Goal: Feedback & Contribution: Contribute content

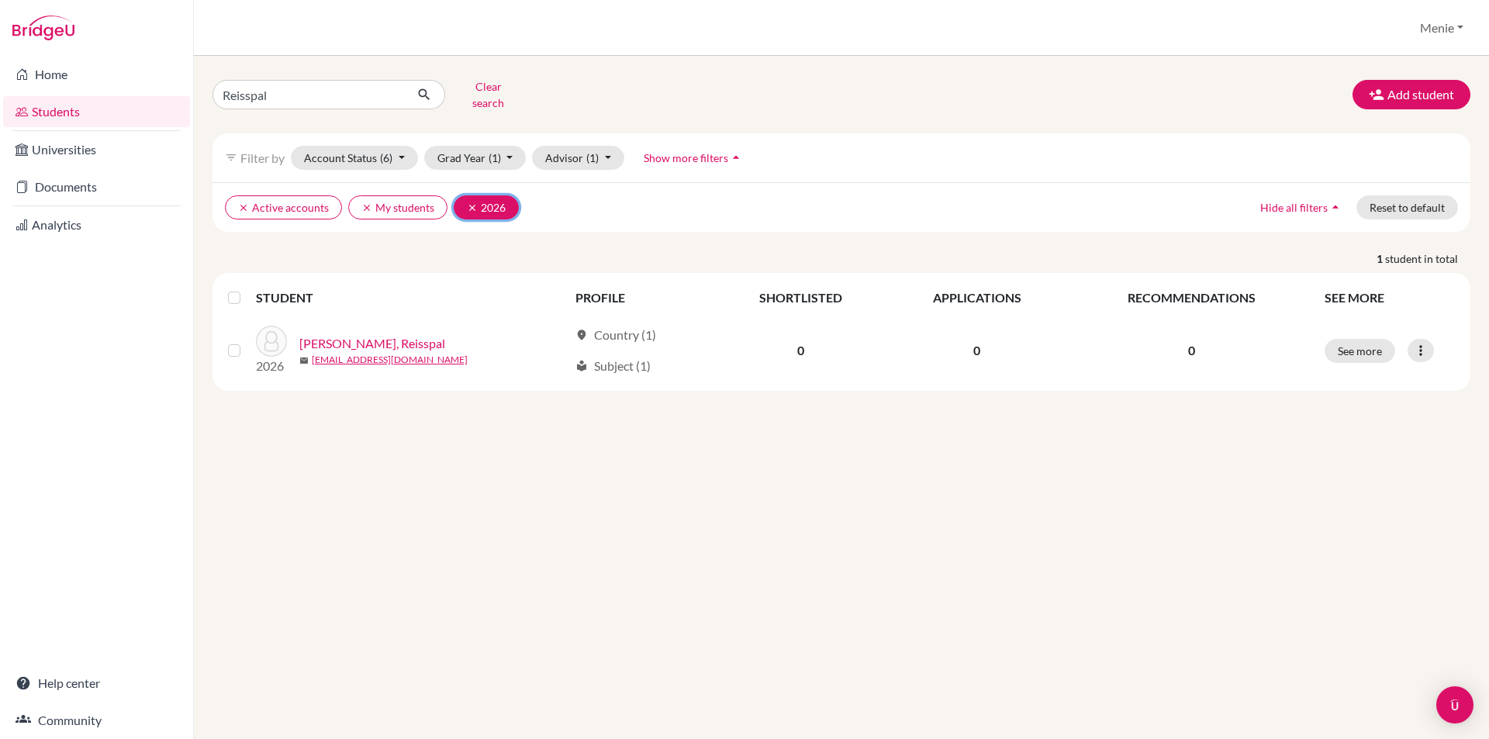
click at [472, 202] on icon "clear" at bounding box center [472, 207] width 11 height 11
click at [72, 177] on link "Documents" at bounding box center [96, 186] width 187 height 31
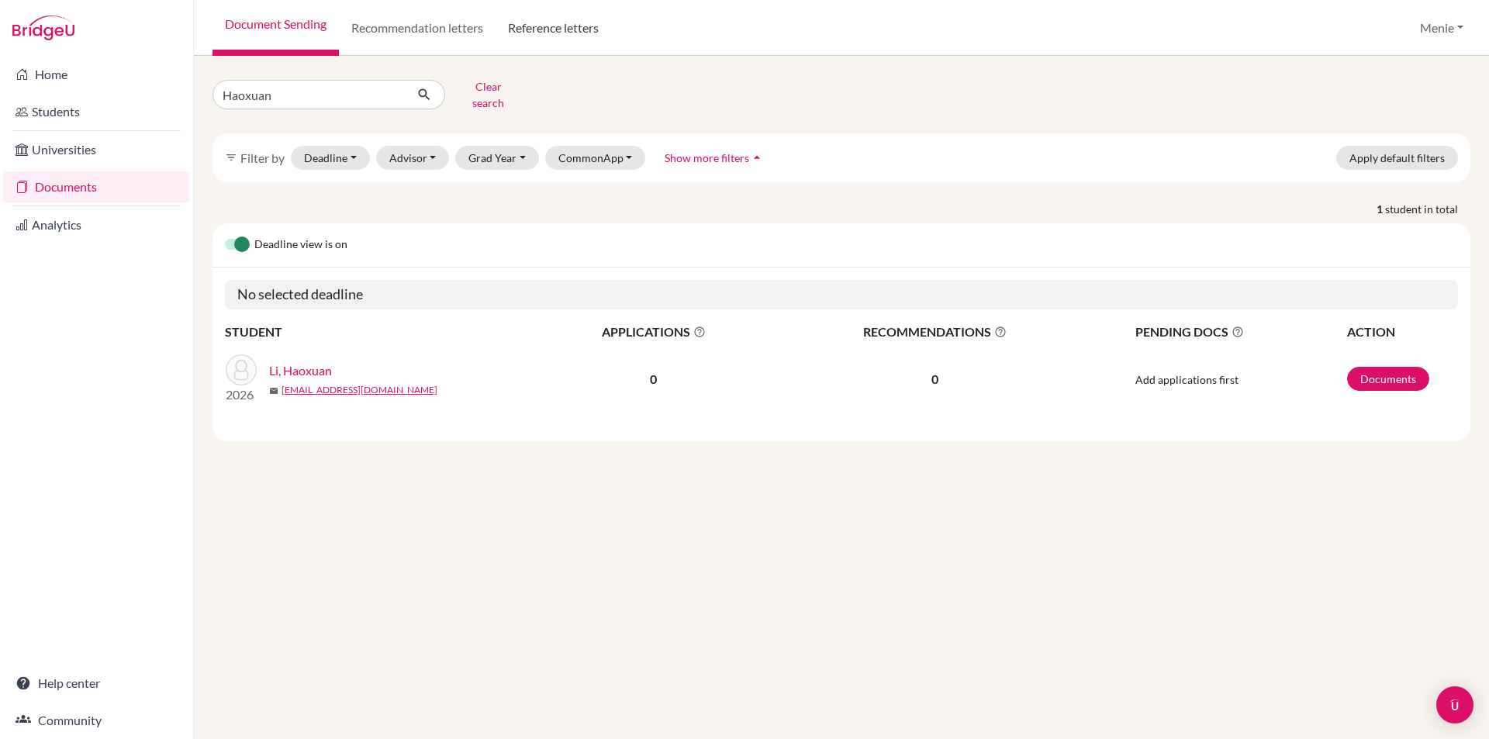
click at [547, 26] on link "Reference letters" at bounding box center [554, 28] width 116 height 56
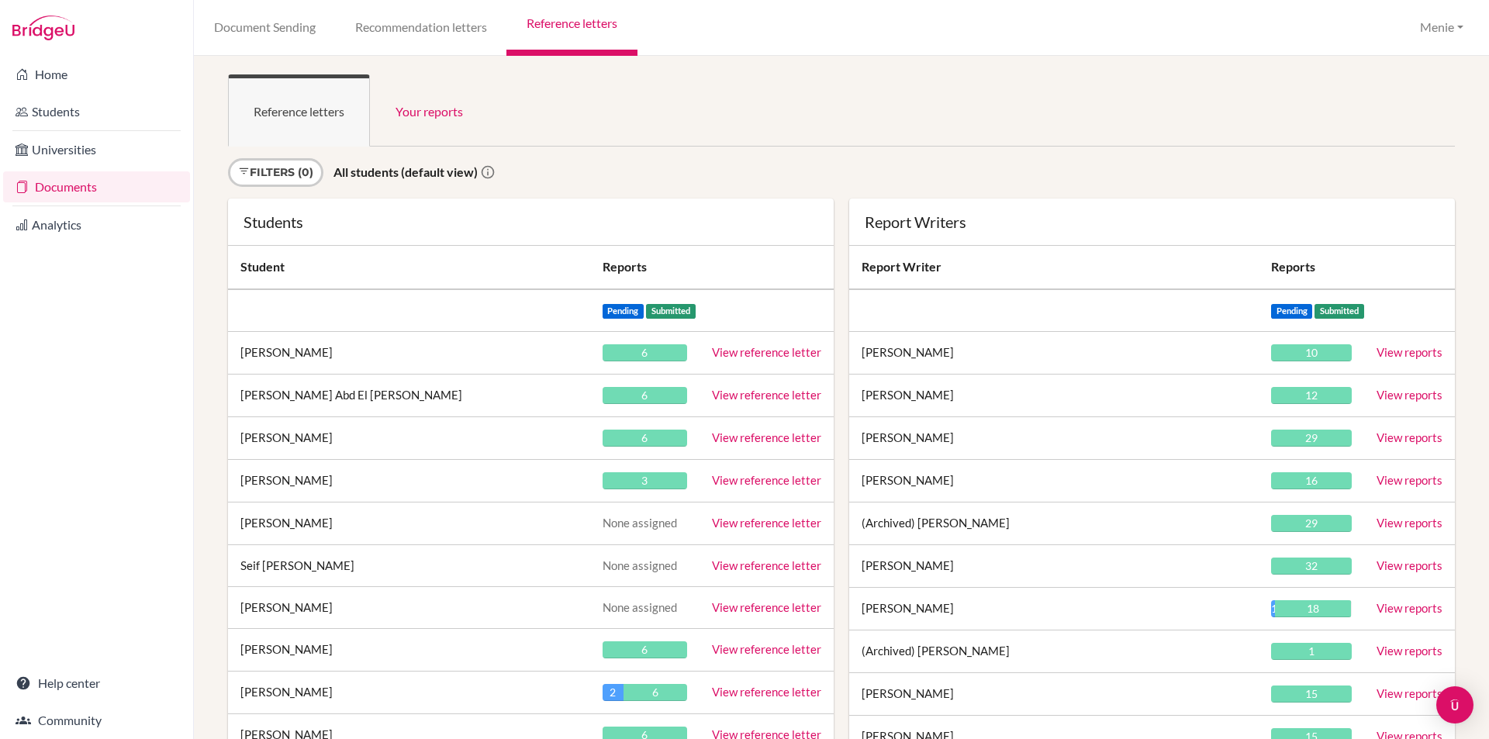
click at [772, 392] on link "View reference letter" at bounding box center [766, 395] width 109 height 14
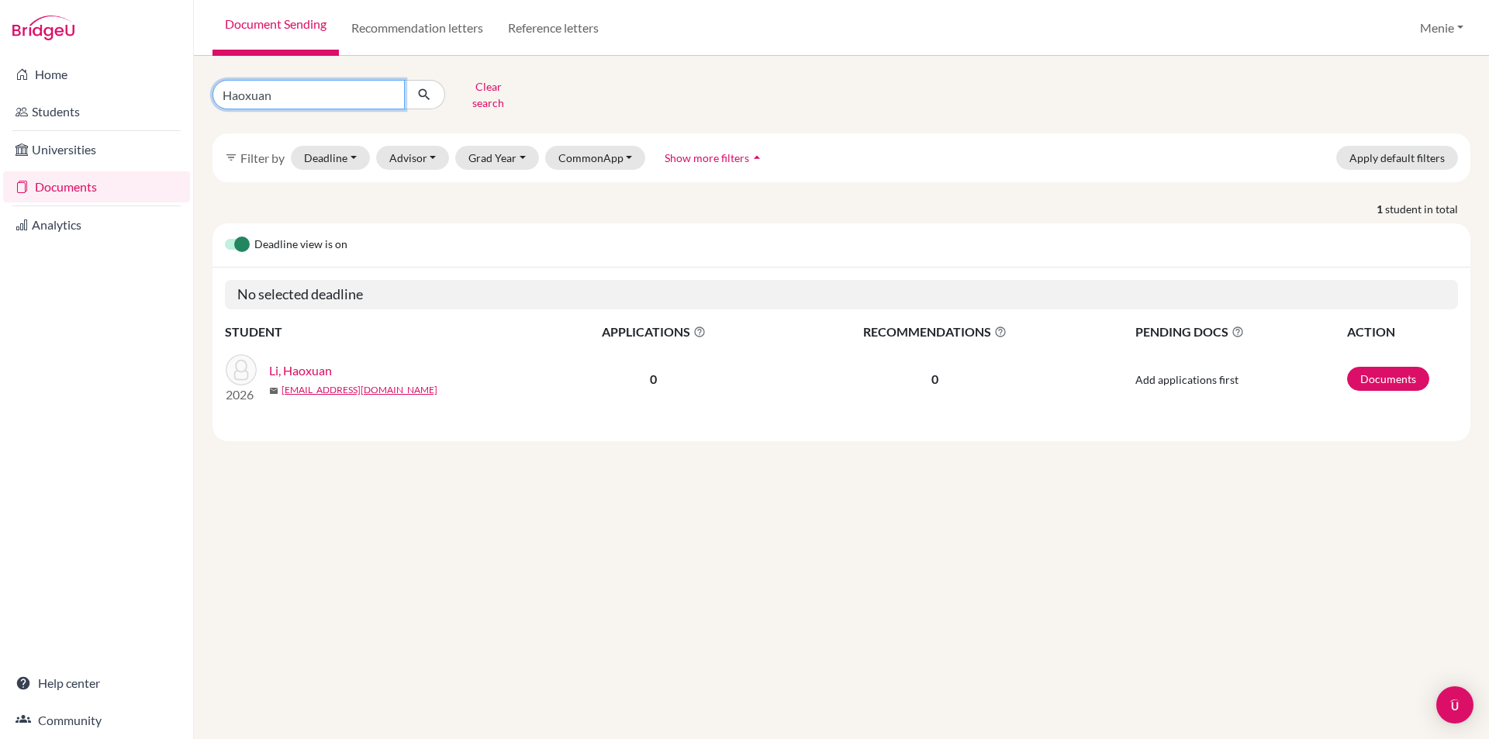
drag, startPoint x: 317, startPoint y: 92, endPoint x: 0, endPoint y: 85, distance: 317.2
click at [0, 85] on div "Home Students Universities Documents Analytics Help center Community Document S…" at bounding box center [744, 369] width 1489 height 739
type input "Albie"
click at [454, 30] on link "Recommendation letters" at bounding box center [417, 28] width 157 height 56
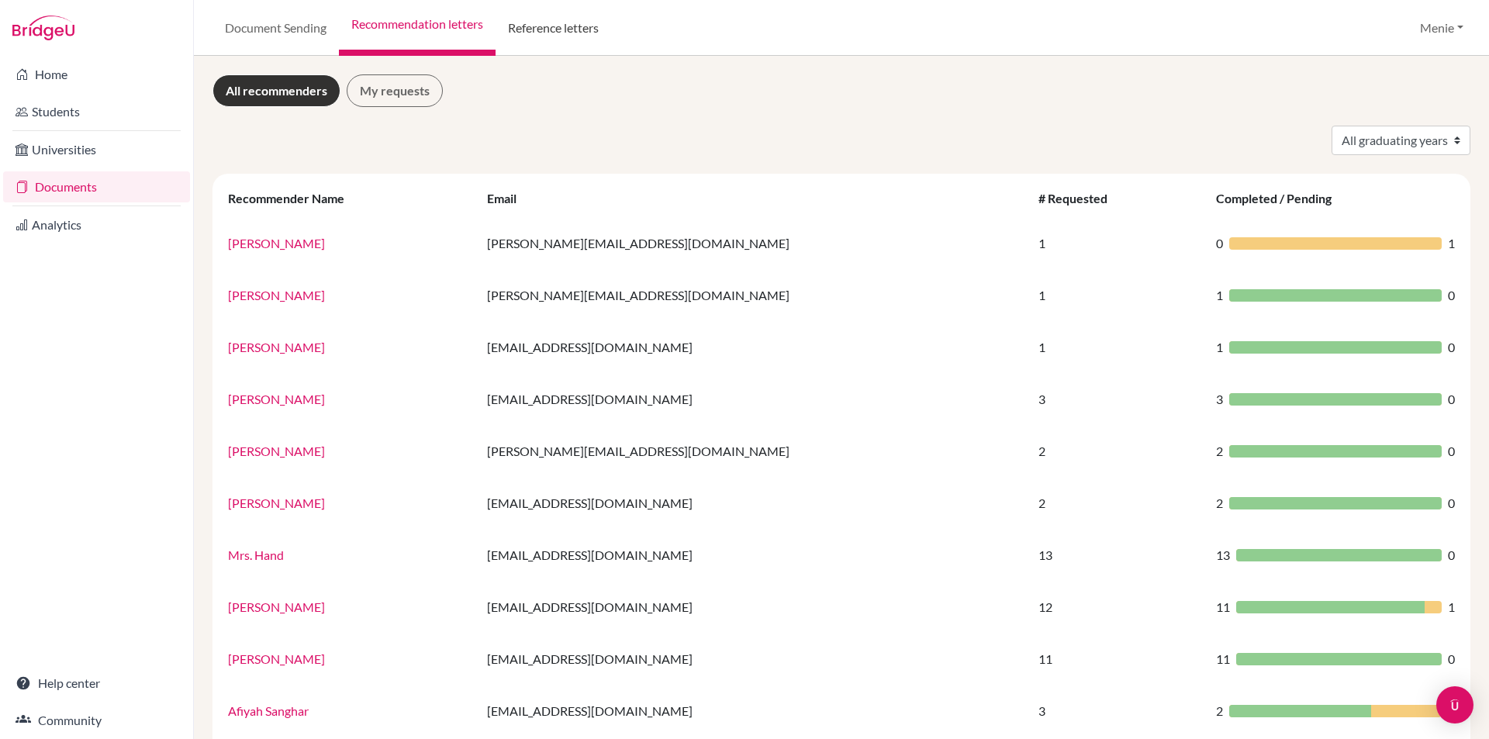
click at [557, 26] on link "Reference letters" at bounding box center [554, 28] width 116 height 56
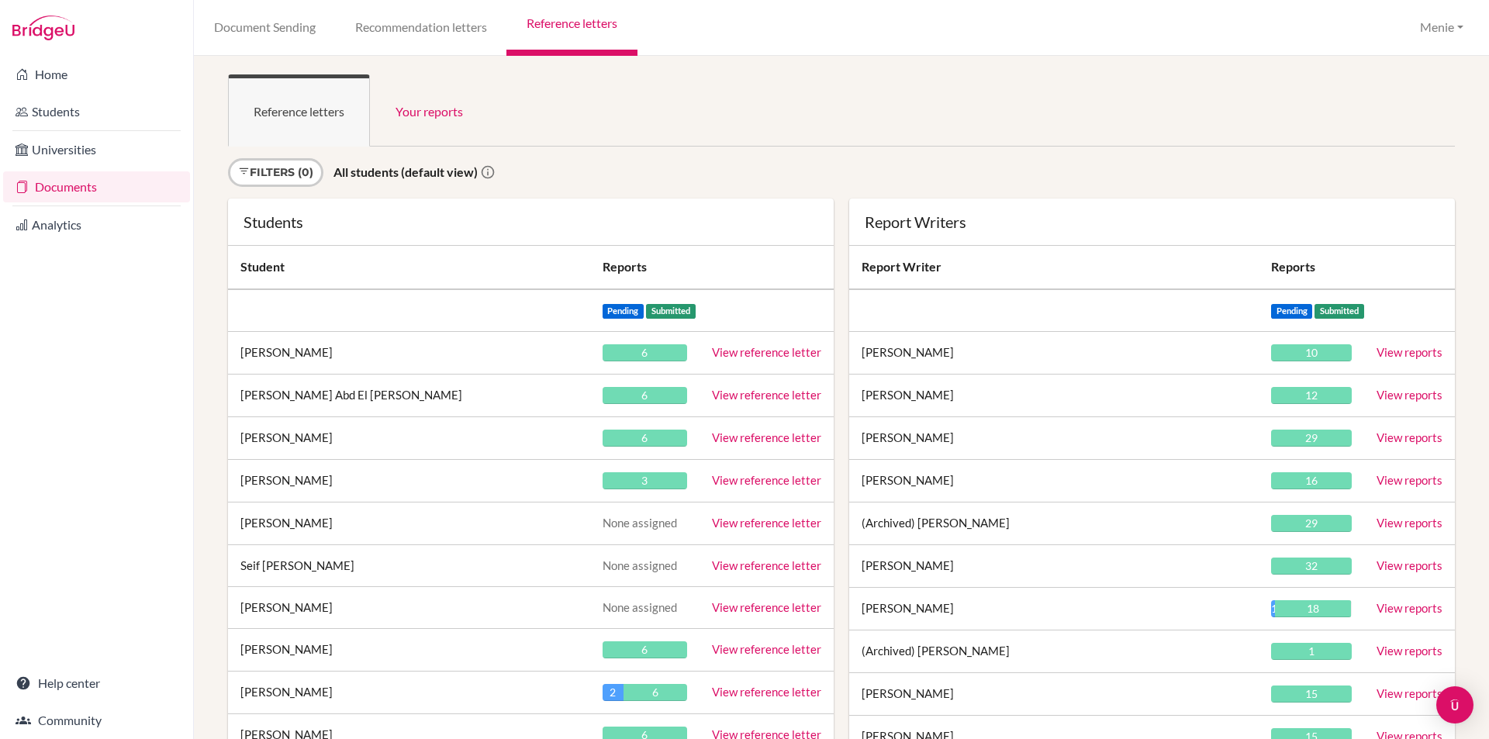
scroll to position [5828, 0]
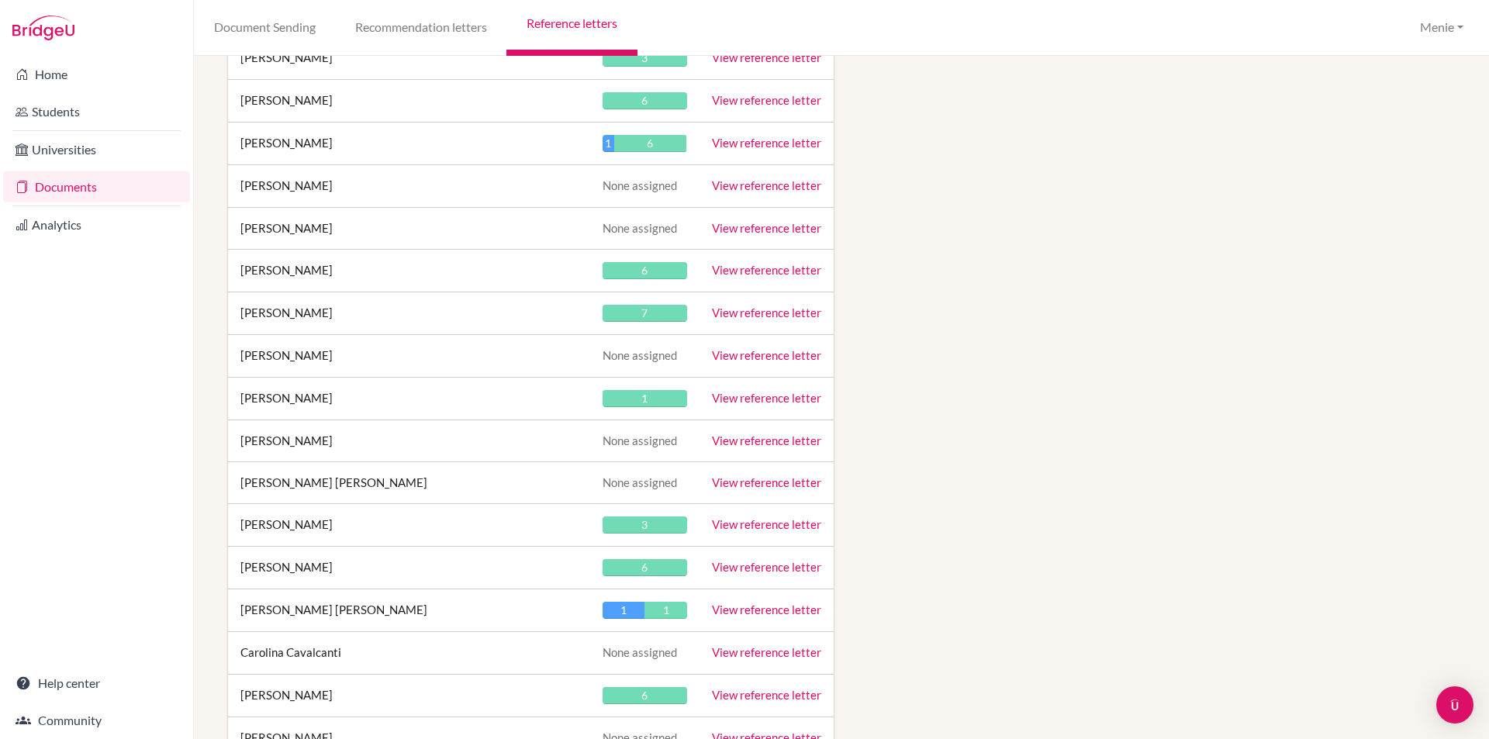
click at [761, 396] on link "View reference letter" at bounding box center [766, 398] width 109 height 14
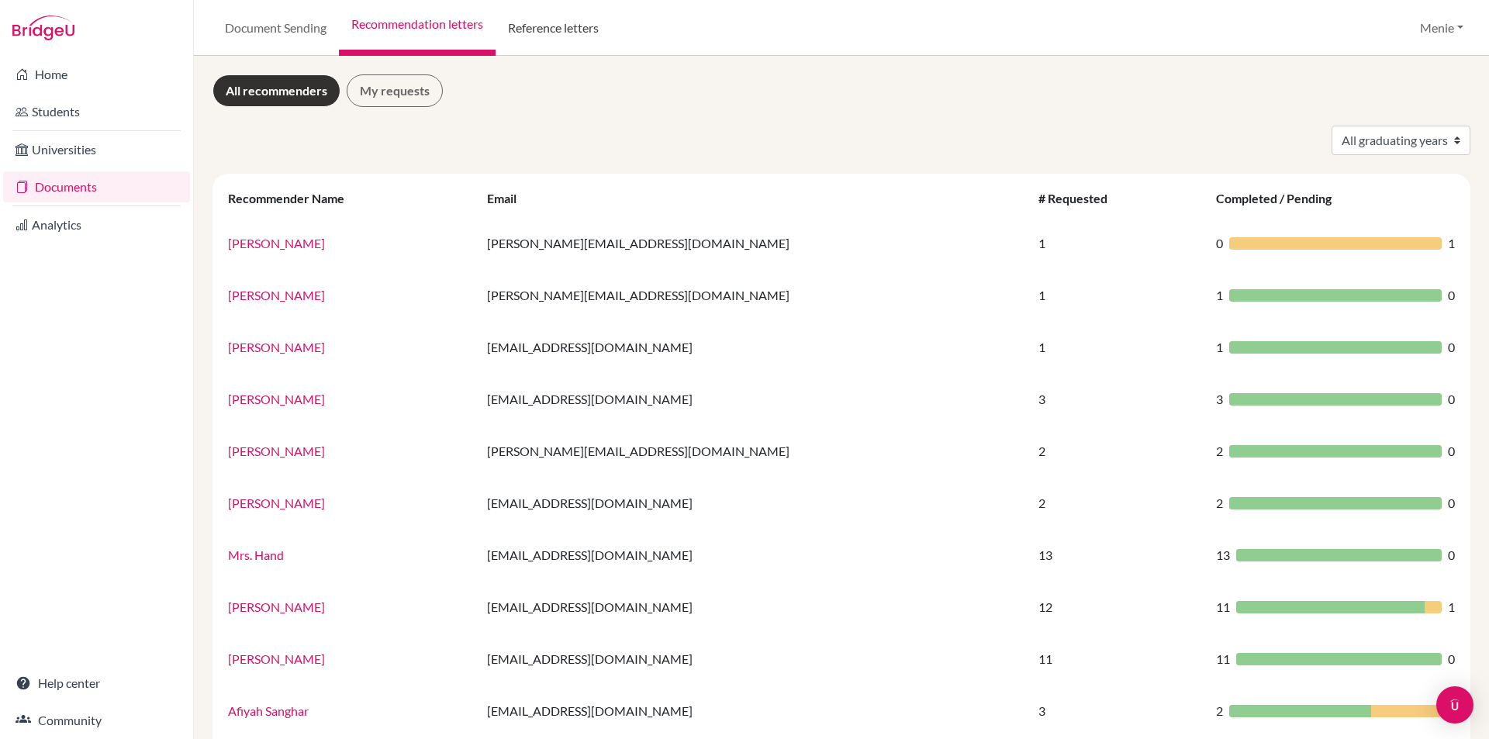
click at [547, 28] on link "Reference letters" at bounding box center [554, 28] width 116 height 56
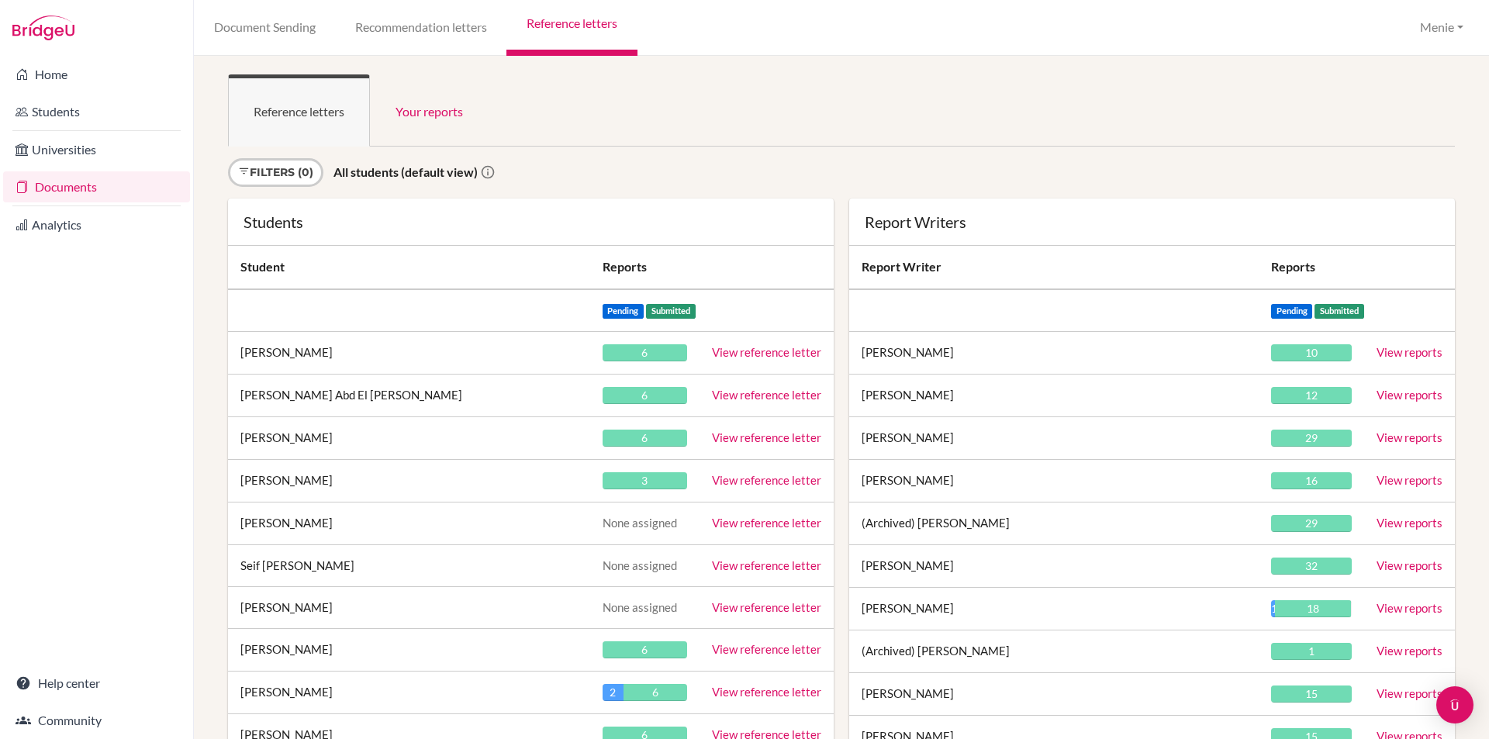
scroll to position [8037, 0]
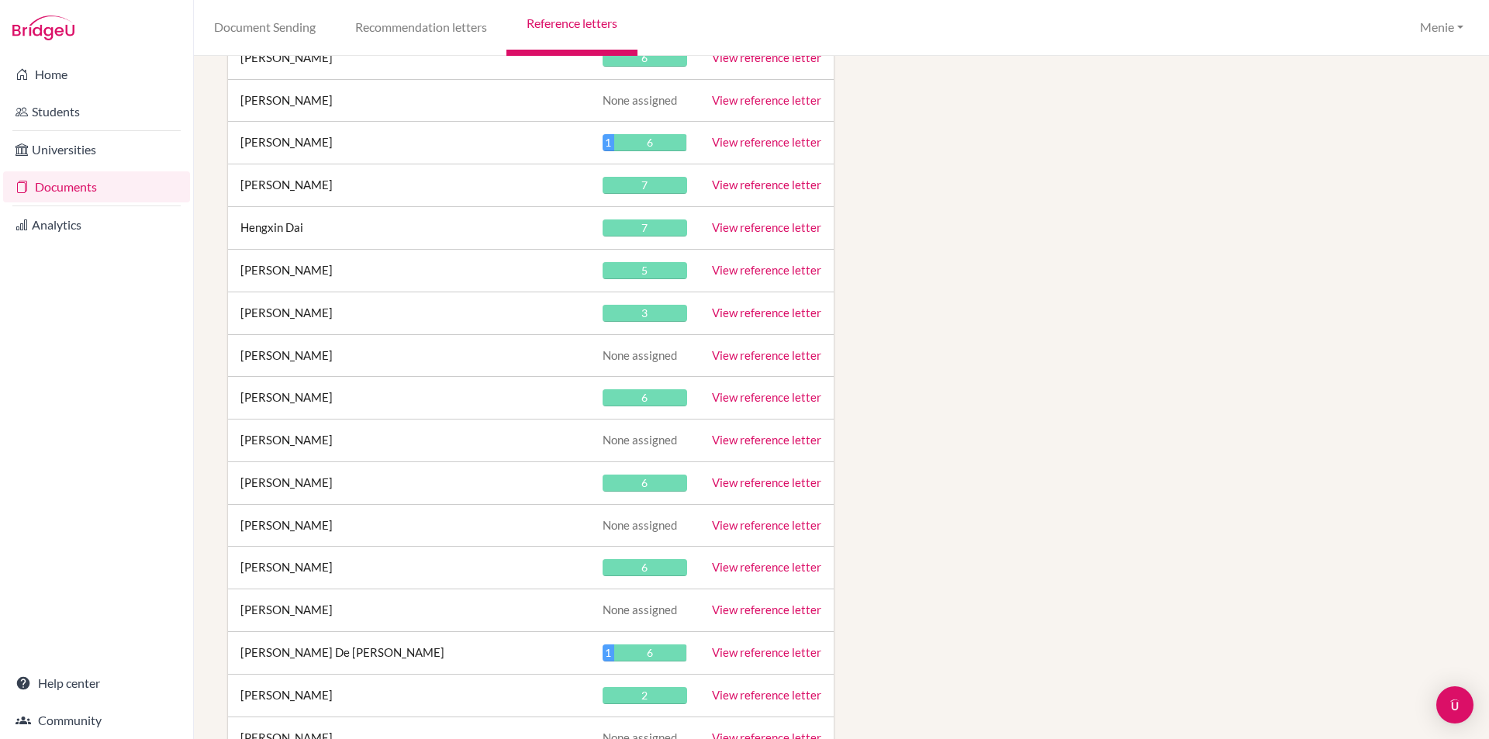
click at [768, 397] on link "View reference letter" at bounding box center [766, 397] width 109 height 14
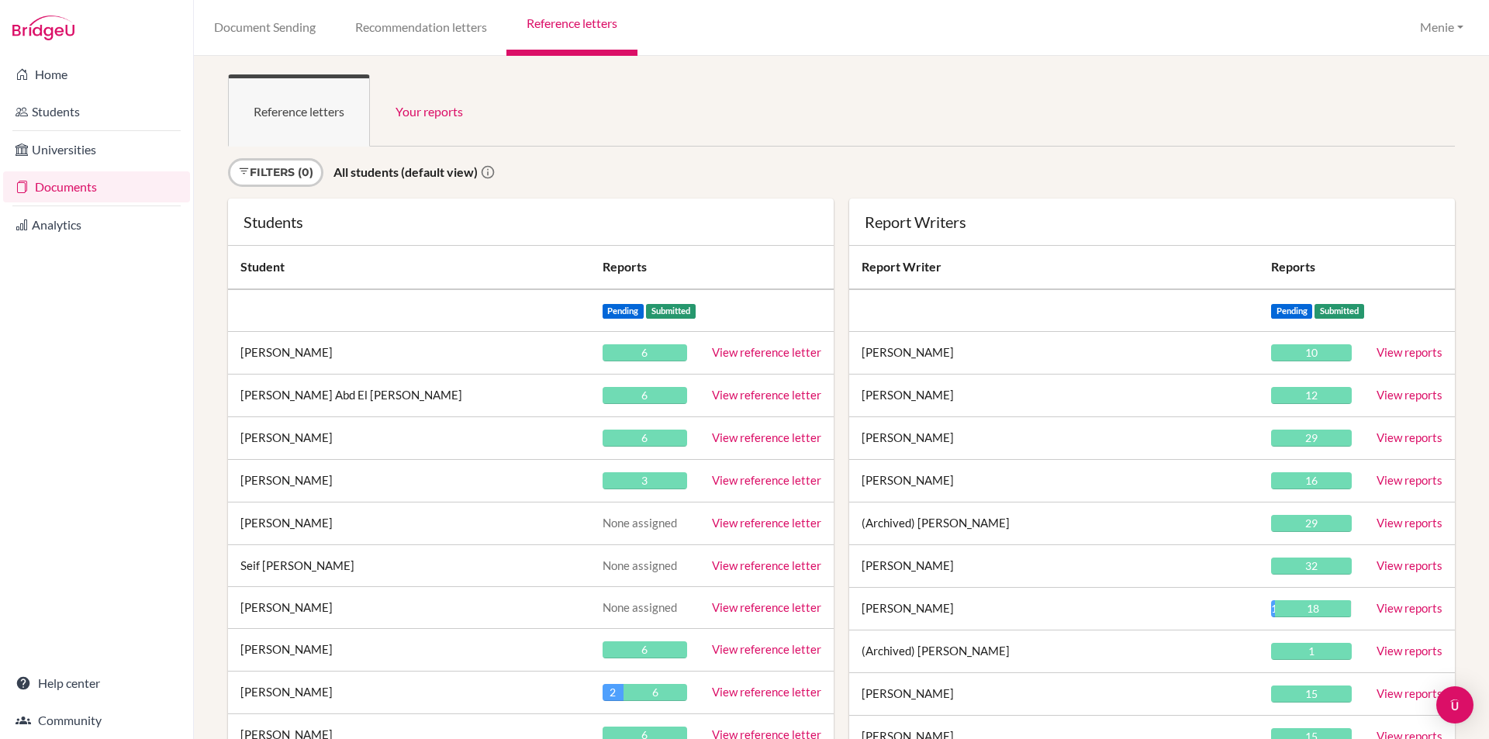
scroll to position [25853, 0]
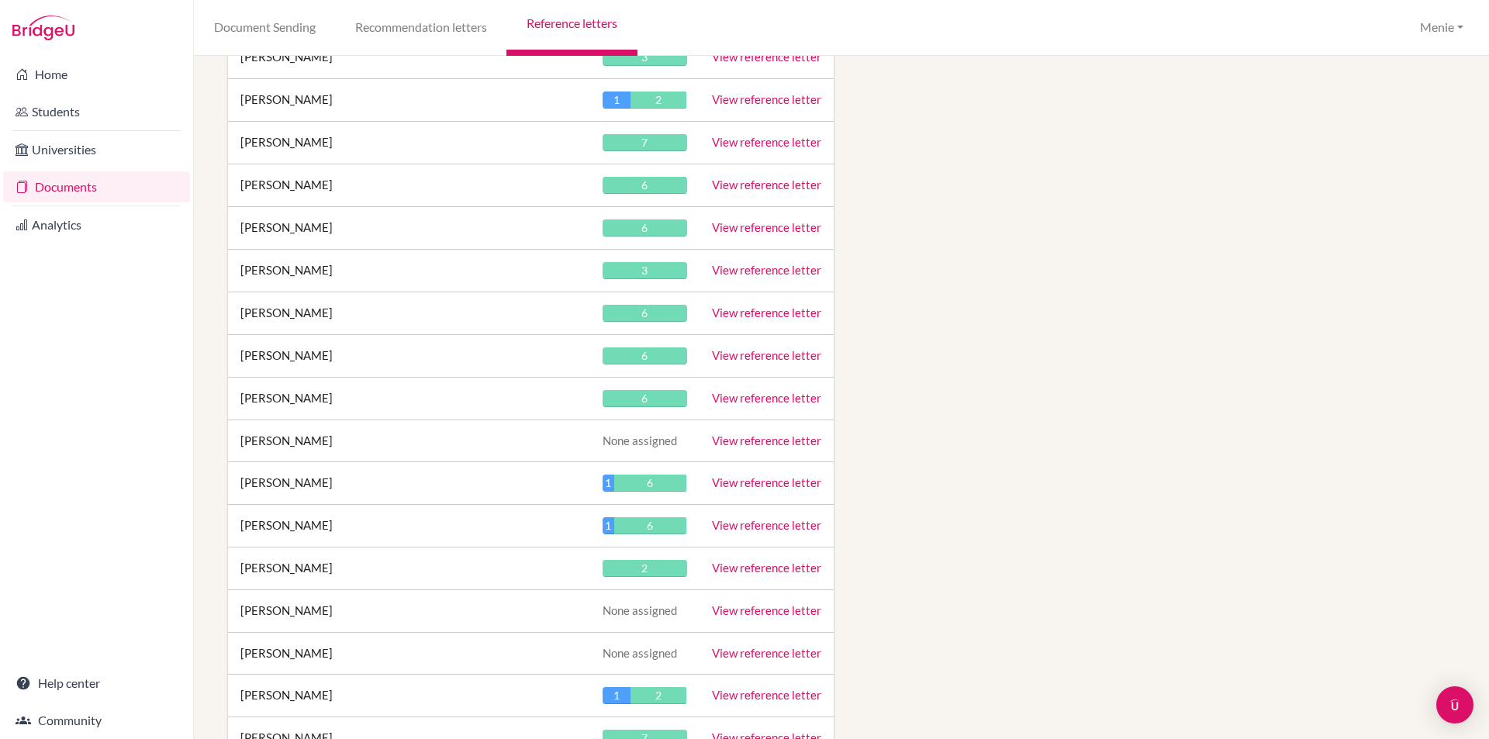
click at [784, 394] on link "View reference letter" at bounding box center [766, 398] width 109 height 14
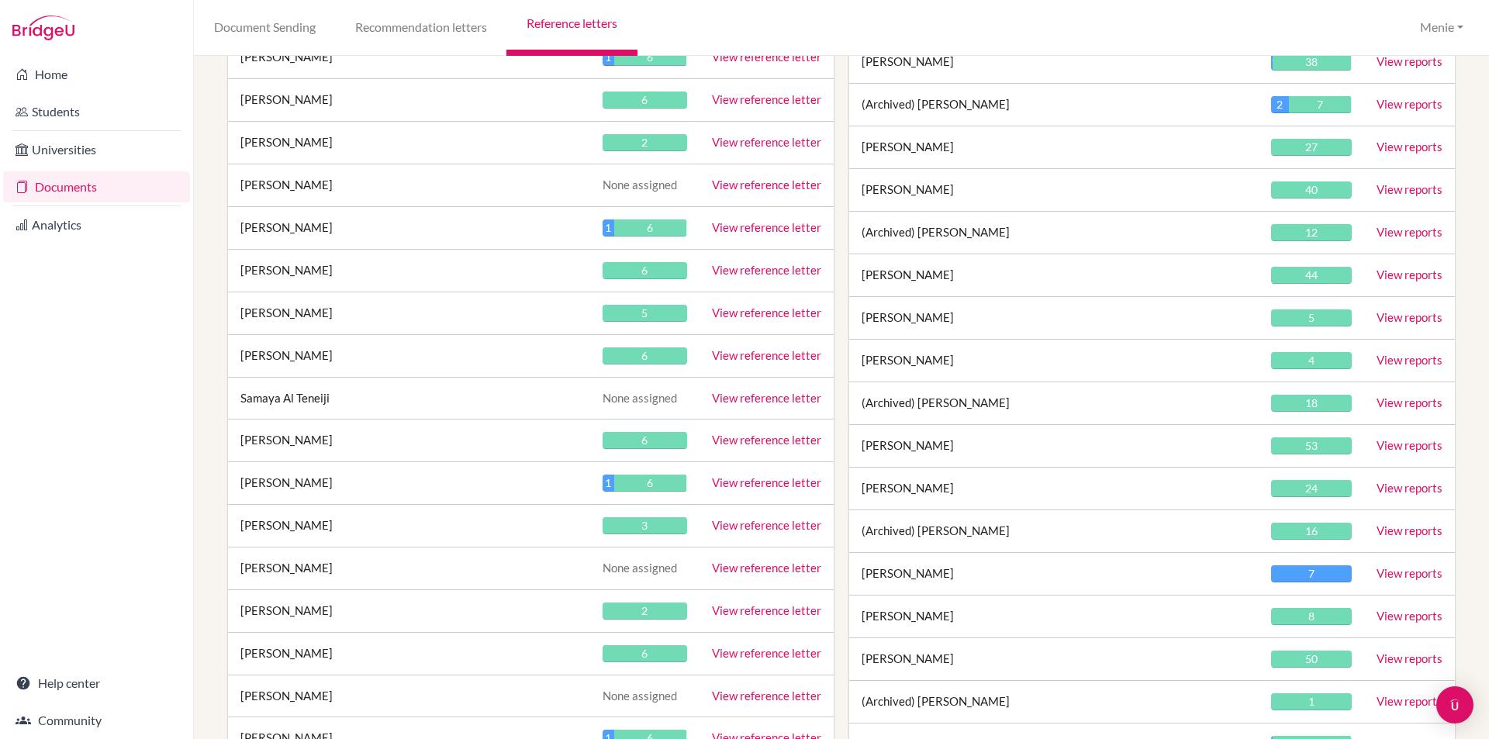
scroll to position [13858, 0]
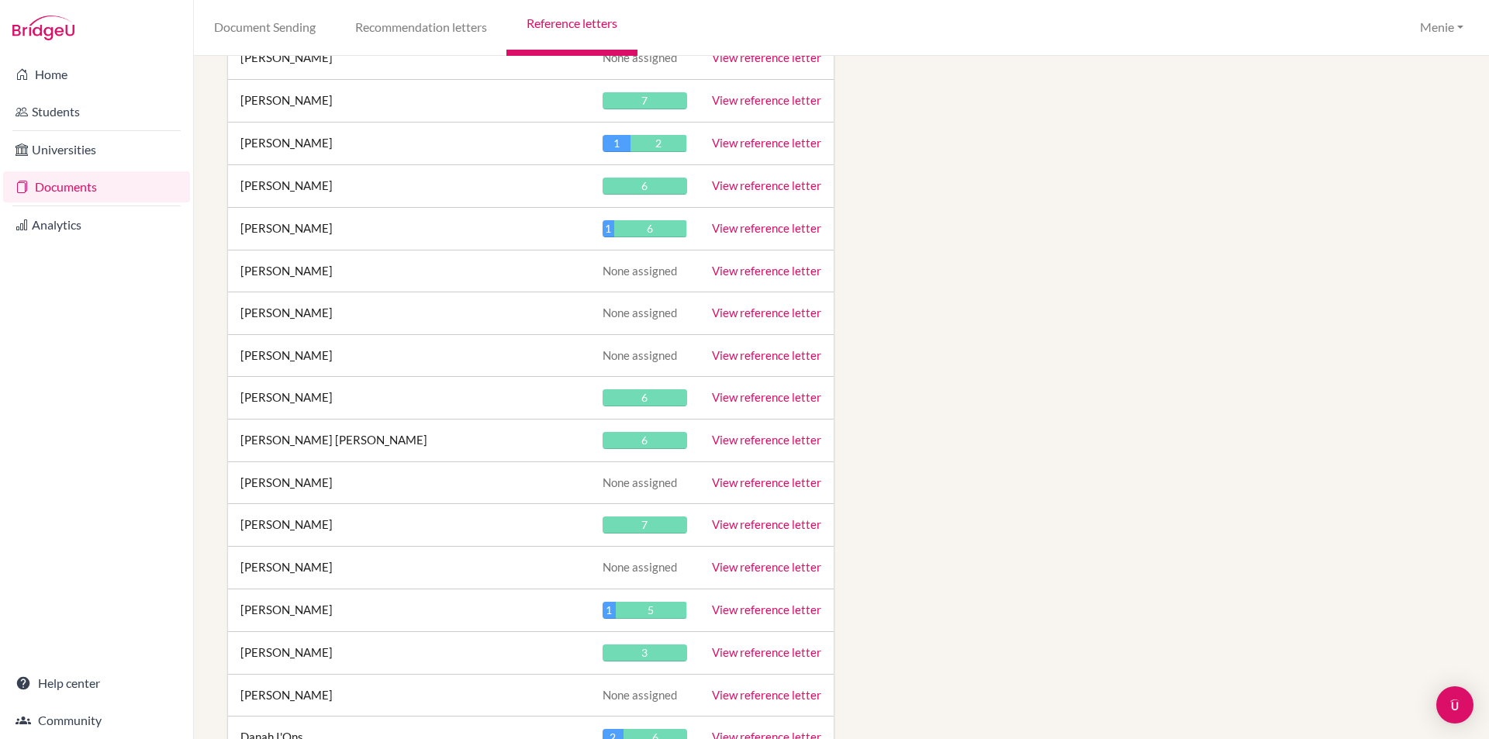
click at [762, 397] on link "View reference letter" at bounding box center [766, 397] width 109 height 14
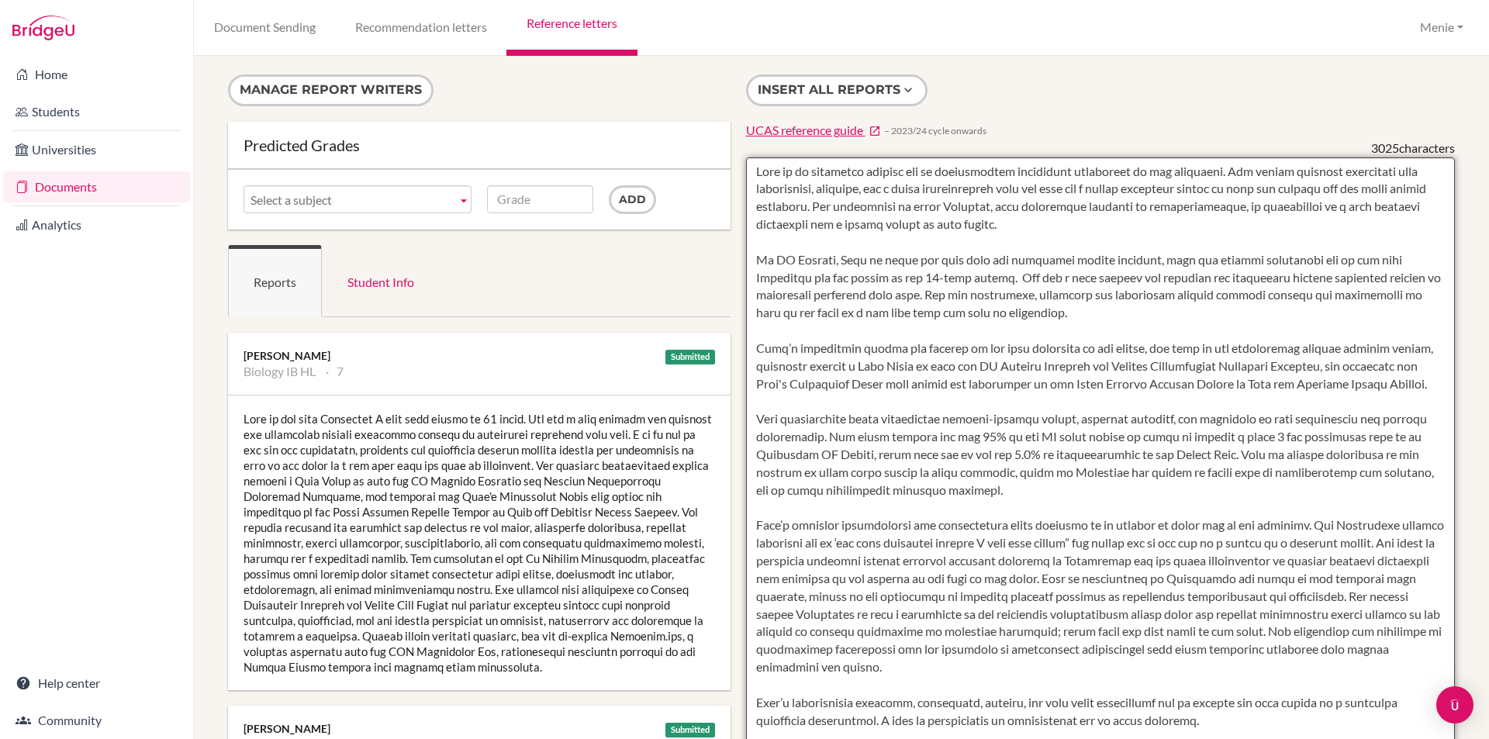
click at [944, 174] on textarea at bounding box center [1101, 605] width 710 height 896
drag, startPoint x: 1243, startPoint y: 174, endPoint x: 1251, endPoint y: 195, distance: 23.1
click at [1243, 173] on textarea at bounding box center [1101, 605] width 710 height 896
drag, startPoint x: 1063, startPoint y: 206, endPoint x: 1308, endPoint y: 205, distance: 245.0
click at [1308, 205] on textarea at bounding box center [1101, 605] width 710 height 896
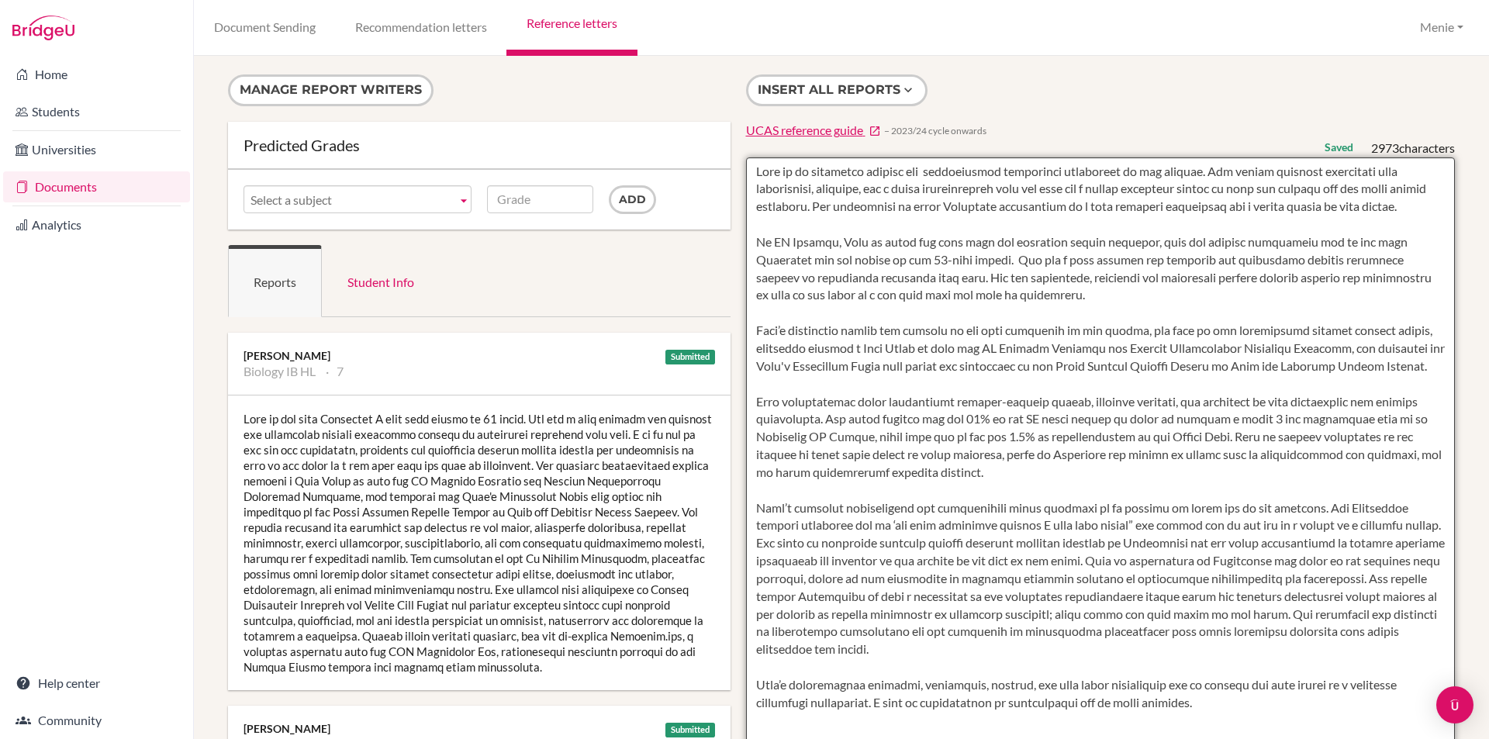
drag, startPoint x: 1070, startPoint y: 204, endPoint x: 1086, endPoint y: 252, distance: 50.5
click at [1069, 204] on textarea at bounding box center [1101, 605] width 710 height 896
click at [1069, 206] on textarea at bounding box center [1101, 605] width 710 height 896
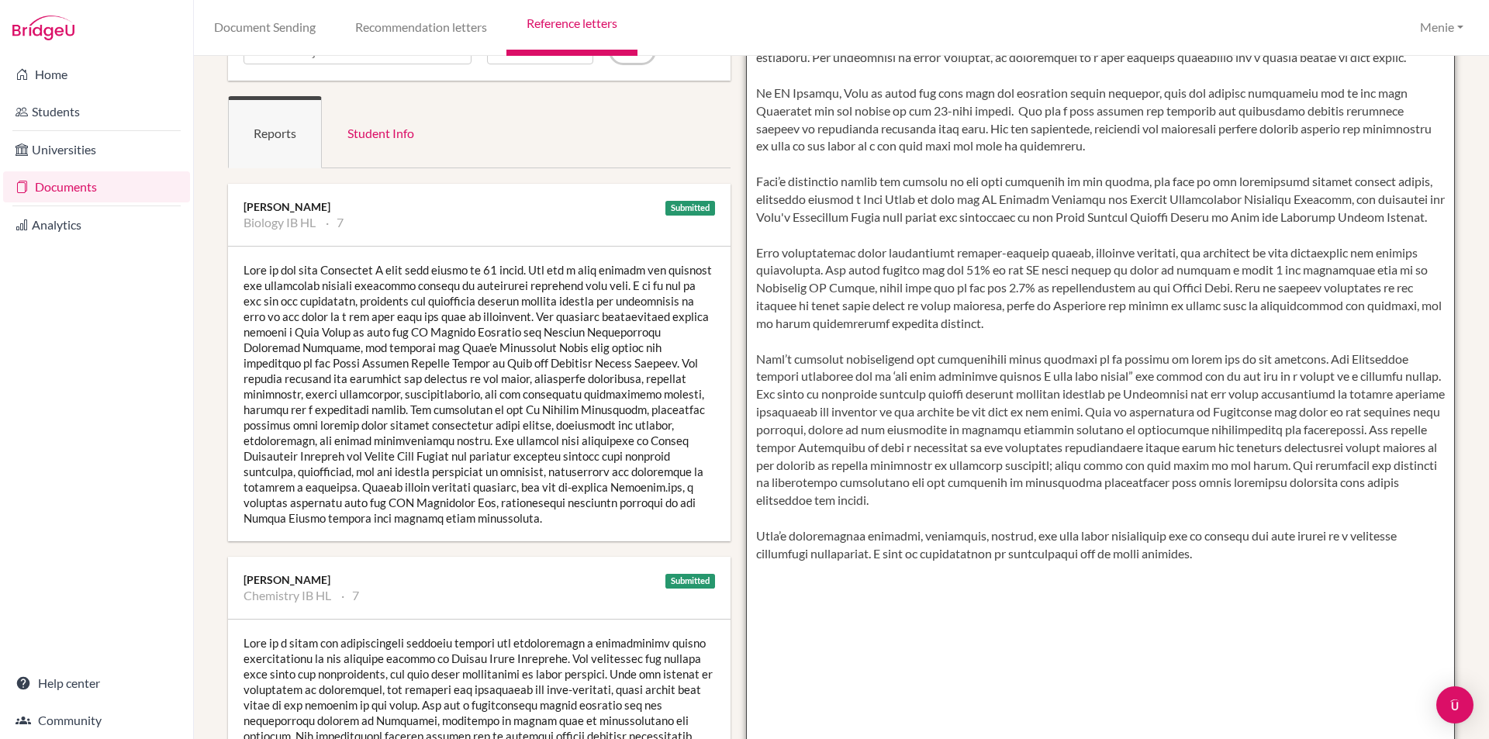
scroll to position [155, 0]
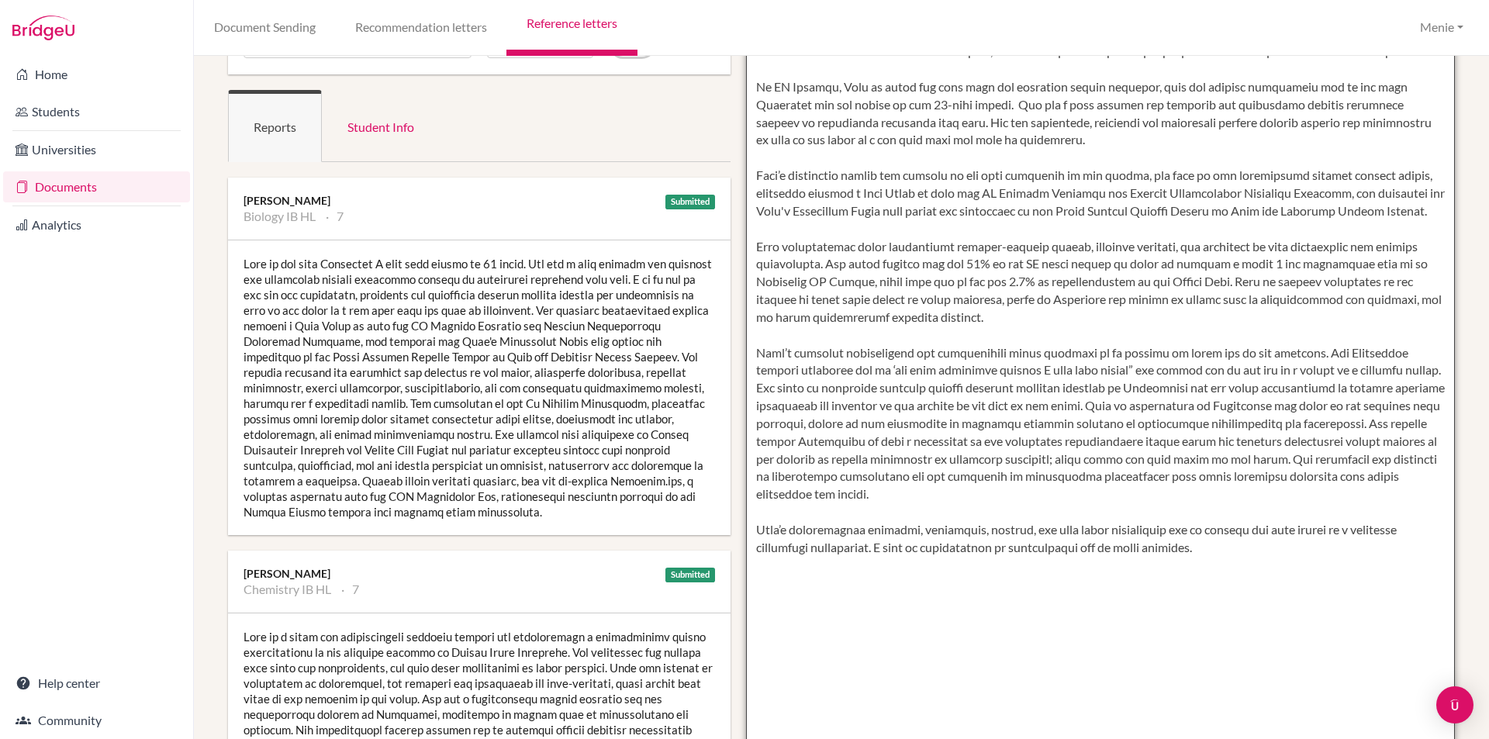
click at [752, 194] on textarea at bounding box center [1101, 450] width 710 height 896
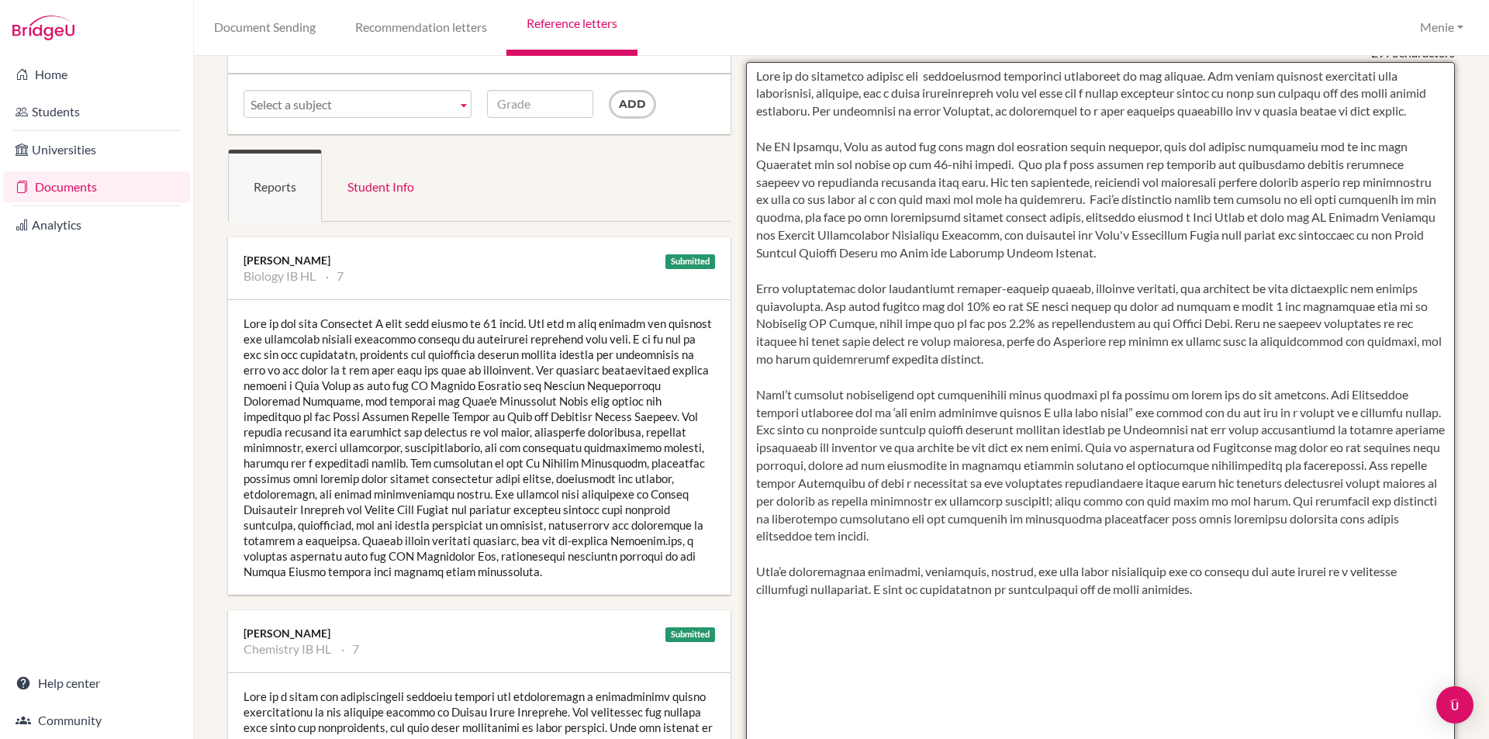
scroll to position [0, 0]
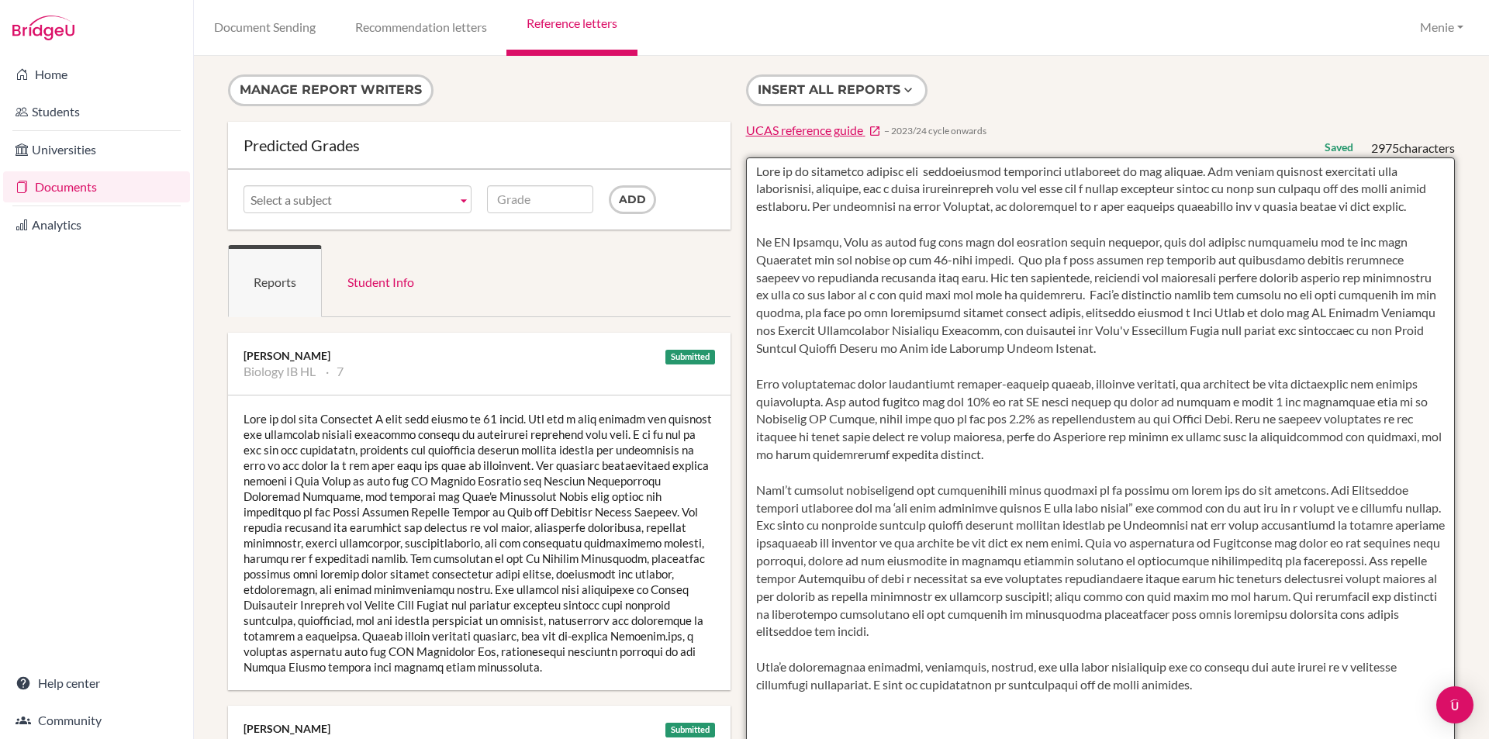
click at [1327, 258] on textarea at bounding box center [1101, 605] width 710 height 896
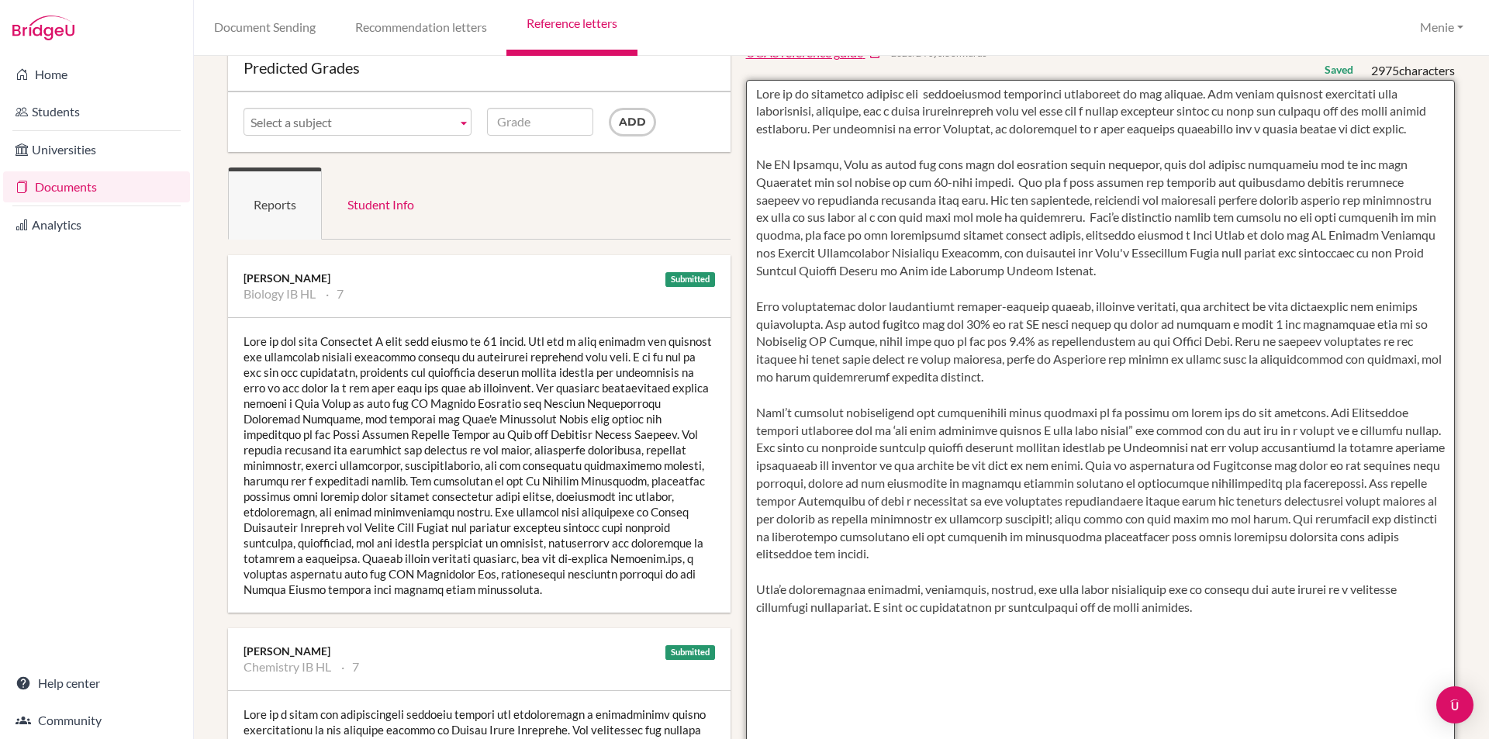
drag, startPoint x: 1234, startPoint y: 357, endPoint x: 817, endPoint y: 444, distance: 425.2
click at [1258, 394] on textarea at bounding box center [1101, 528] width 710 height 896
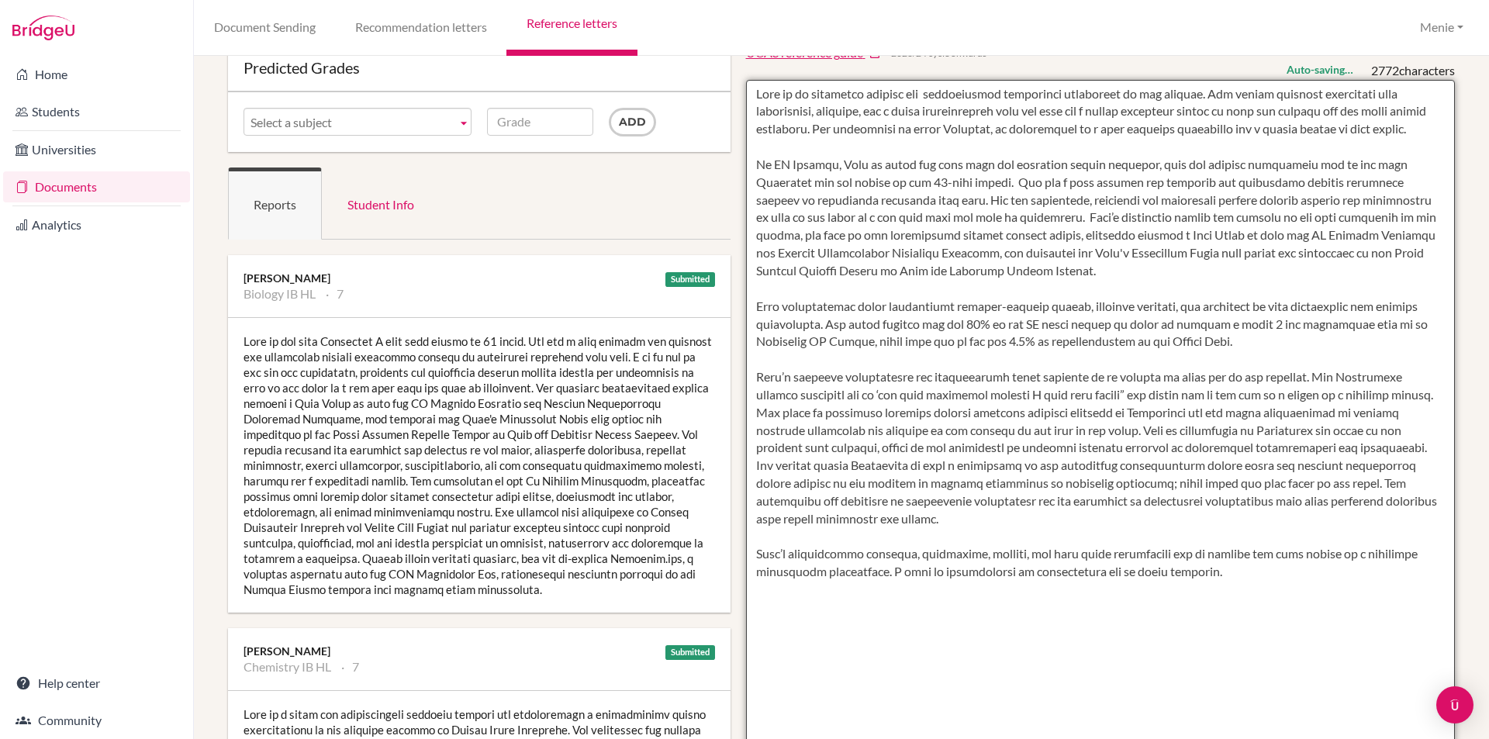
click at [1121, 289] on textarea at bounding box center [1101, 528] width 710 height 896
paste textarea "What is equally impressive is her ability to apply these skills to other subjec…"
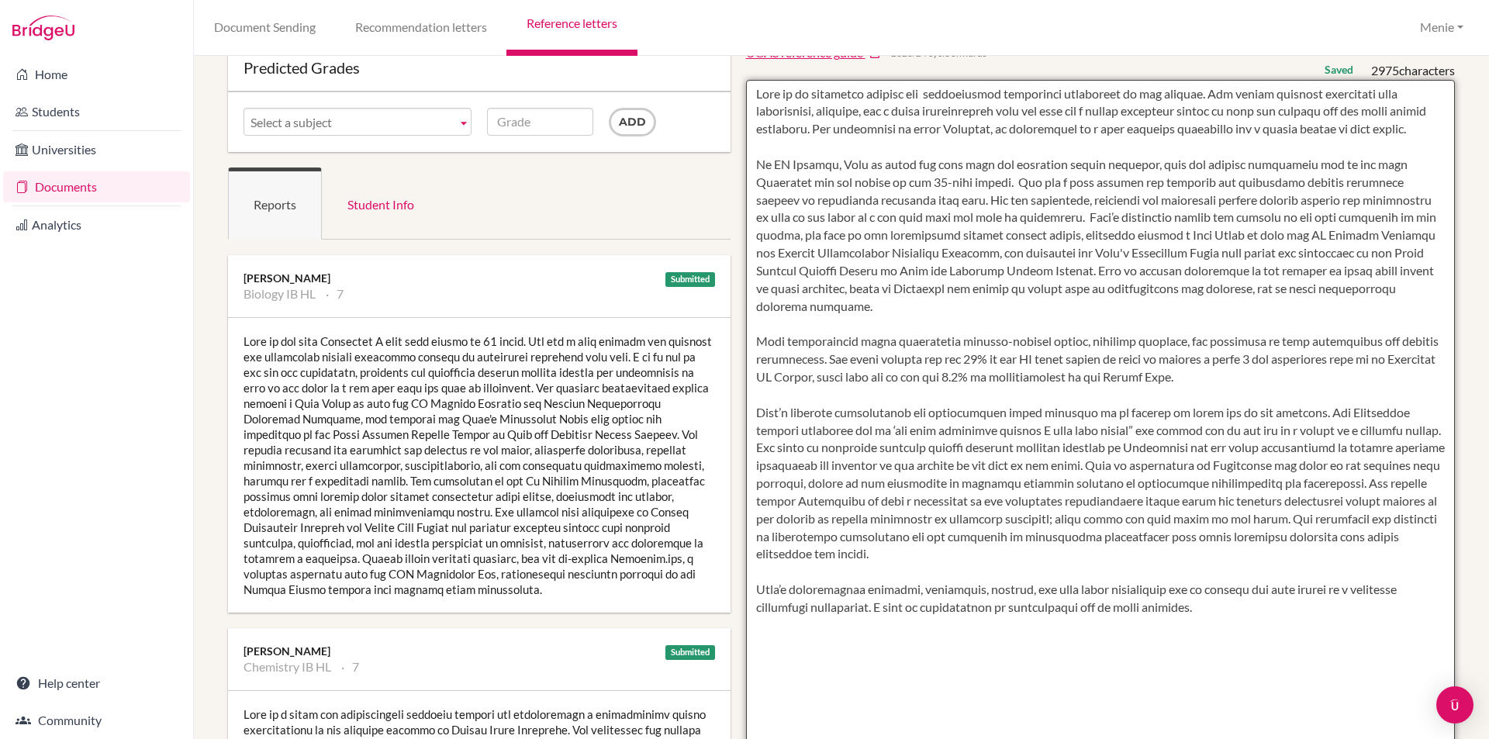
drag, startPoint x: 1138, startPoint y: 286, endPoint x: 1149, endPoint y: 326, distance: 41.0
click at [1138, 287] on textarea at bounding box center [1101, 528] width 710 height 896
drag, startPoint x: 802, startPoint y: 304, endPoint x: 849, endPoint y: 316, distance: 48.7
click at [849, 309] on textarea at bounding box center [1101, 528] width 710 height 896
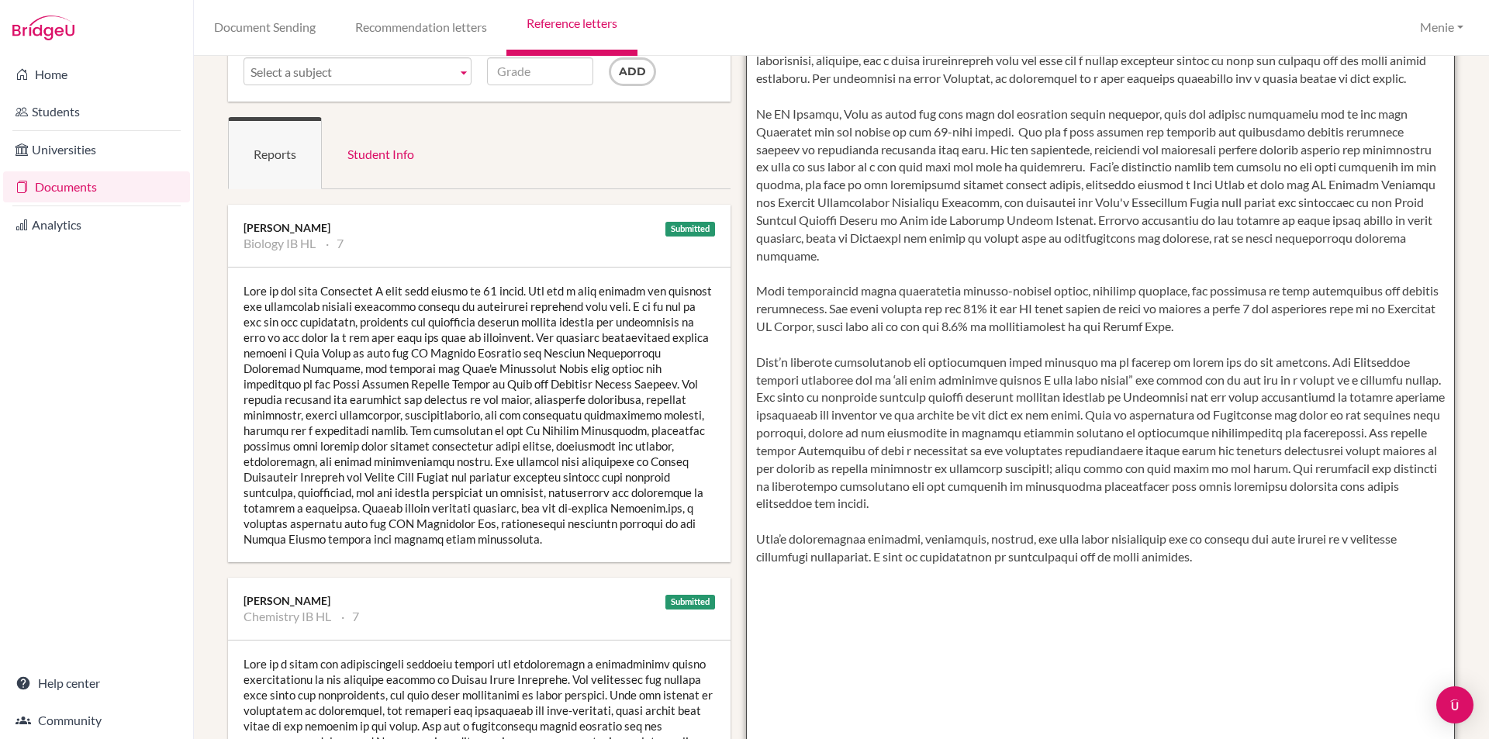
scroll to position [155, 0]
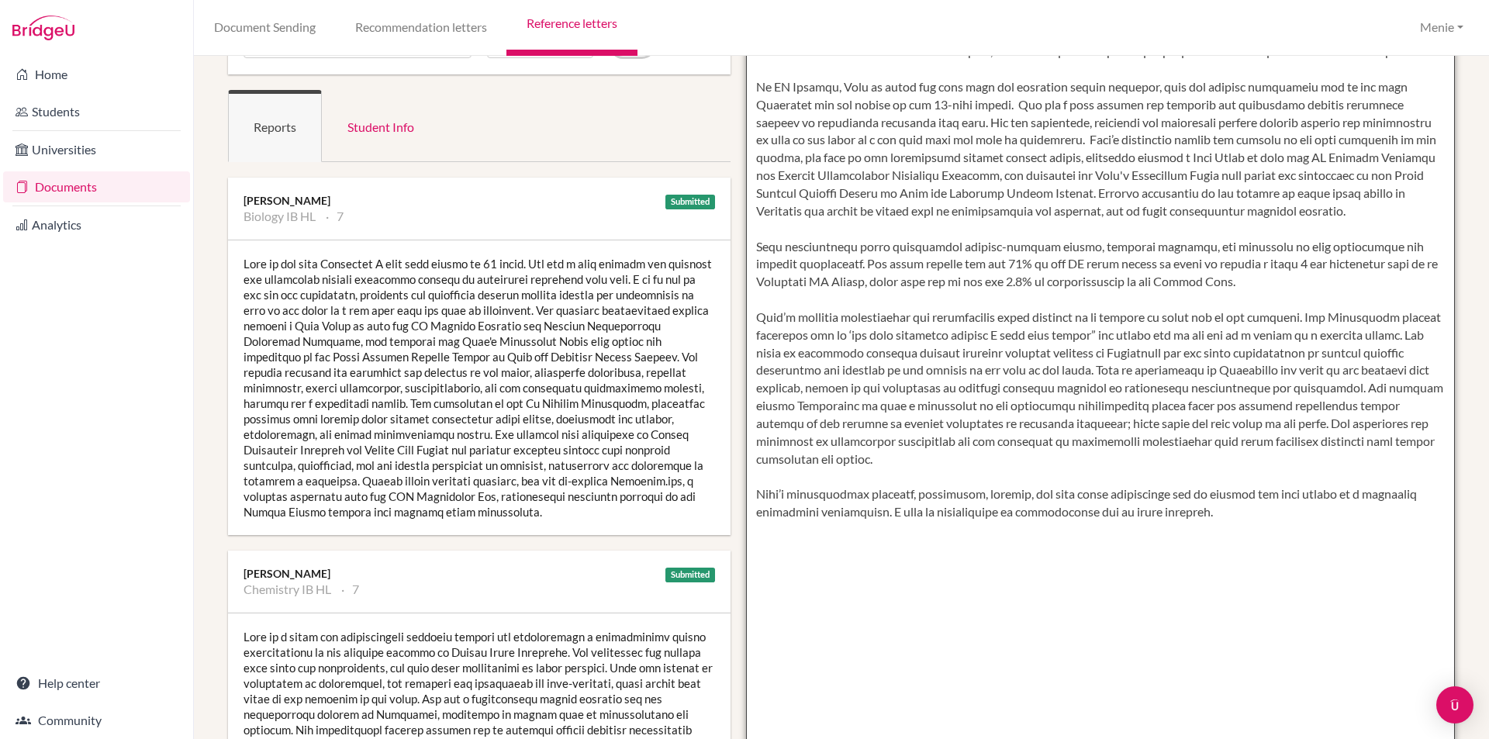
click at [806, 230] on textarea at bounding box center [1101, 450] width 710 height 896
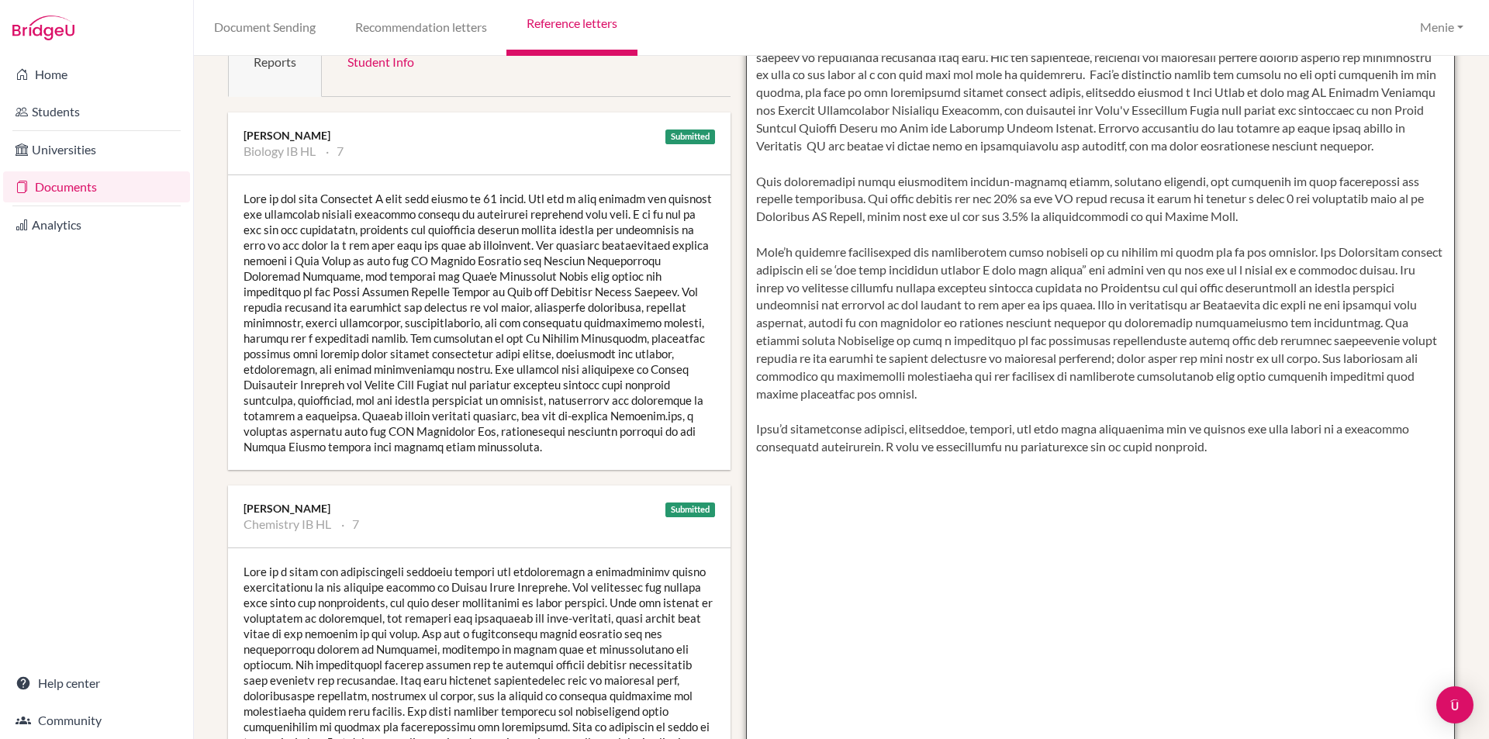
scroll to position [310, 0]
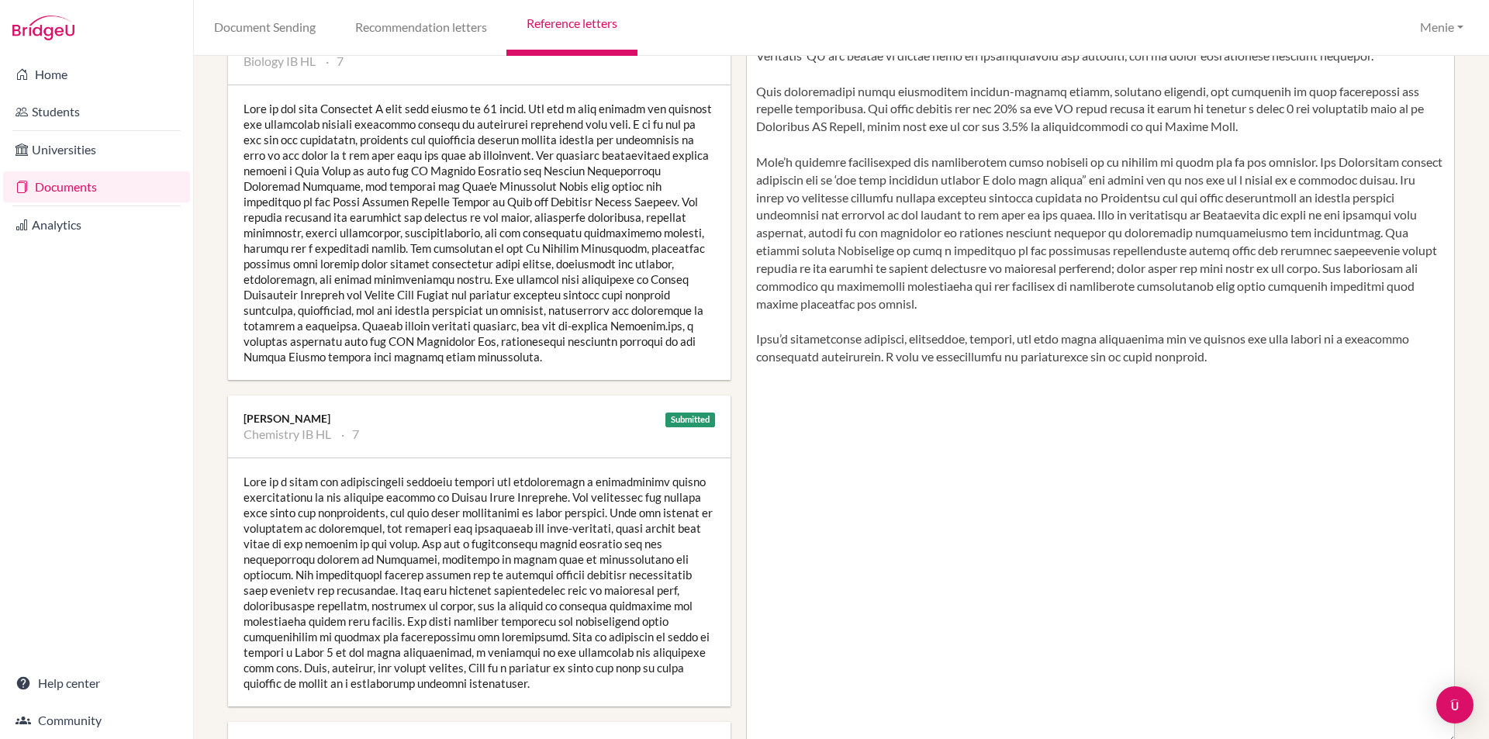
click at [546, 561] on div at bounding box center [479, 582] width 503 height 248
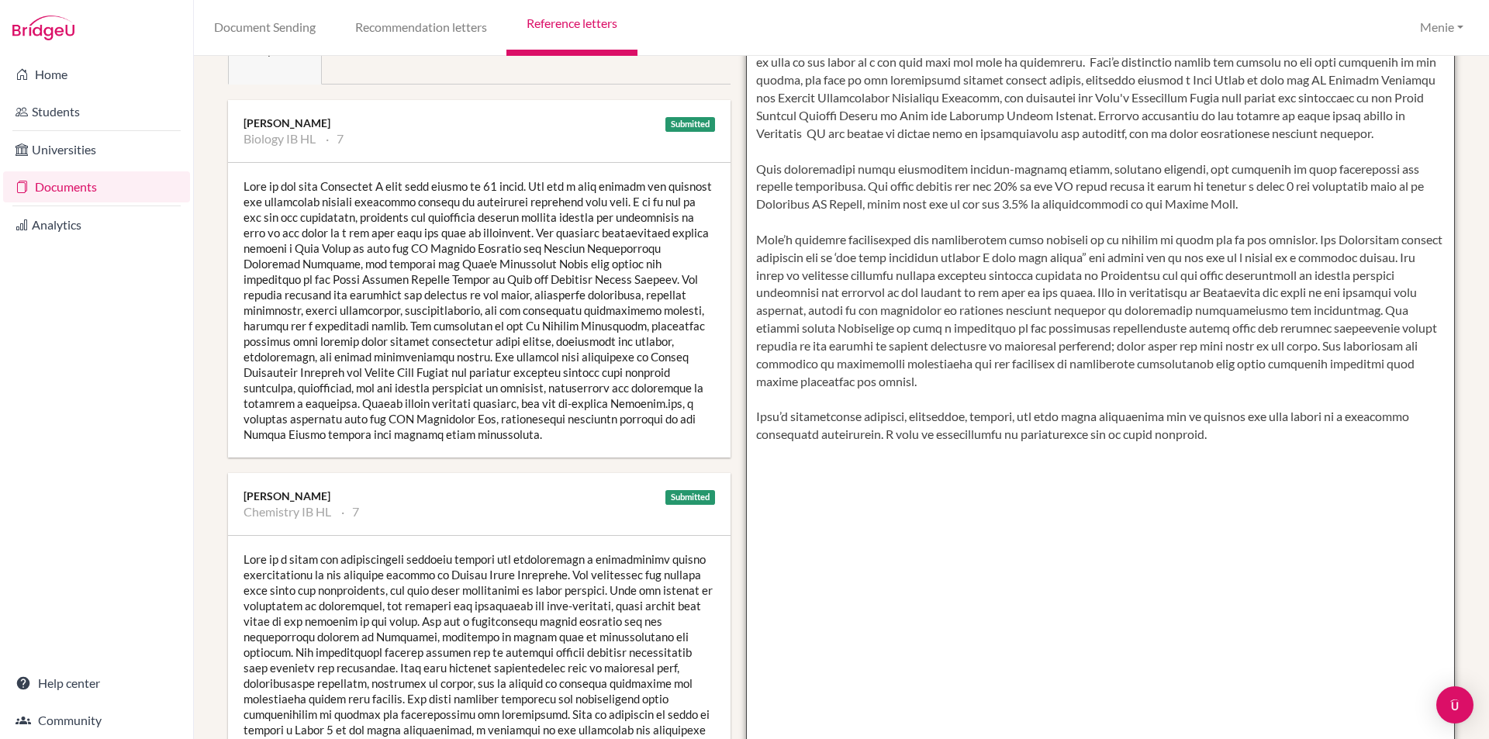
drag, startPoint x: 849, startPoint y: 150, endPoint x: 846, endPoint y: 194, distance: 43.5
click at [848, 150] on textarea at bounding box center [1101, 373] width 710 height 896
click at [809, 149] on textarea at bounding box center [1101, 373] width 710 height 896
click at [879, 154] on textarea at bounding box center [1101, 373] width 710 height 896
drag, startPoint x: 979, startPoint y: 151, endPoint x: 893, endPoint y: 154, distance: 86.9
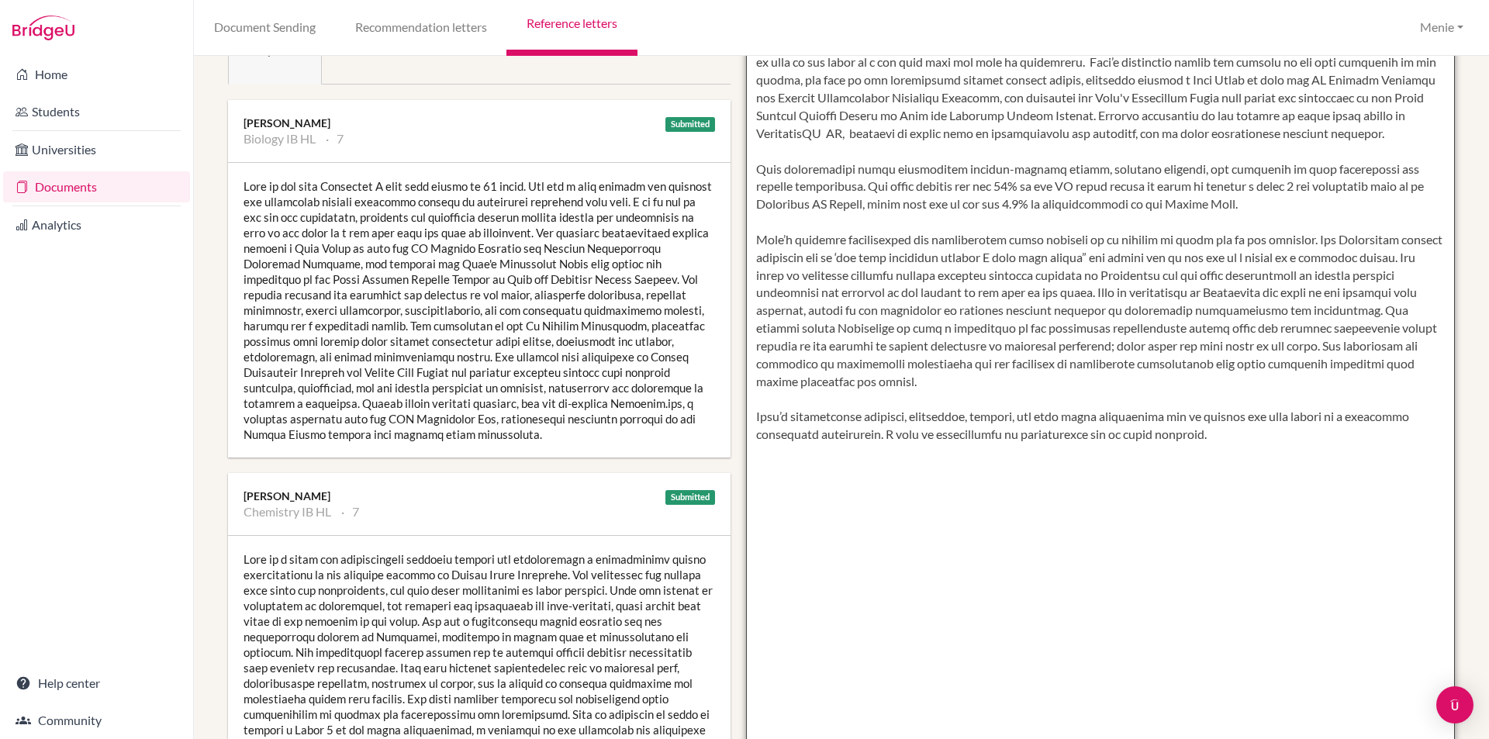
click at [893, 154] on textarea at bounding box center [1101, 373] width 710 height 896
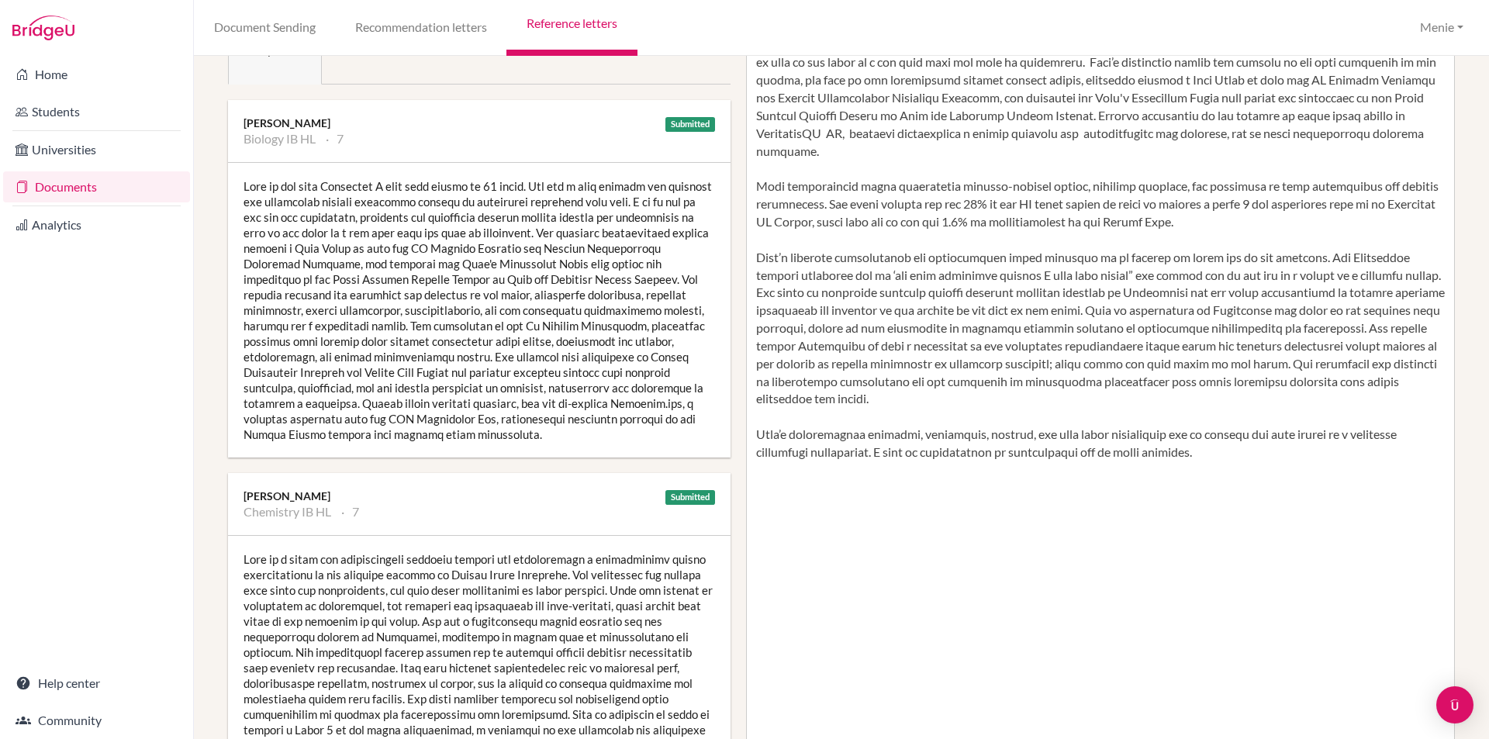
click at [529, 624] on div at bounding box center [479, 660] width 503 height 248
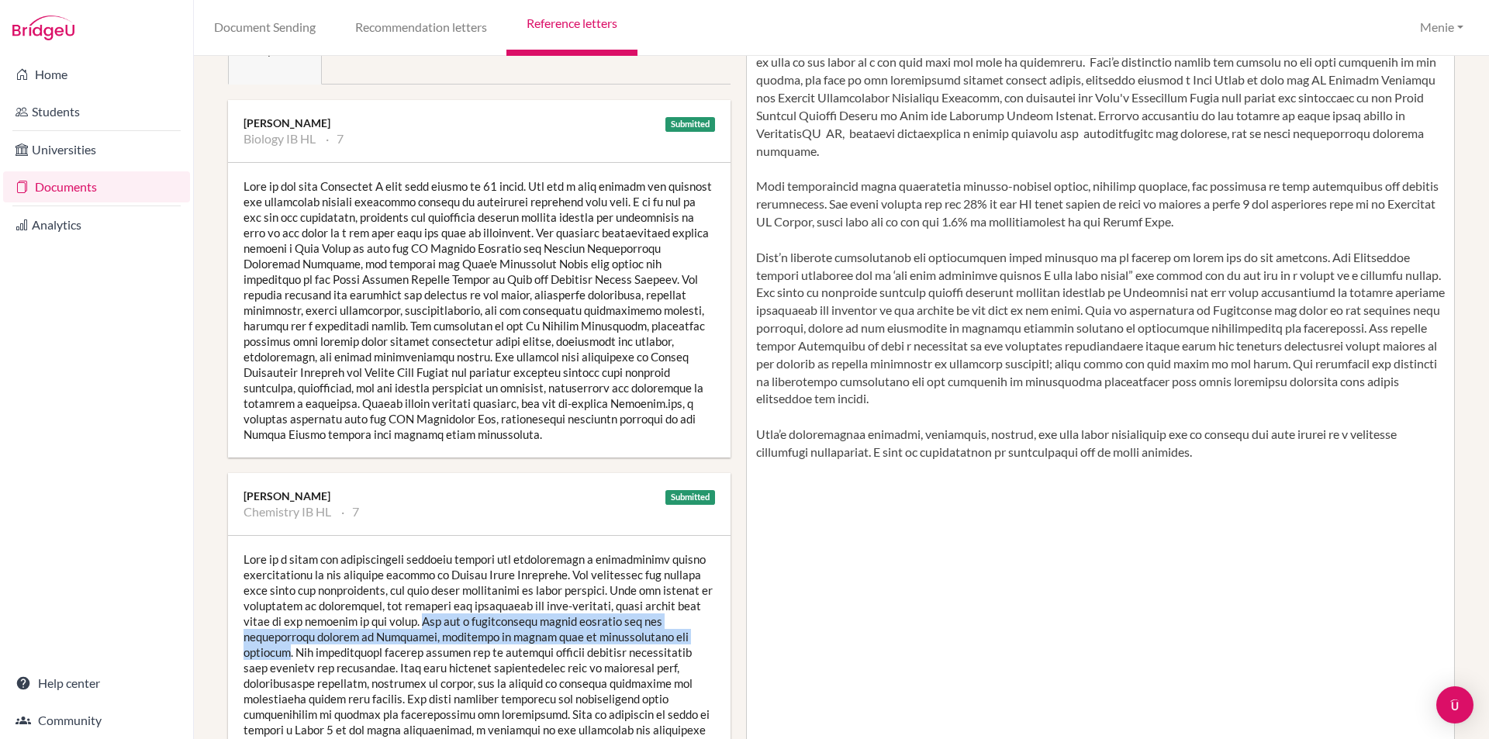
drag, startPoint x: 474, startPoint y: 620, endPoint x: 681, endPoint y: 641, distance: 208.0
click at [681, 641] on div at bounding box center [479, 660] width 503 height 248
copy div "She has a particularly strong aptitude for the quantitative aspects of Chemistr…"
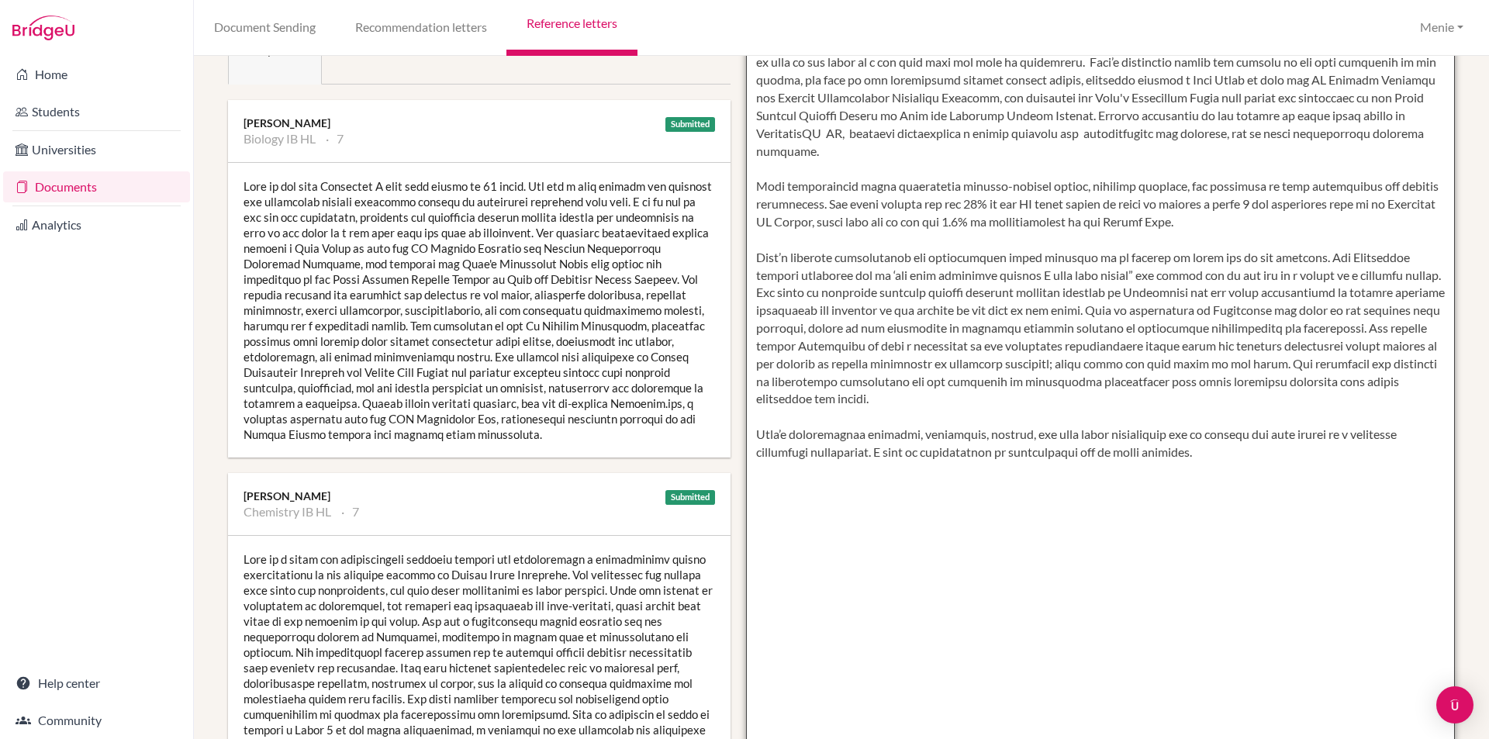
click at [1086, 154] on textarea at bounding box center [1101, 373] width 710 height 896
drag, startPoint x: 1086, startPoint y: 154, endPoint x: 1223, endPoint y: 164, distance: 137.6
click at [1223, 164] on textarea at bounding box center [1101, 373] width 710 height 896
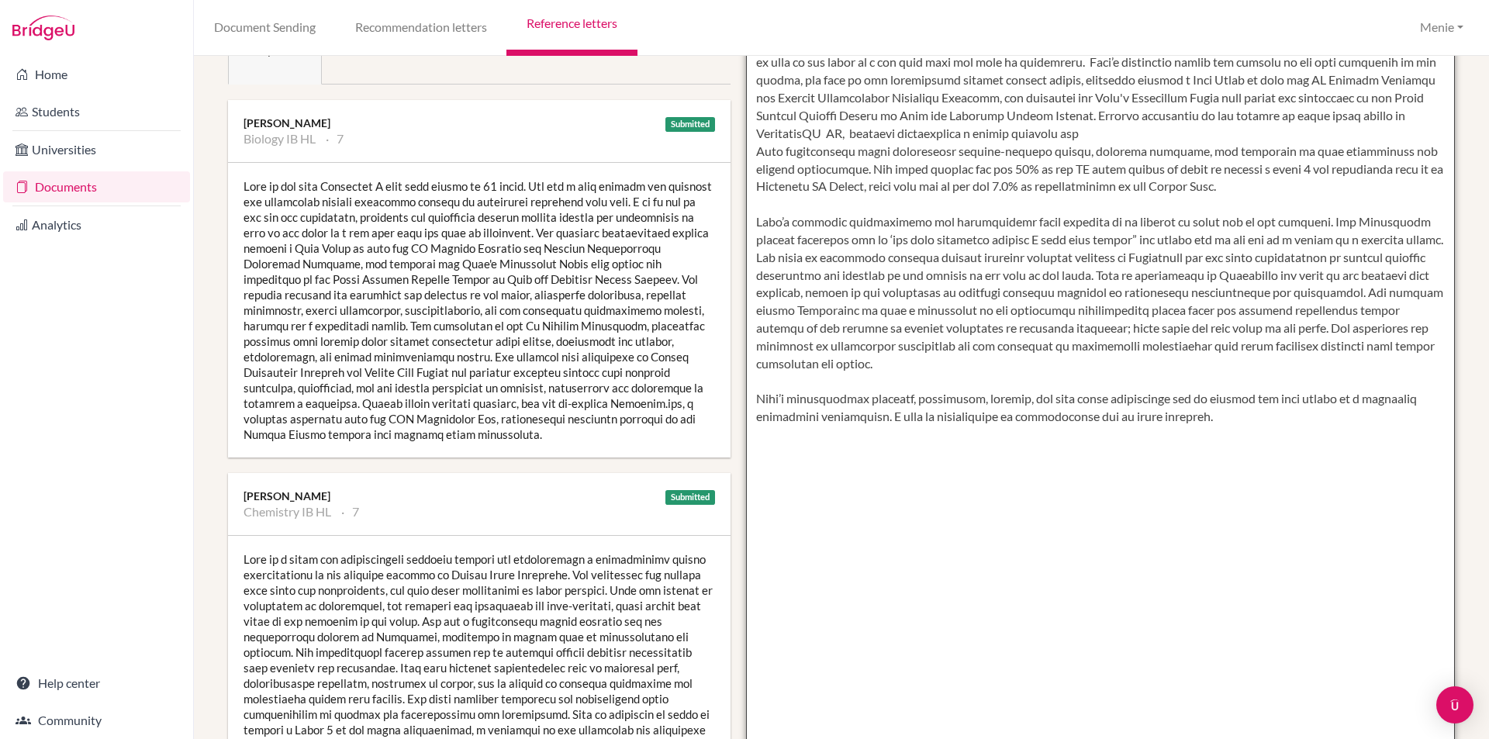
paste textarea "She has a particularly strong aptitude for the quantitative aspects of Chemistr…"
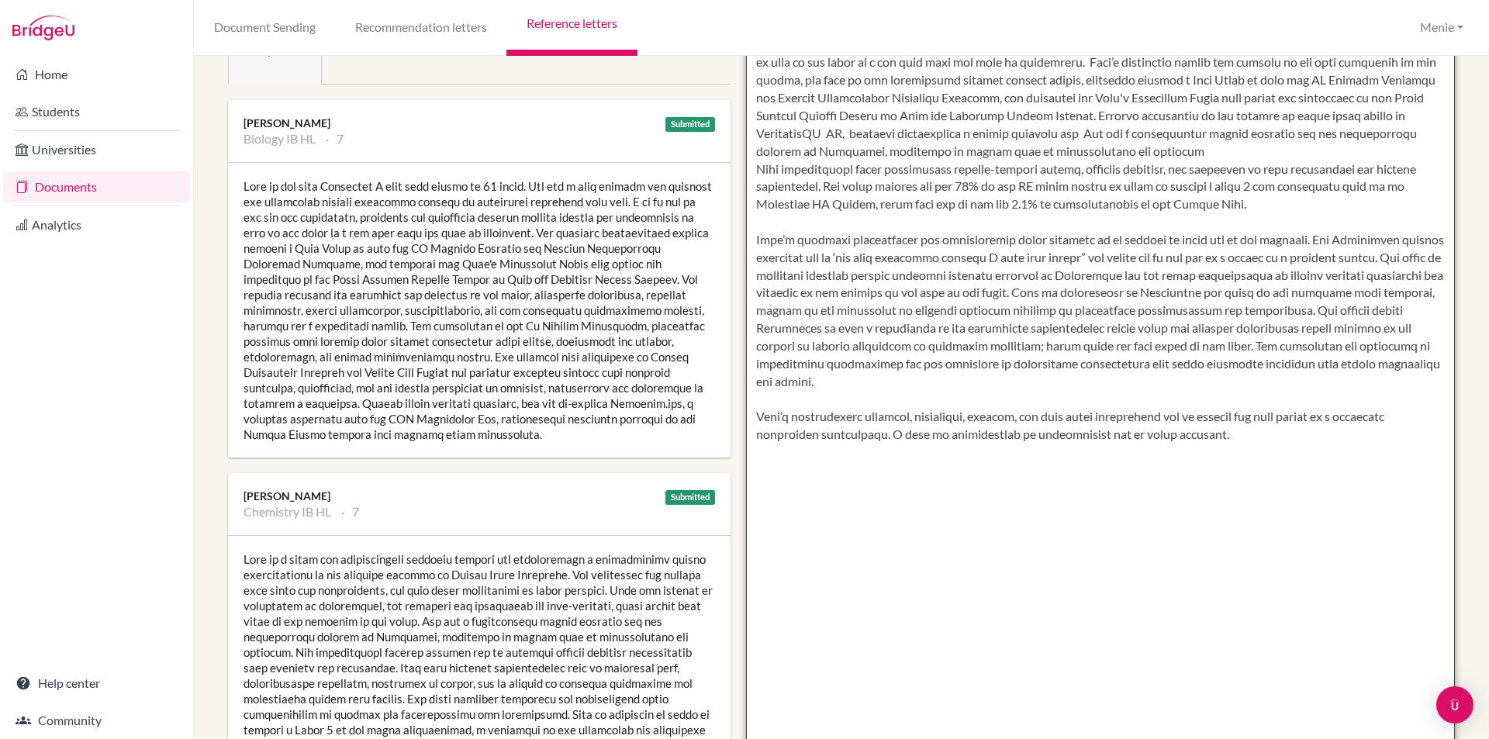
drag, startPoint x: 1084, startPoint y: 152, endPoint x: 1202, endPoint y: 147, distance: 118.0
click at [1202, 147] on textarea at bounding box center [1101, 373] width 710 height 896
click at [805, 150] on textarea at bounding box center [1101, 373] width 710 height 896
drag, startPoint x: 1289, startPoint y: 150, endPoint x: 1236, endPoint y: 180, distance: 60.8
click at [1221, 156] on textarea at bounding box center [1101, 373] width 710 height 896
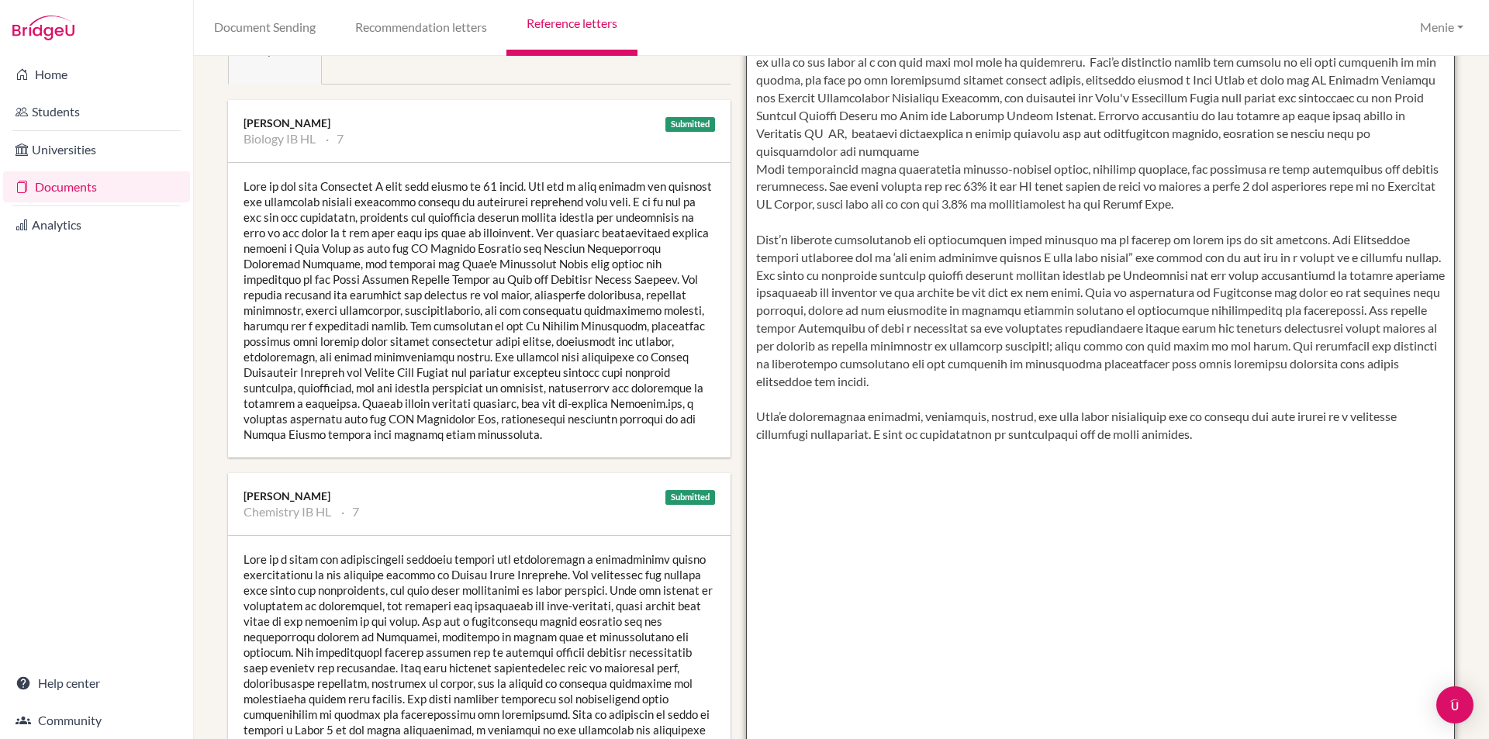
click at [893, 171] on textarea at bounding box center [1101, 373] width 710 height 896
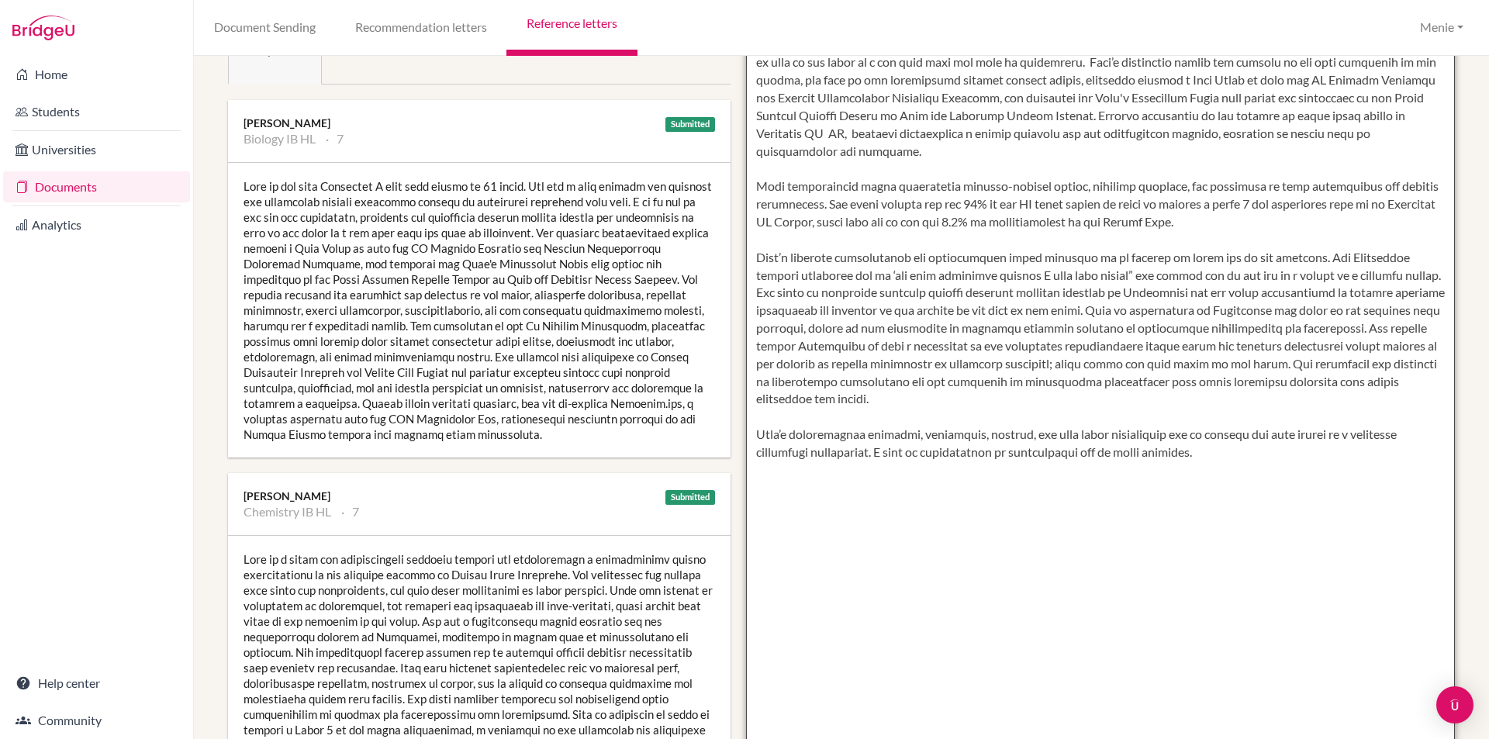
scroll to position [388, 0]
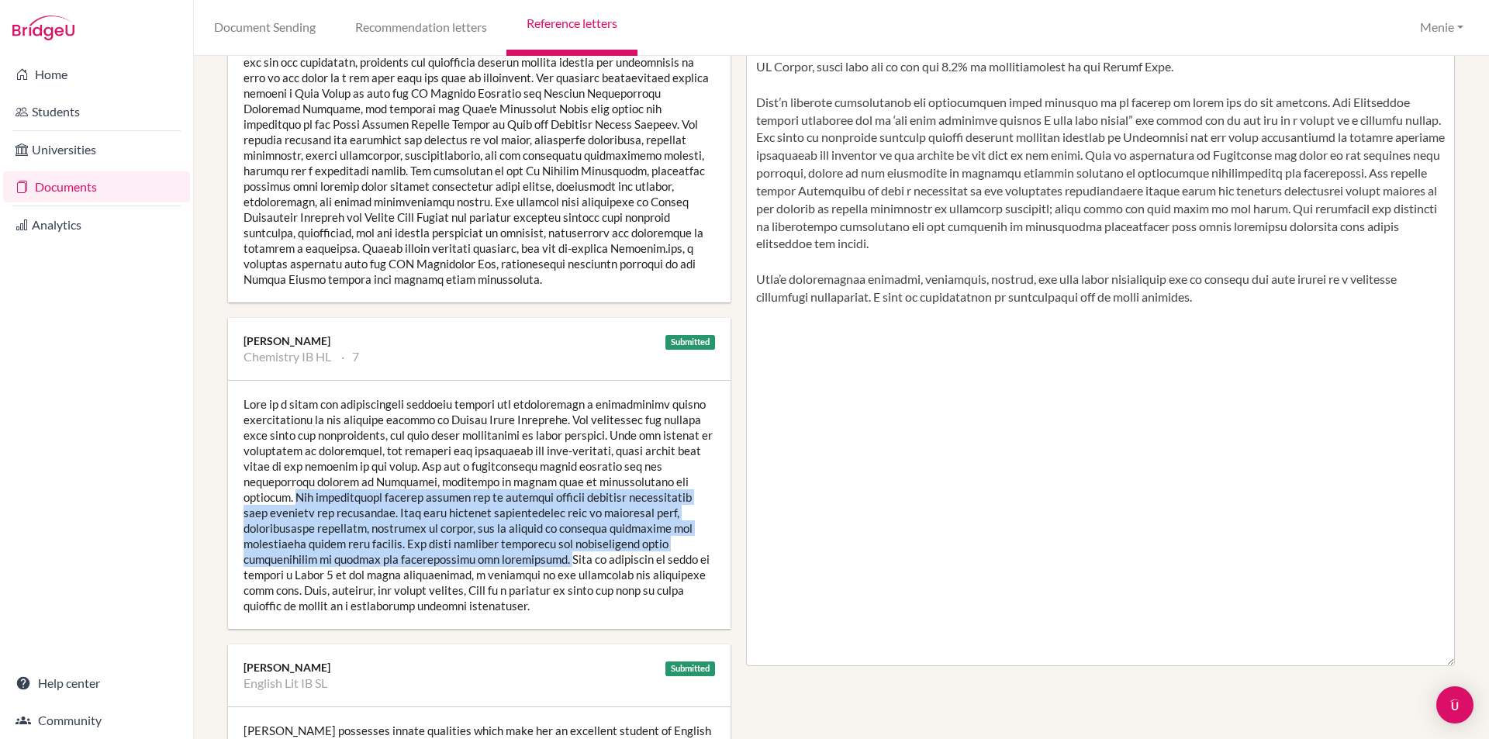
drag, startPoint x: 689, startPoint y: 480, endPoint x: 400, endPoint y: 545, distance: 296.5
click at [430, 559] on div at bounding box center [479, 505] width 503 height 248
copy div "Her mathematical ability enables her to complete complex chemical calculations …"
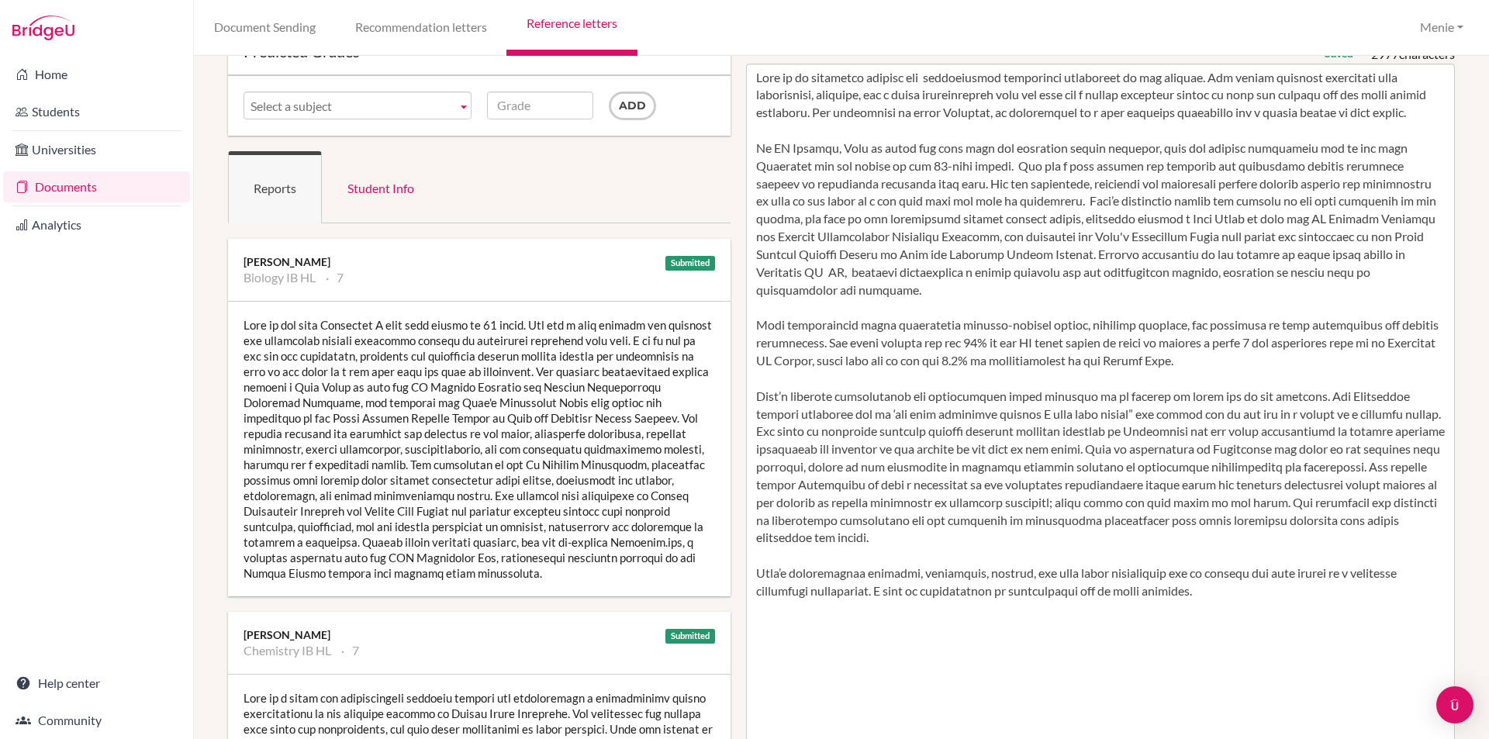
scroll to position [78, 0]
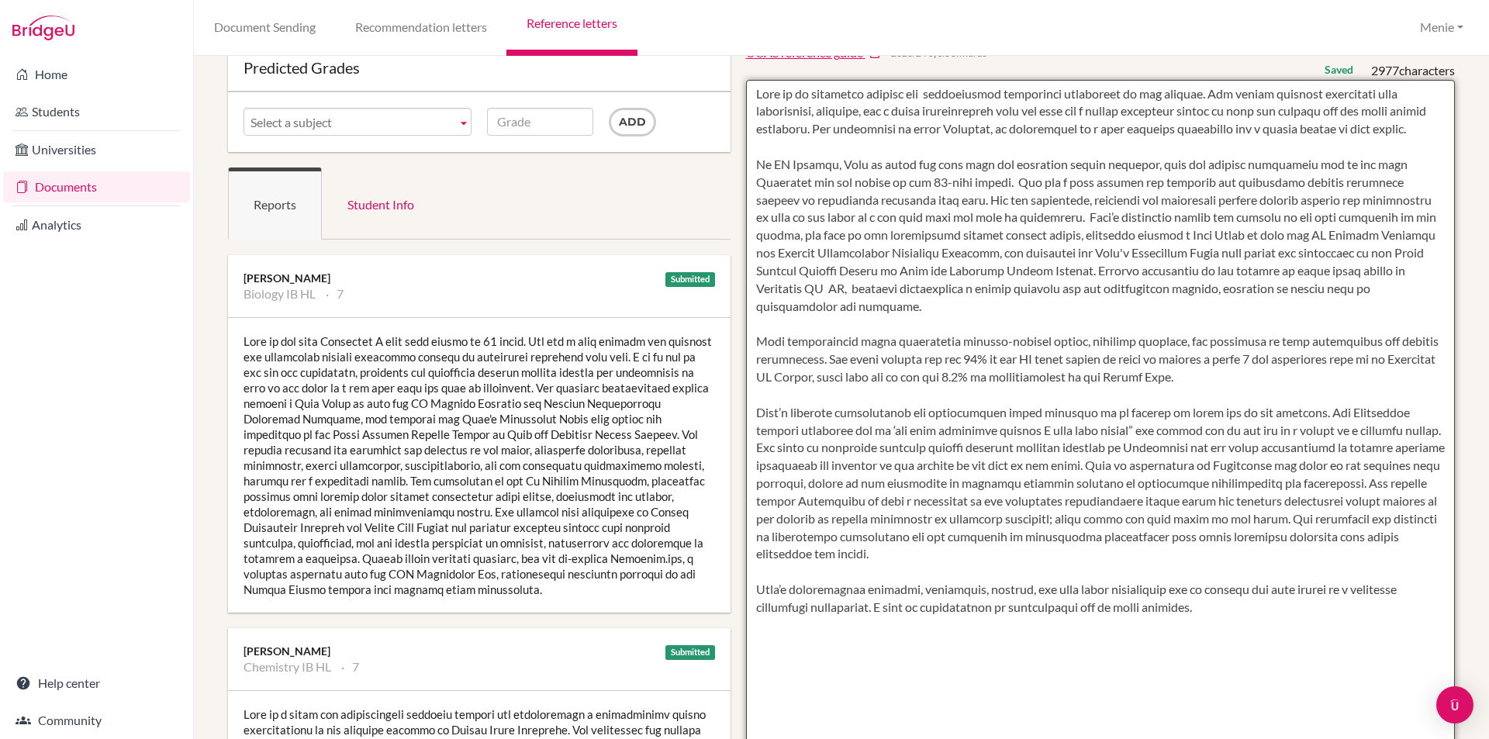
click at [931, 323] on textarea at bounding box center [1101, 528] width 710 height 896
paste textarea "Her mathematical ability enables her to complete complex chemical calculations …"
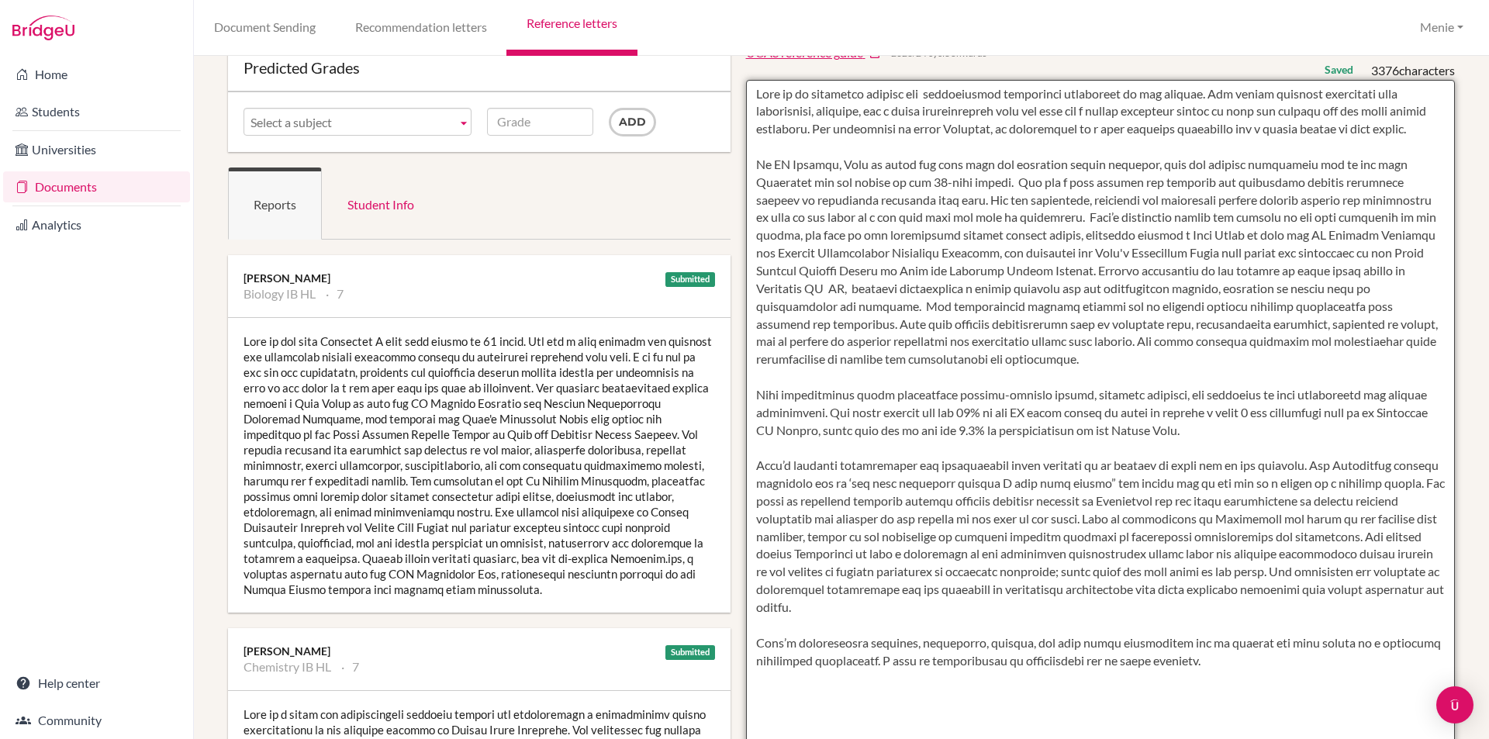
scroll to position [0, 0]
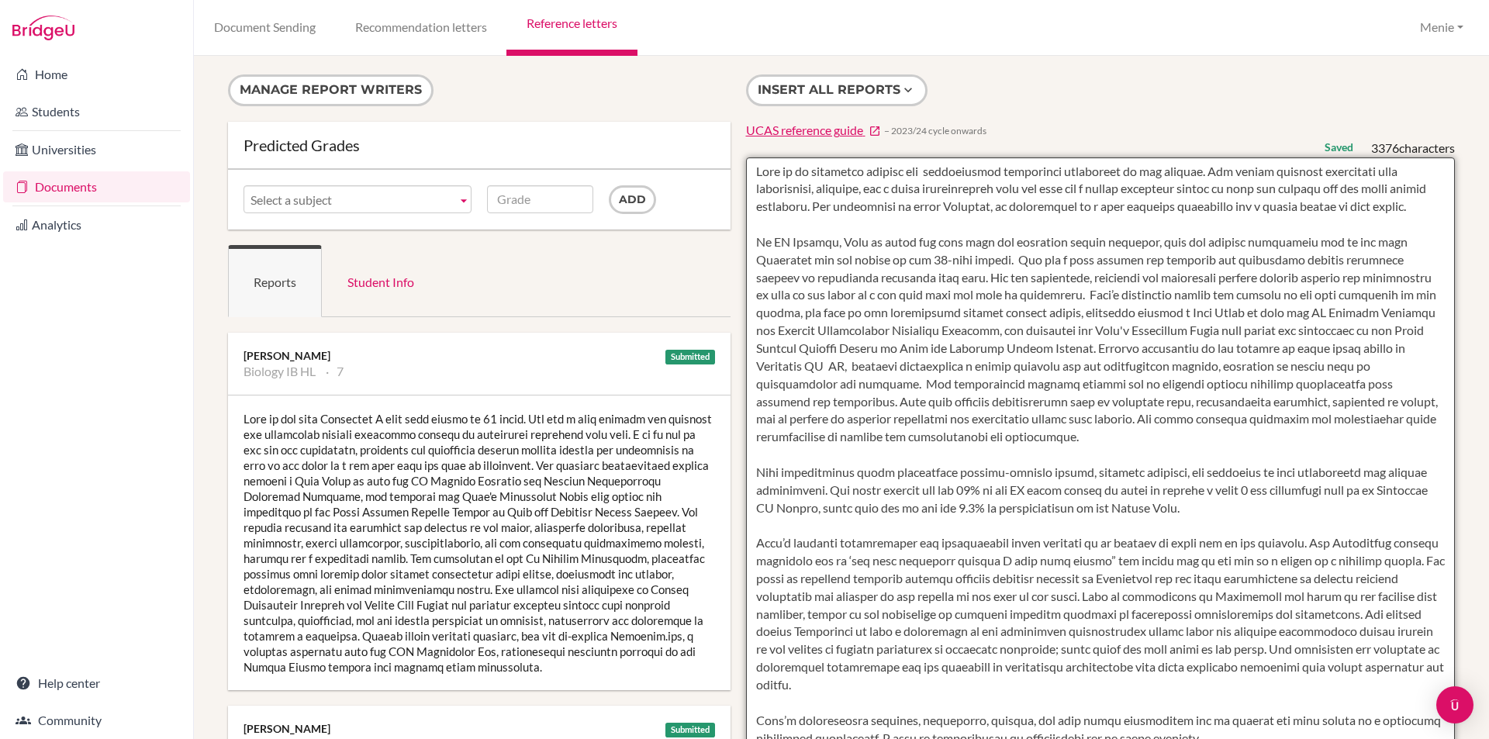
drag, startPoint x: 889, startPoint y: 188, endPoint x: 860, endPoint y: 210, distance: 36.0
click at [885, 202] on textarea at bounding box center [1101, 605] width 710 height 896
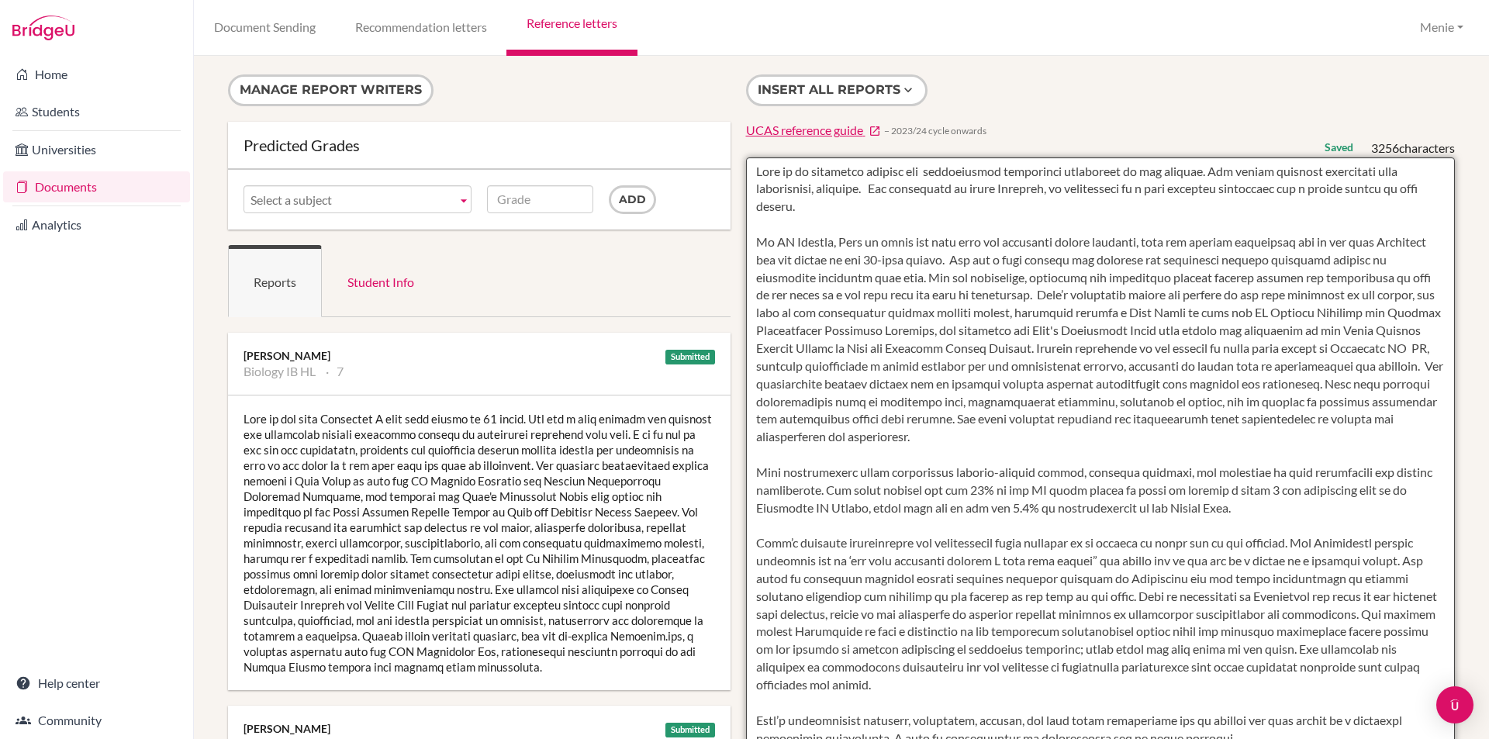
drag, startPoint x: 947, startPoint y: 259, endPoint x: 861, endPoint y: 280, distance: 88.6
click at [861, 280] on textarea at bounding box center [1101, 605] width 710 height 896
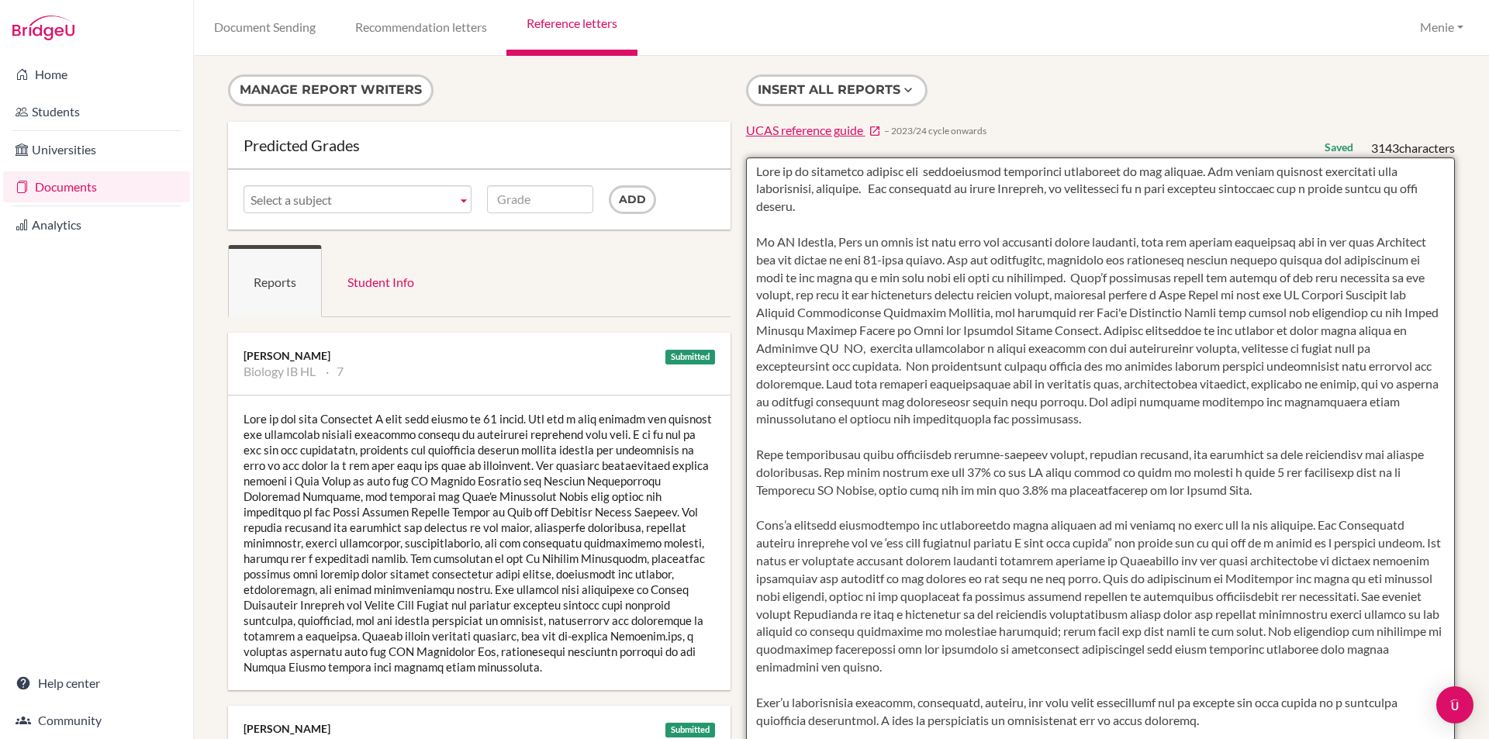
drag, startPoint x: 1189, startPoint y: 279, endPoint x: 1278, endPoint y: 282, distance: 89.2
click at [1278, 282] on textarea at bounding box center [1101, 605] width 710 height 896
drag, startPoint x: 1293, startPoint y: 278, endPoint x: 1331, endPoint y: 275, distance: 38.8
click at [1331, 275] on textarea at bounding box center [1101, 605] width 710 height 896
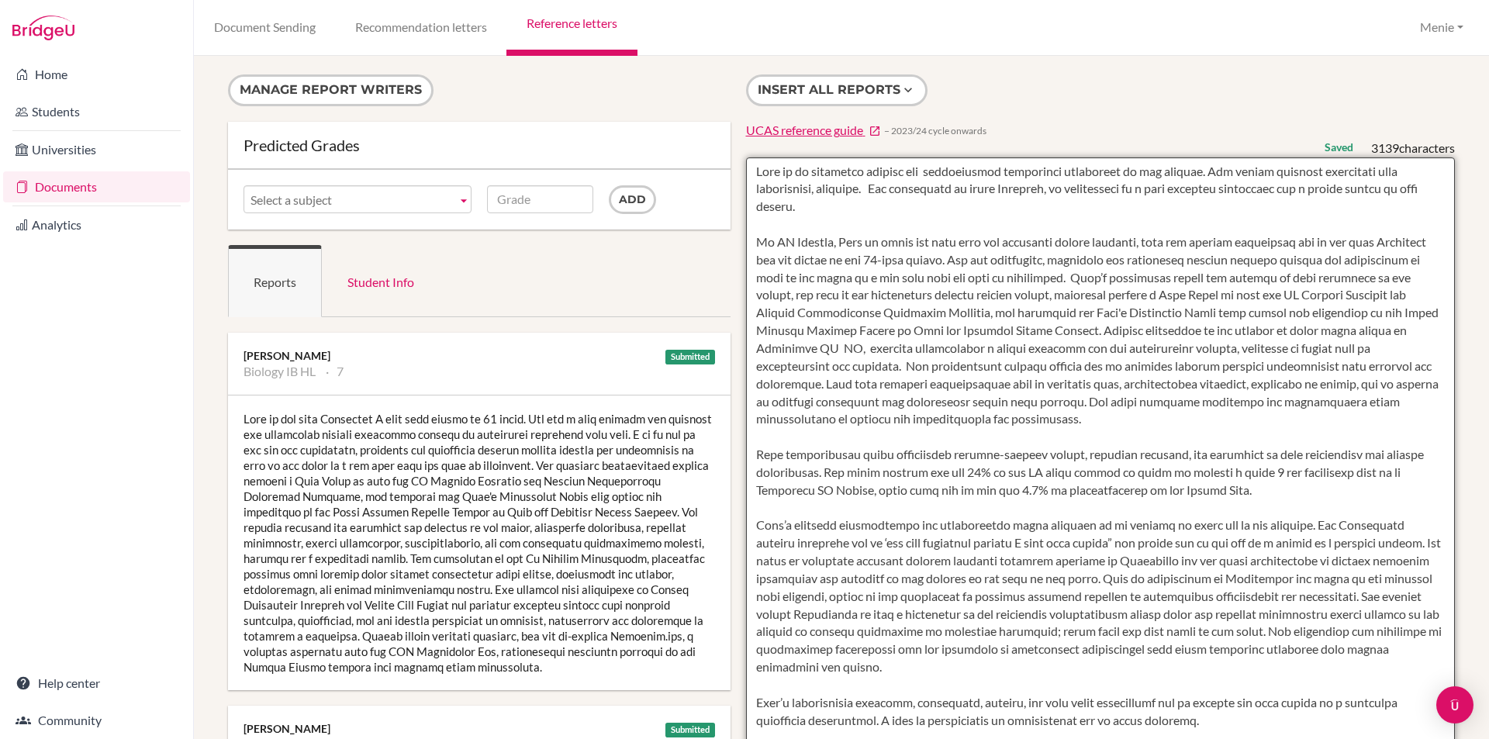
drag, startPoint x: 1369, startPoint y: 278, endPoint x: 848, endPoint y: 295, distance: 520.6
click at [848, 295] on textarea at bounding box center [1101, 605] width 710 height 896
drag, startPoint x: 1276, startPoint y: 280, endPoint x: 1290, endPoint y: 284, distance: 15.2
click at [1276, 280] on textarea at bounding box center [1101, 605] width 710 height 896
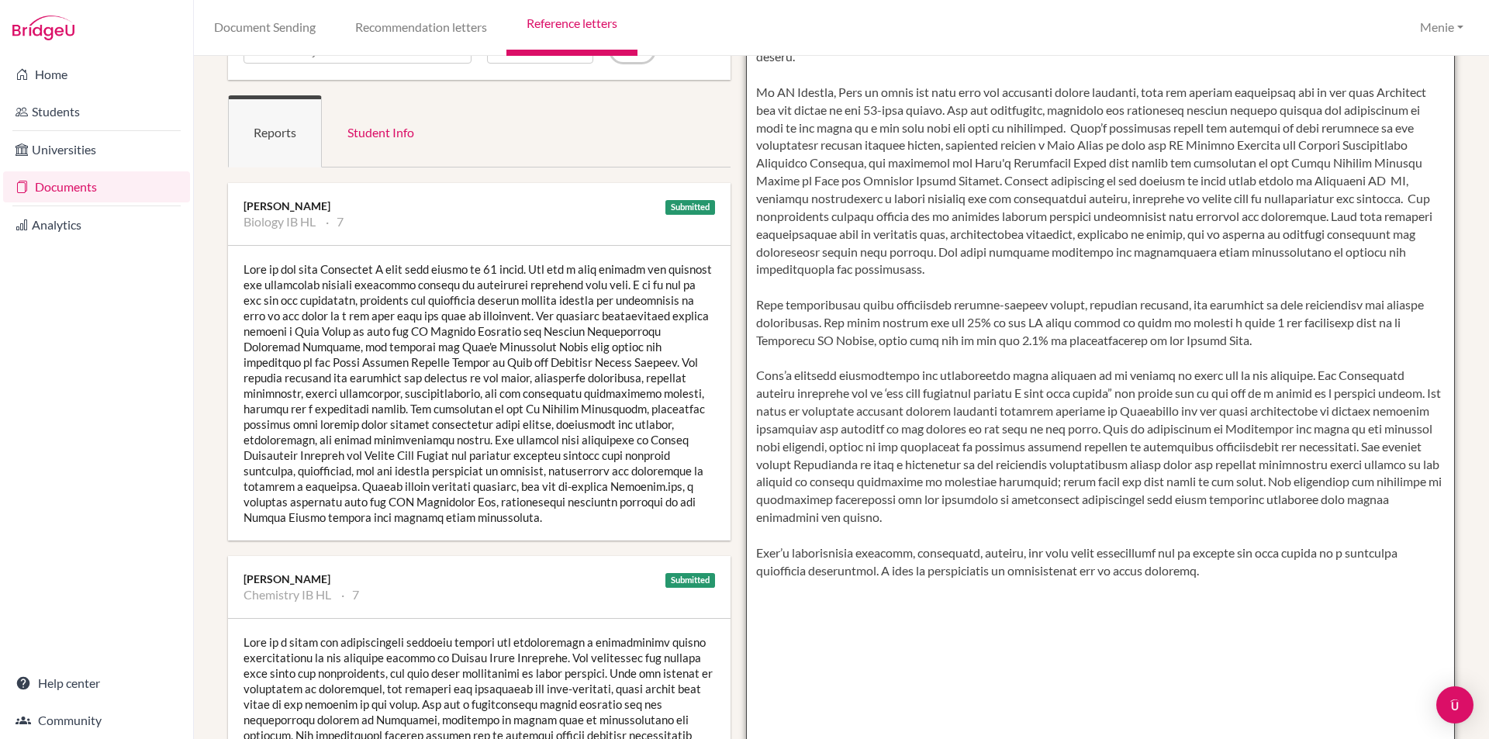
scroll to position [155, 0]
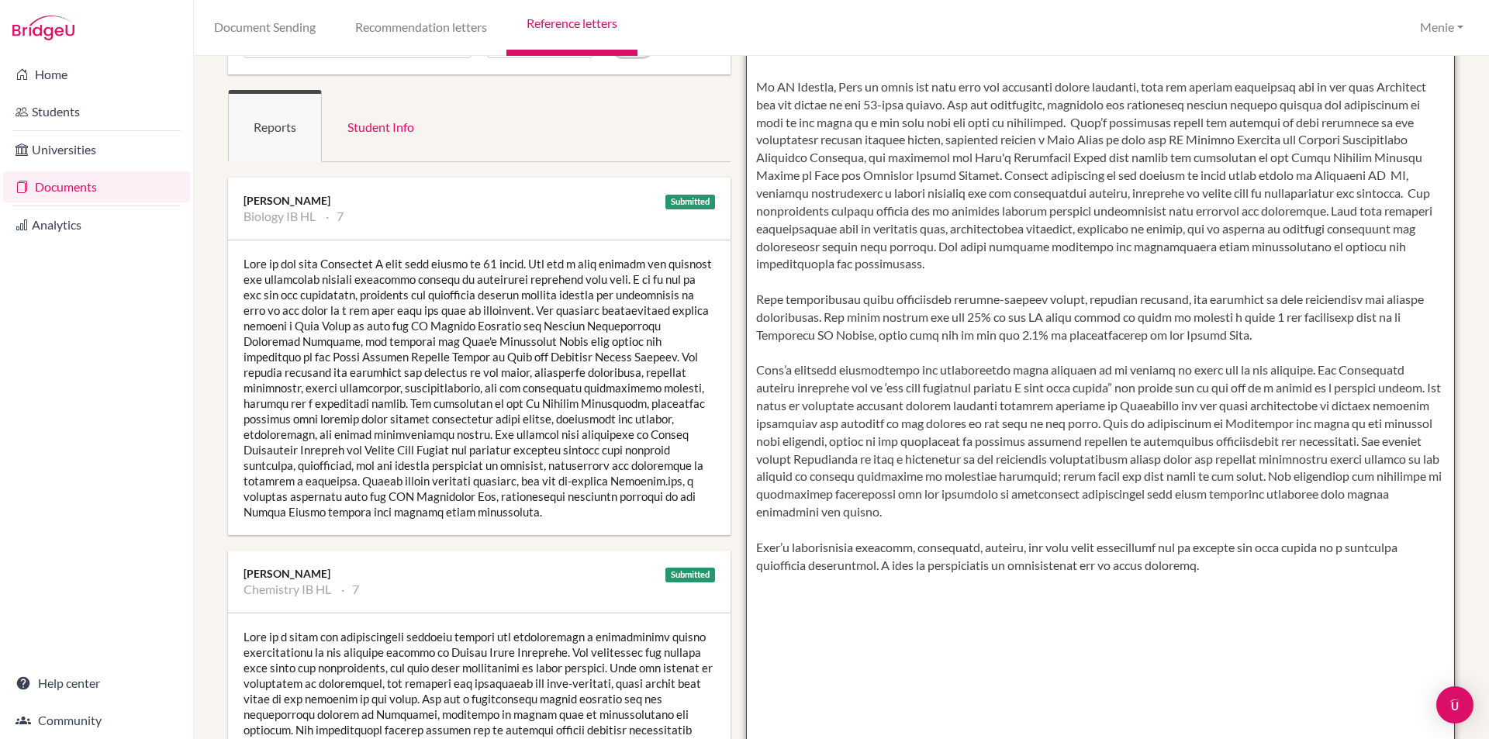
click at [858, 138] on textarea at bounding box center [1101, 450] width 710 height 896
click at [884, 157] on textarea at bounding box center [1101, 450] width 710 height 896
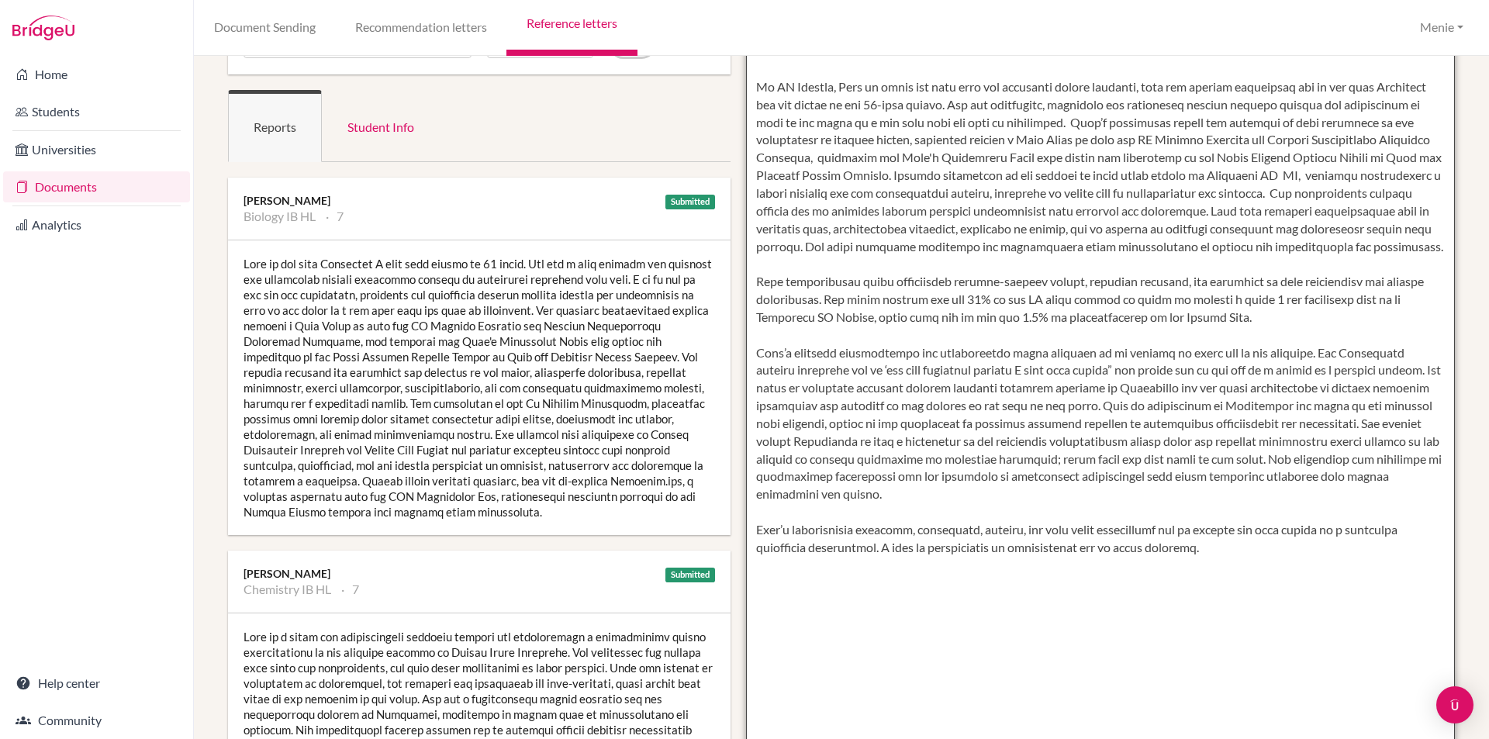
click at [1332, 174] on textarea at bounding box center [1101, 450] width 710 height 896
drag, startPoint x: 1353, startPoint y: 176, endPoint x: 1406, endPoint y: 182, distance: 53.1
click at [1406, 182] on textarea at bounding box center [1101, 450] width 710 height 896
drag, startPoint x: 758, startPoint y: 288, endPoint x: 1162, endPoint y: 326, distance: 405.9
click at [1162, 326] on textarea at bounding box center [1101, 450] width 710 height 896
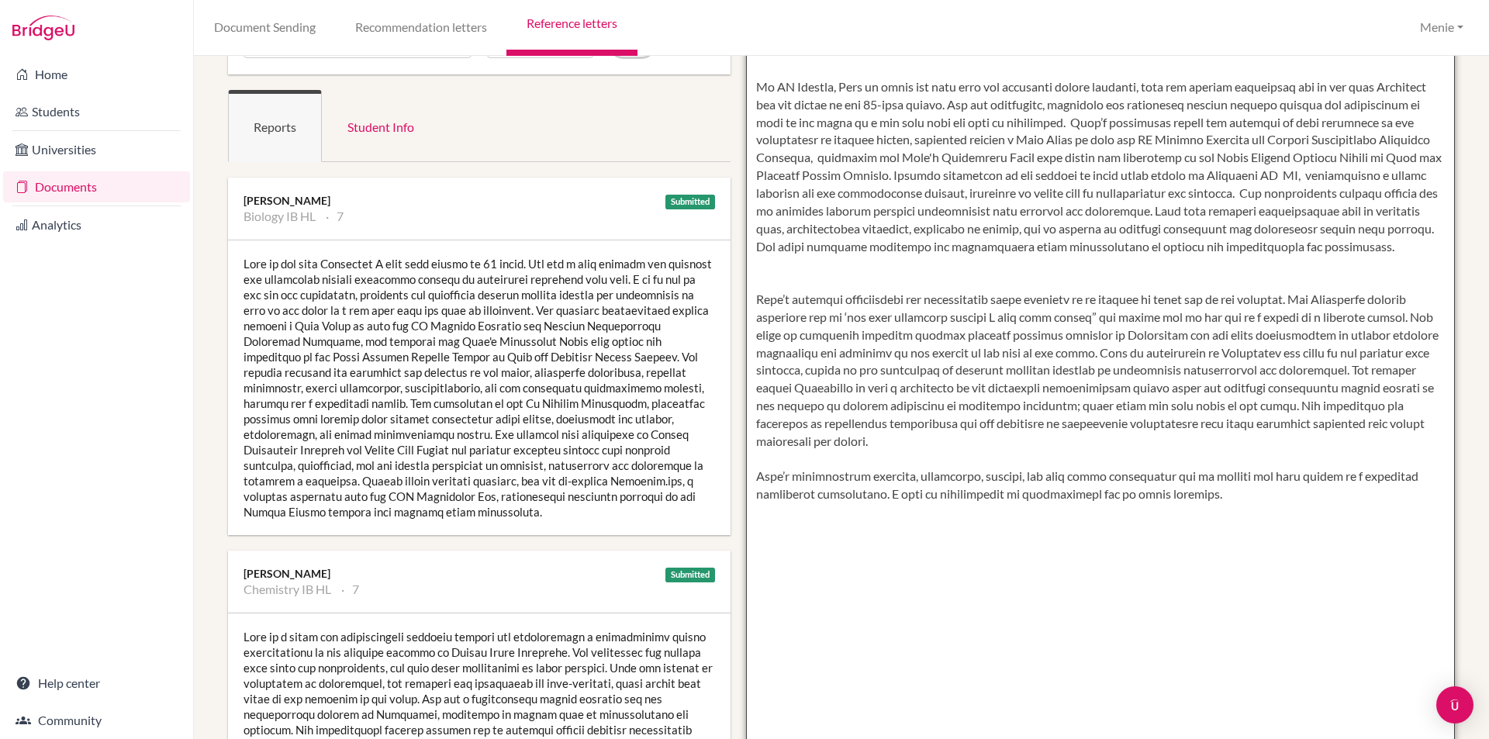
drag, startPoint x: 746, startPoint y: 391, endPoint x: 1376, endPoint y: 436, distance: 632.1
click at [1376, 436] on textarea at bounding box center [1101, 450] width 710 height 896
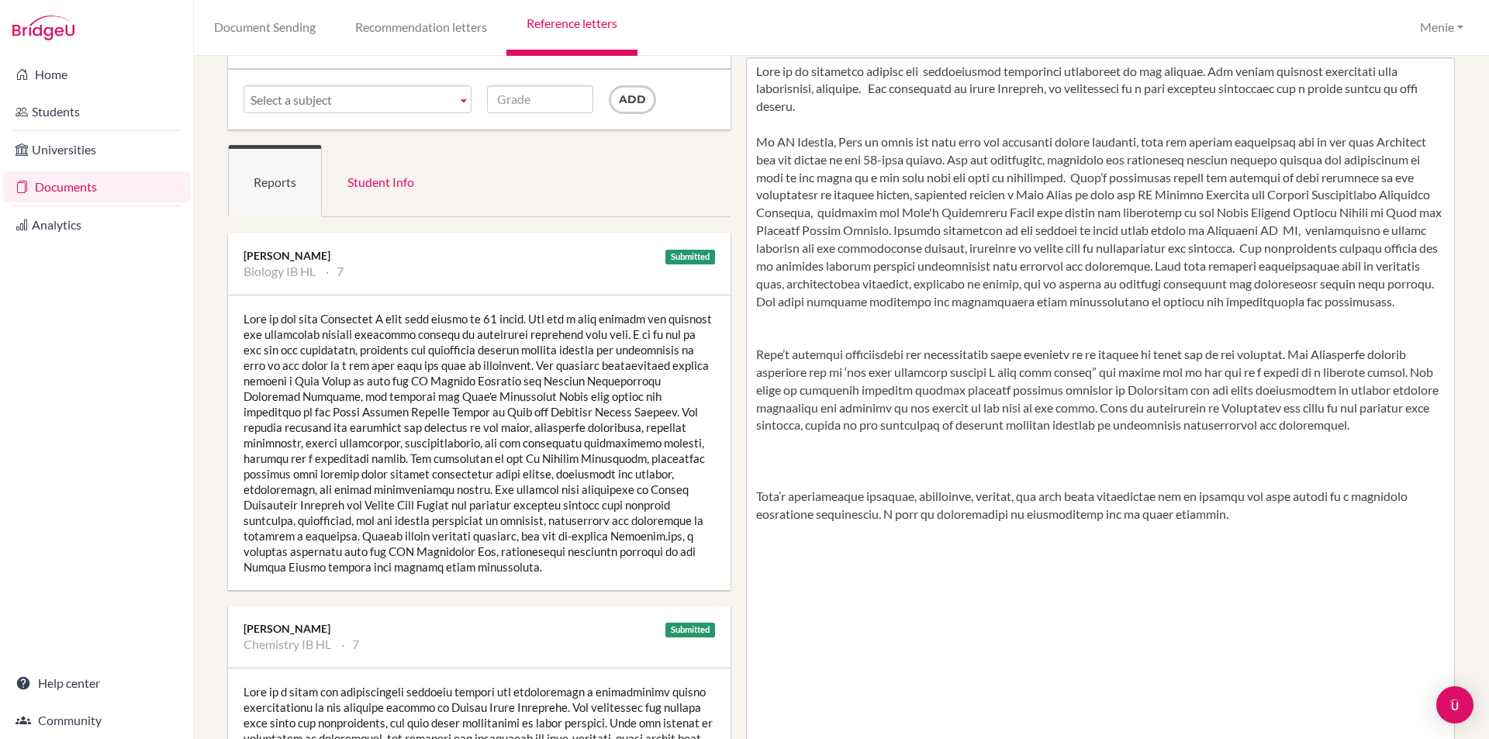
scroll to position [78, 0]
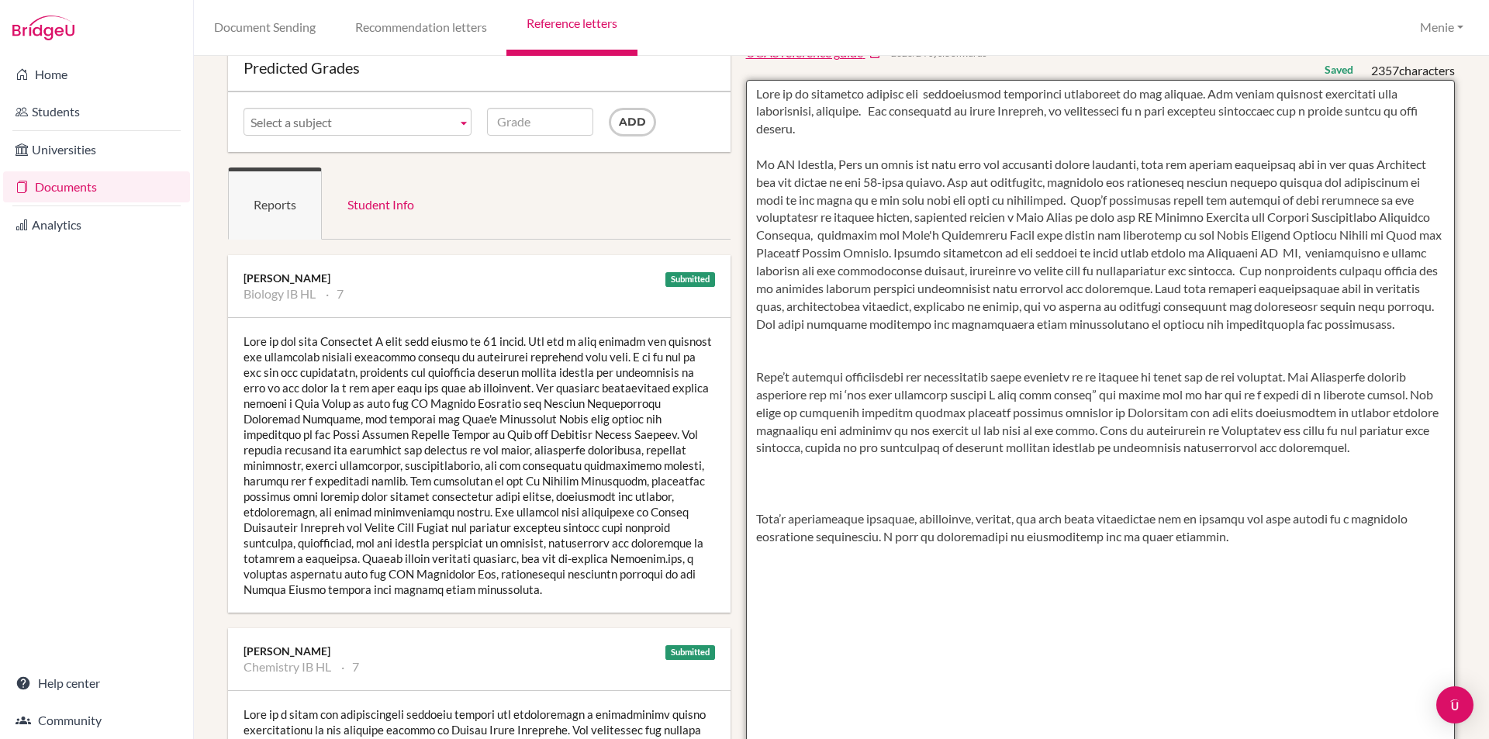
click at [841, 360] on textarea at bounding box center [1101, 528] width 710 height 896
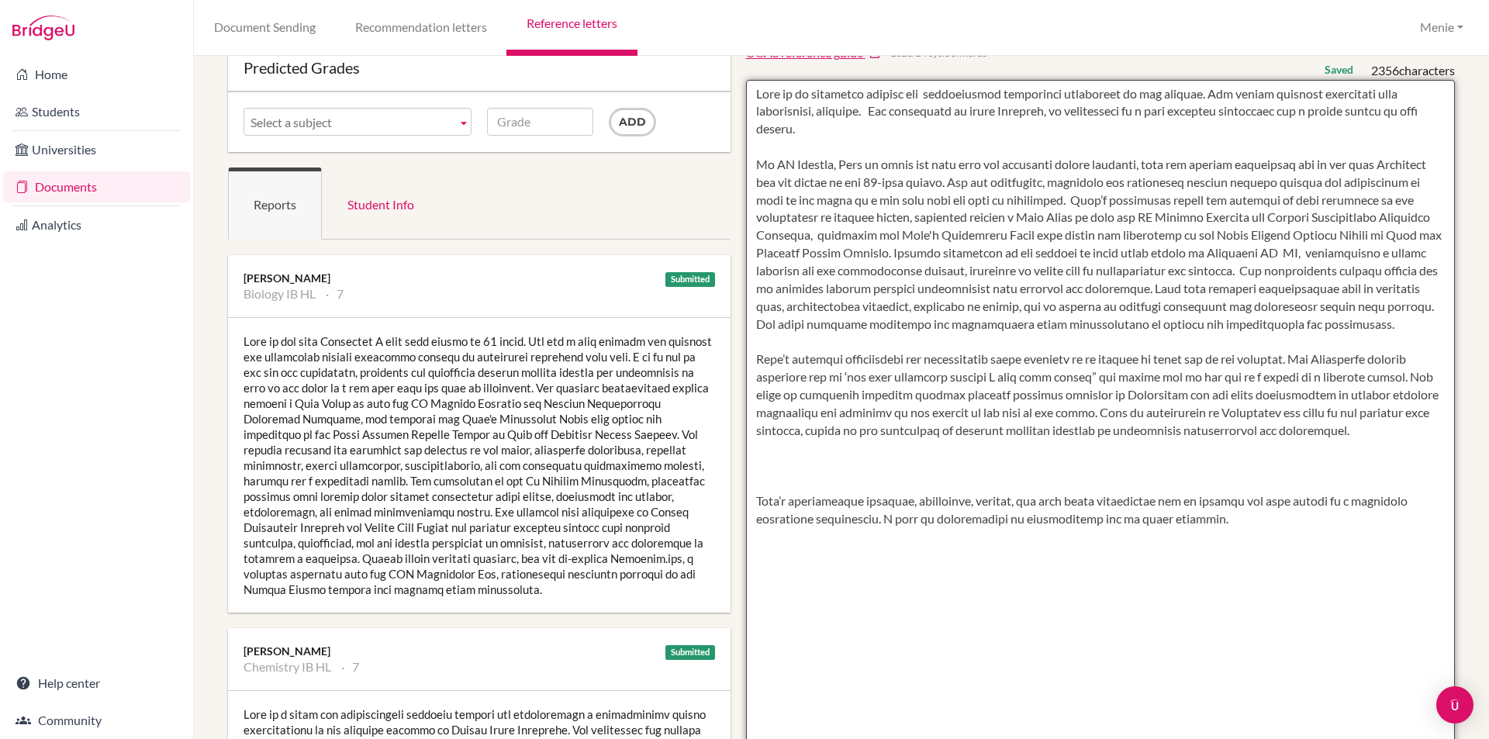
scroll to position [155, 0]
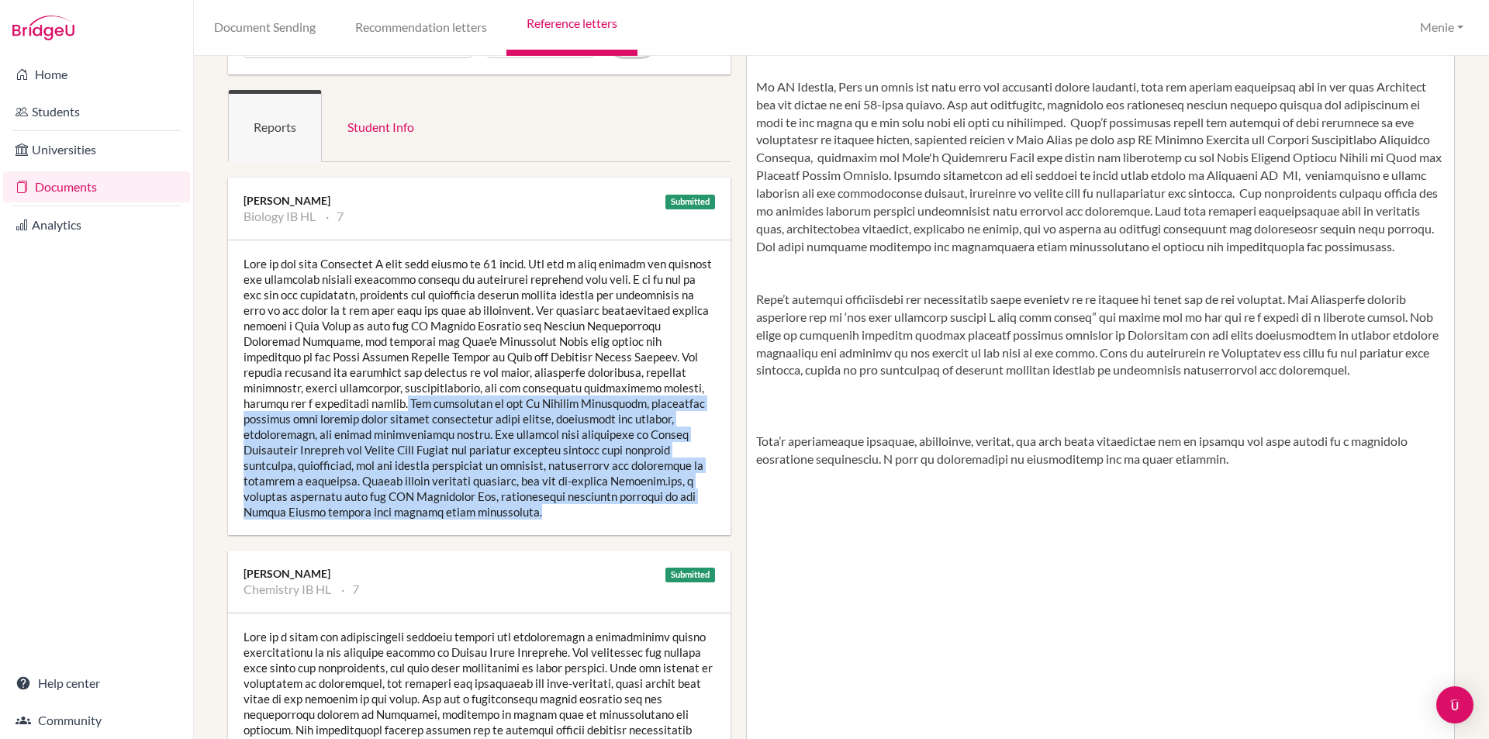
drag, startPoint x: 446, startPoint y: 404, endPoint x: 606, endPoint y: 511, distance: 192.9
click at [606, 511] on div at bounding box center [479, 387] width 503 height 295
copy div "She volunteers at the Al Marmoom Initiative, supporting children with special n…"
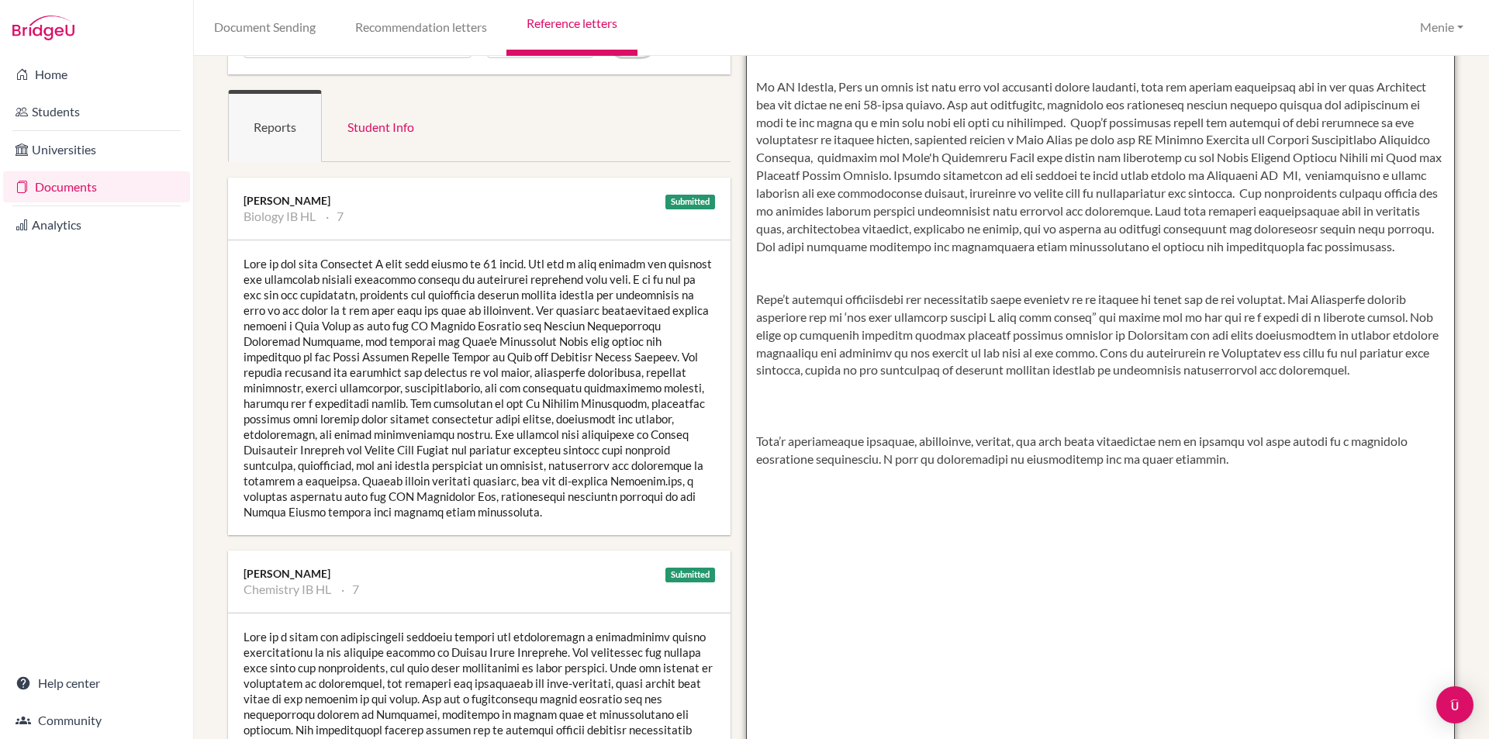
click at [771, 267] on textarea at bounding box center [1101, 450] width 710 height 896
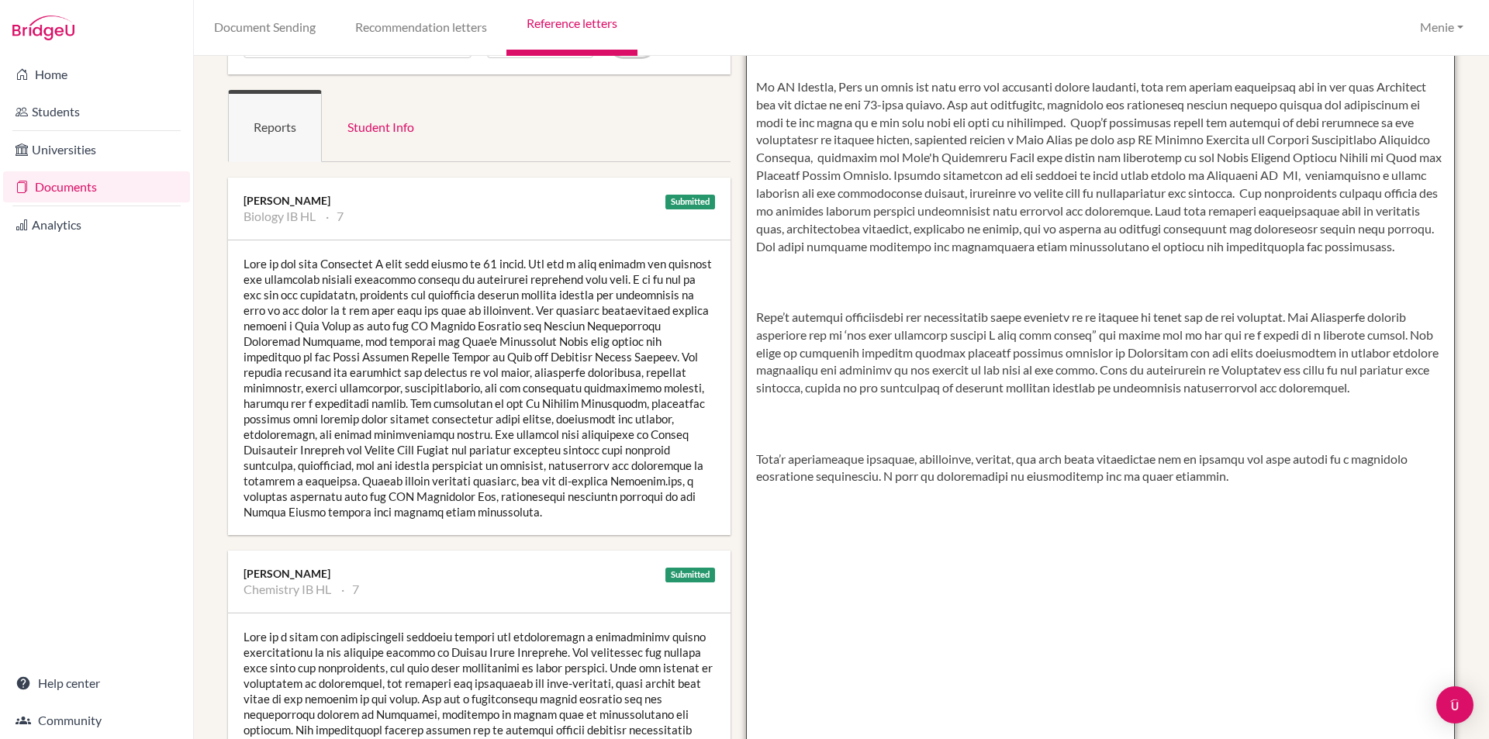
paste textarea "She volunteers at the Al Marmoom Initiative, supporting children with special n…"
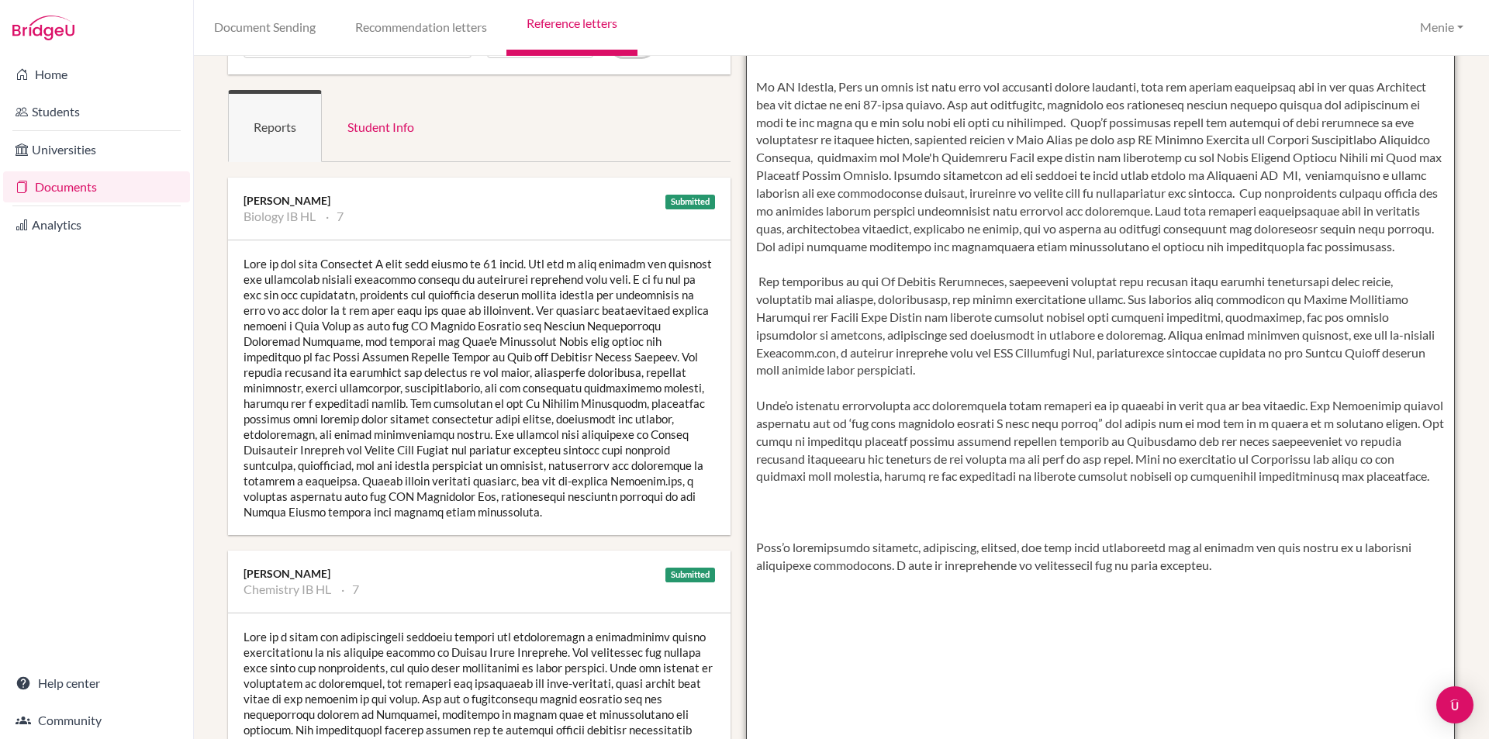
click at [755, 278] on textarea at bounding box center [1101, 450] width 710 height 896
click at [1003, 279] on textarea at bounding box center [1101, 450] width 710 height 896
paste textarea "a community center in Dubai that provides adaptive riding and stable management…"
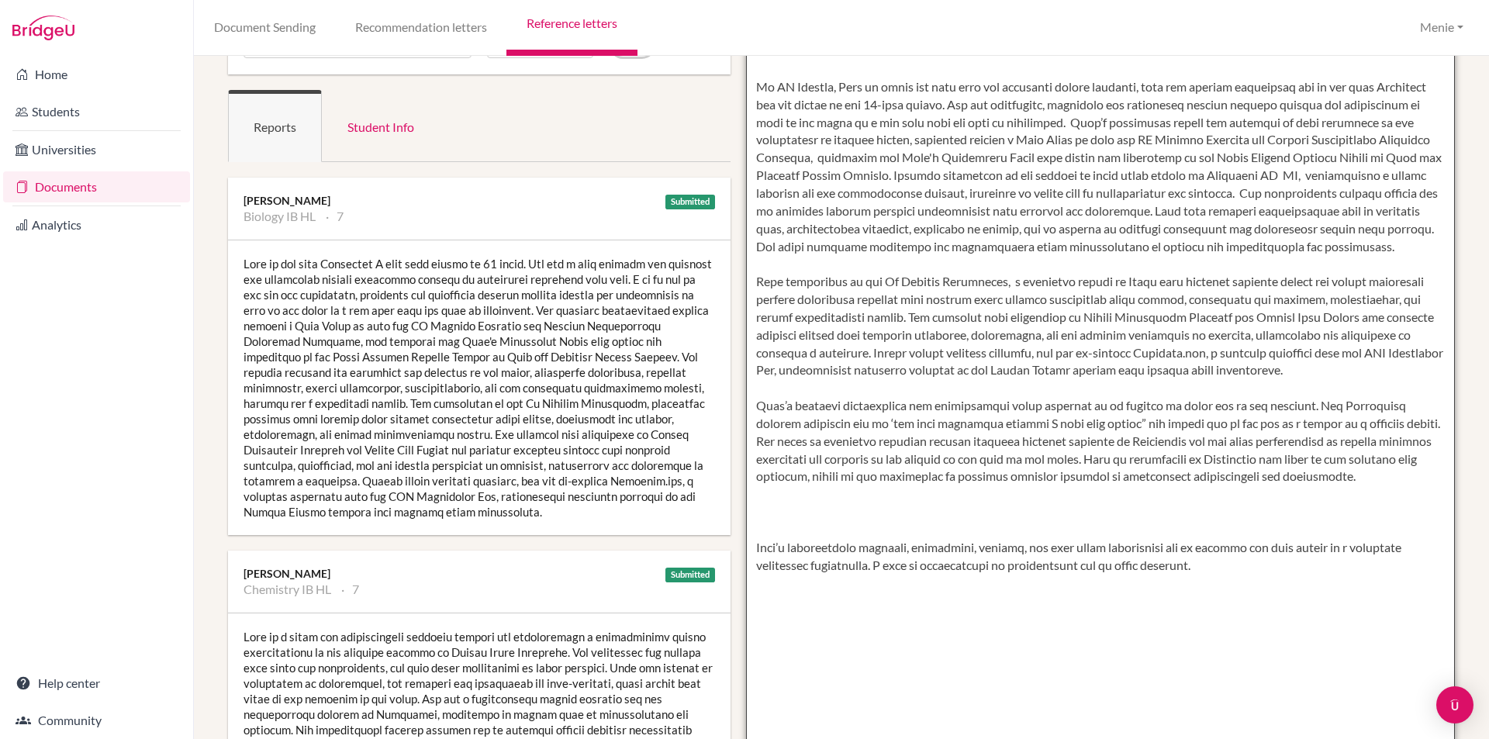
click at [1250, 302] on textarea at bounding box center [1101, 450] width 710 height 896
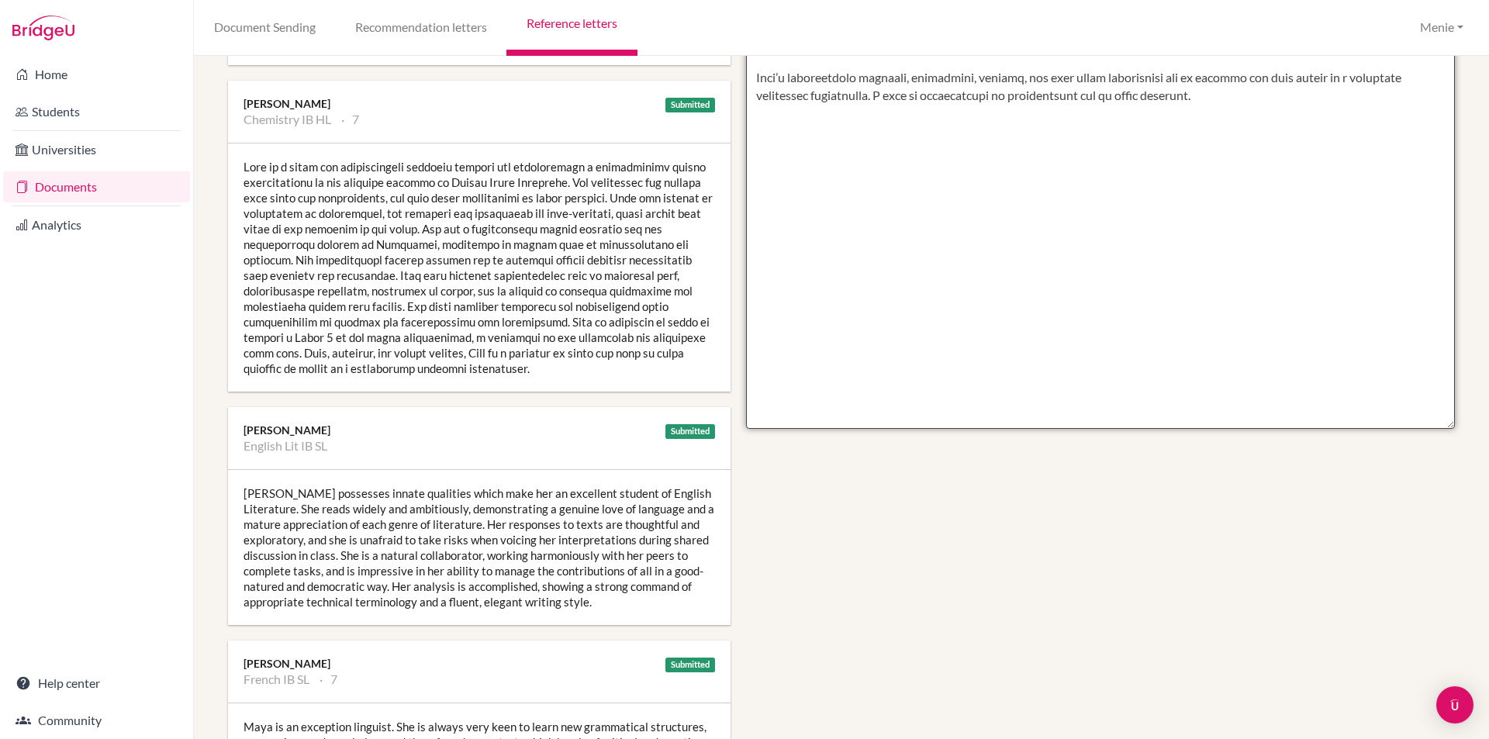
scroll to position [698, 0]
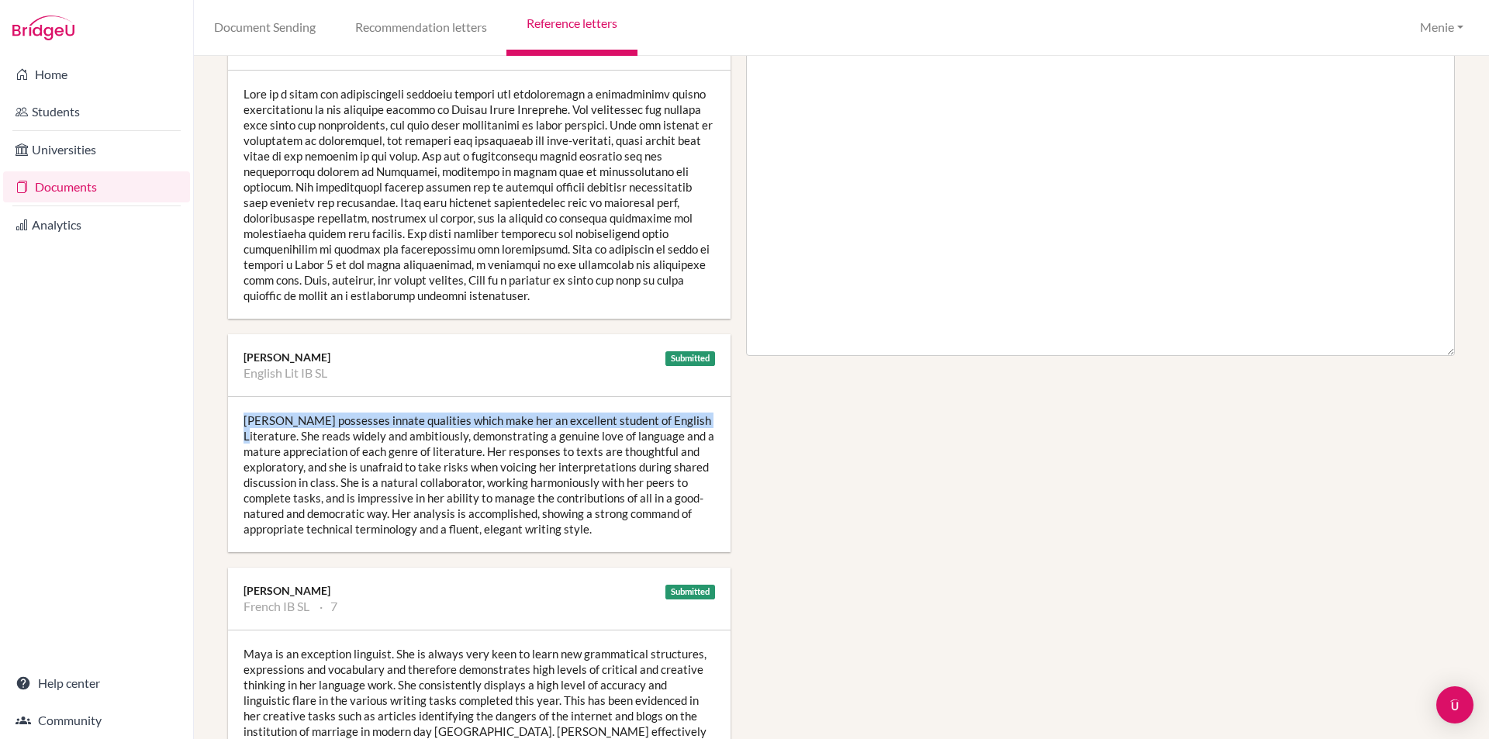
drag, startPoint x: 242, startPoint y: 421, endPoint x: 696, endPoint y: 424, distance: 453.7
click at [696, 424] on div "Maya possesses innate qualities which make her an excellent student of English …" at bounding box center [479, 474] width 503 height 155
copy div "Maya possesses innate qualities which make her an excellent student of English …"
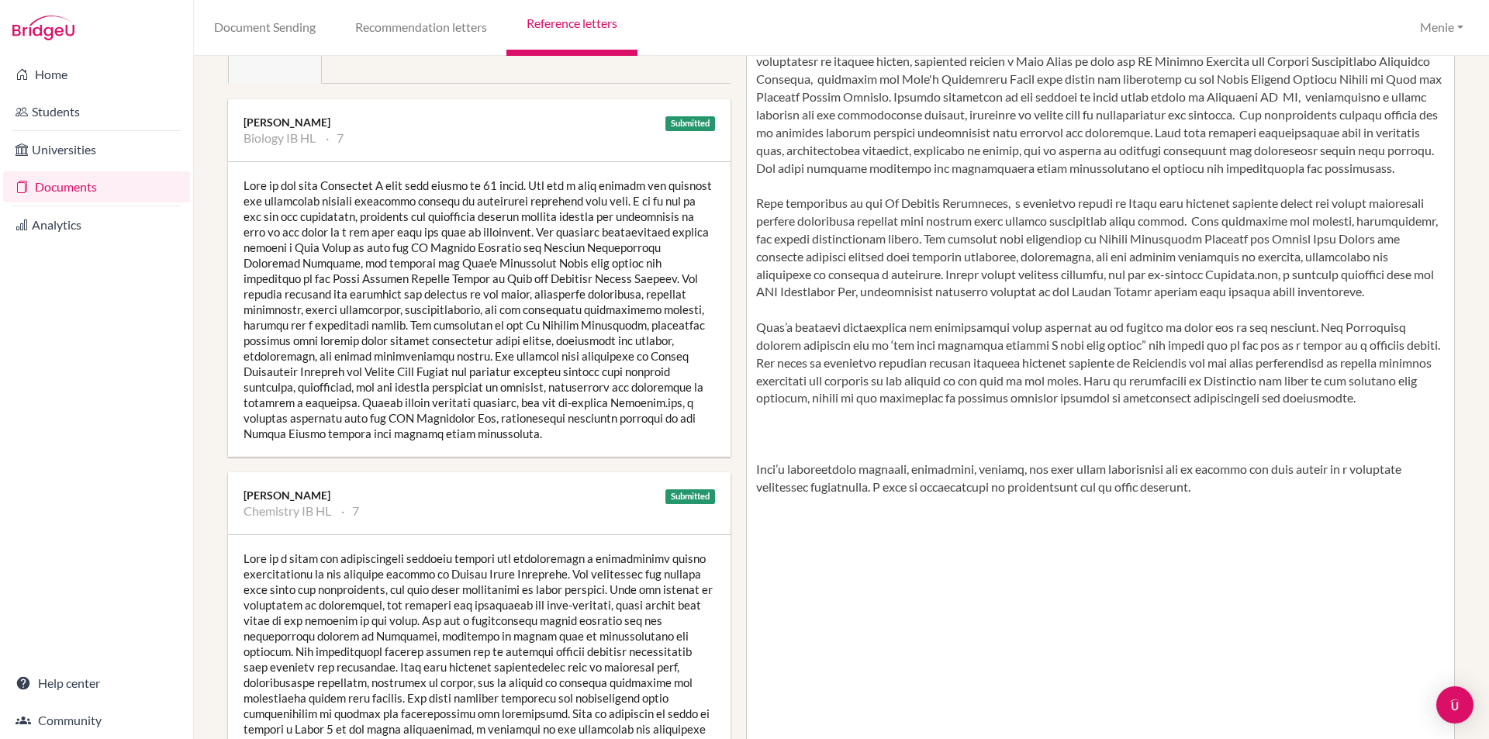
scroll to position [233, 0]
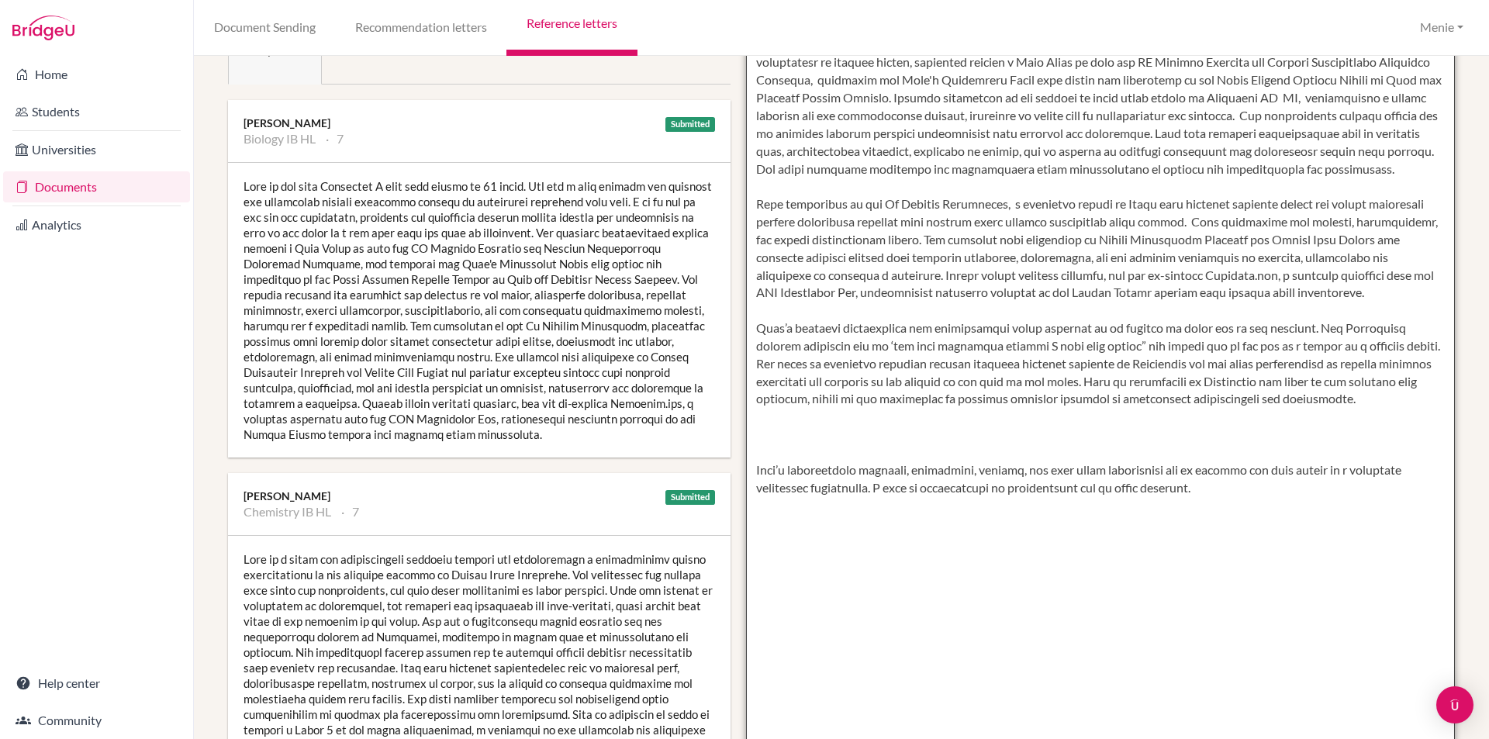
click at [775, 423] on textarea at bounding box center [1101, 373] width 710 height 896
paste textarea "Maya possesses innate qualities which make her an excellent student of English …"
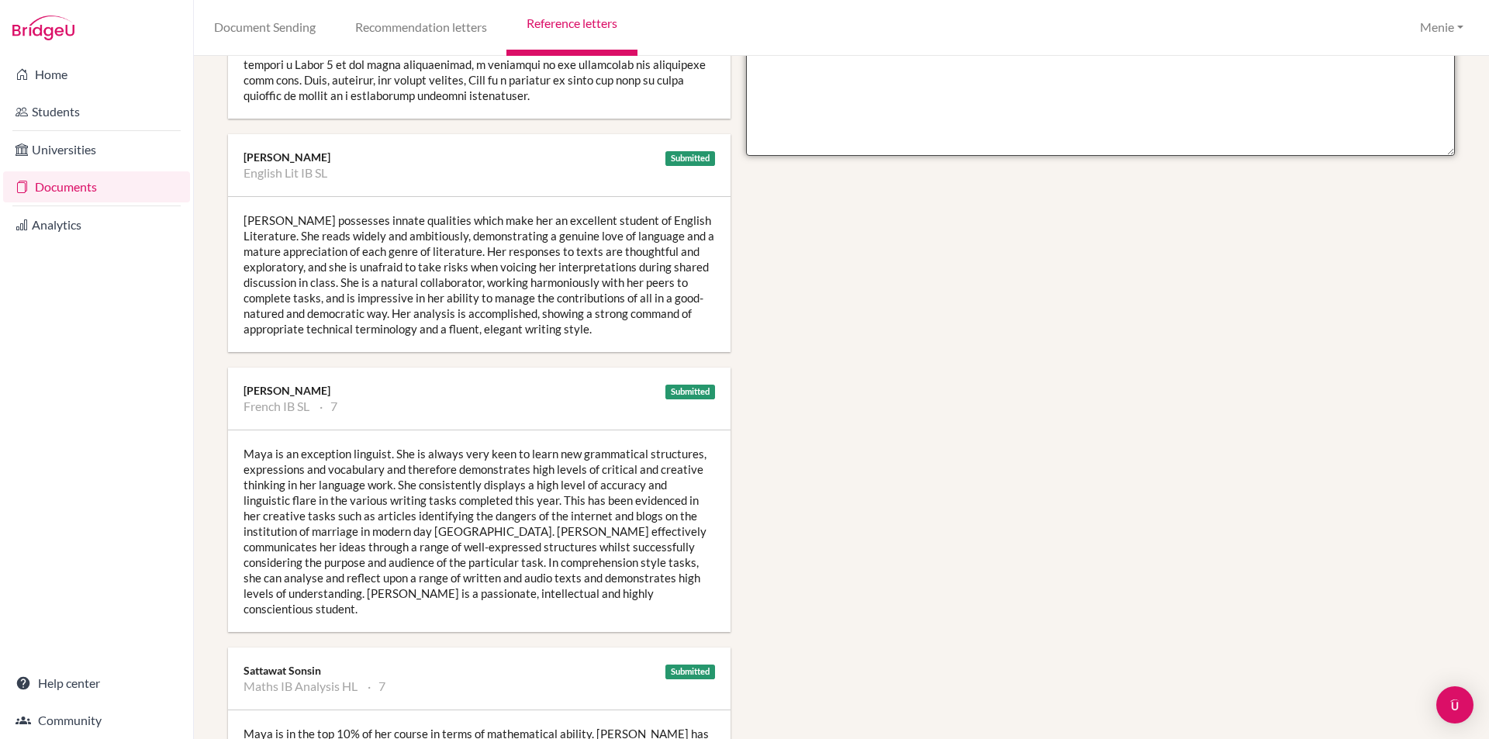
scroll to position [931, 0]
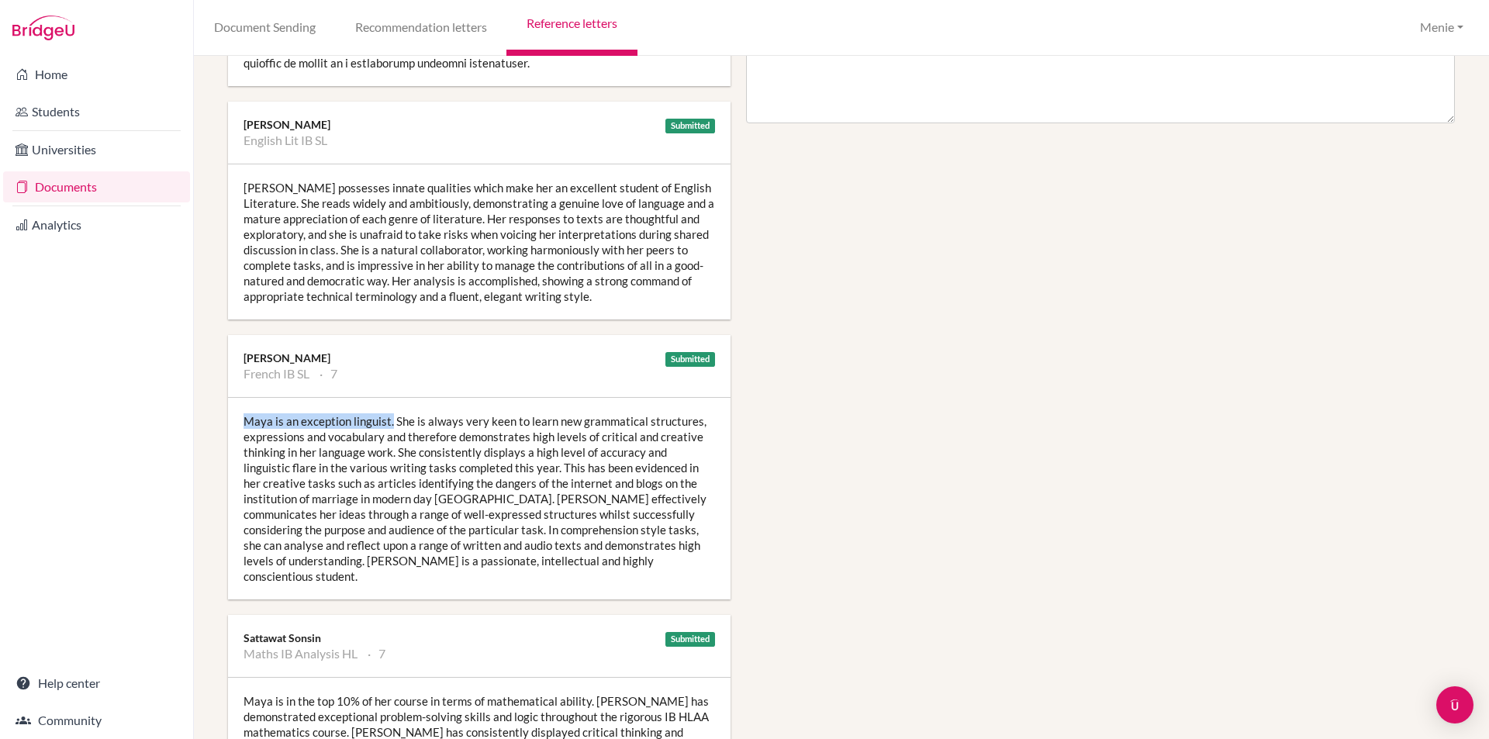
drag, startPoint x: 246, startPoint y: 421, endPoint x: 389, endPoint y: 416, distance: 143.5
click at [389, 416] on div "Maya is an exception linguist. She is always very keen to learn new grammatical…" at bounding box center [479, 499] width 503 height 202
copy div "Maya is an exception linguist."
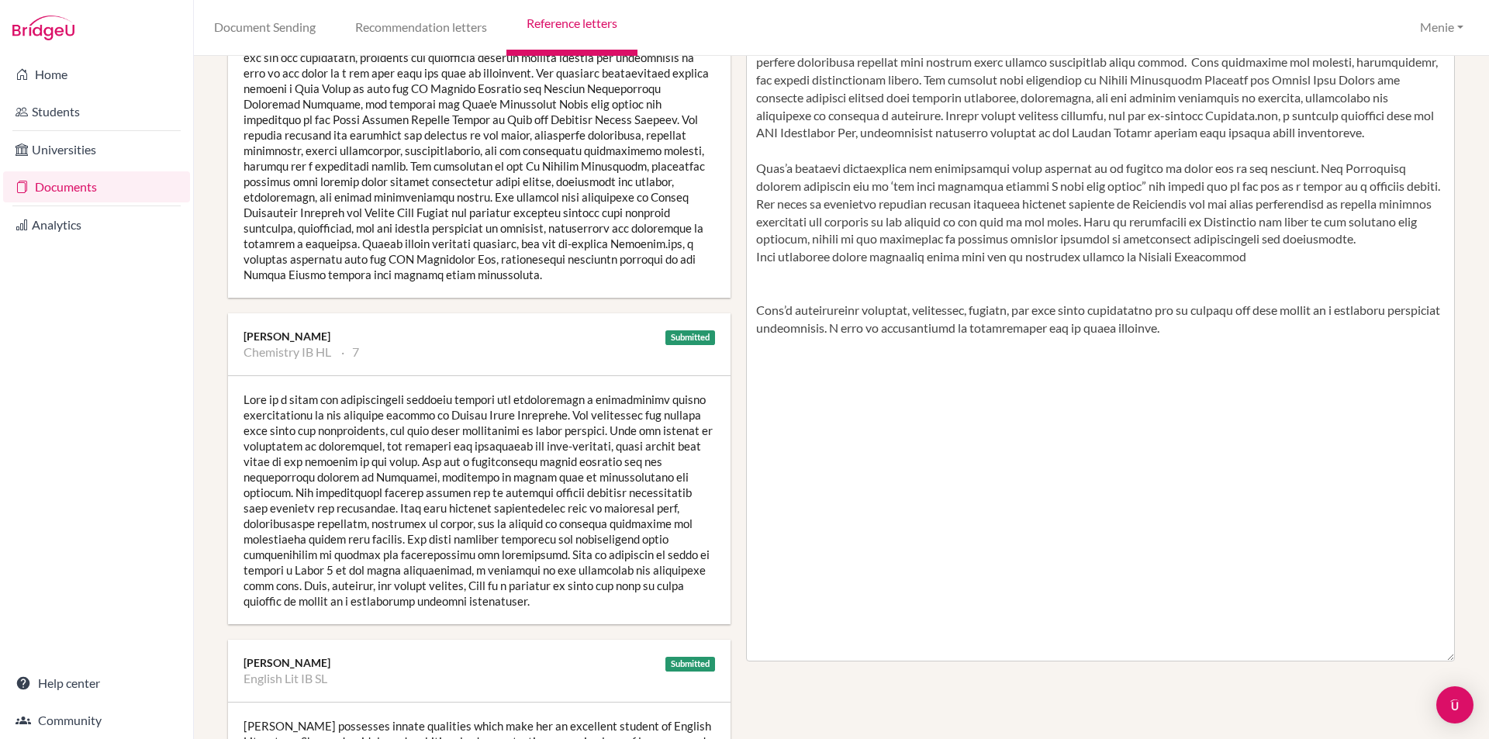
scroll to position [233, 0]
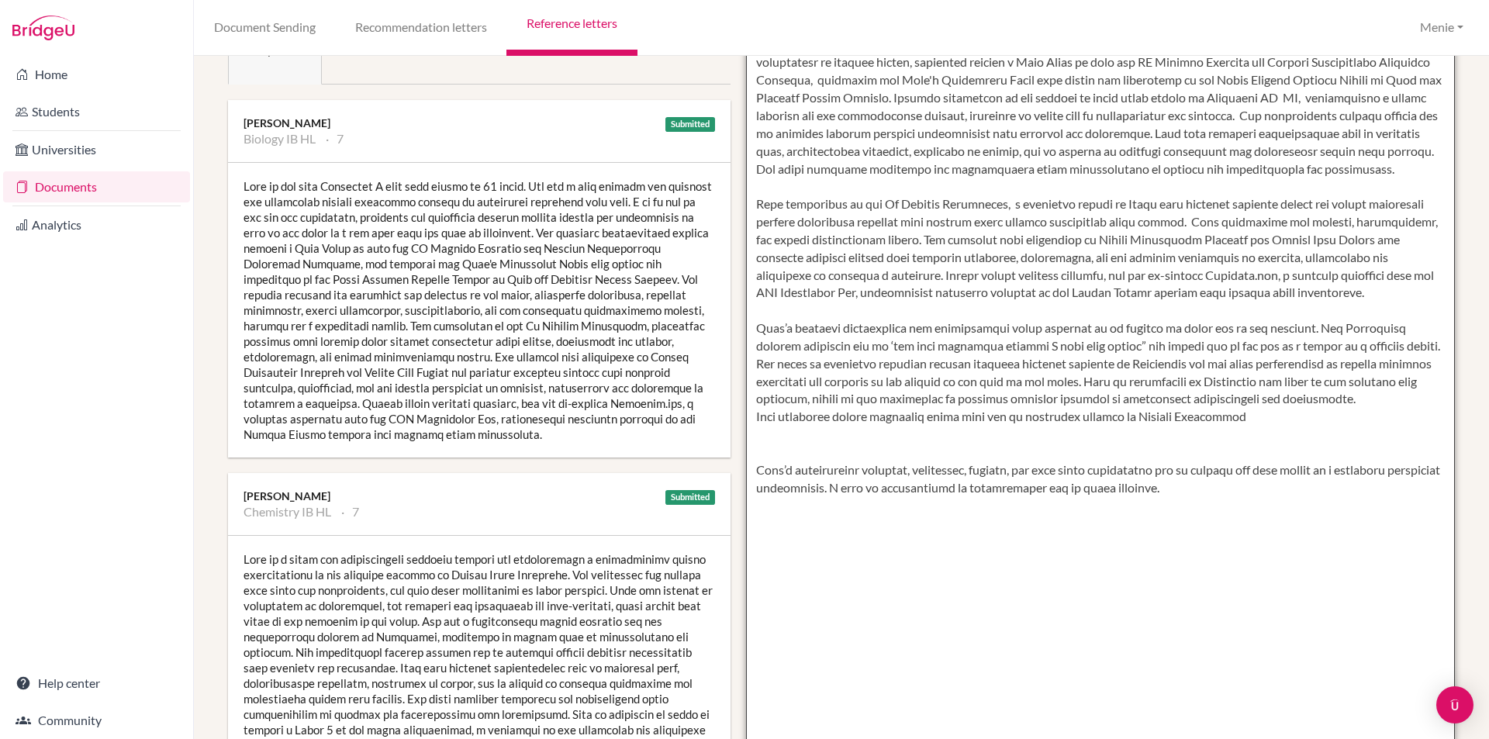
click at [1263, 422] on textarea at bounding box center [1101, 373] width 710 height 896
paste textarea "Maya is an exception linguist."
drag, startPoint x: 1304, startPoint y: 419, endPoint x: 1312, endPoint y: 421, distance: 8.8
click at [1309, 420] on textarea at bounding box center [1101, 373] width 710 height 896
click at [1314, 420] on textarea at bounding box center [1101, 373] width 710 height 896
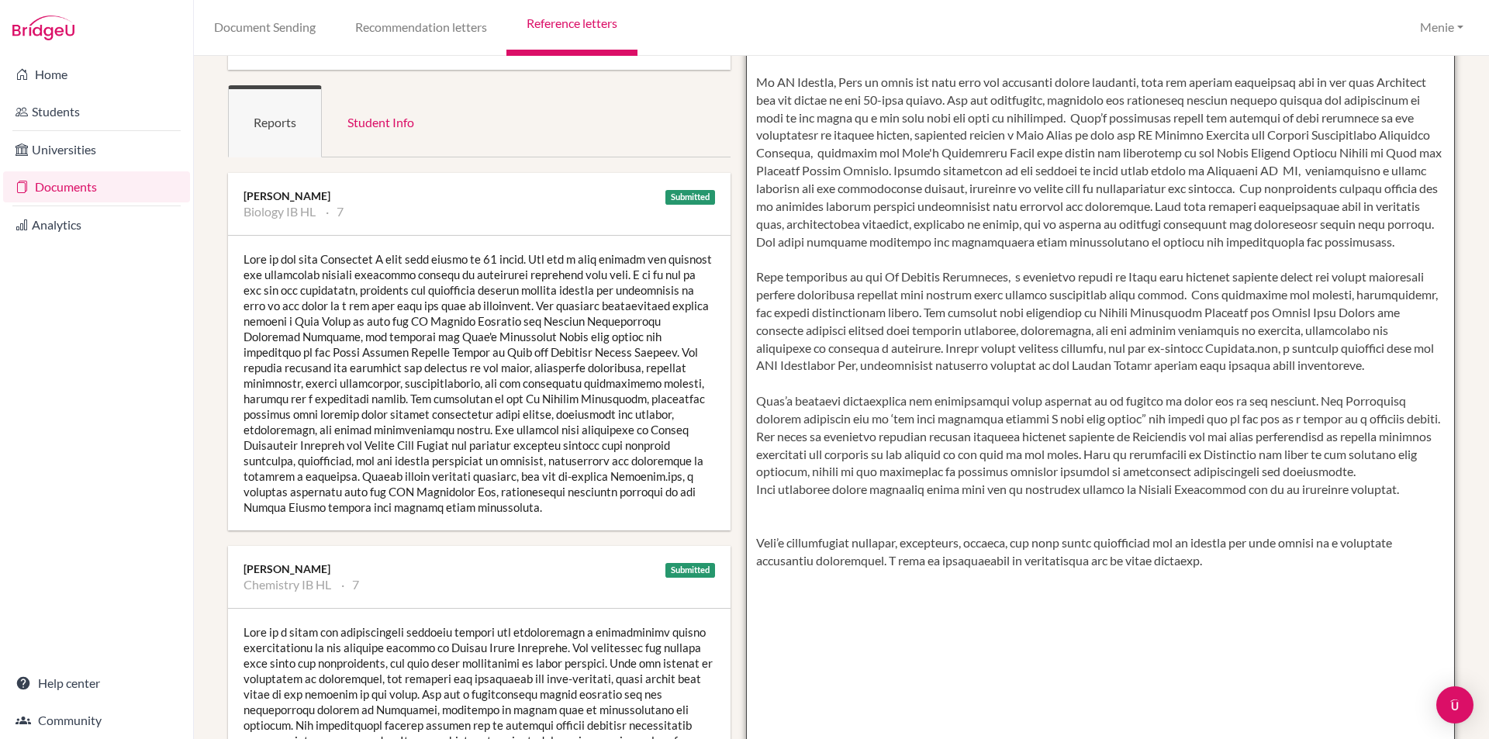
scroll to position [155, 0]
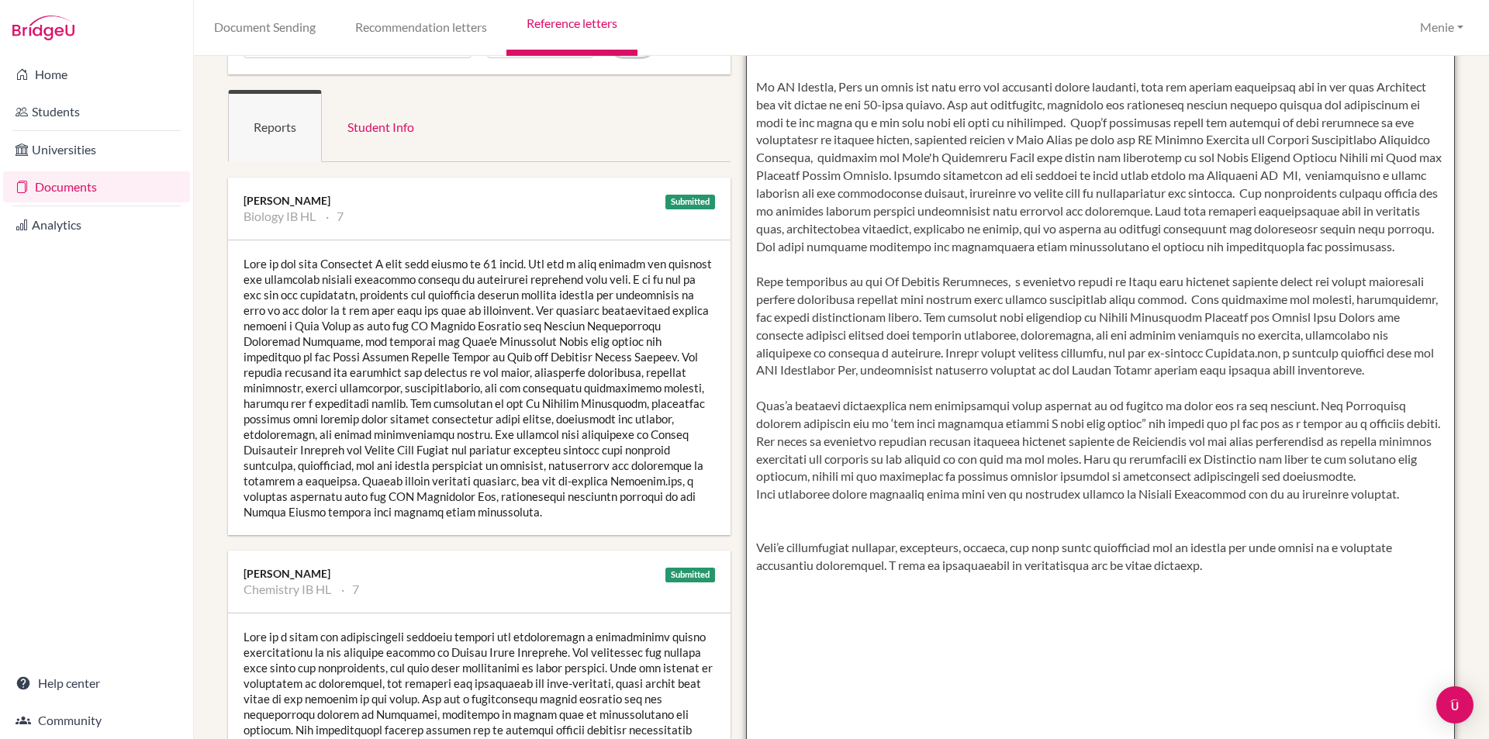
drag, startPoint x: 1174, startPoint y: 459, endPoint x: 1380, endPoint y: 473, distance: 206.0
click at [1421, 476] on textarea at bounding box center [1101, 450] width 710 height 896
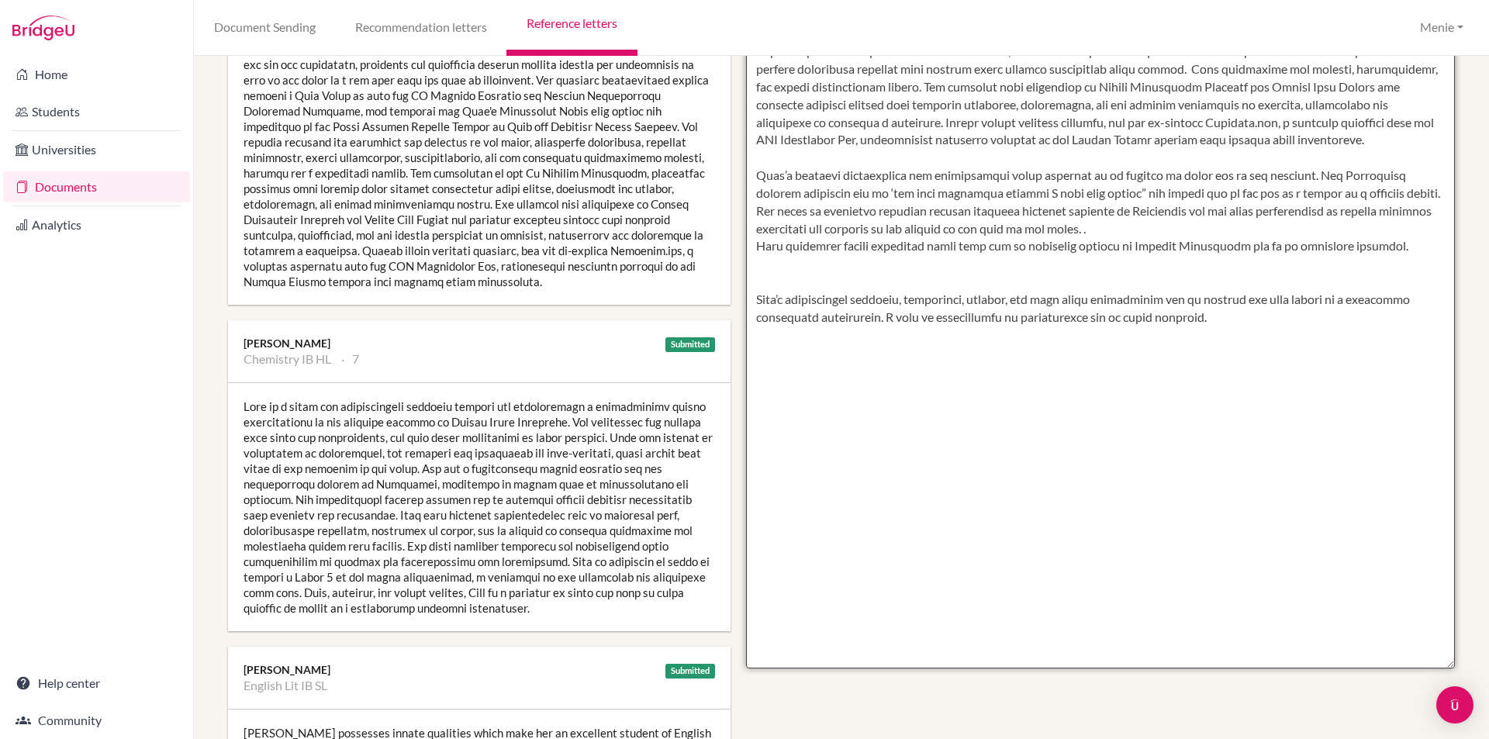
scroll to position [388, 0]
drag, startPoint x: 751, startPoint y: 243, endPoint x: 761, endPoint y: 307, distance: 64.4
click at [751, 246] on textarea at bounding box center [1101, 218] width 710 height 896
click at [1075, 244] on textarea at bounding box center [1101, 218] width 710 height 896
click at [1129, 243] on textarea at bounding box center [1101, 218] width 710 height 896
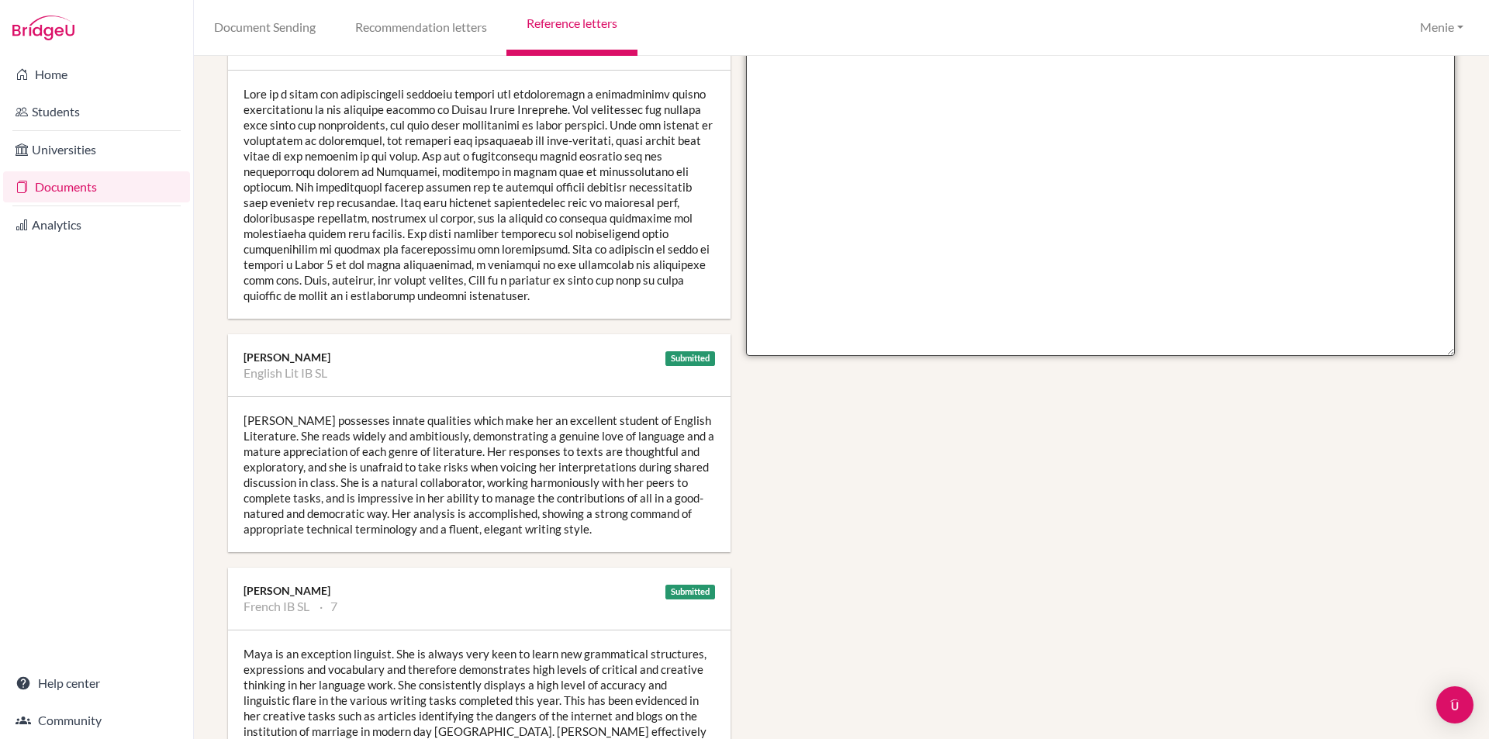
scroll to position [931, 0]
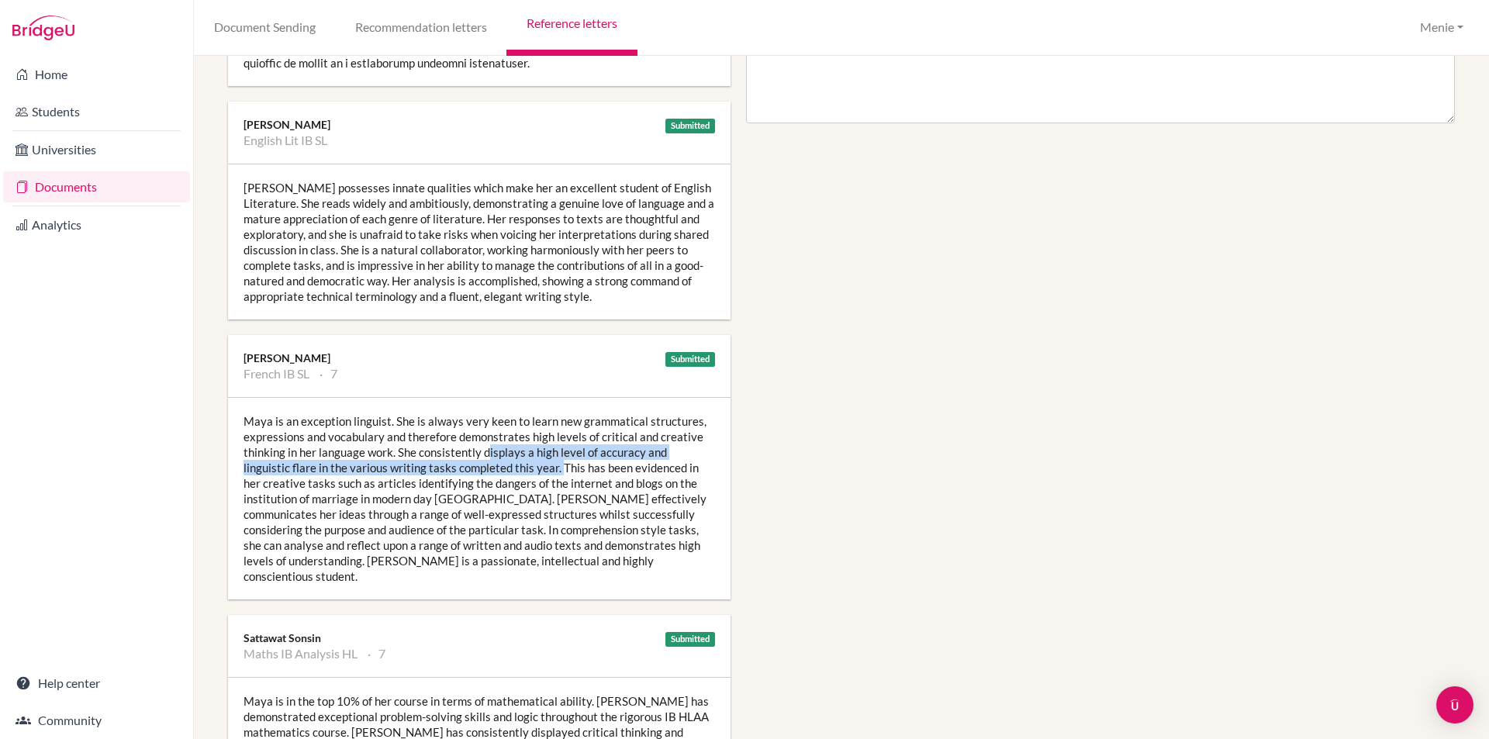
drag, startPoint x: 489, startPoint y: 450, endPoint x: 544, endPoint y: 462, distance: 57.2
click at [558, 465] on div "Maya is an exception linguist. She is always very keen to learn new grammatical…" at bounding box center [479, 499] width 503 height 202
copy div "isplays a high level of accuracy and linguistic flare in the various writing ta…"
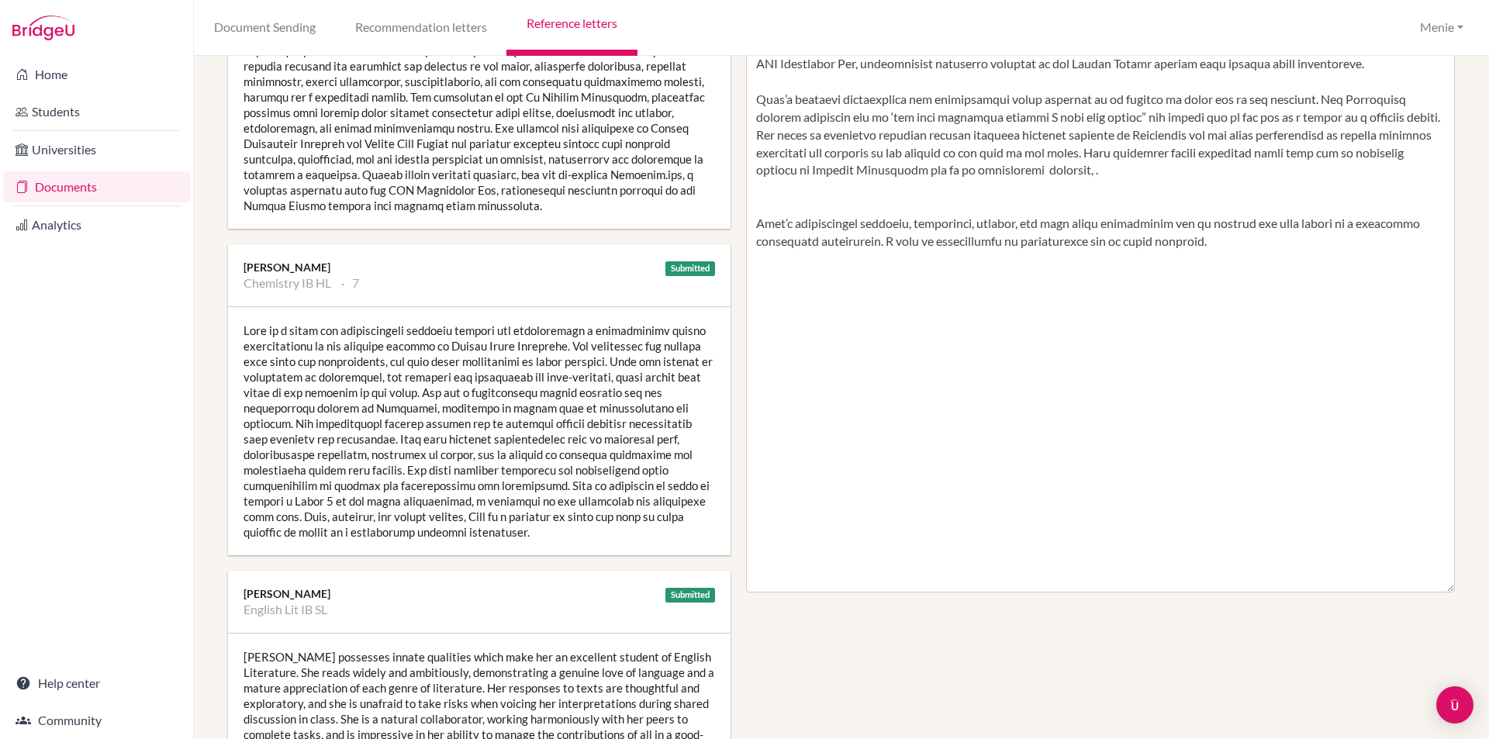
scroll to position [310, 0]
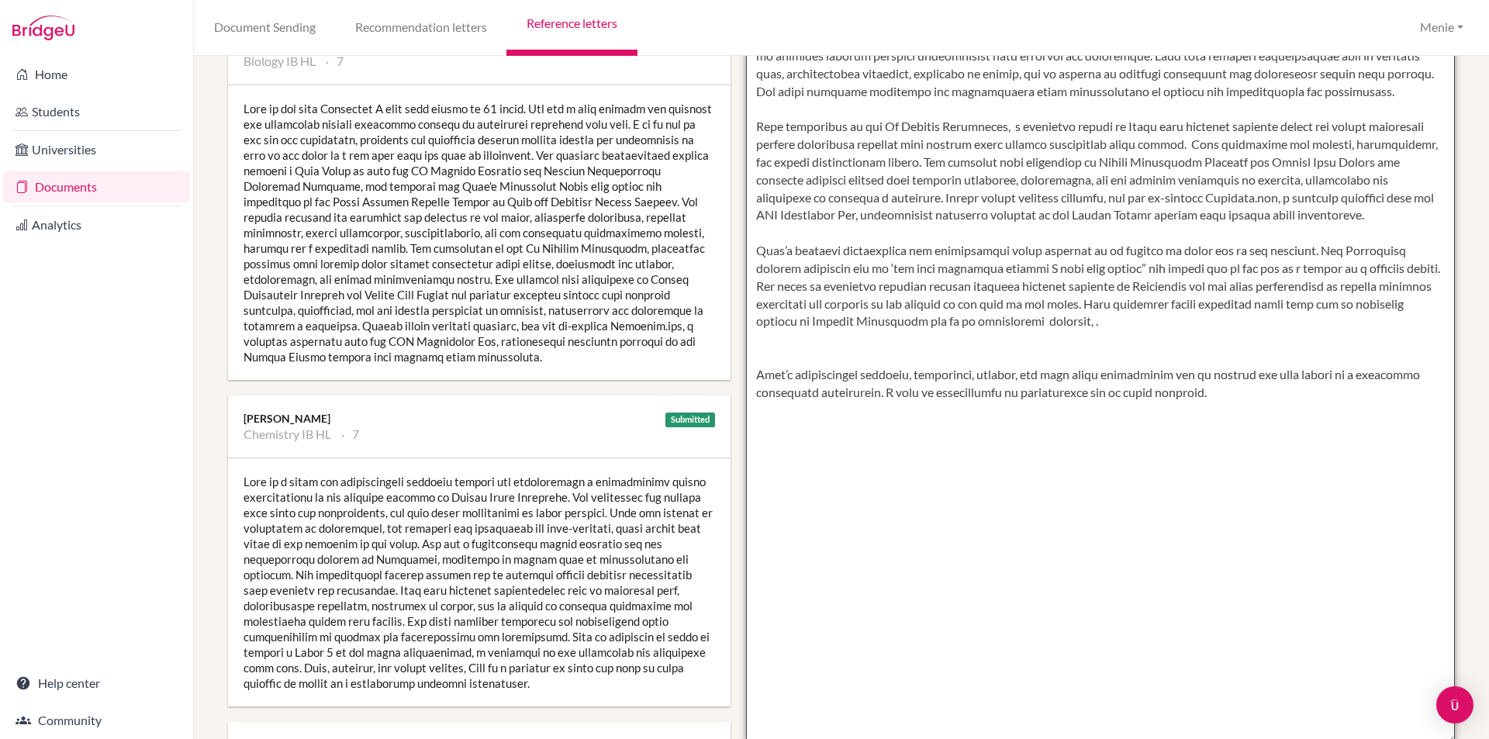
click at [1139, 319] on textarea at bounding box center [1101, 295] width 710 height 896
paste textarea "isplays a high level of accuracy and linguistic flare in the various writing ta…"
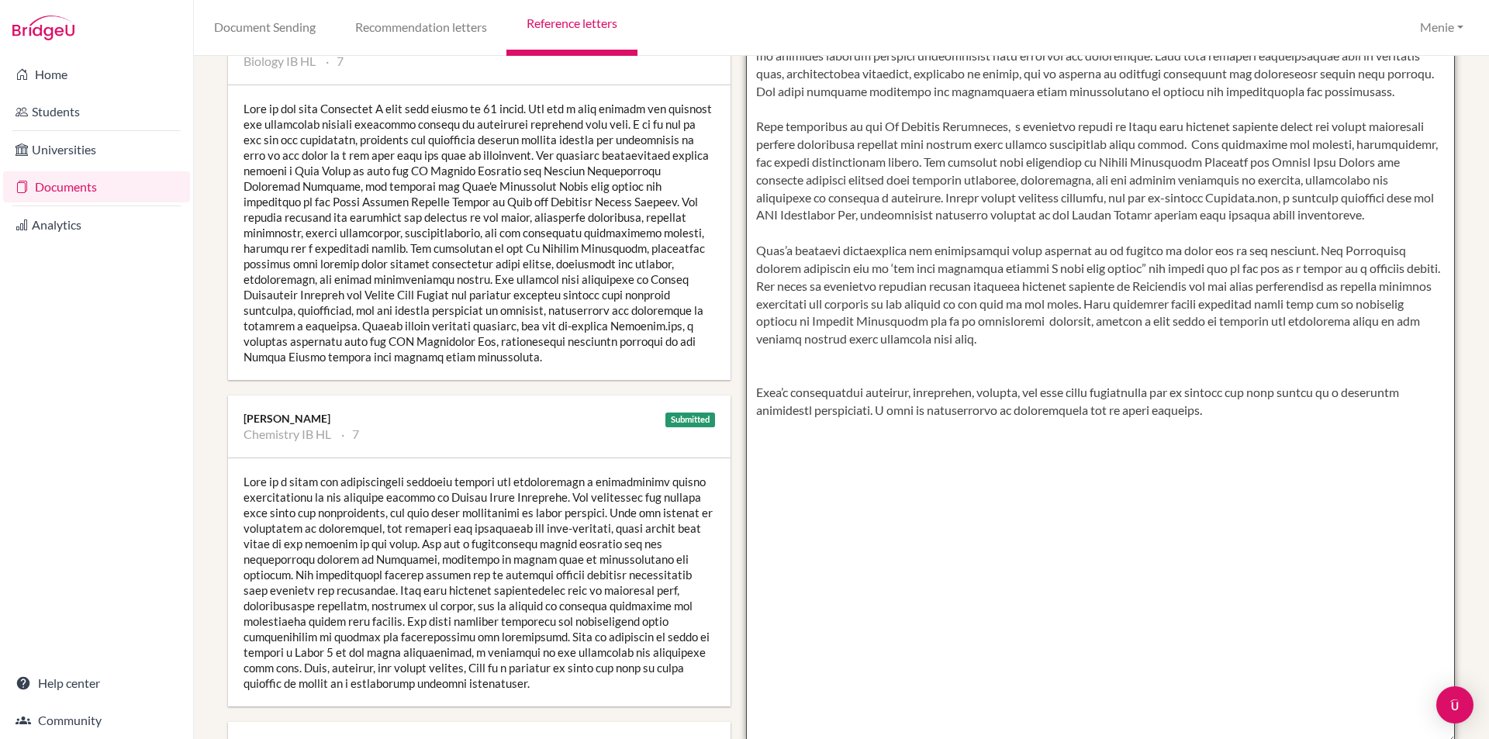
drag, startPoint x: 1169, startPoint y: 321, endPoint x: 1176, endPoint y: 333, distance: 14.2
click at [1169, 321] on textarea at bounding box center [1101, 295] width 710 height 896
click at [1135, 320] on textarea at bounding box center [1101, 295] width 710 height 896
drag, startPoint x: 993, startPoint y: 339, endPoint x: 886, endPoint y: 347, distance: 106.5
click at [886, 347] on textarea at bounding box center [1101, 295] width 710 height 896
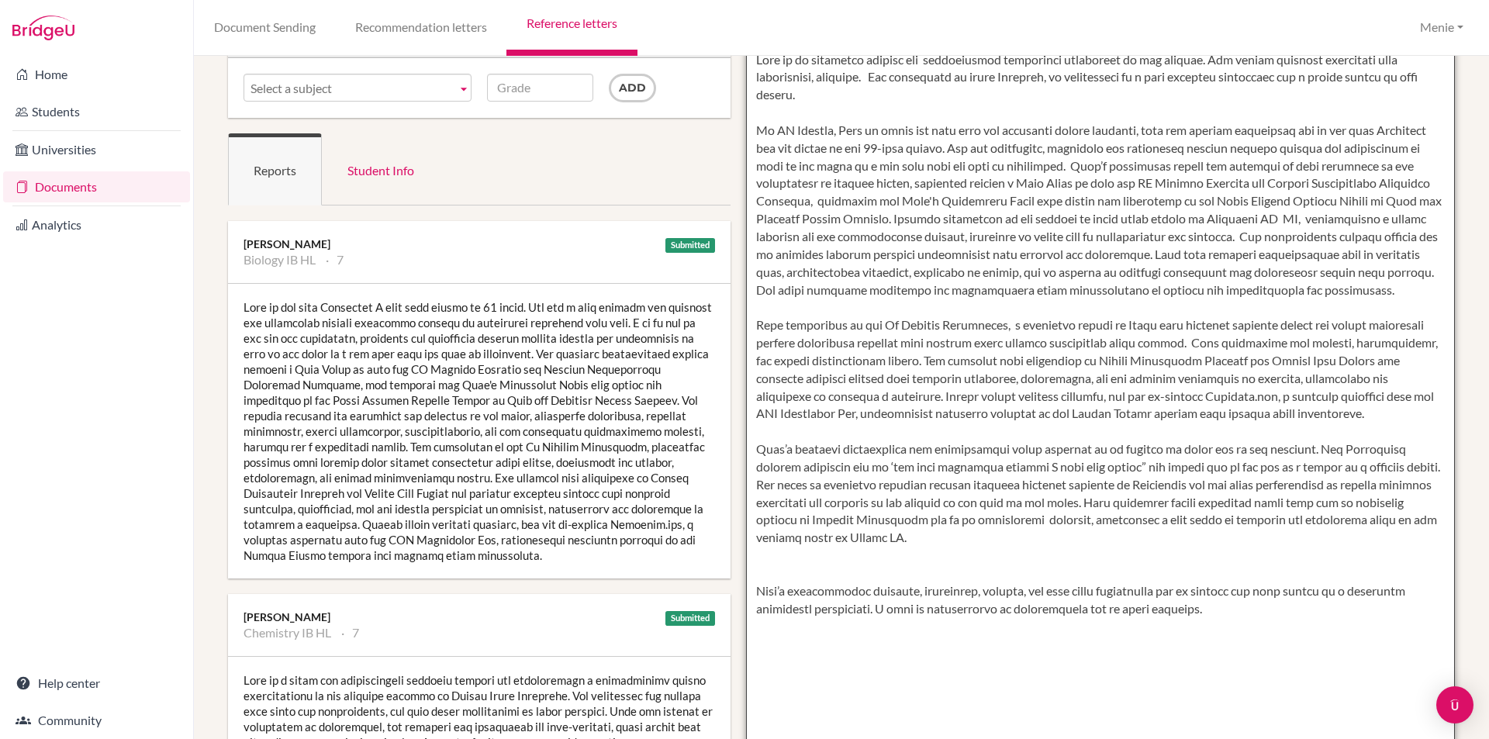
scroll to position [233, 0]
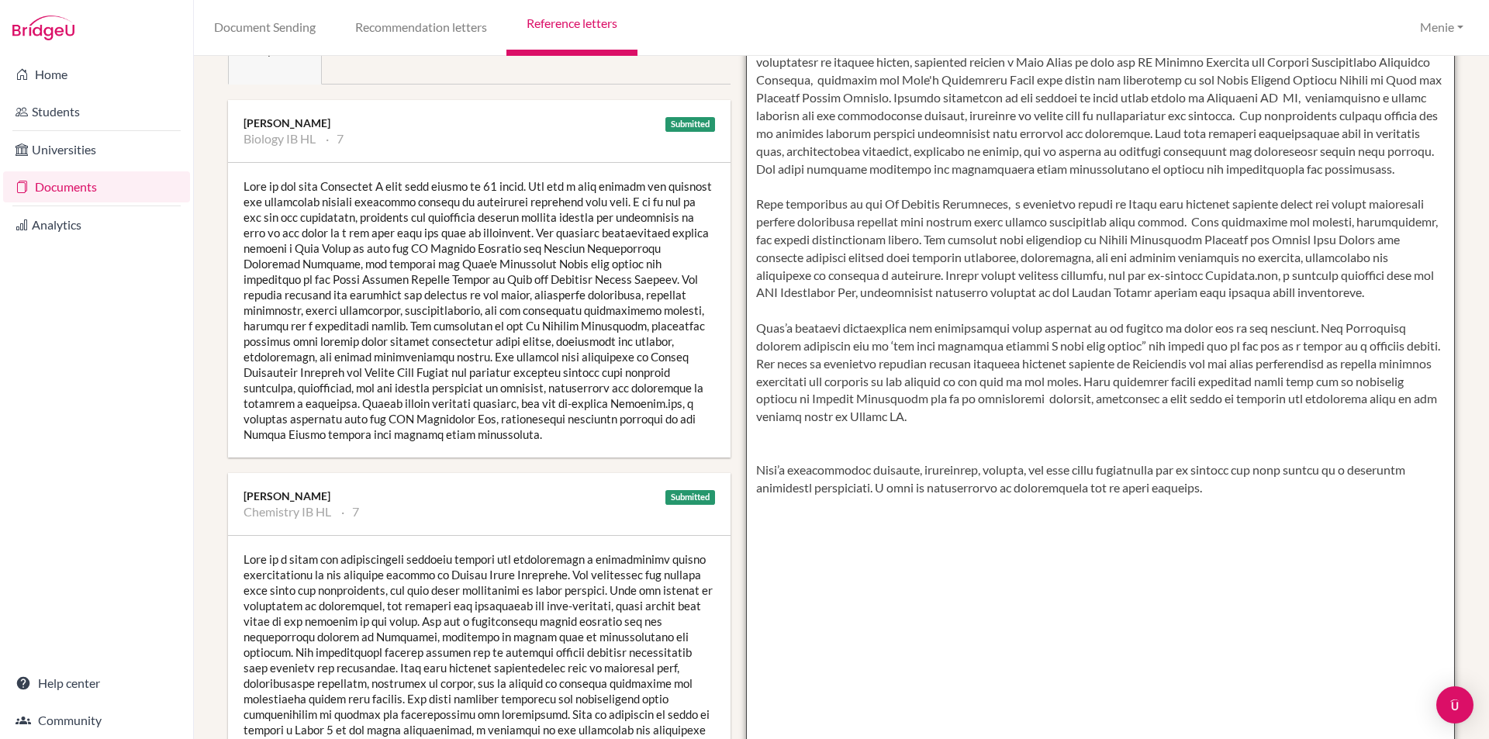
click at [779, 454] on textarea at bounding box center [1101, 373] width 710 height 896
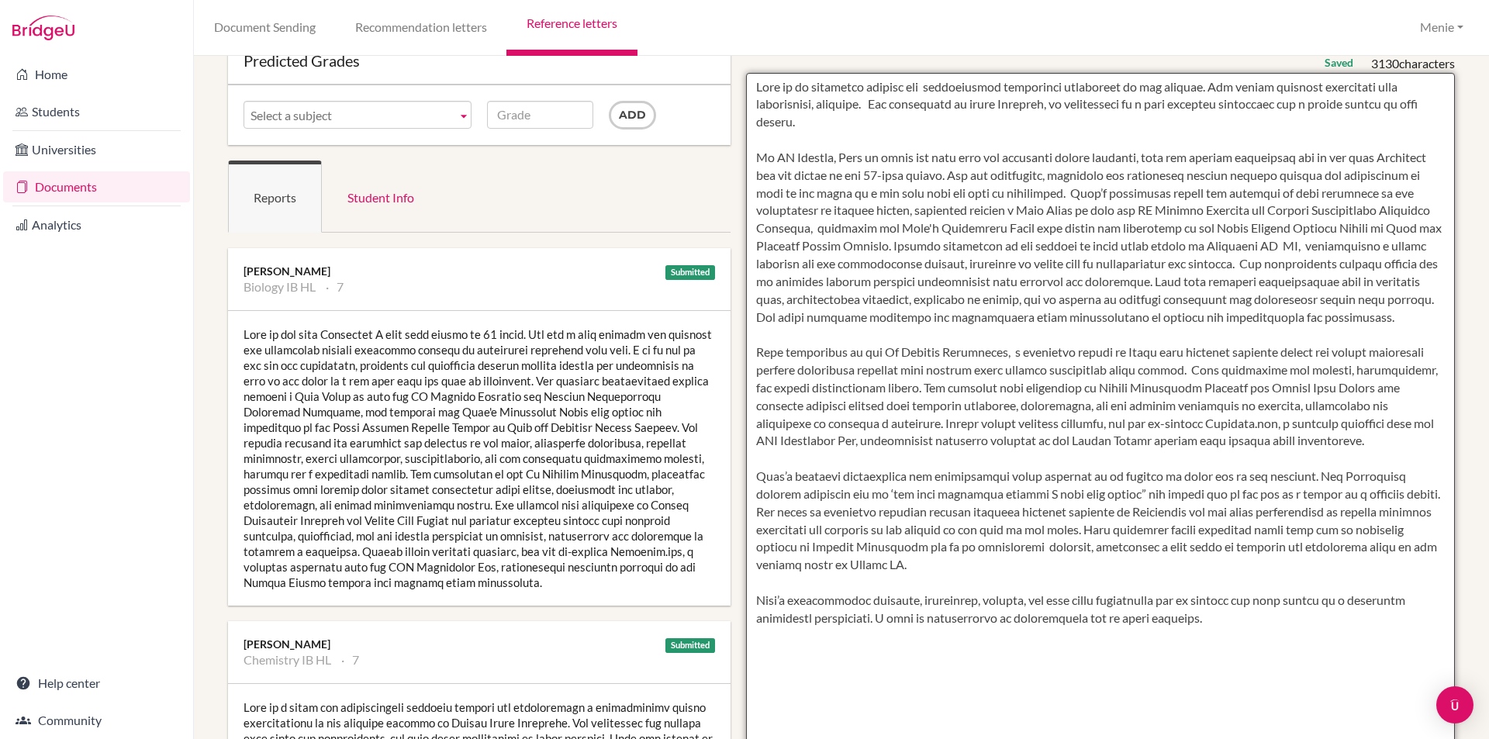
scroll to position [0, 0]
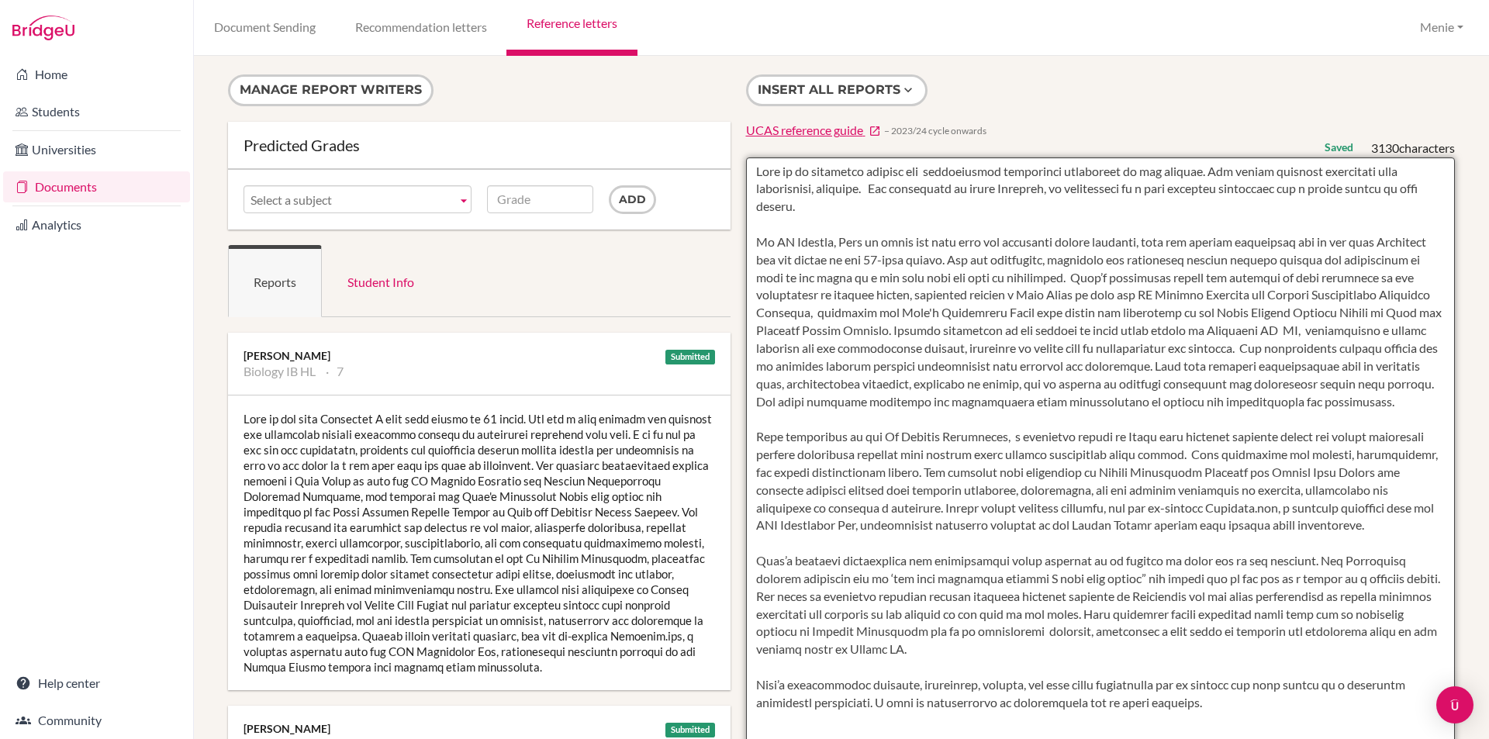
type textarea "Maya is an exemplary student who demonstrates unwavering commitment to her stud…"
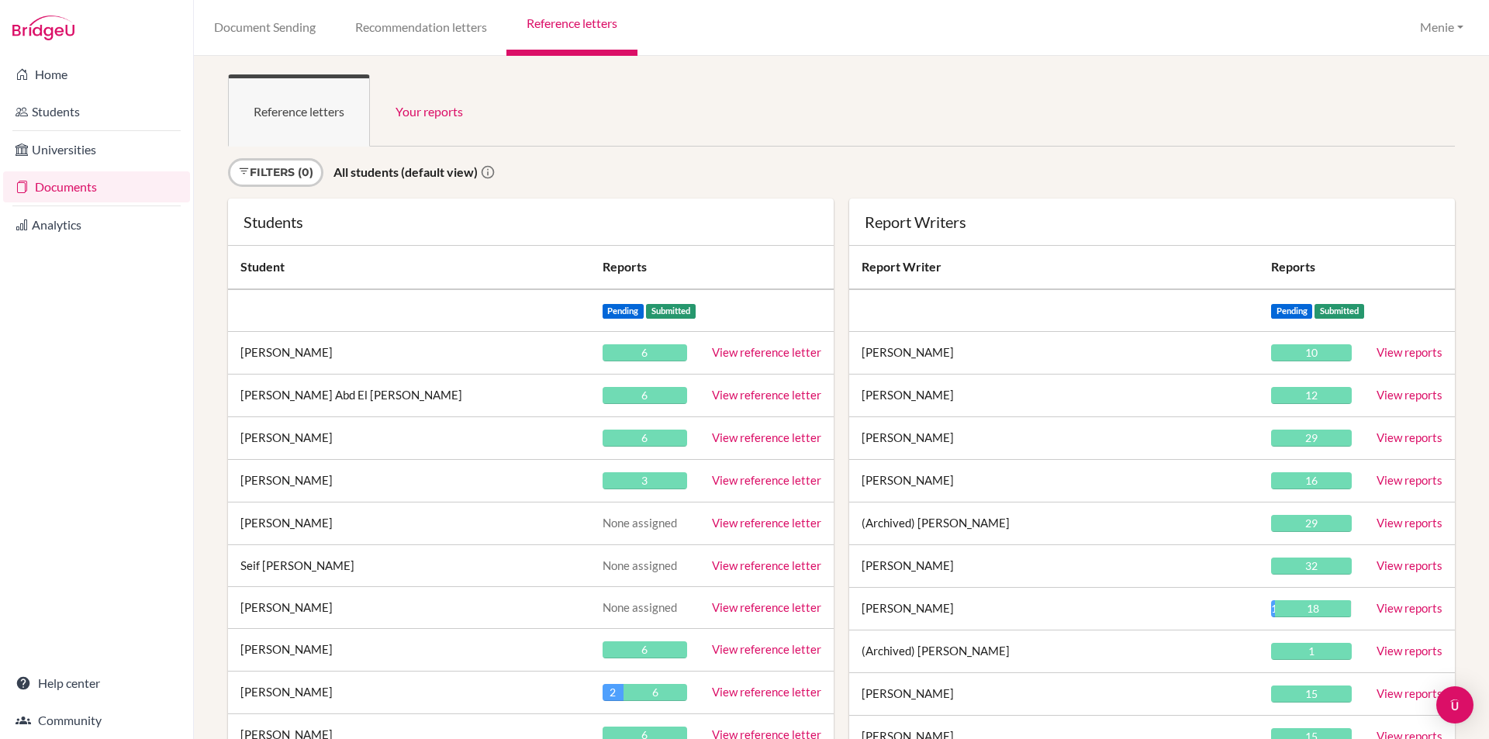
scroll to position [18835, 0]
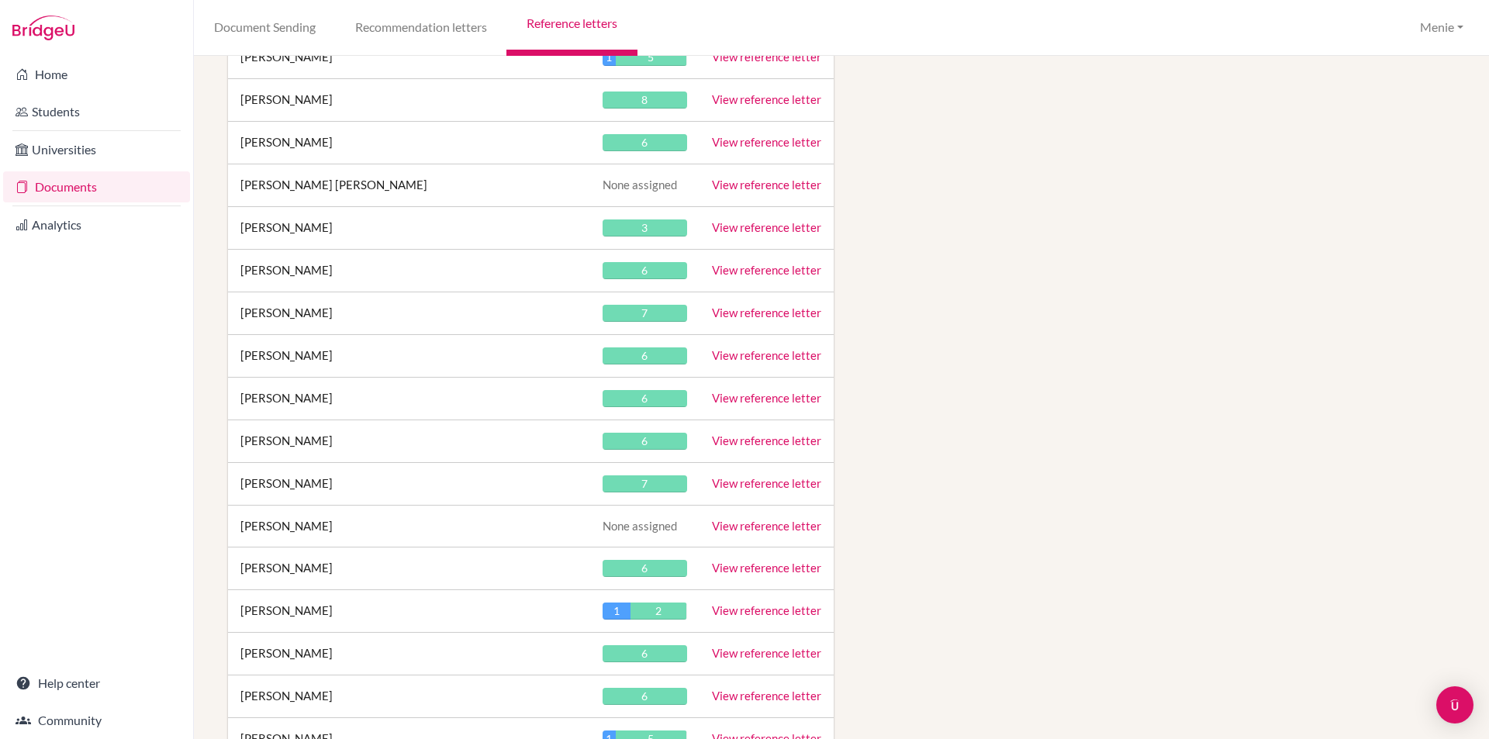
click at [747, 395] on link "View reference letter" at bounding box center [766, 398] width 109 height 14
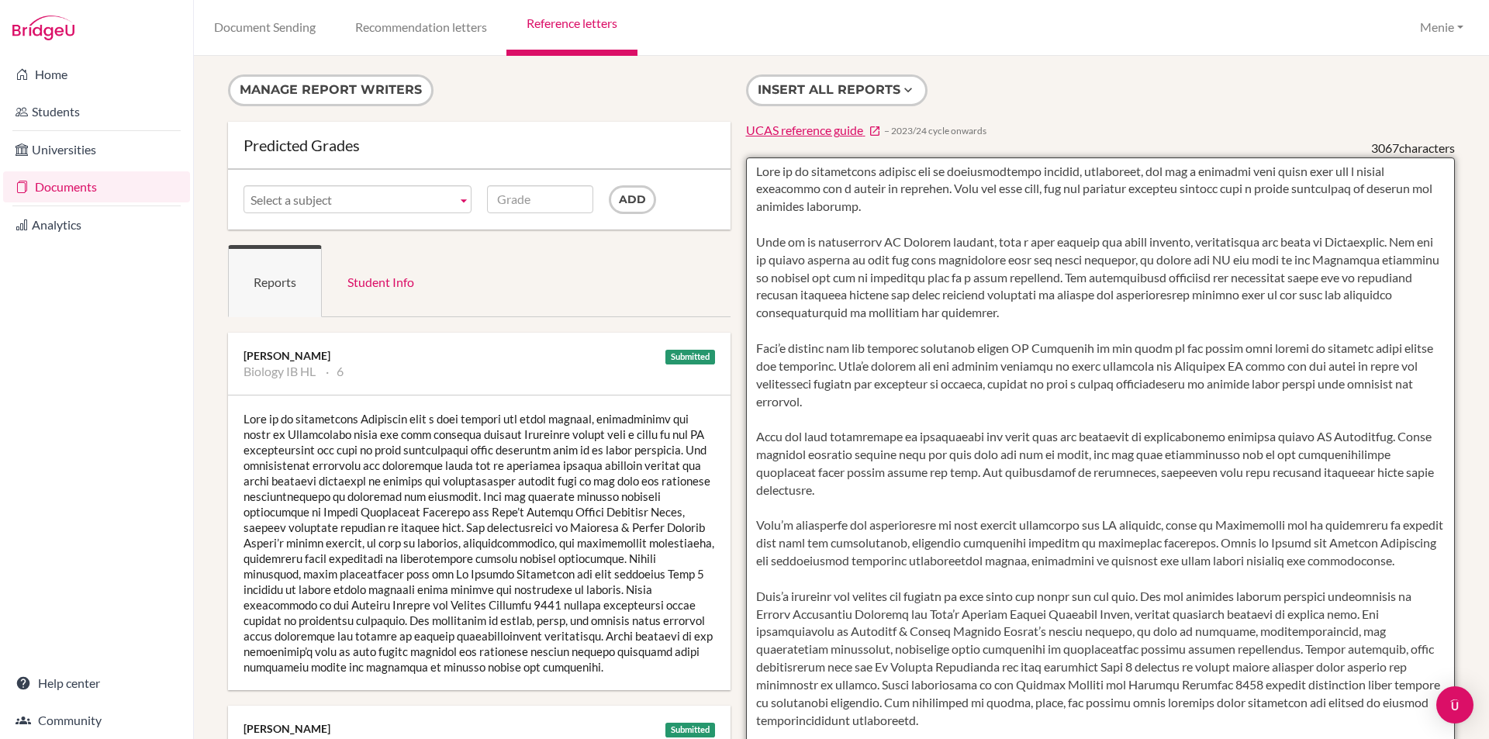
click at [1198, 293] on textarea at bounding box center [1101, 605] width 710 height 896
click at [1197, 295] on textarea at bounding box center [1101, 605] width 710 height 896
click at [750, 346] on textarea at bounding box center [1101, 605] width 710 height 896
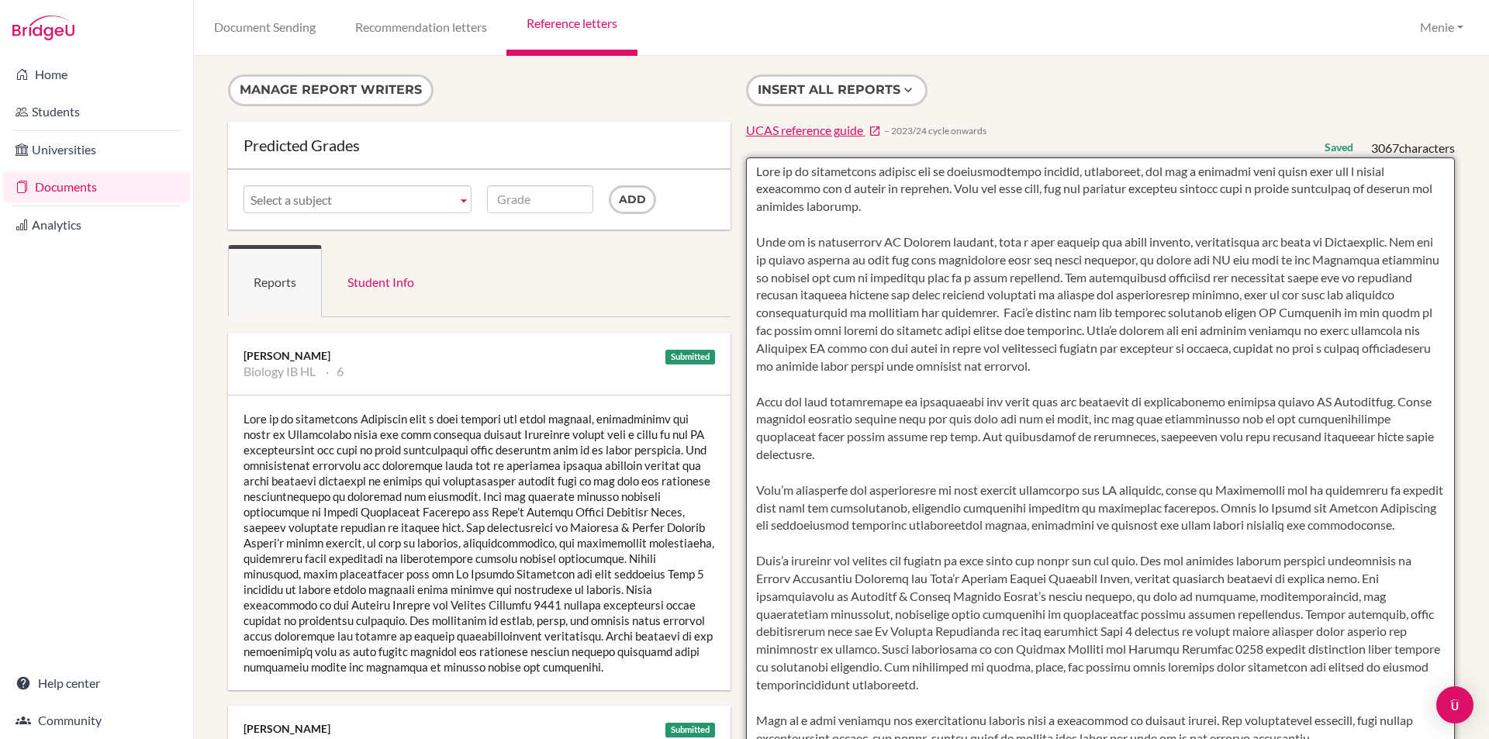
drag, startPoint x: 1063, startPoint y: 330, endPoint x: 1295, endPoint y: 333, distance: 231.9
click at [1304, 336] on textarea at bounding box center [1101, 605] width 710 height 896
click at [1065, 332] on textarea at bounding box center [1101, 605] width 710 height 896
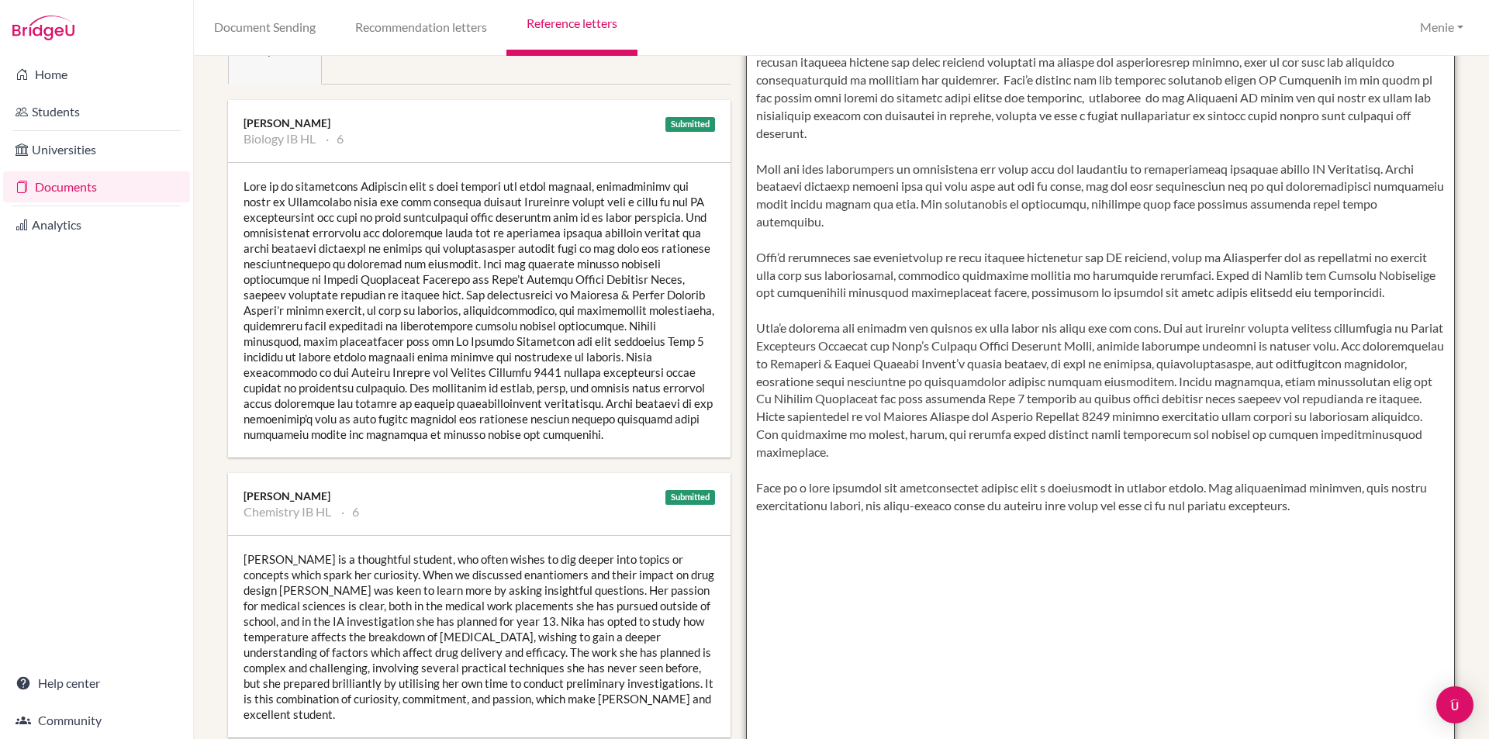
scroll to position [78, 0]
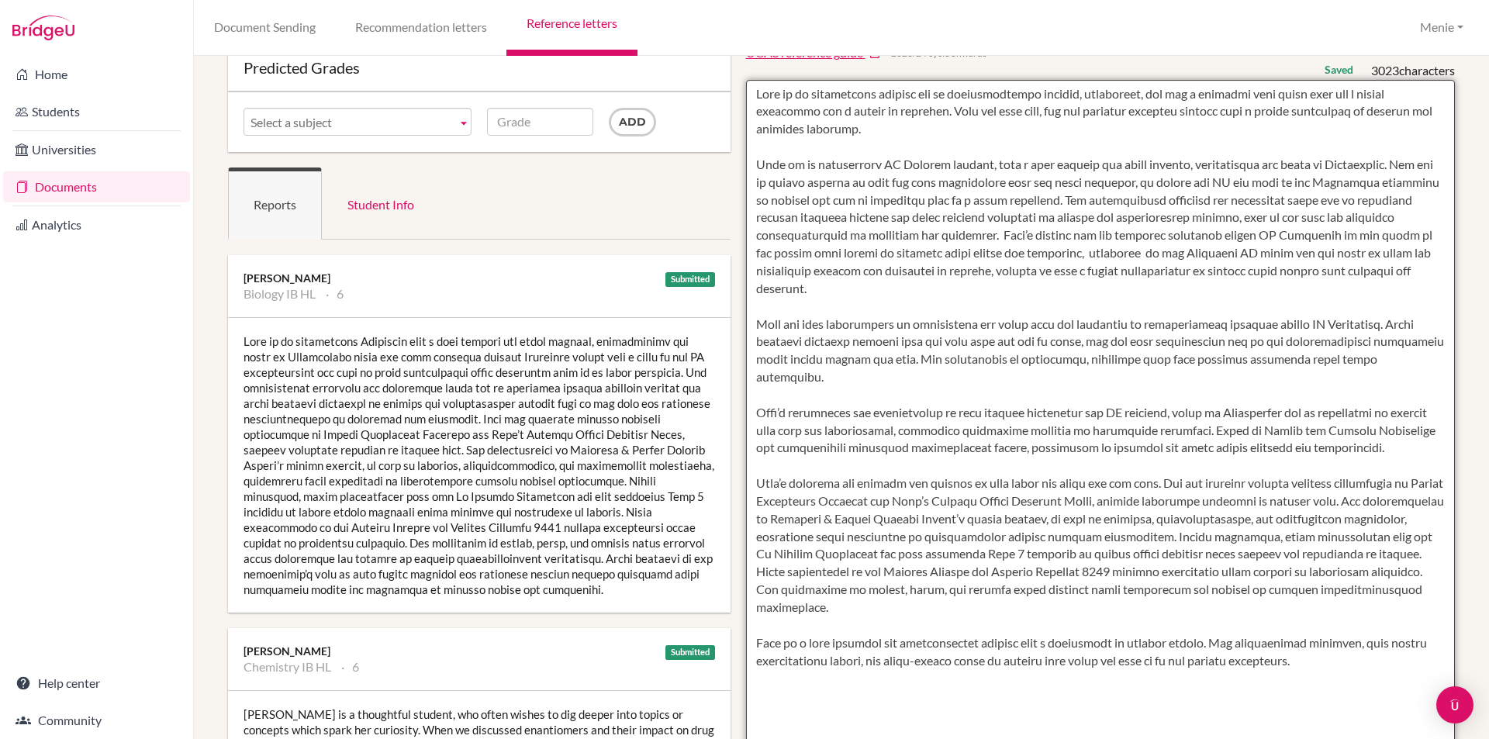
click at [756, 326] on textarea at bounding box center [1101, 528] width 710 height 896
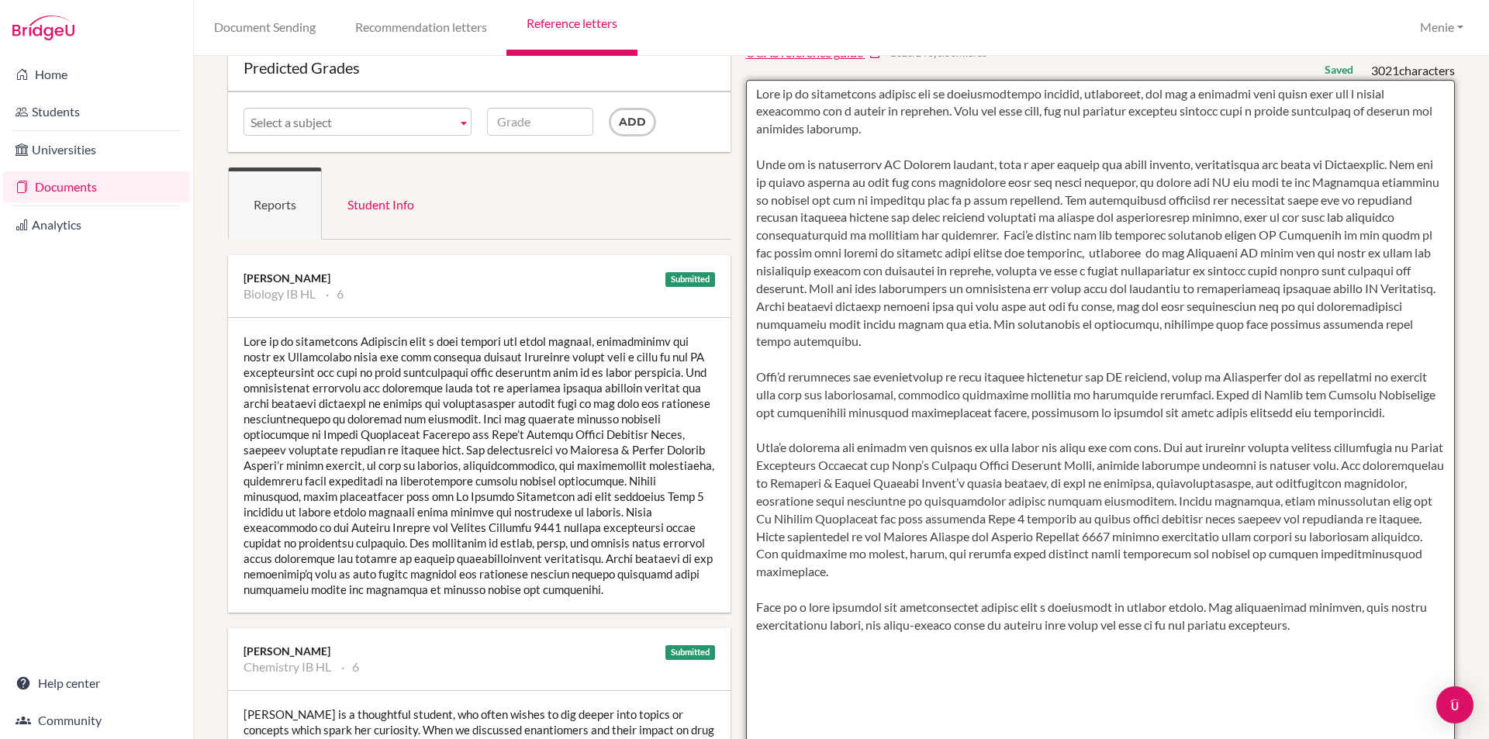
drag, startPoint x: 820, startPoint y: 304, endPoint x: 885, endPoint y: 340, distance: 73.6
click at [885, 340] on textarea at bounding box center [1101, 528] width 710 height 896
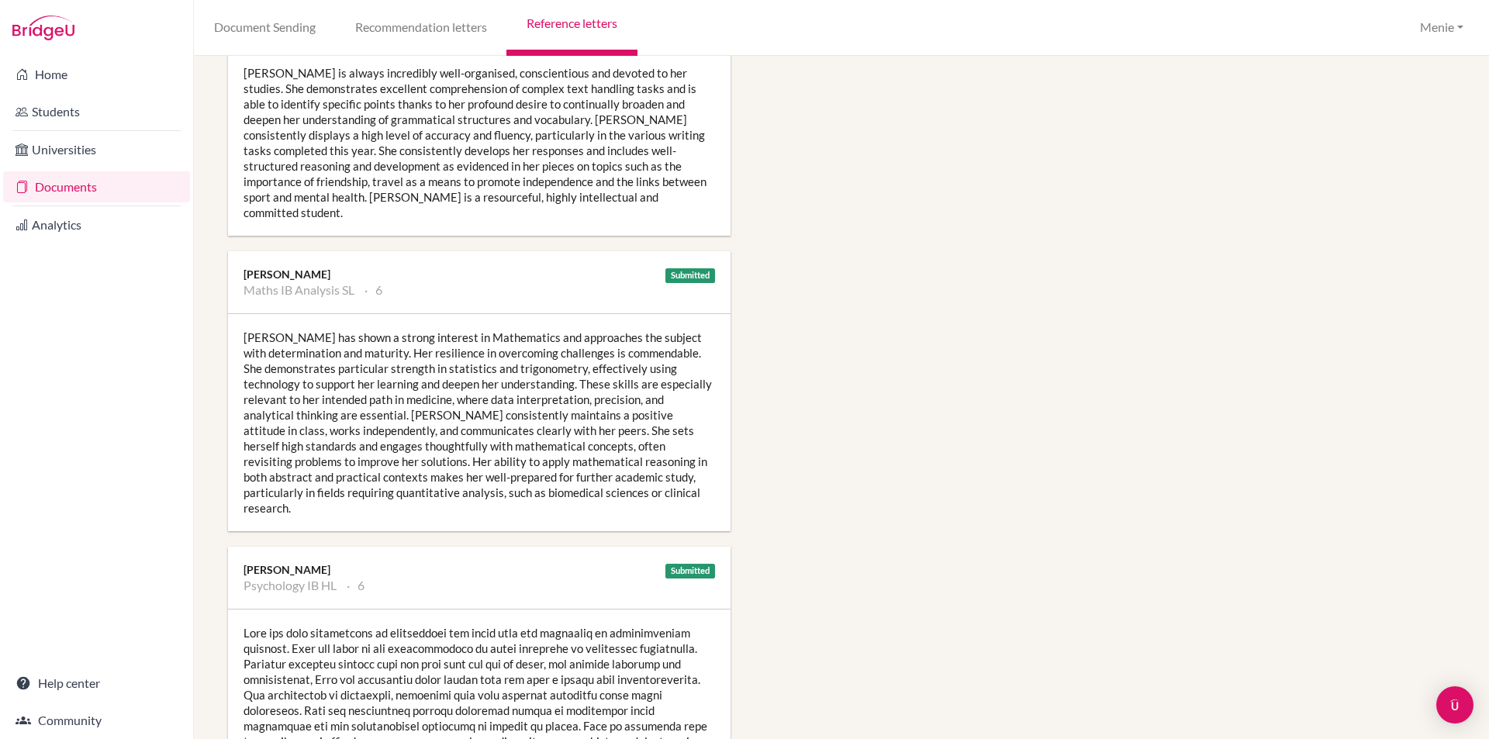
scroll to position [1318, 0]
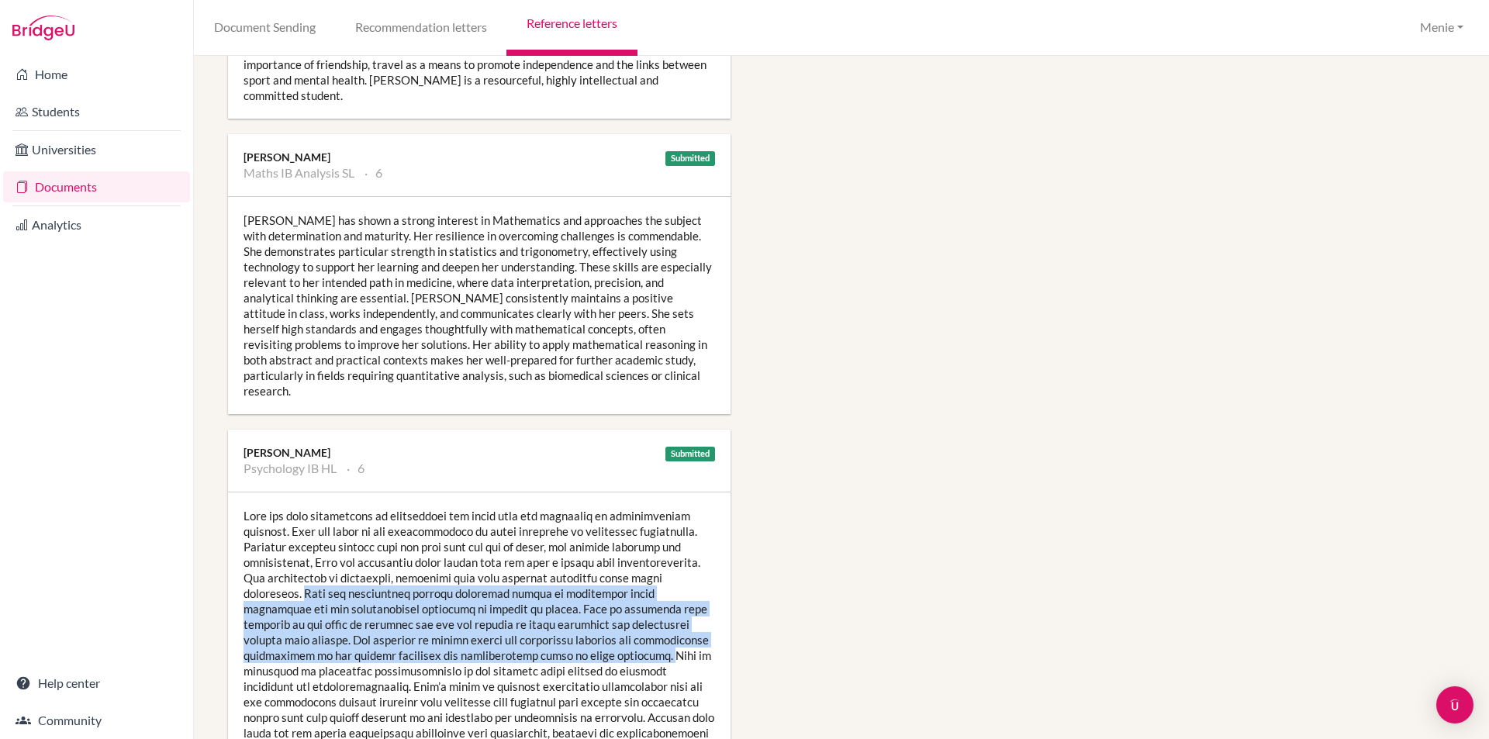
drag, startPoint x: 366, startPoint y: 546, endPoint x: 588, endPoint y: 594, distance: 226.9
click at [654, 607] on div at bounding box center [479, 639] width 503 height 295
copy div "Nika can distinguish between different lenses of explaining human behaviours an…"
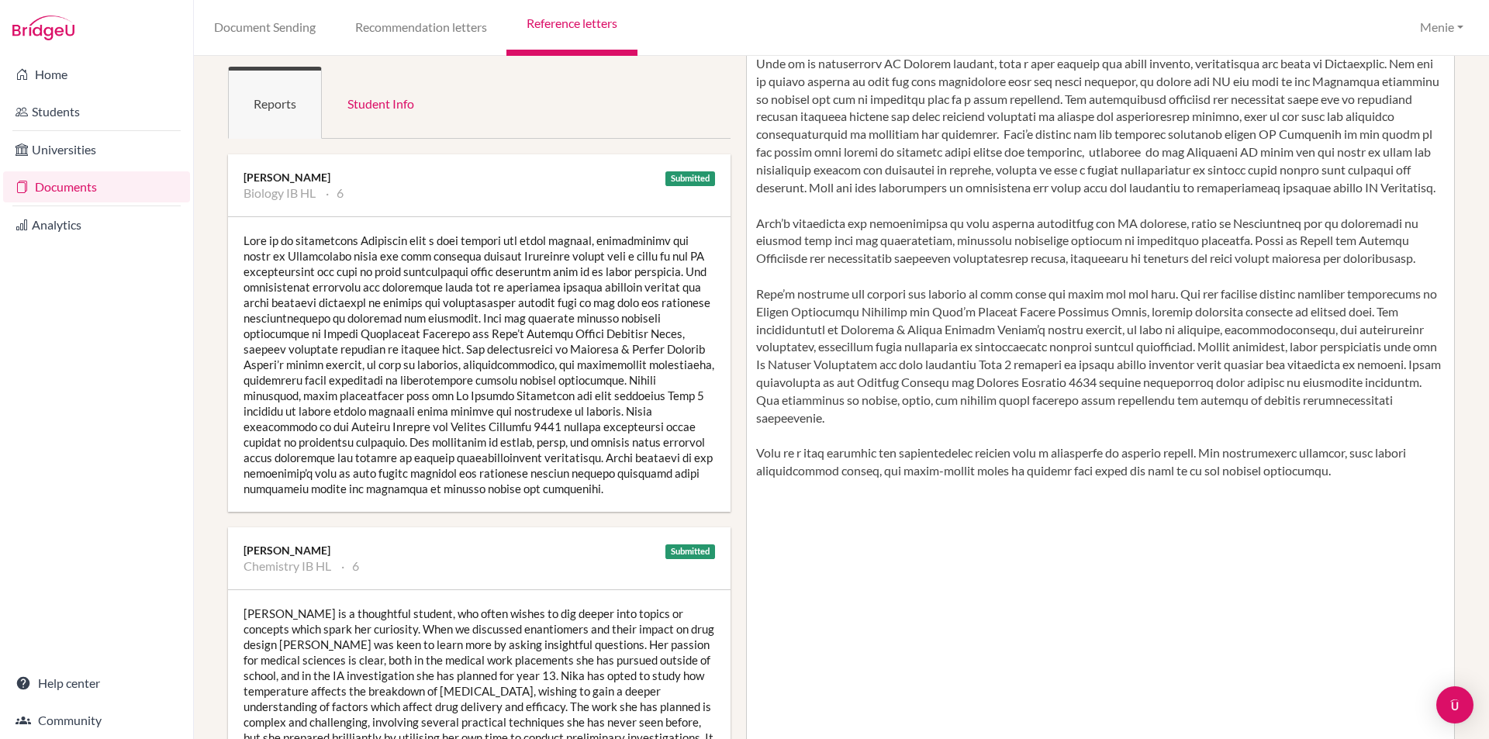
scroll to position [155, 0]
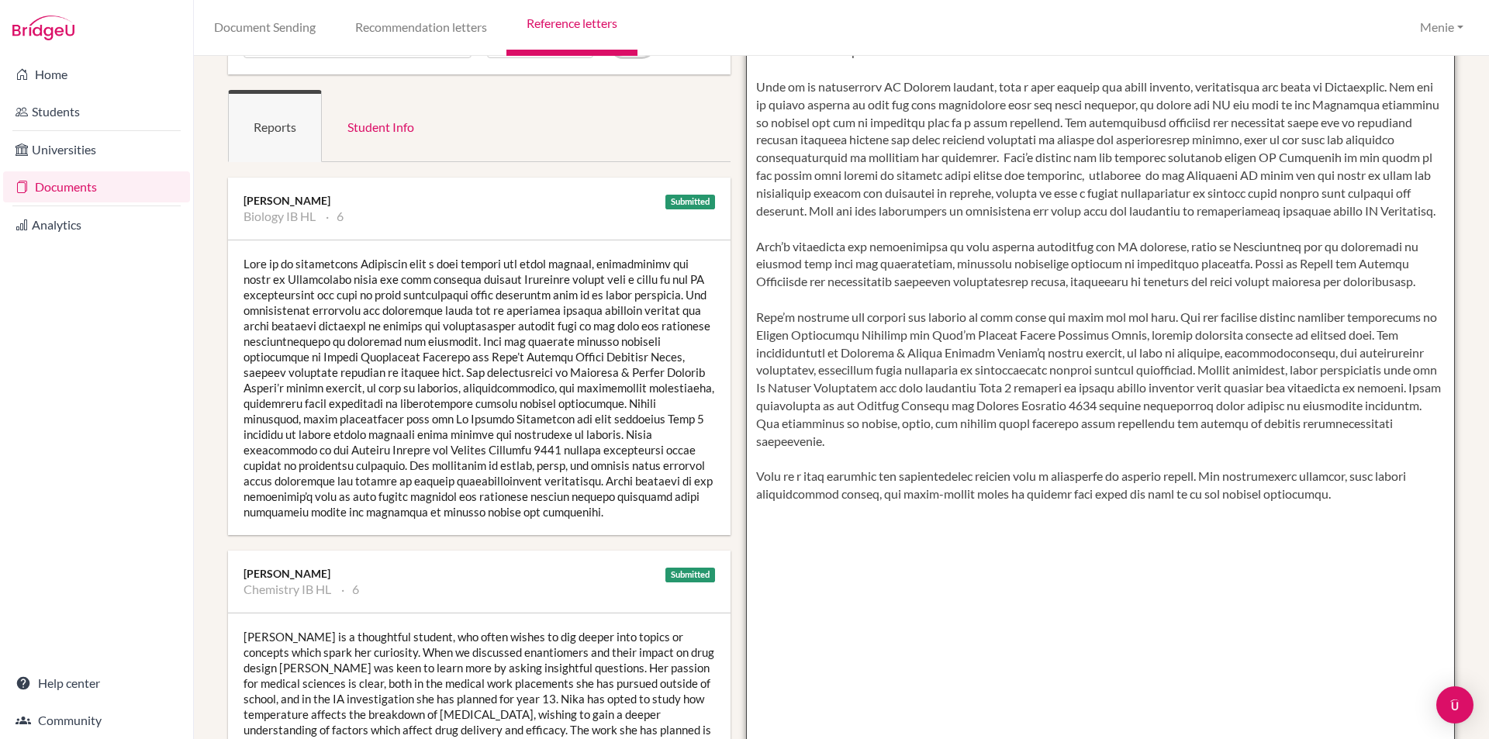
click at [829, 227] on textarea at bounding box center [1101, 450] width 710 height 896
paste textarea "Nika can distinguish between different lenses of explaining human behaviours an…"
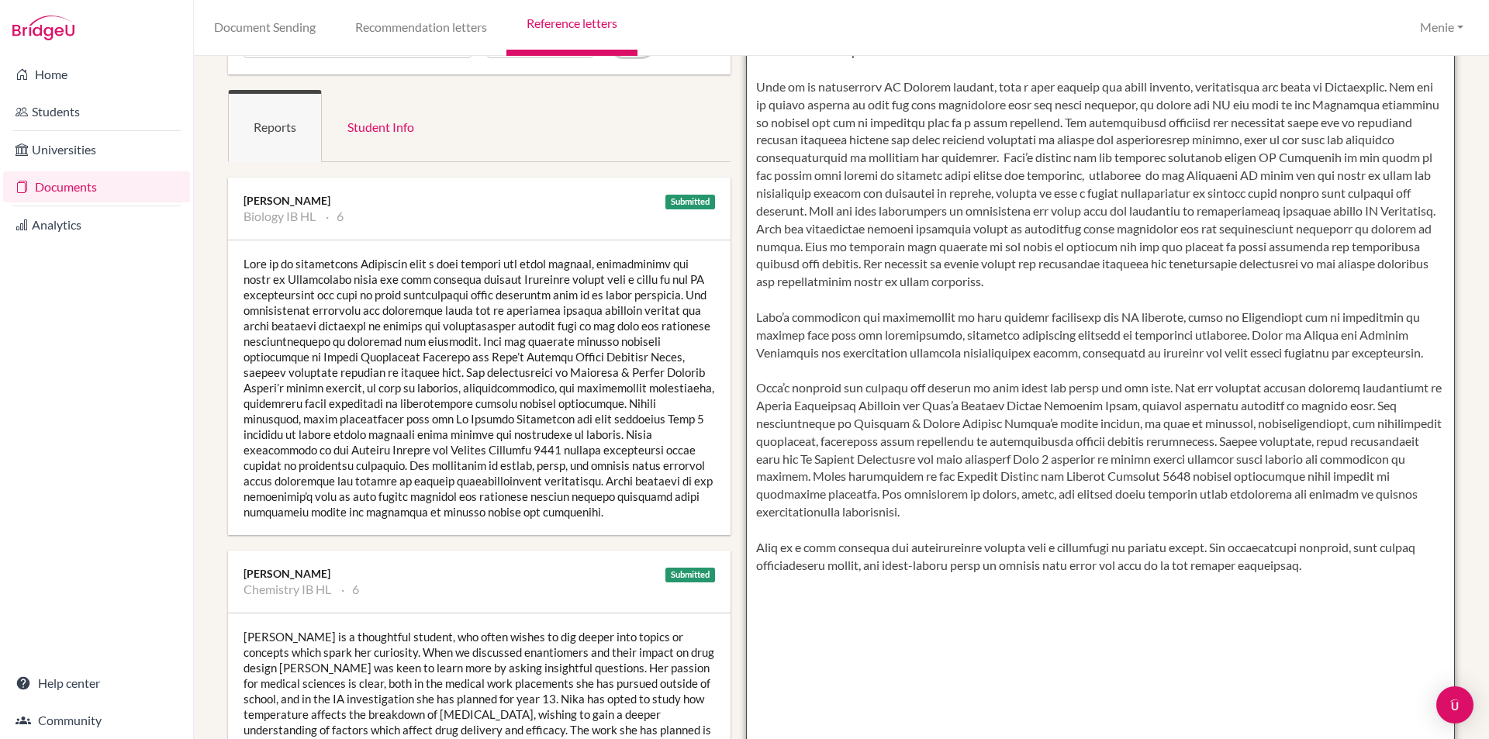
drag, startPoint x: 838, startPoint y: 228, endPoint x: 885, endPoint y: 274, distance: 65.3
click at [842, 230] on textarea at bounding box center [1101, 450] width 710 height 896
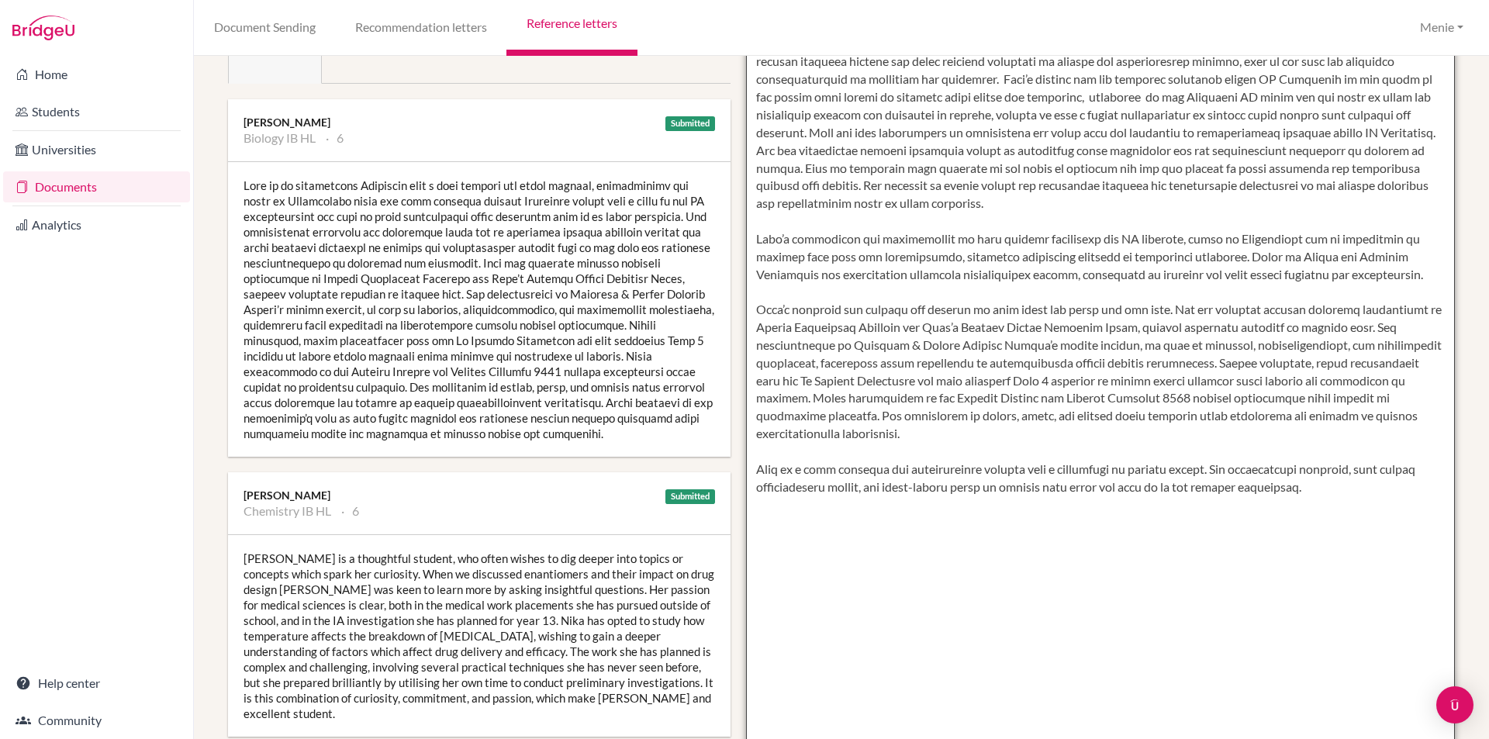
scroll to position [233, 0]
drag, startPoint x: 847, startPoint y: 169, endPoint x: 865, endPoint y: 182, distance: 22.2
click at [865, 182] on textarea at bounding box center [1101, 373] width 710 height 896
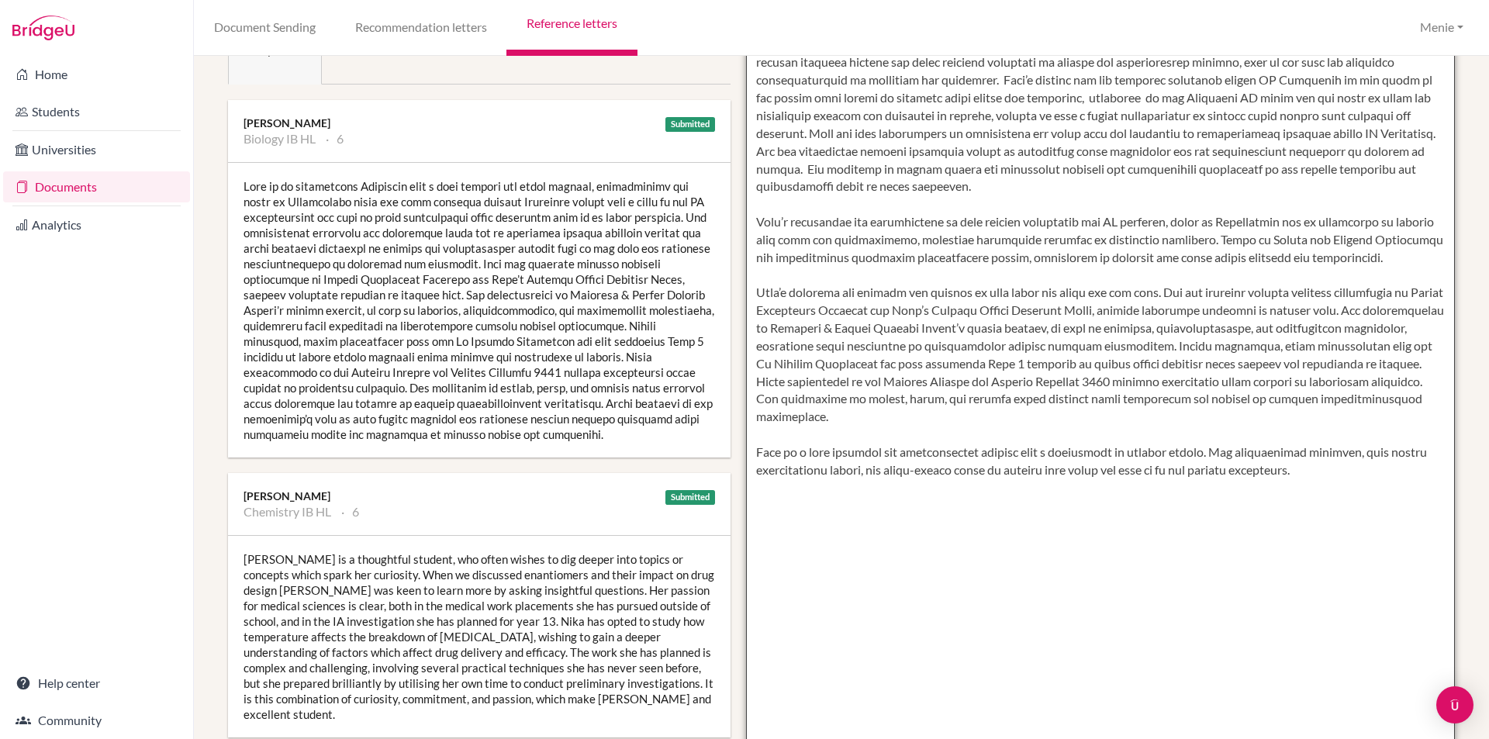
drag, startPoint x: 845, startPoint y: 167, endPoint x: 979, endPoint y: 199, distance: 137.3
click at [983, 199] on textarea at bounding box center [1101, 373] width 710 height 896
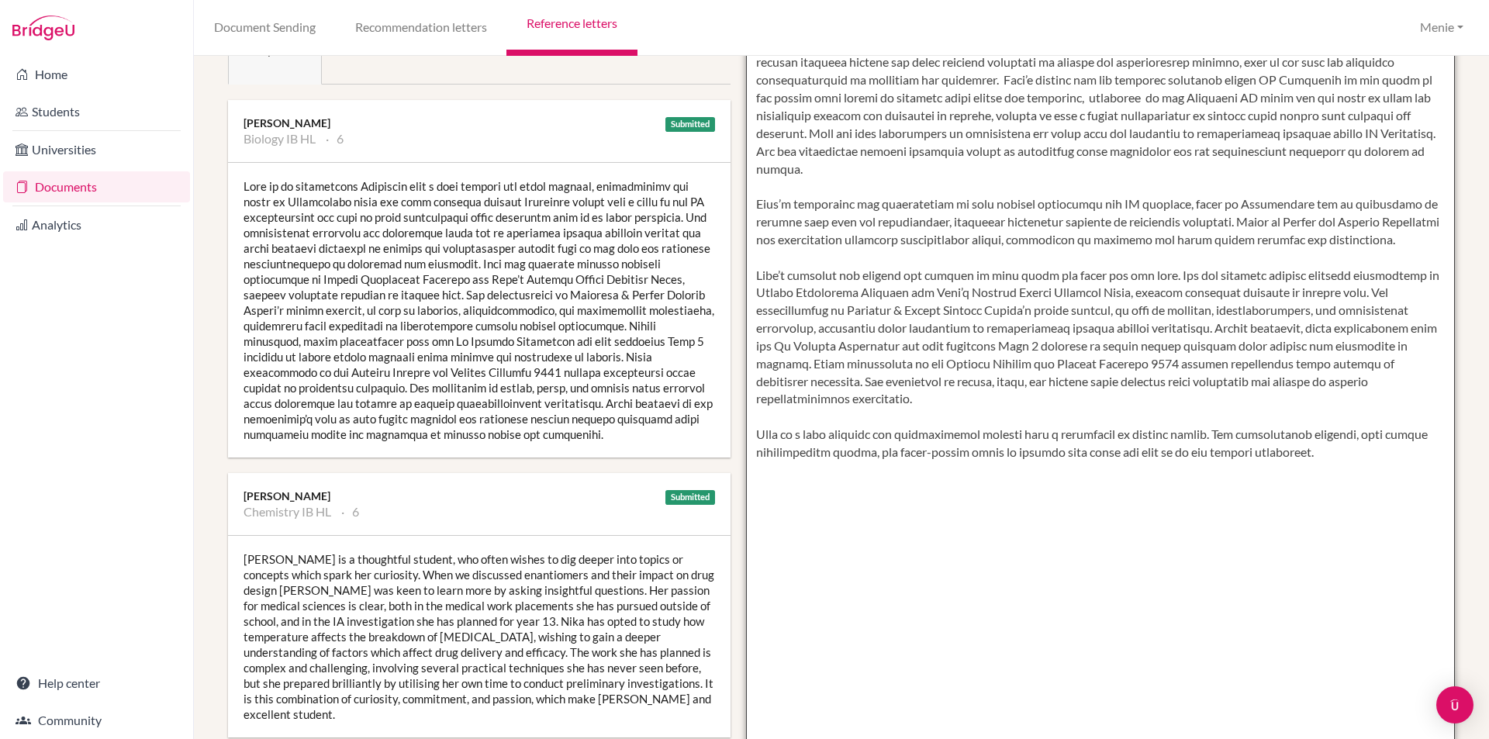
click at [1236, 223] on textarea at bounding box center [1101, 373] width 710 height 896
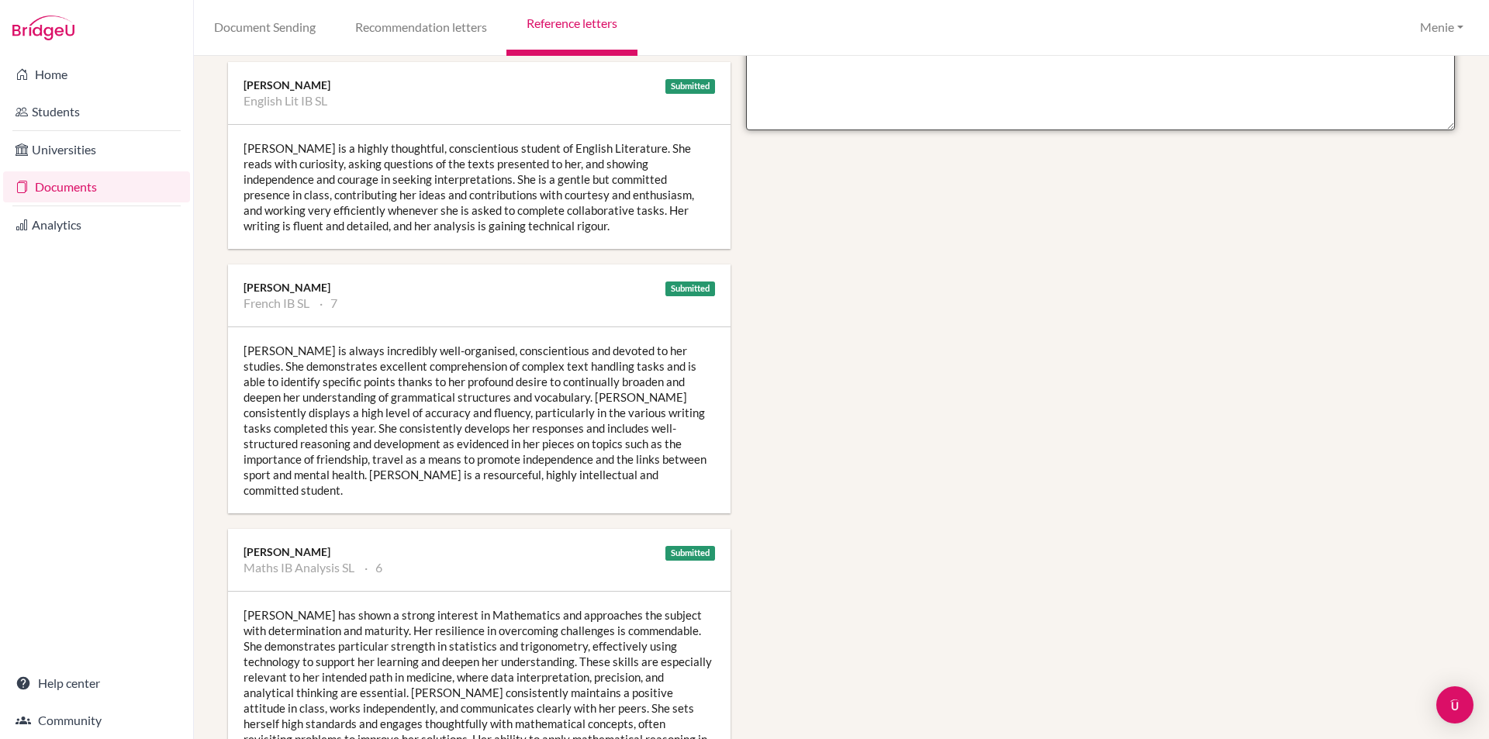
scroll to position [1008, 0]
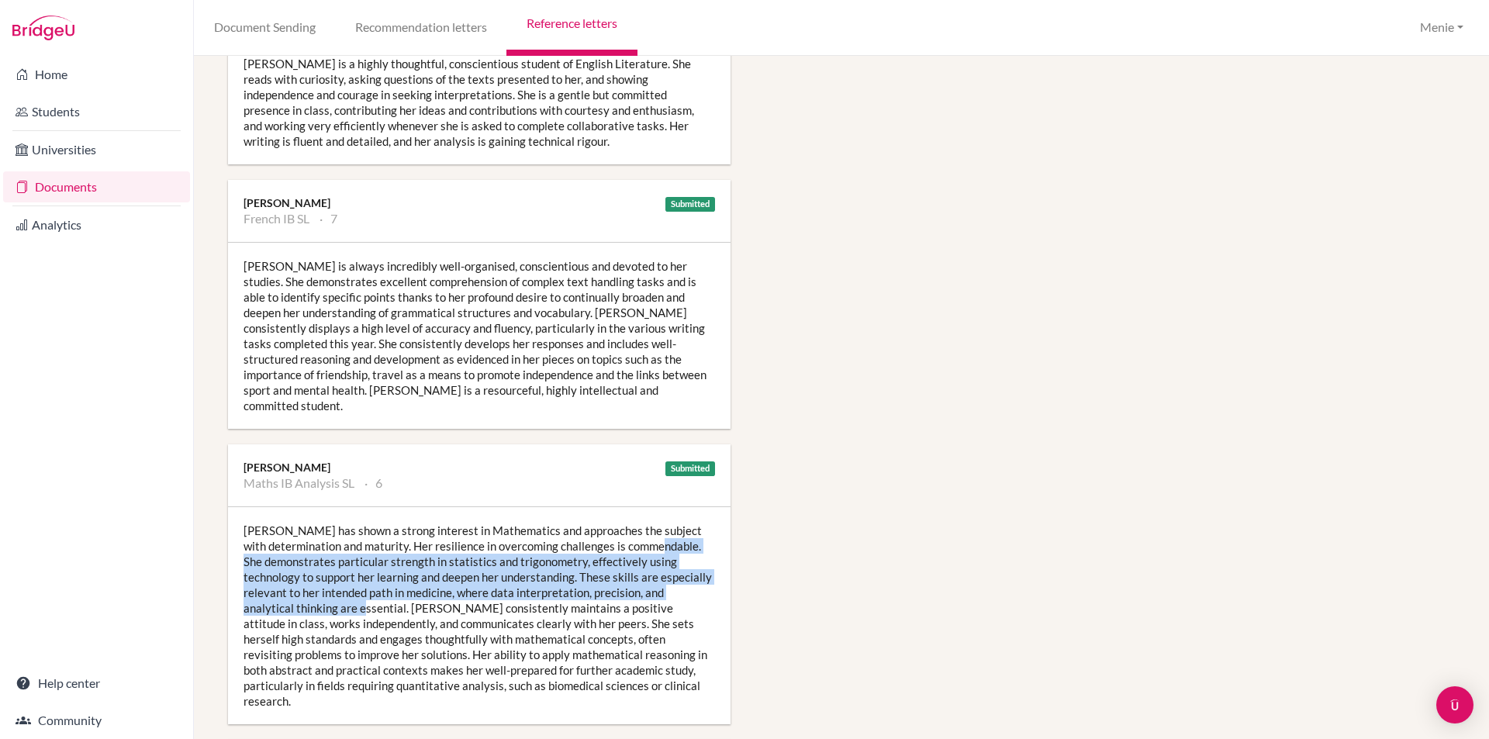
drag, startPoint x: 682, startPoint y: 512, endPoint x: 309, endPoint y: 566, distance: 376.2
click at [309, 568] on div "Nika has shown a strong interest in Mathematics and approaches the subject with…" at bounding box center [479, 615] width 503 height 217
copy div "he demonstrates particular strength in statistics and trigonometry, effectively…"
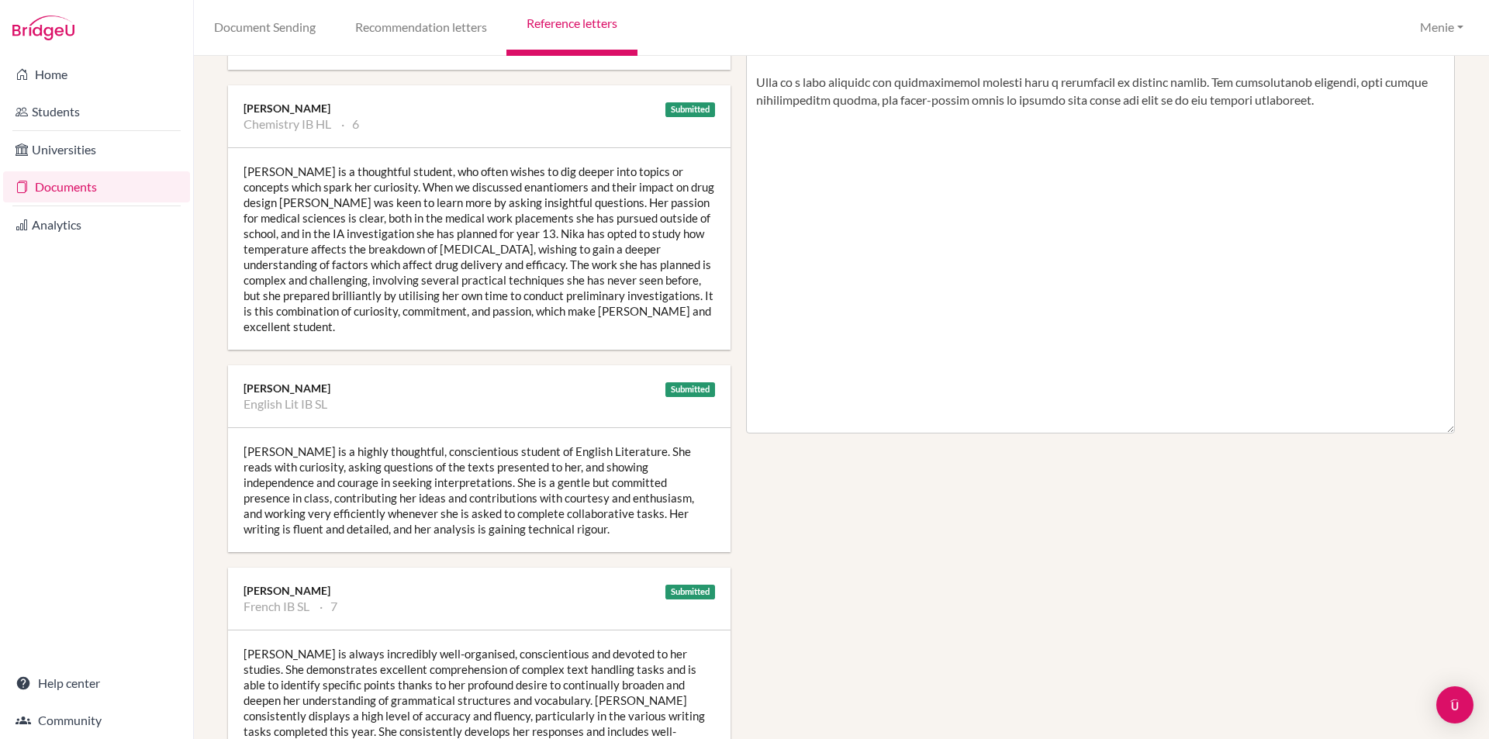
scroll to position [310, 0]
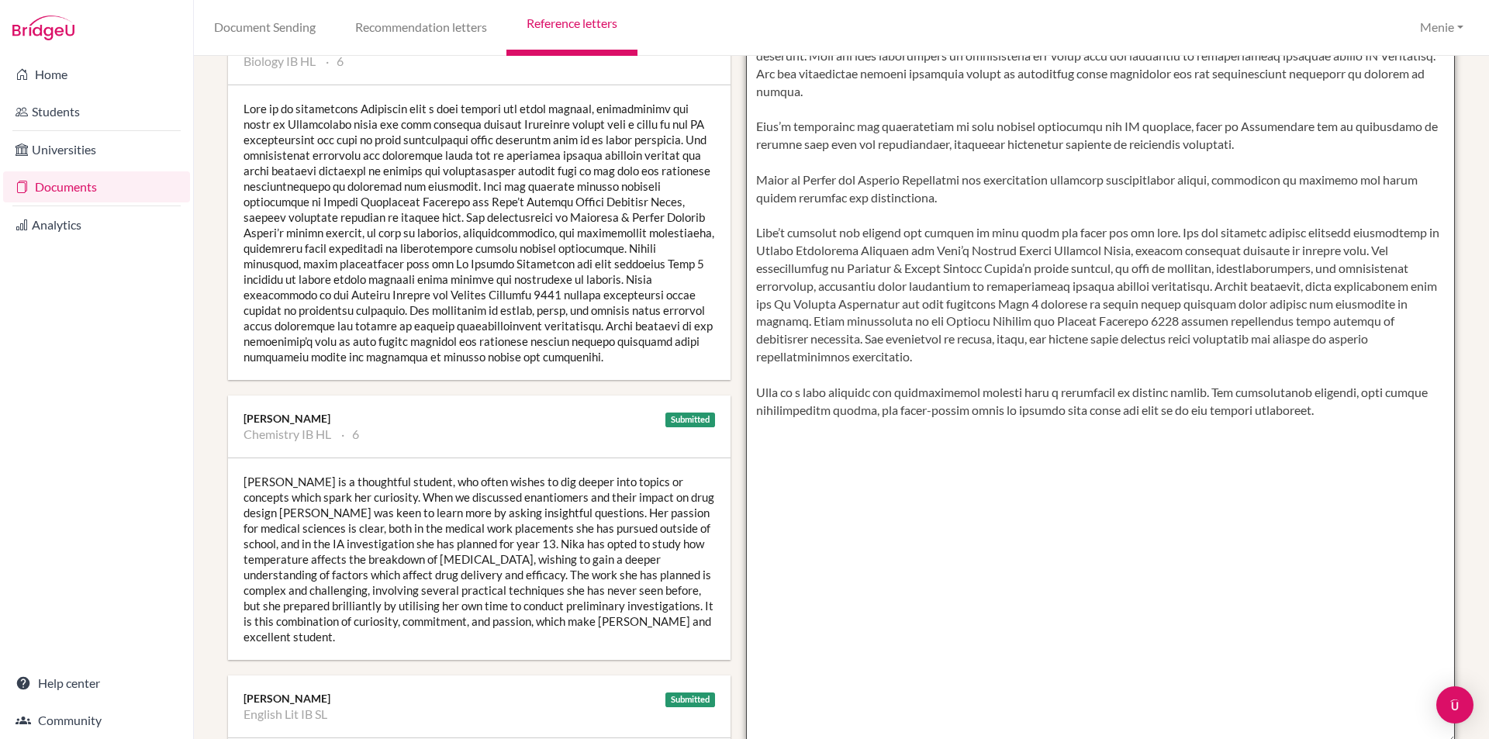
click at [781, 161] on textarea at bounding box center [1101, 295] width 710 height 896
paste textarea "he demonstrates particular strength in statistics and trigonometry, effectively…"
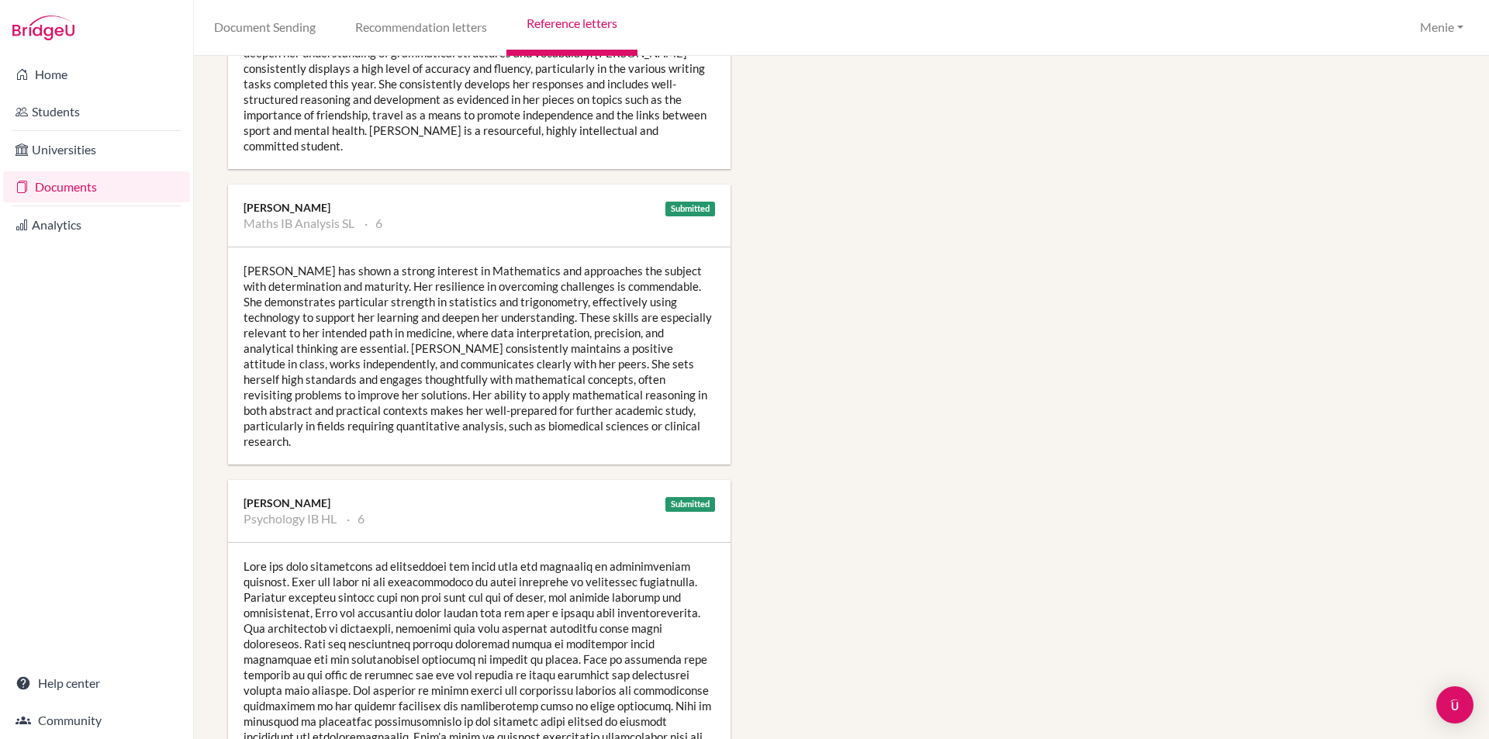
scroll to position [1241, 0]
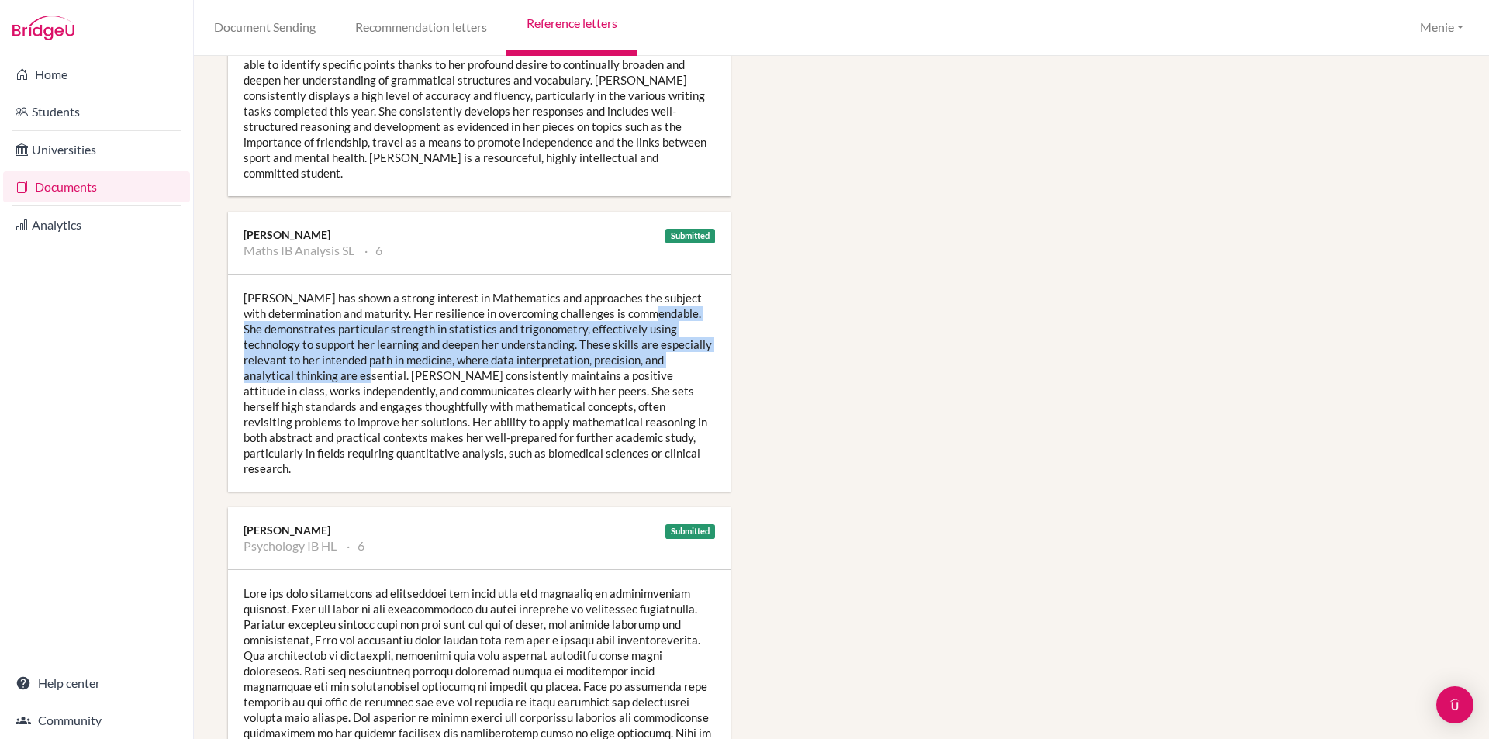
drag, startPoint x: 677, startPoint y: 278, endPoint x: 313, endPoint y: 349, distance: 370.5
click at [313, 349] on div "Nika has shown a strong interest in Mathematics and approaches the subject with…" at bounding box center [479, 383] width 503 height 217
copy div "She demonstrates particular strength in statistics and trigonometry, effectivel…"
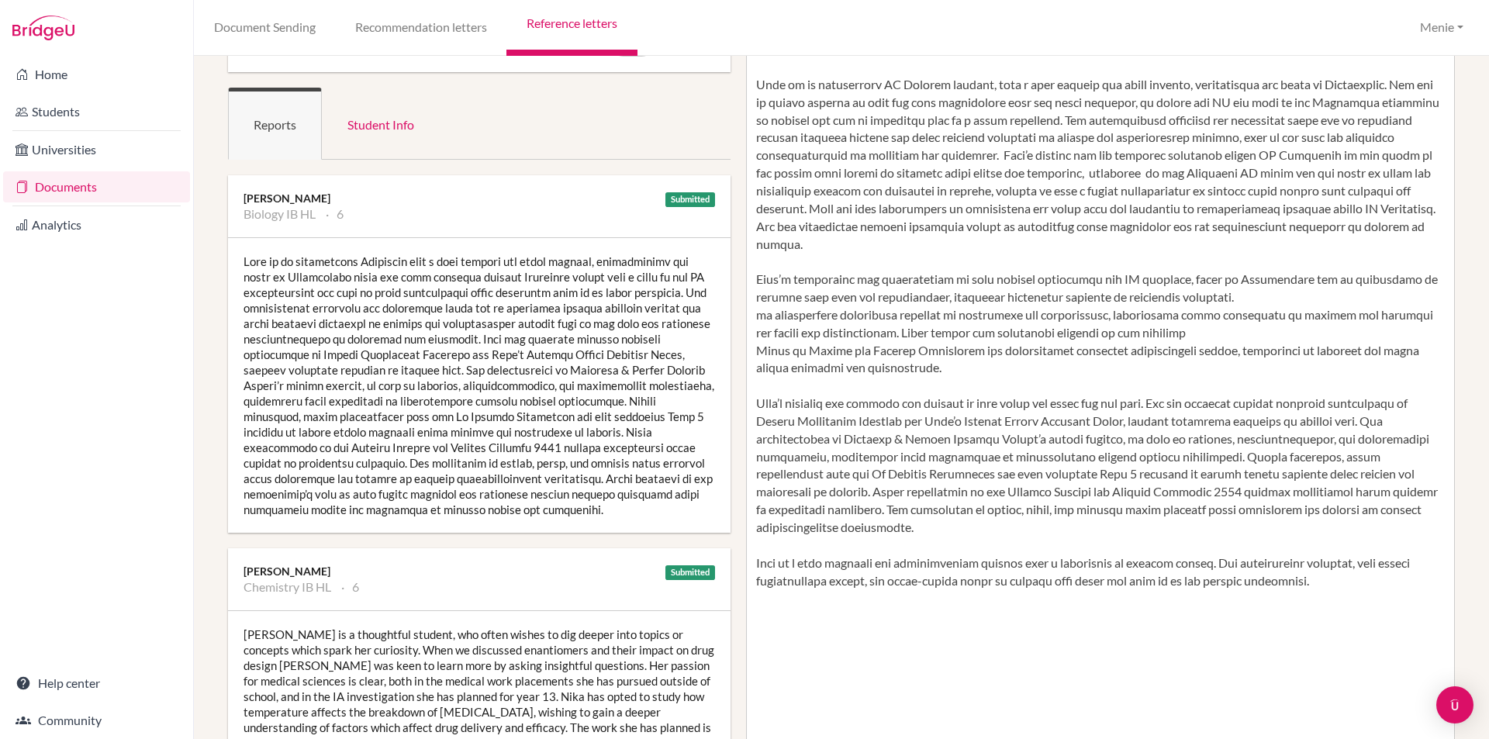
scroll to position [155, 0]
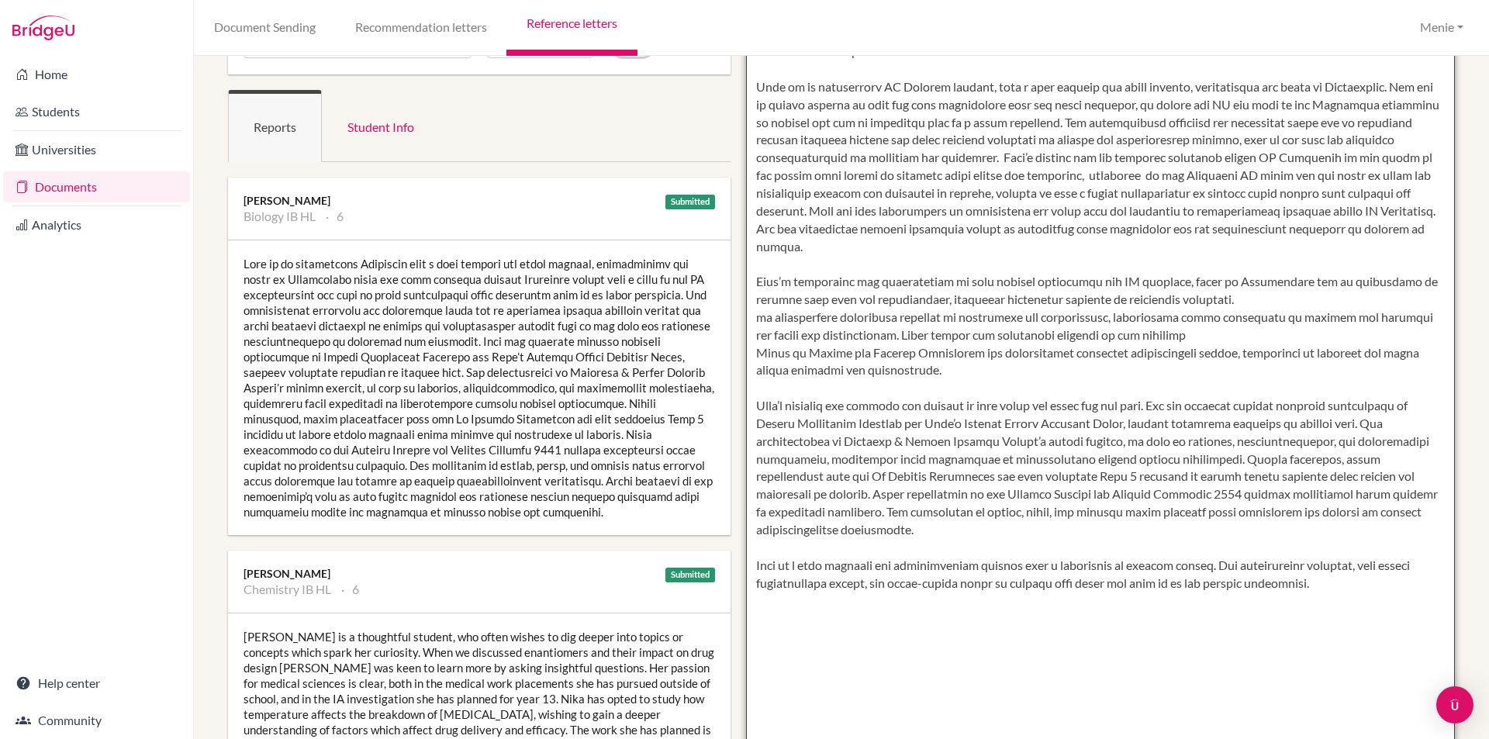
drag, startPoint x: 1301, startPoint y: 281, endPoint x: 1319, endPoint y: 331, distance: 52.7
click at [1319, 331] on textarea at bounding box center [1101, 450] width 710 height 896
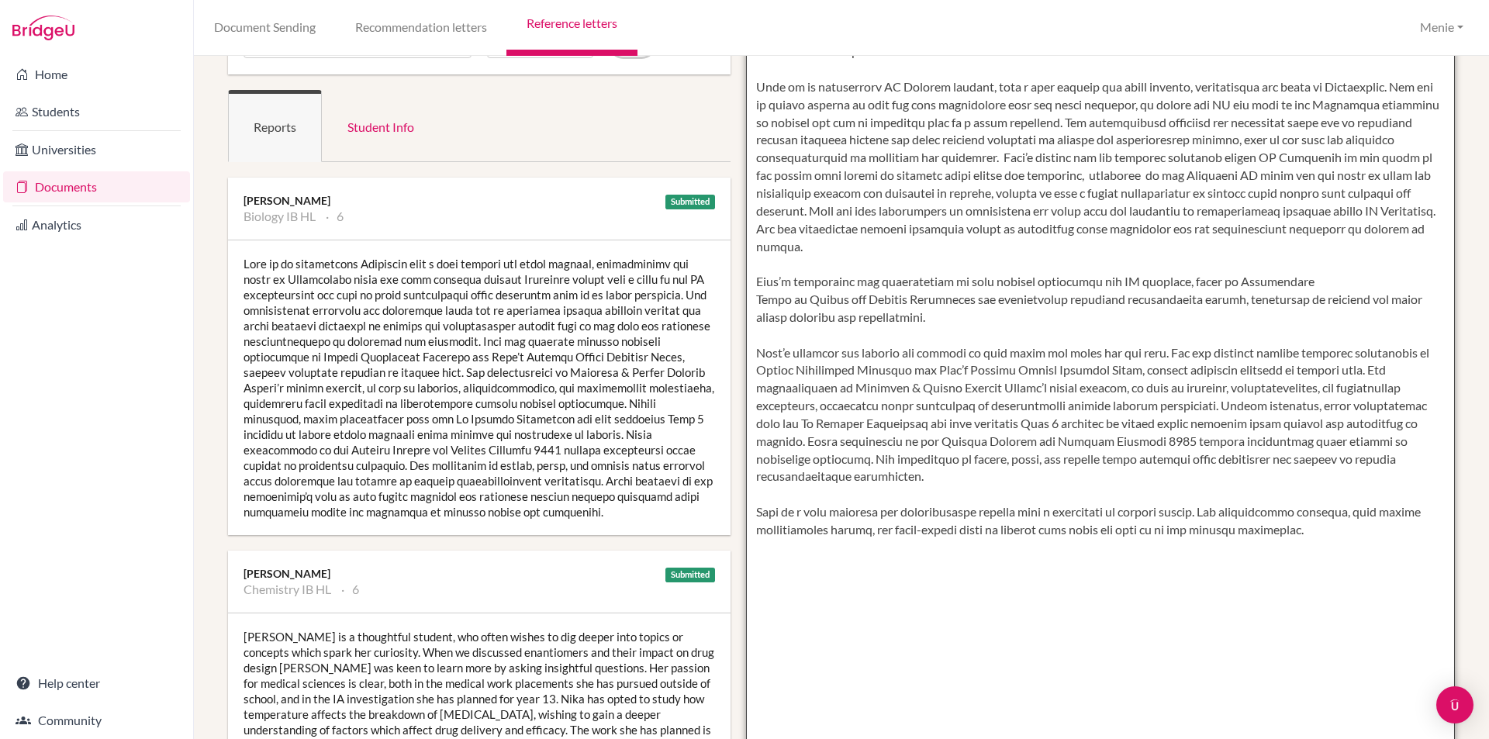
paste textarea "She demonstrates particular strength in statistics and trigonometry, effectivel…"
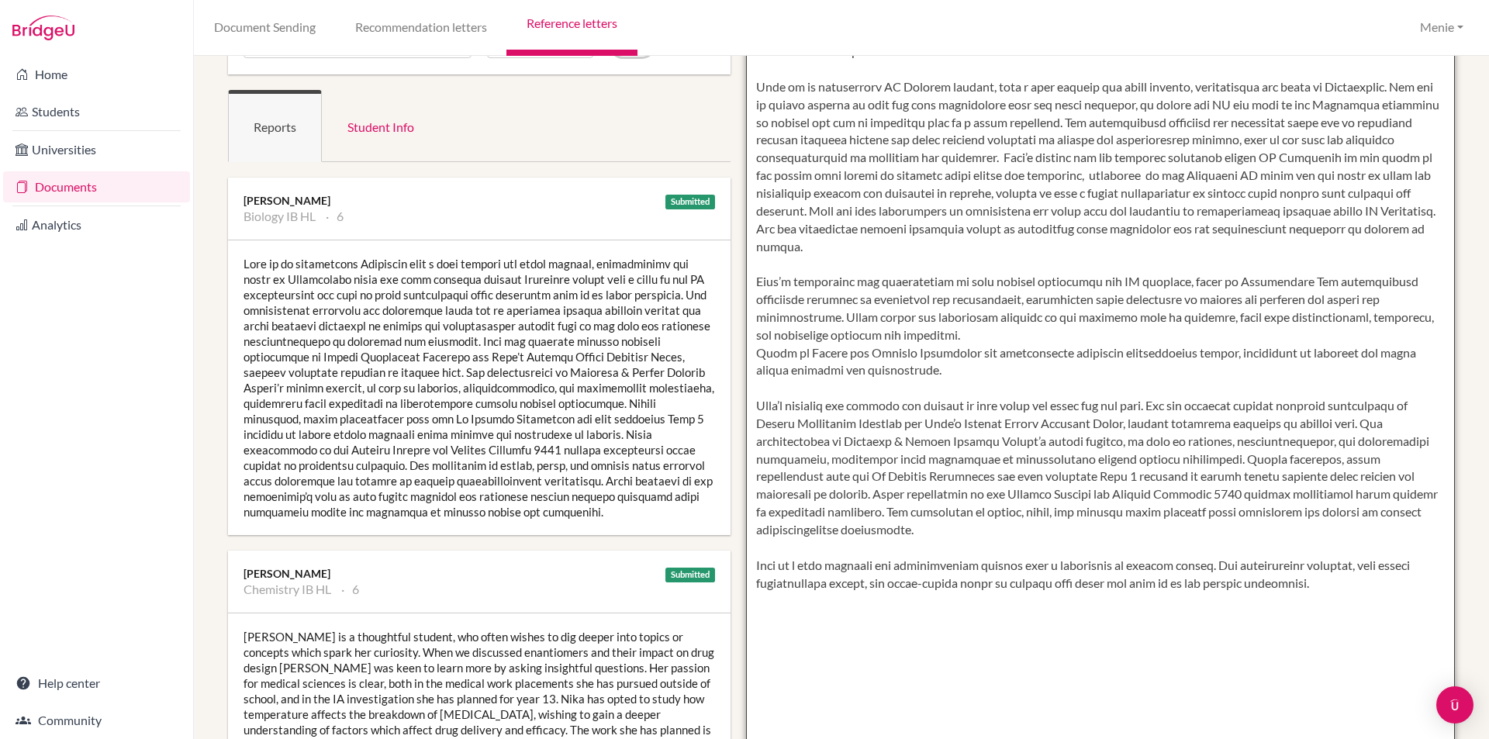
drag, startPoint x: 1325, startPoint y: 278, endPoint x: 1318, endPoint y: 303, distance: 26.7
click at [1326, 278] on textarea at bounding box center [1101, 450] width 710 height 896
click at [962, 342] on textarea at bounding box center [1101, 450] width 710 height 896
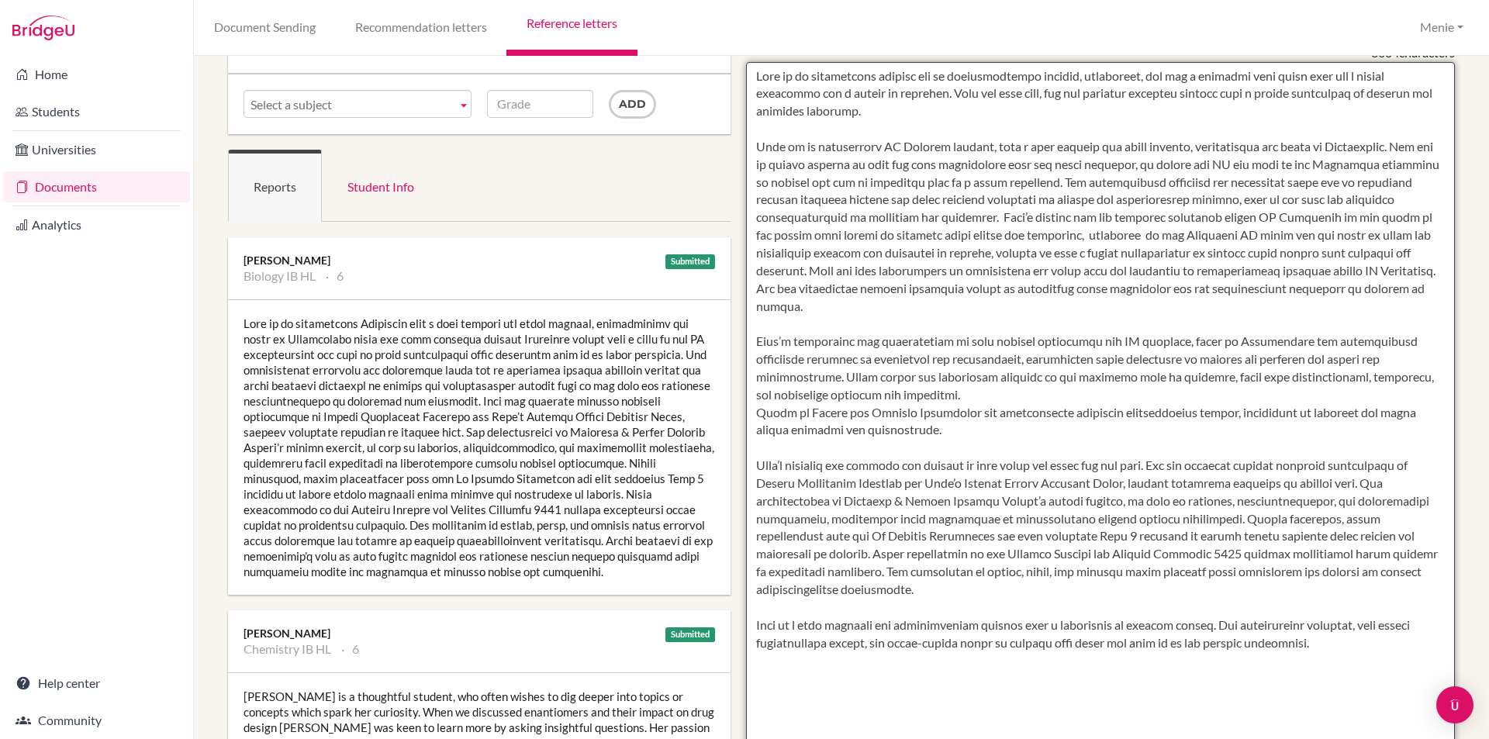
scroll to position [233, 0]
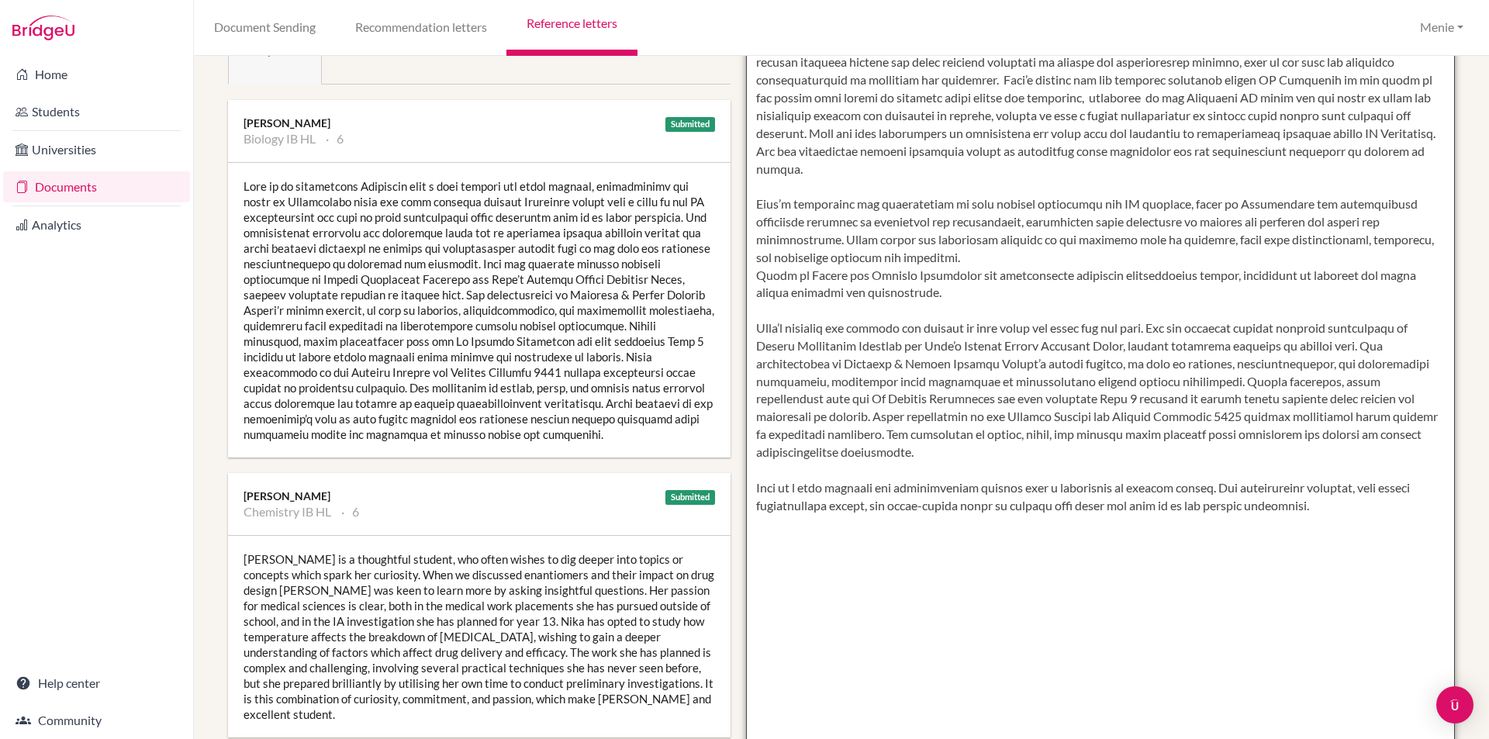
click at [750, 277] on textarea at bounding box center [1101, 373] width 710 height 896
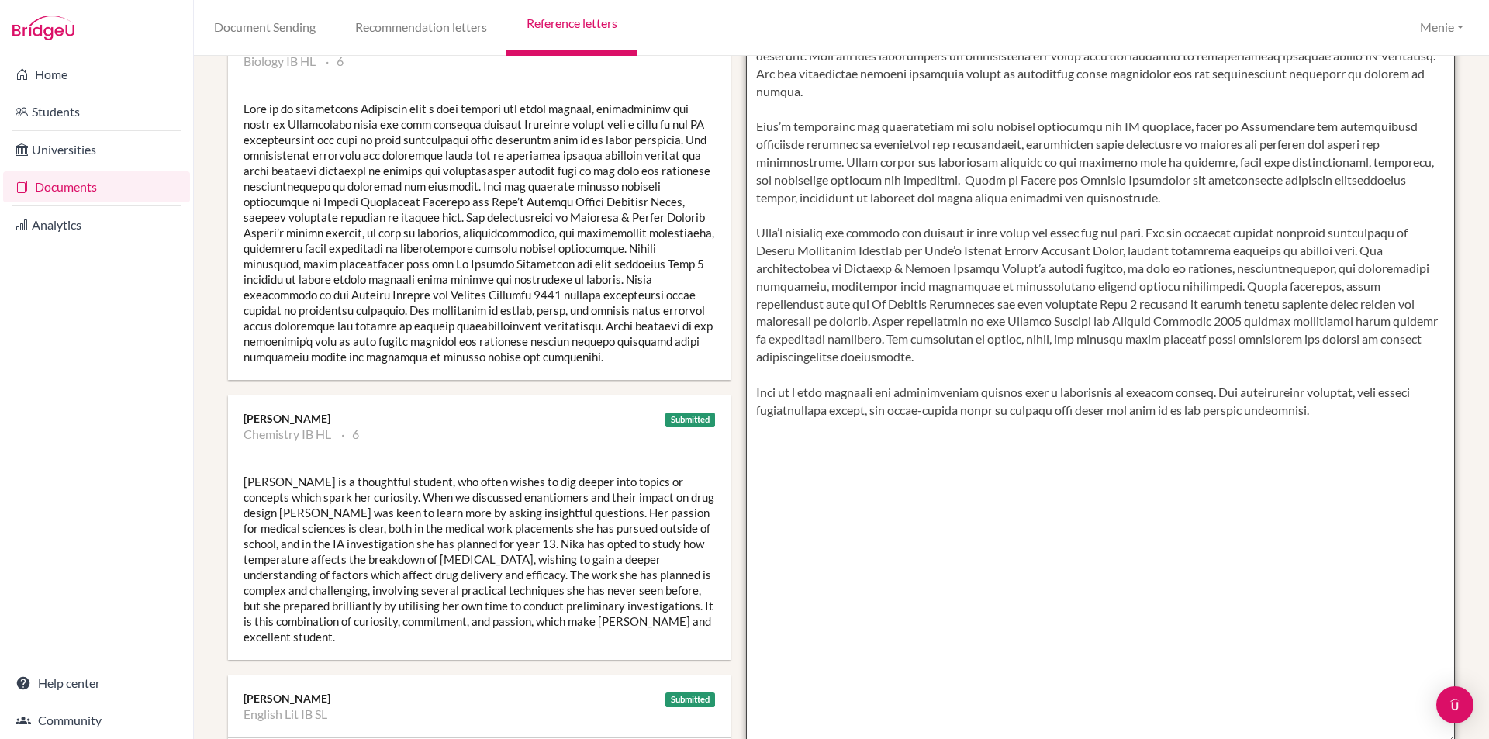
scroll to position [78, 0]
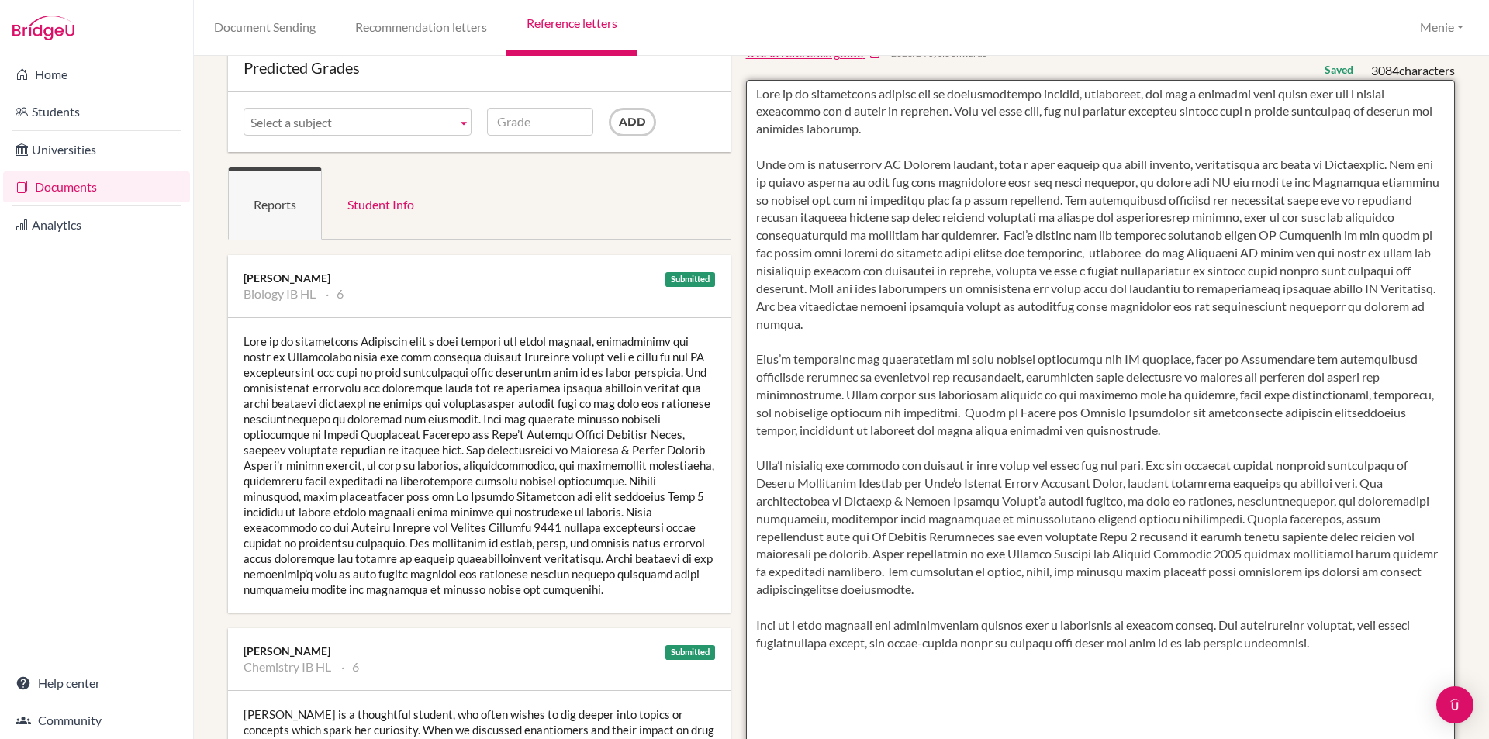
drag, startPoint x: 930, startPoint y: 412, endPoint x: 1129, endPoint y: 439, distance: 201.1
click at [1129, 439] on textarea at bounding box center [1101, 528] width 710 height 896
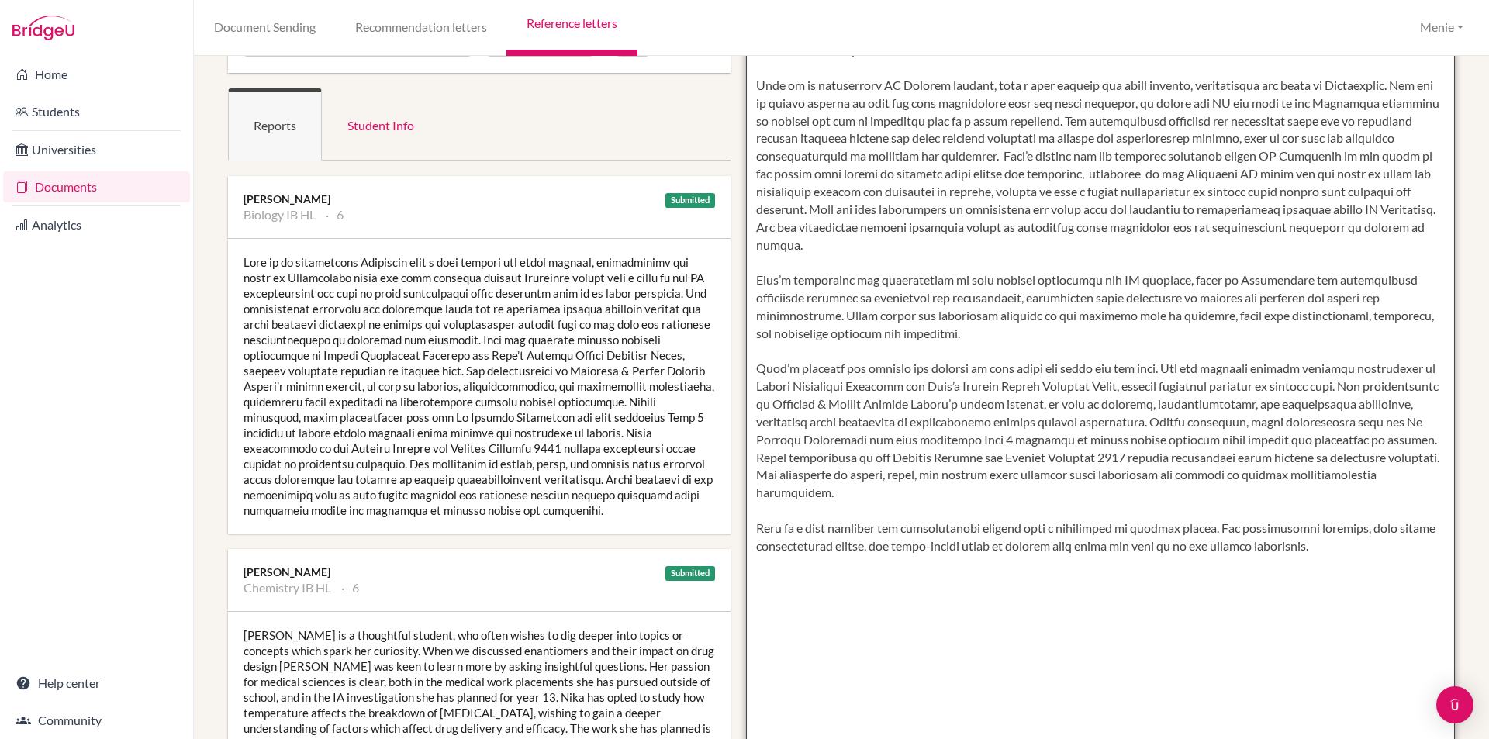
scroll to position [155, 0]
drag, startPoint x: 838, startPoint y: 247, endPoint x: 860, endPoint y: 315, distance: 71.1
click at [838, 248] on textarea at bounding box center [1101, 450] width 710 height 896
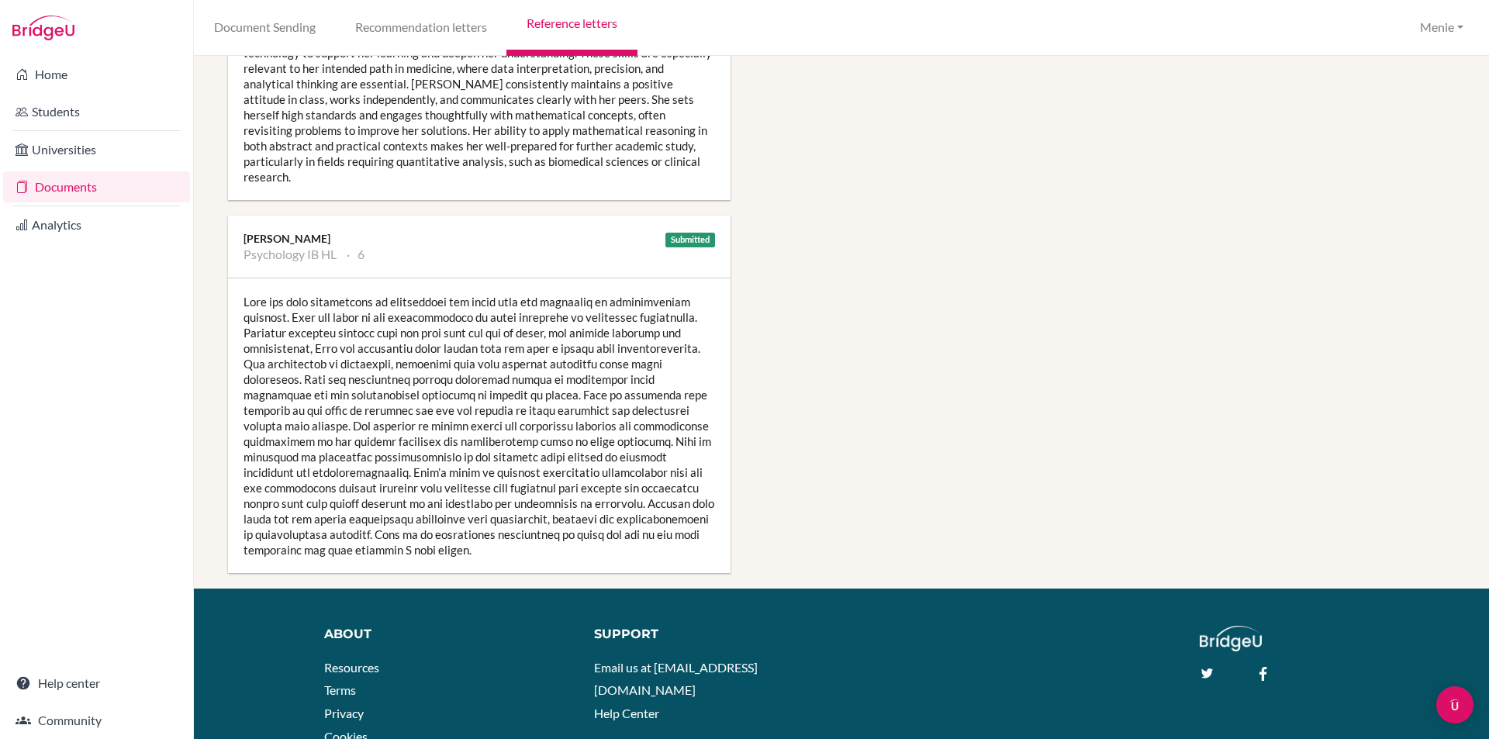
scroll to position [1588, 0]
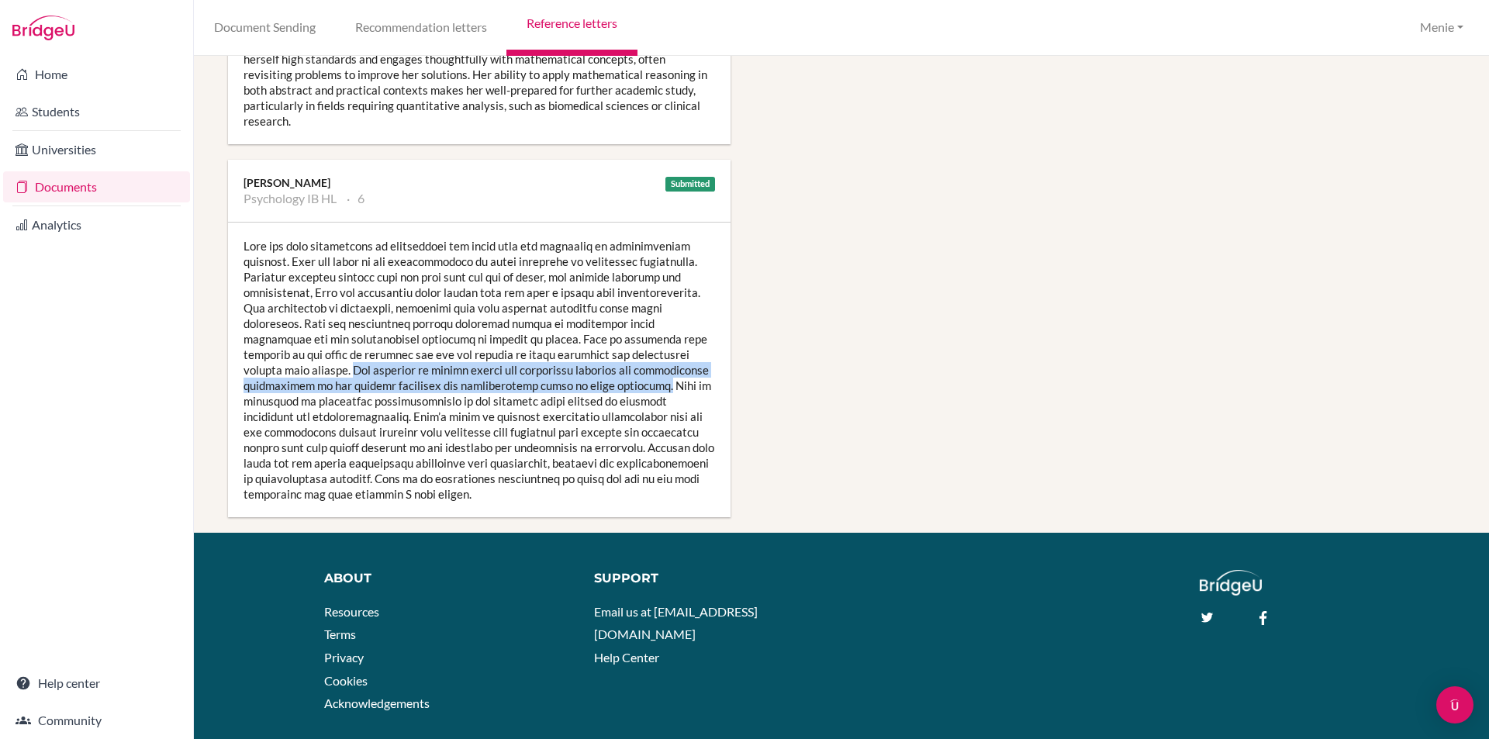
drag, startPoint x: 351, startPoint y: 319, endPoint x: 654, endPoint y: 339, distance: 303.1
click at [654, 339] on div at bounding box center [479, 370] width 503 height 295
copy div "Her interest in topics within the biological approach was particularly forthcom…"
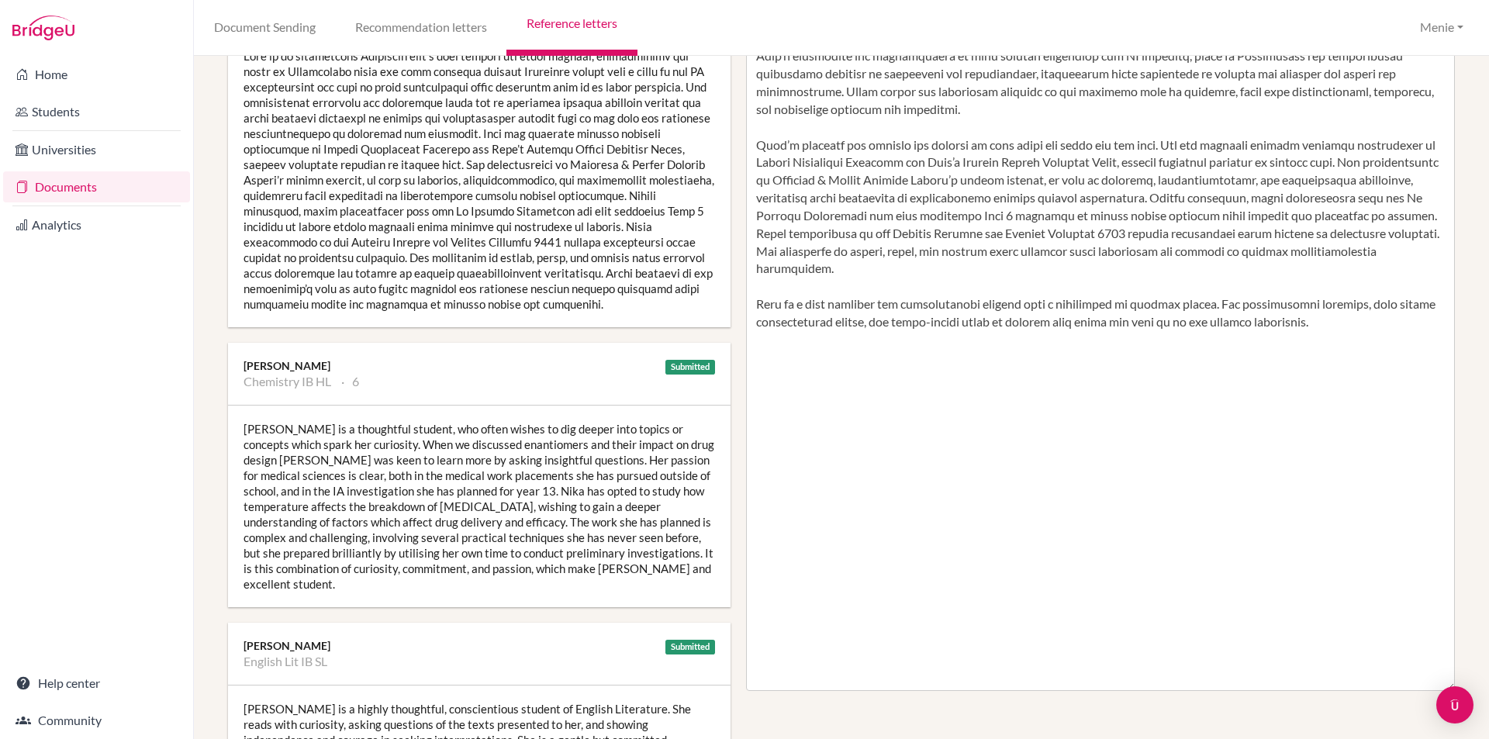
scroll to position [192, 0]
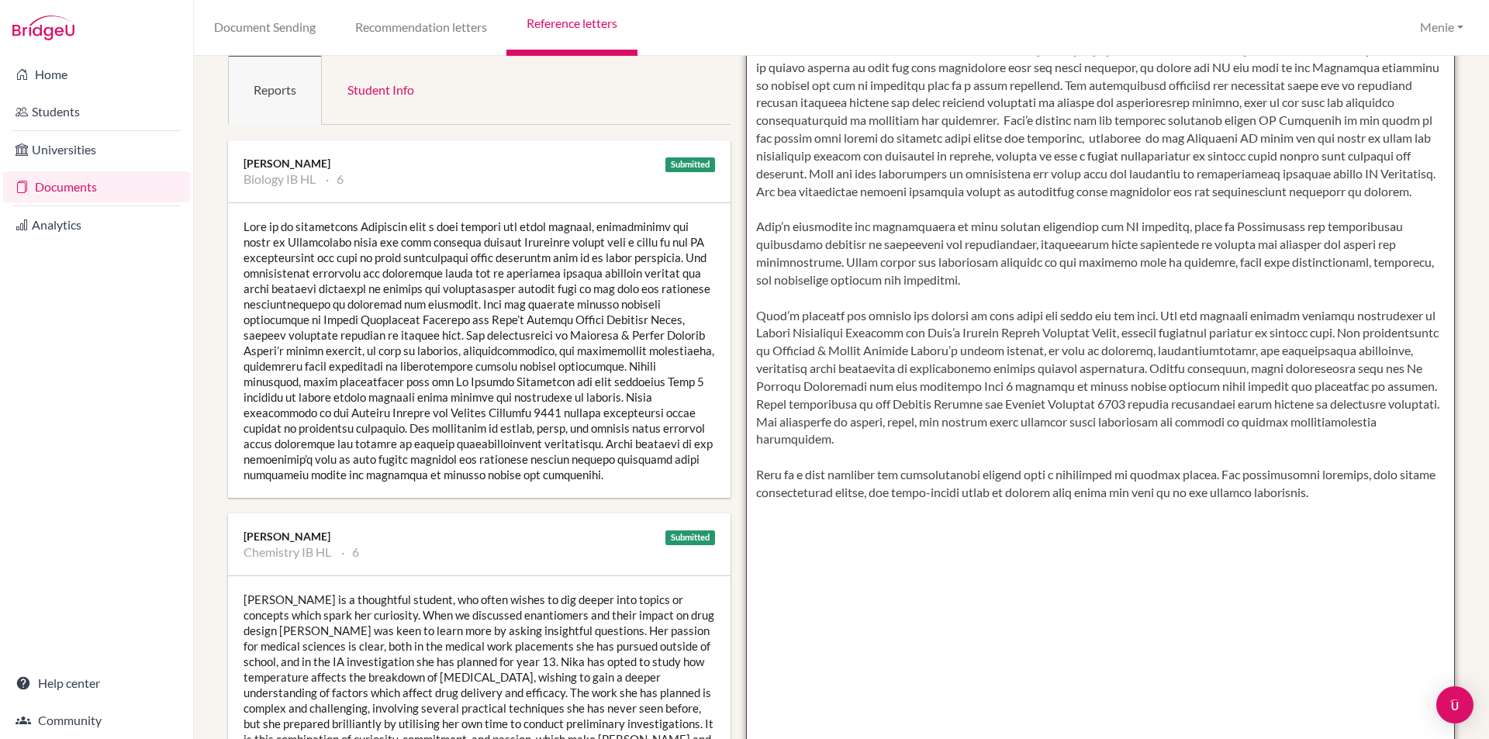
click at [835, 212] on textarea at bounding box center [1101, 413] width 710 height 896
paste textarea "Her interest in topics within the biological approach was particularly forthcom…"
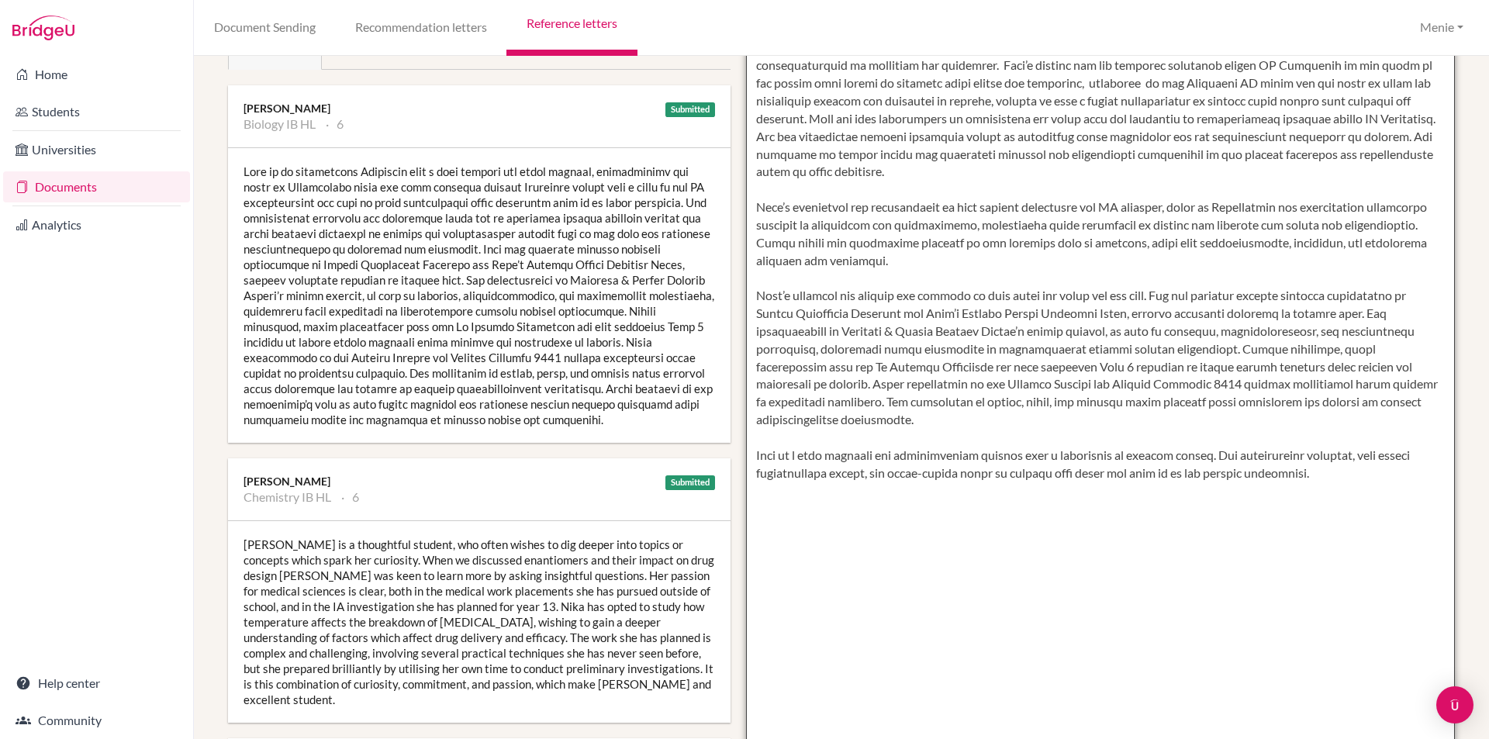
scroll to position [233, 0]
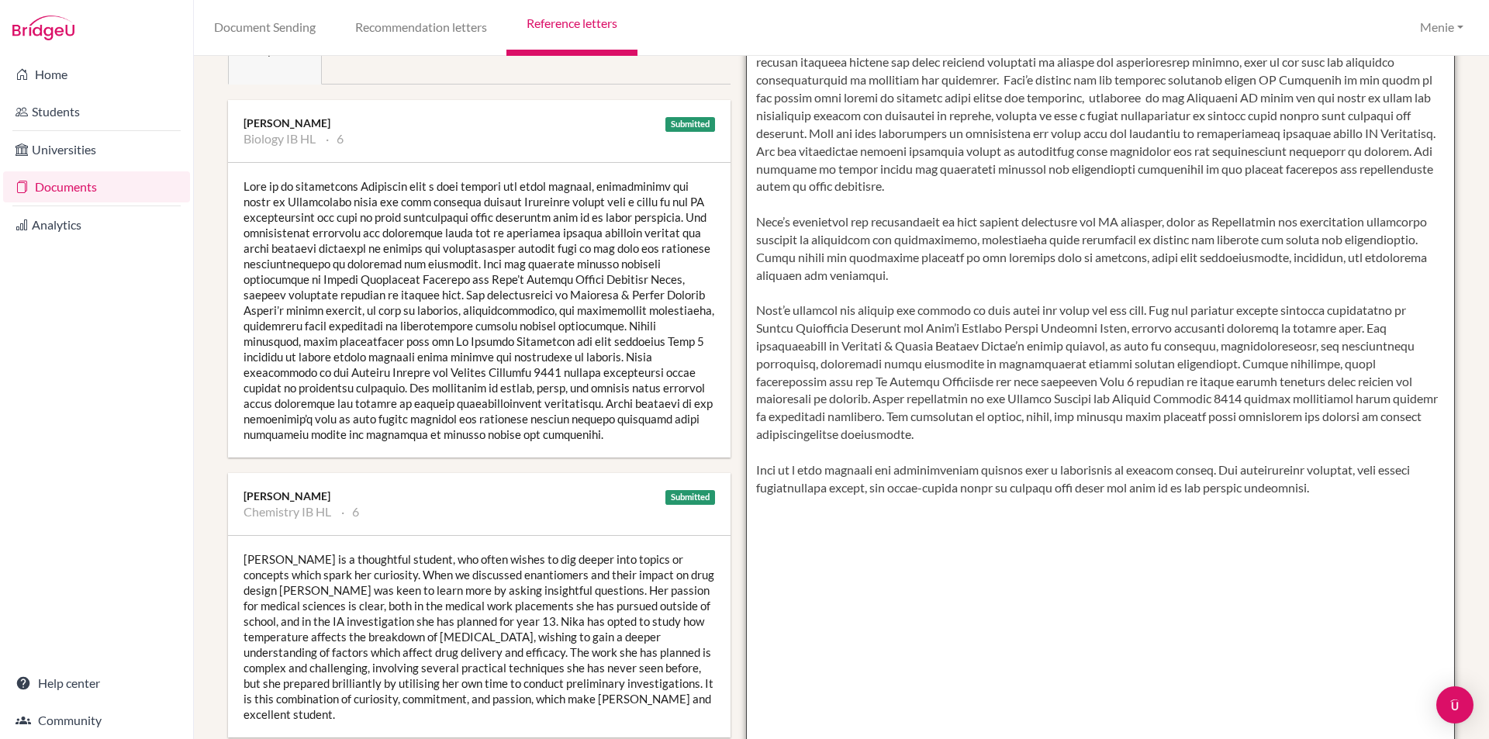
click at [1346, 367] on textarea at bounding box center [1101, 373] width 710 height 896
click at [1180, 382] on textarea at bounding box center [1101, 373] width 710 height 896
click at [1269, 380] on textarea at bounding box center [1101, 373] width 710 height 896
click at [824, 396] on textarea at bounding box center [1101, 373] width 710 height 896
click at [1300, 399] on textarea at bounding box center [1101, 373] width 710 height 896
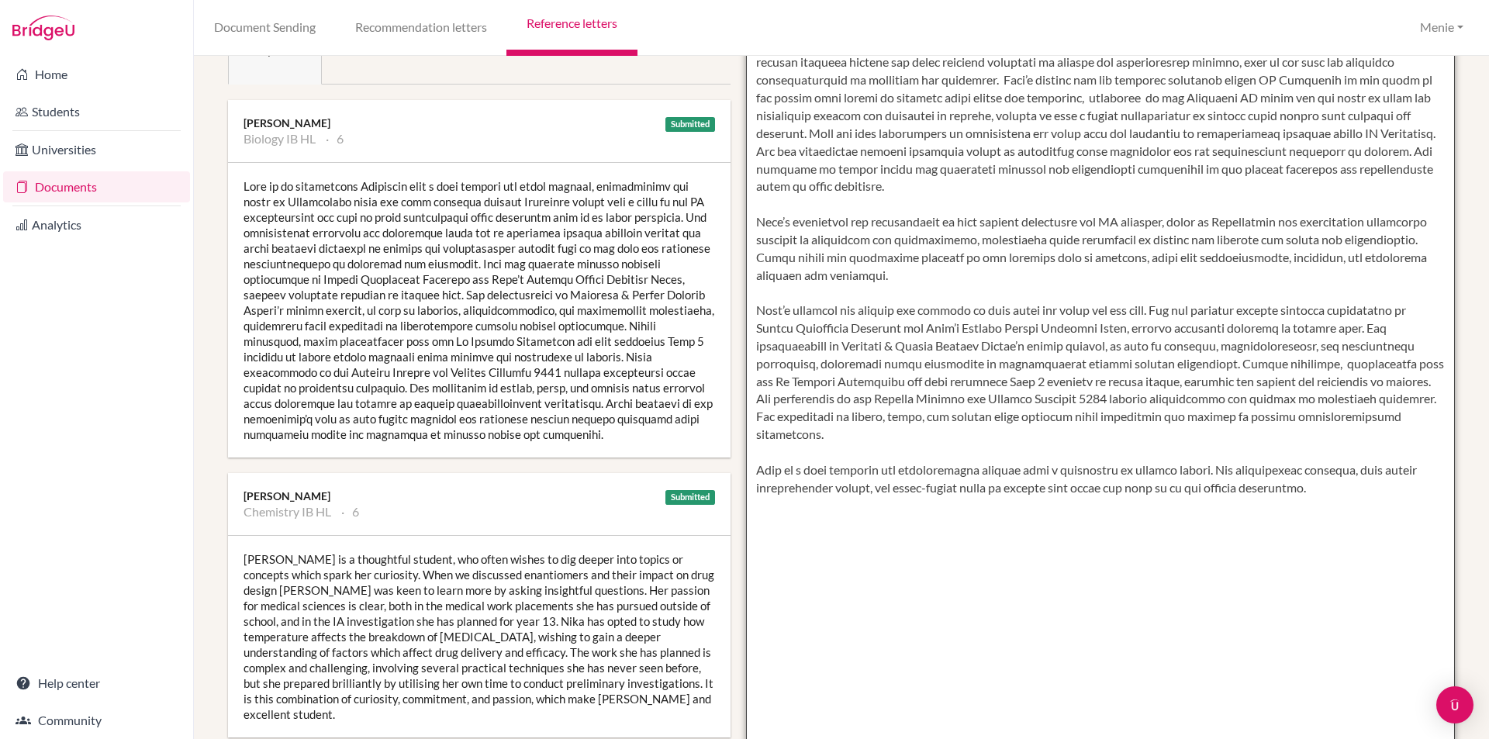
click at [802, 416] on textarea at bounding box center [1101, 373] width 710 height 896
click at [1134, 418] on textarea at bounding box center [1101, 373] width 710 height 896
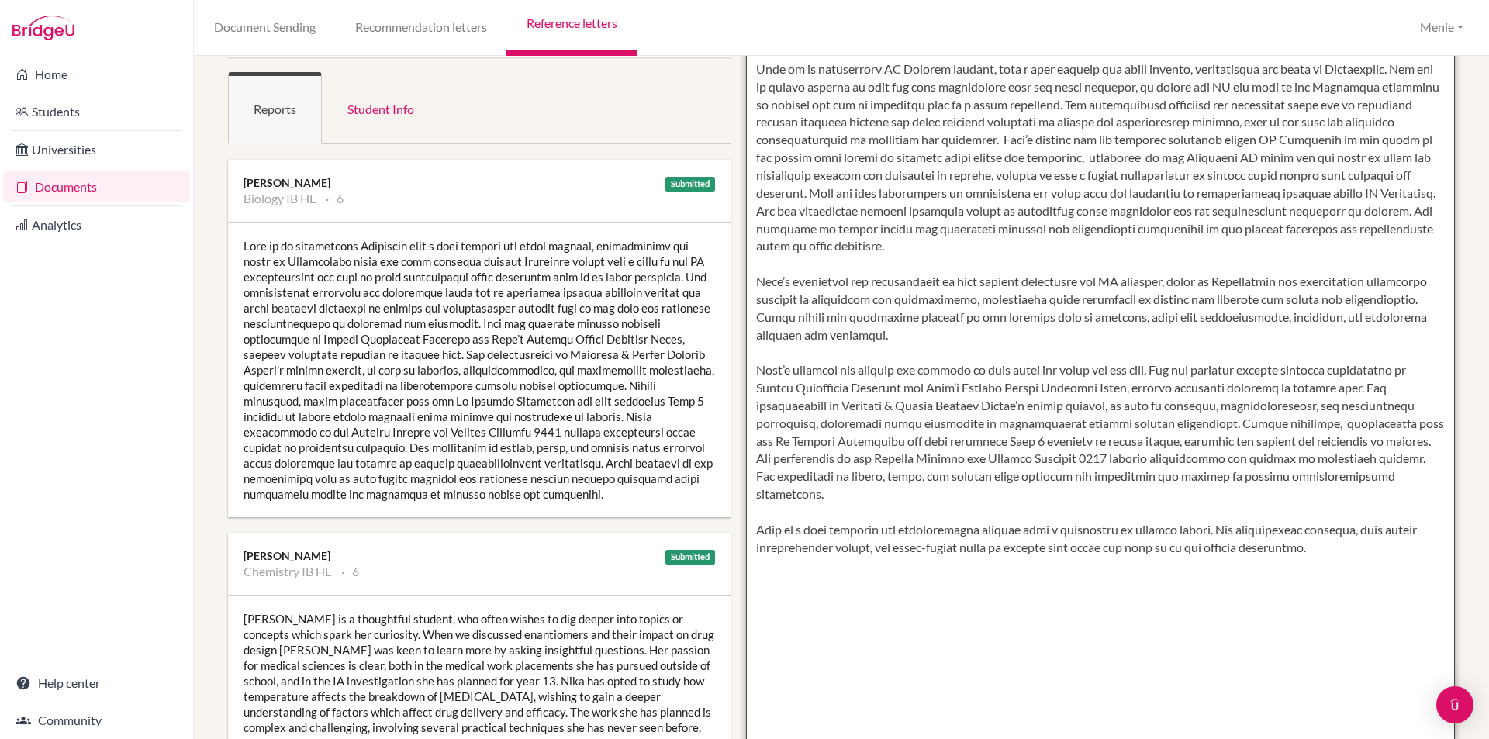
scroll to position [388, 0]
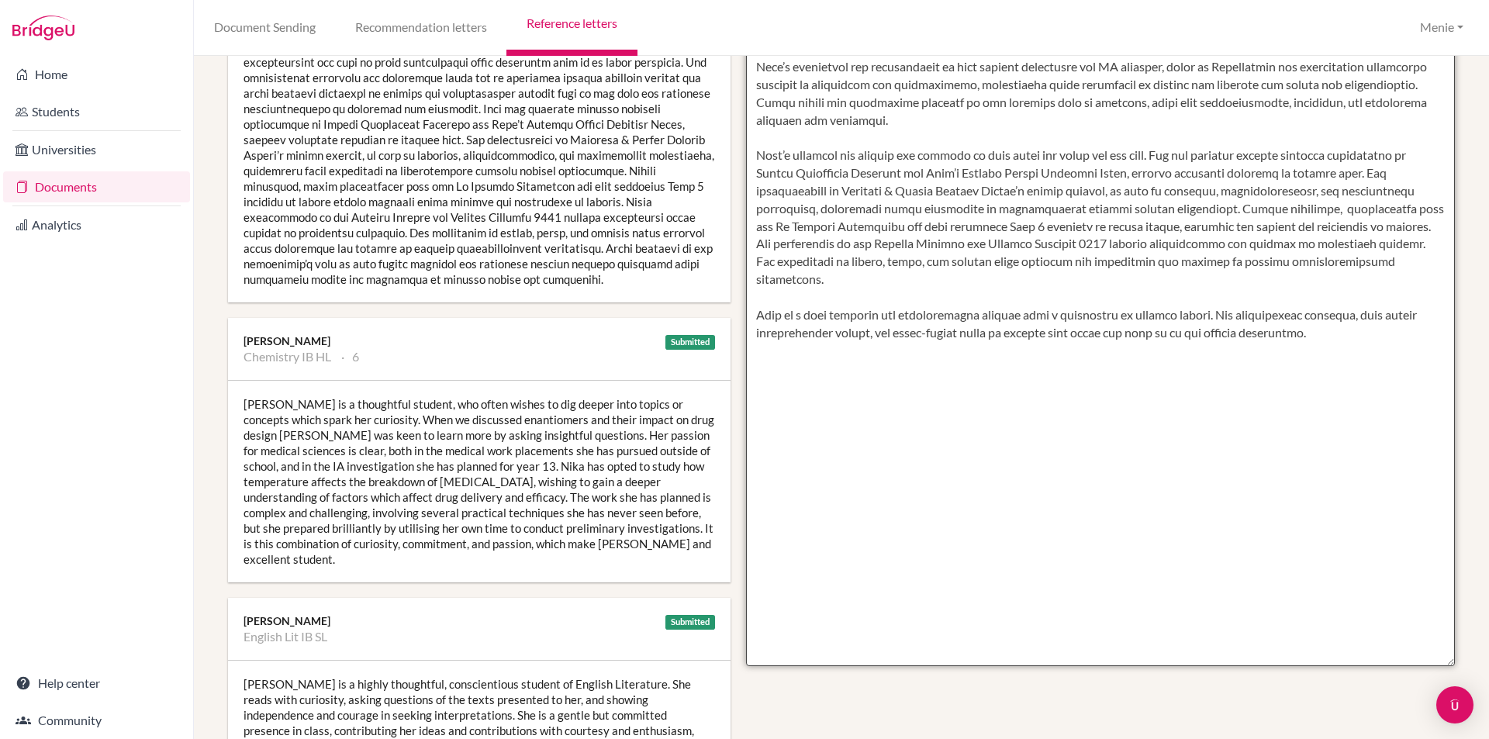
click at [1297, 261] on textarea at bounding box center [1101, 218] width 710 height 896
drag, startPoint x: 807, startPoint y: 277, endPoint x: 810, endPoint y: 306, distance: 28.8
click at [807, 278] on textarea at bounding box center [1101, 218] width 710 height 896
drag, startPoint x: 872, startPoint y: 389, endPoint x: 851, endPoint y: 395, distance: 22.6
click at [872, 389] on textarea at bounding box center [1101, 218] width 710 height 896
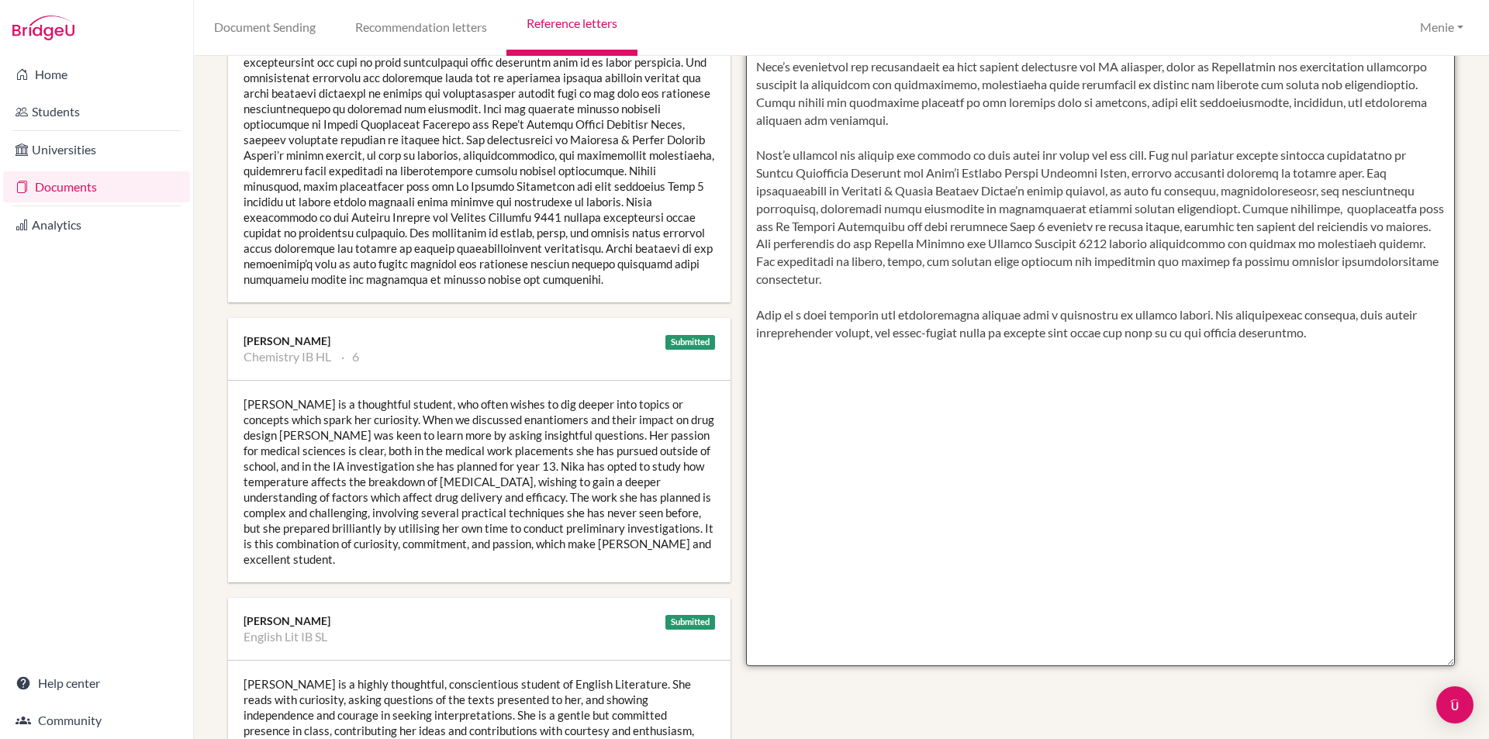
click at [823, 313] on textarea at bounding box center [1101, 218] width 710 height 896
drag, startPoint x: 775, startPoint y: 331, endPoint x: 756, endPoint y: 333, distance: 18.7
click at [756, 333] on textarea at bounding box center [1101, 218] width 710 height 896
click at [1162, 333] on textarea at bounding box center [1101, 218] width 710 height 896
click at [1165, 333] on textarea at bounding box center [1101, 218] width 710 height 896
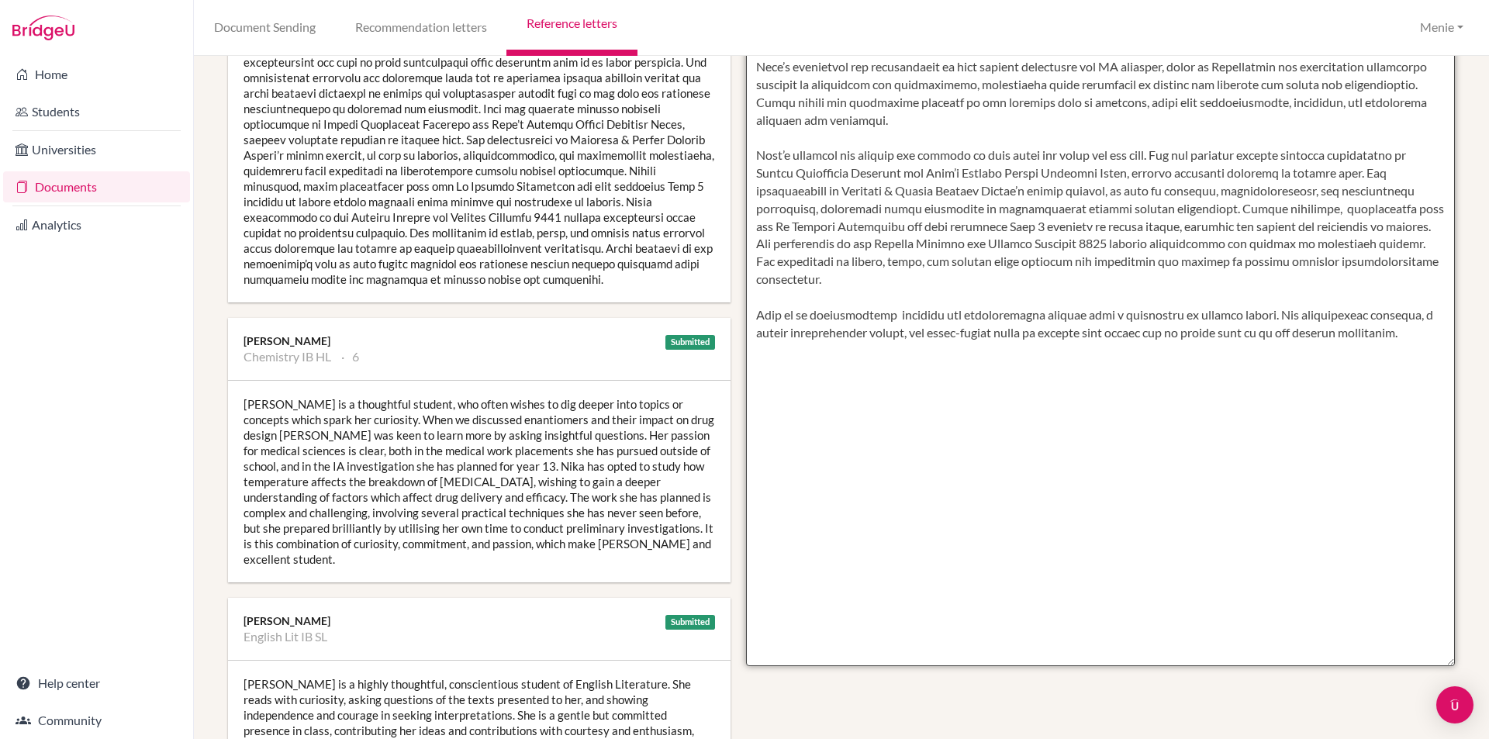
drag, startPoint x: 1259, startPoint y: 333, endPoint x: 1225, endPoint y: 337, distance: 33.5
click at [1225, 337] on textarea at bounding box center [1101, 218] width 710 height 896
drag, startPoint x: 753, startPoint y: 313, endPoint x: 1352, endPoint y: 326, distance: 598.8
click at [1370, 334] on textarea at bounding box center [1101, 218] width 710 height 896
click at [1108, 463] on textarea at bounding box center [1101, 218] width 710 height 896
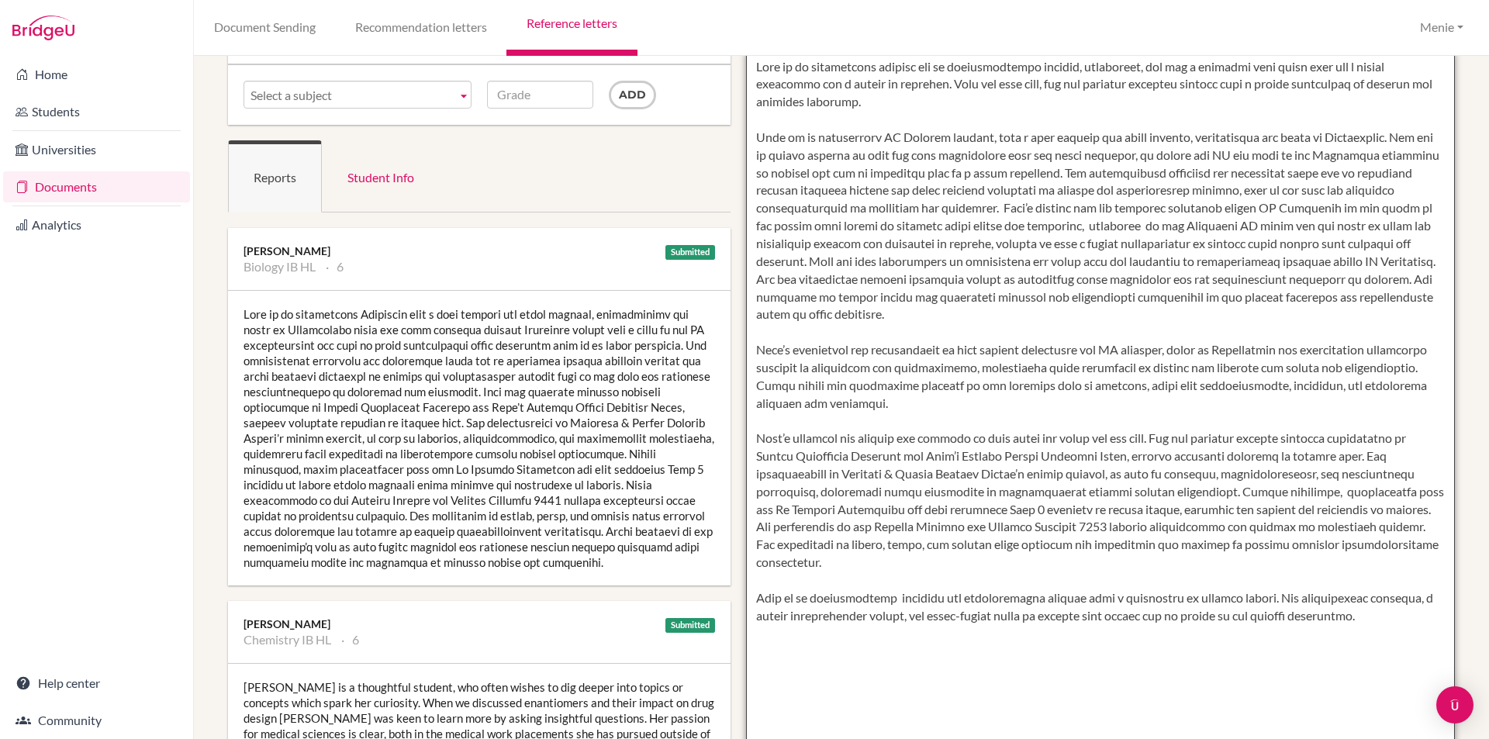
scroll to position [0, 0]
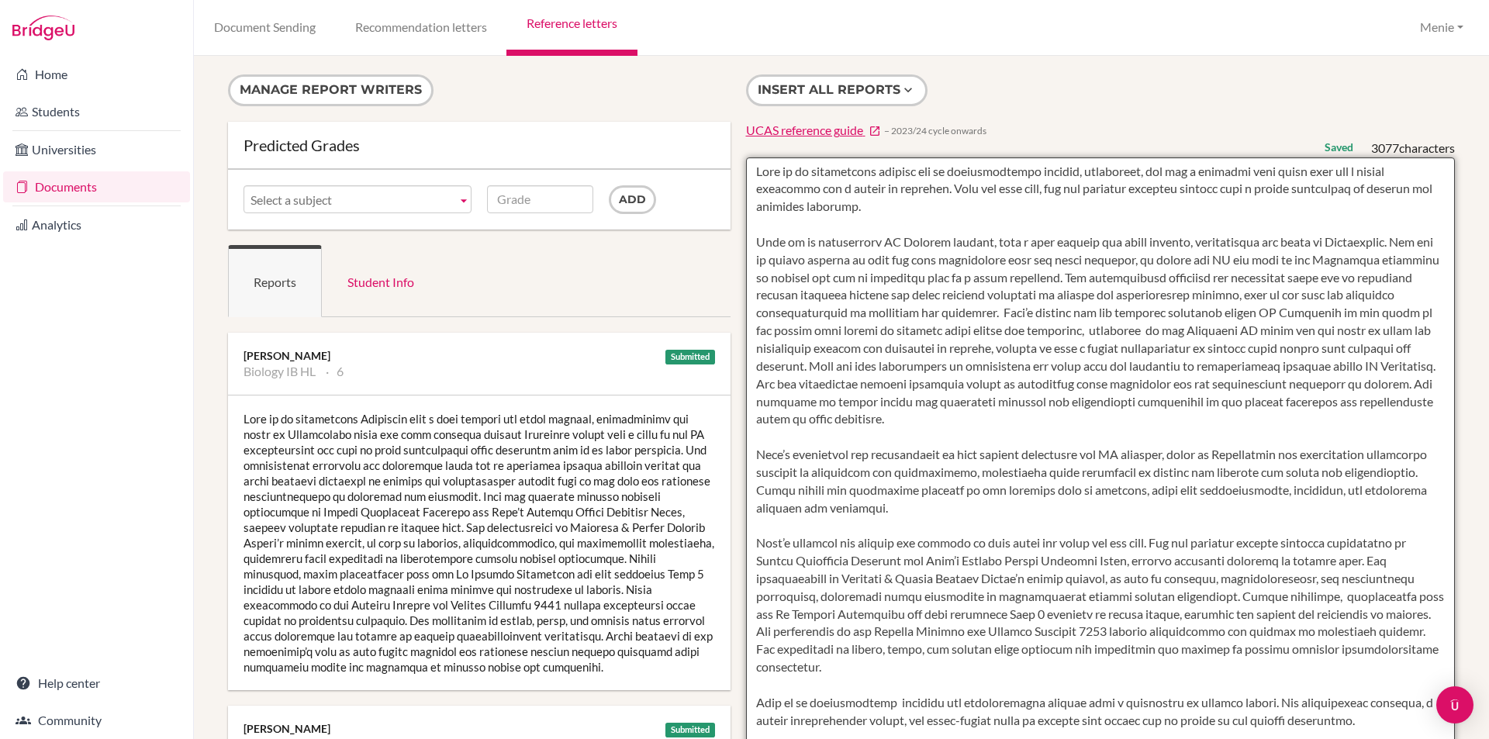
click at [985, 333] on textarea at bounding box center [1101, 605] width 710 height 896
click at [1053, 336] on textarea at bounding box center [1101, 605] width 710 height 896
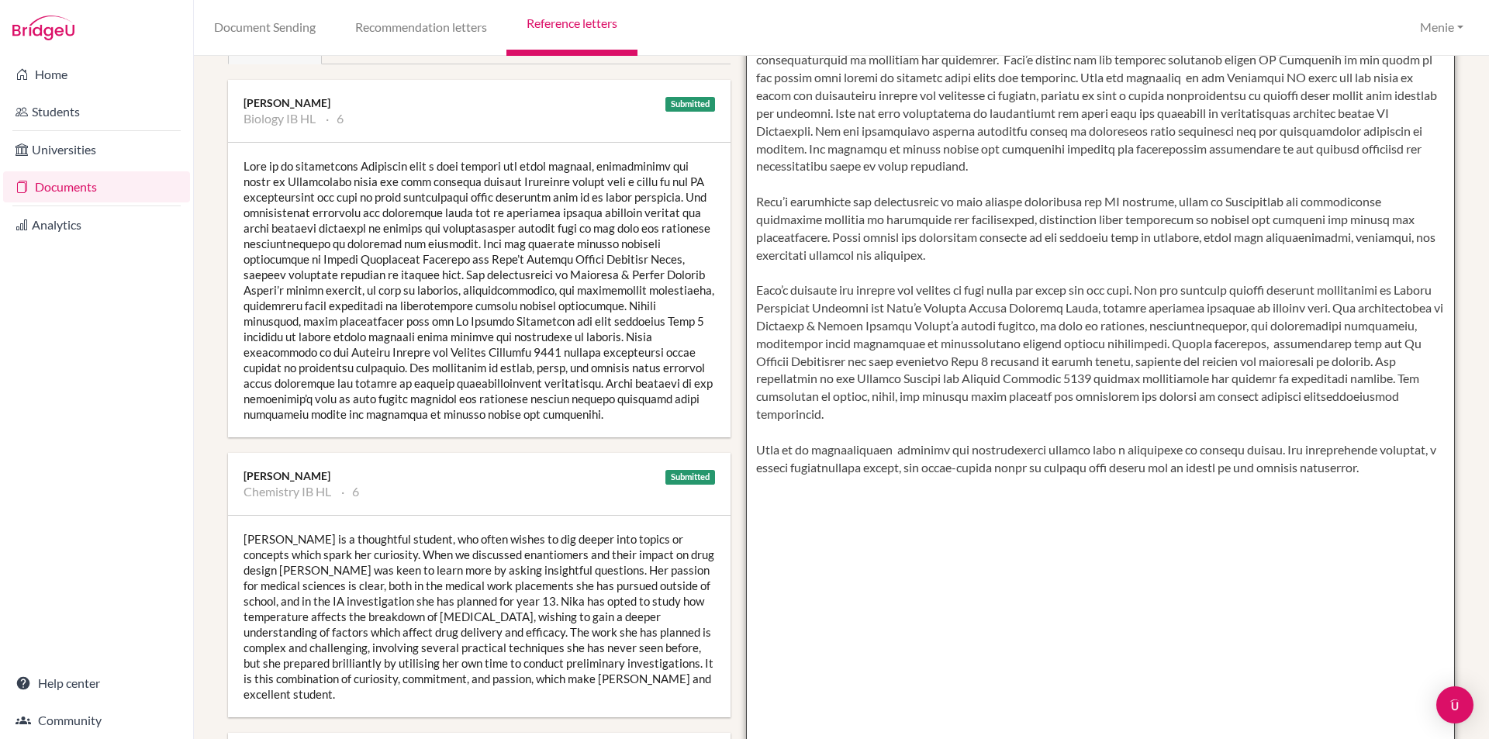
scroll to position [155, 0]
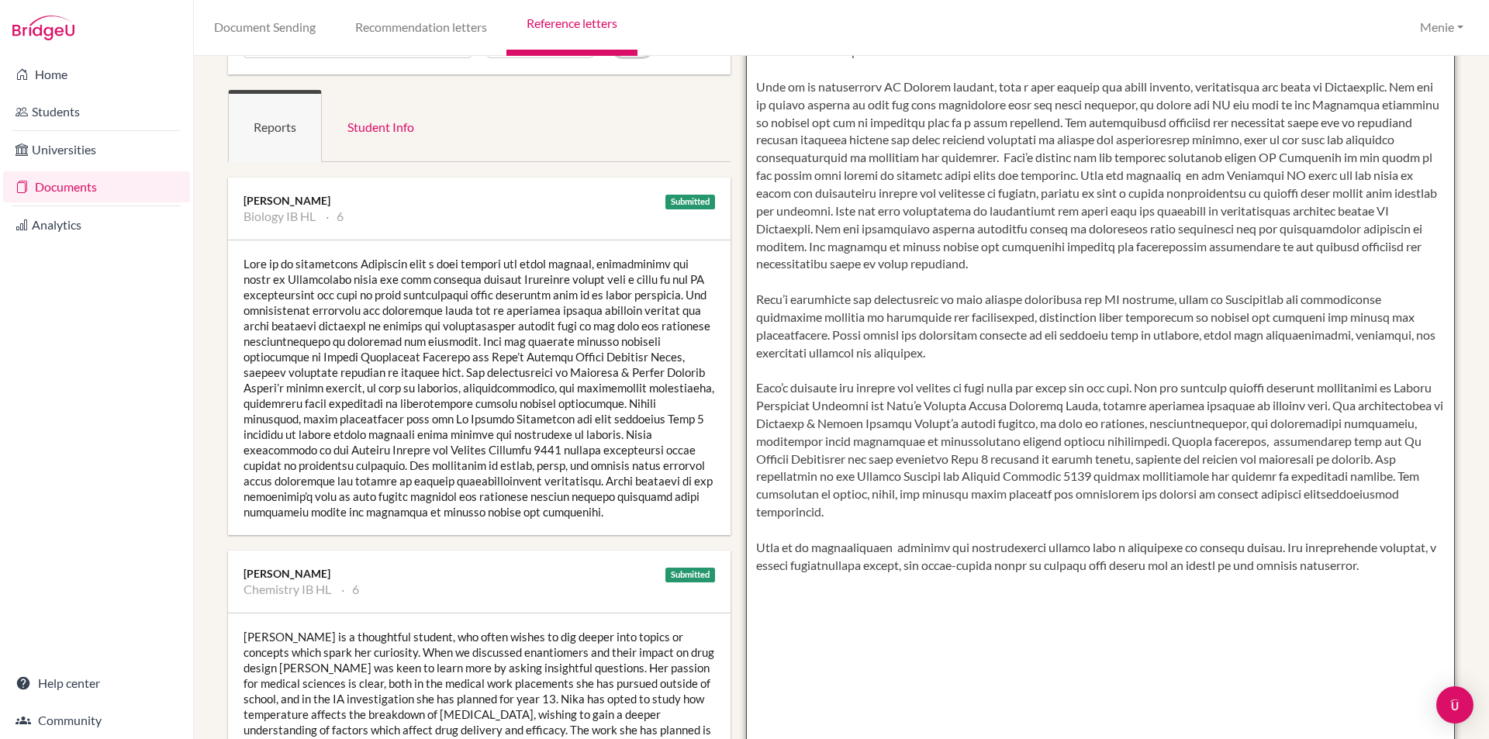
click at [1304, 300] on textarea at bounding box center [1101, 450] width 710 height 896
click at [1428, 547] on textarea at bounding box center [1101, 450] width 710 height 896
click at [903, 568] on textarea at bounding box center [1101, 450] width 710 height 896
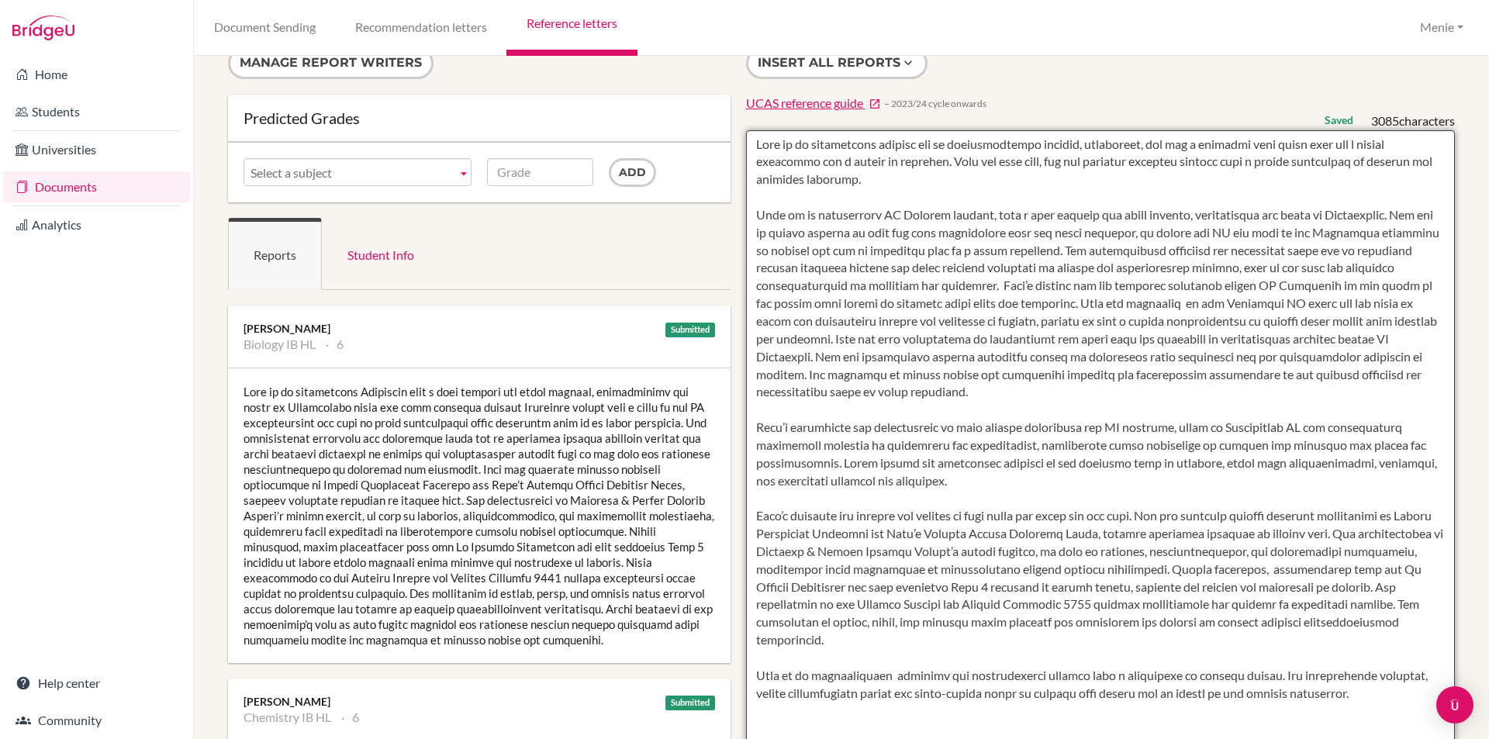
scroll to position [0, 0]
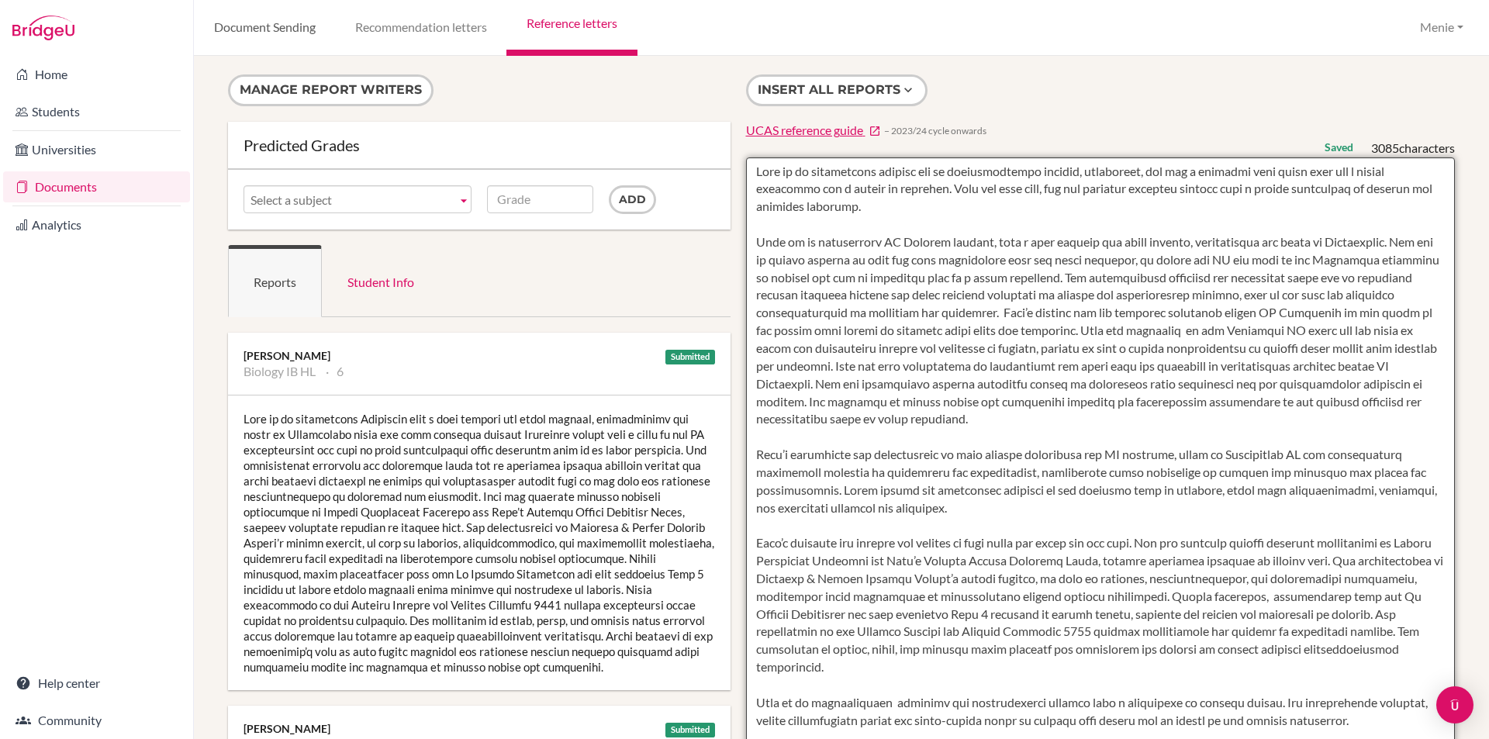
type textarea "Nika is an outstanding student who is intellectually curious, compassion, and h…"
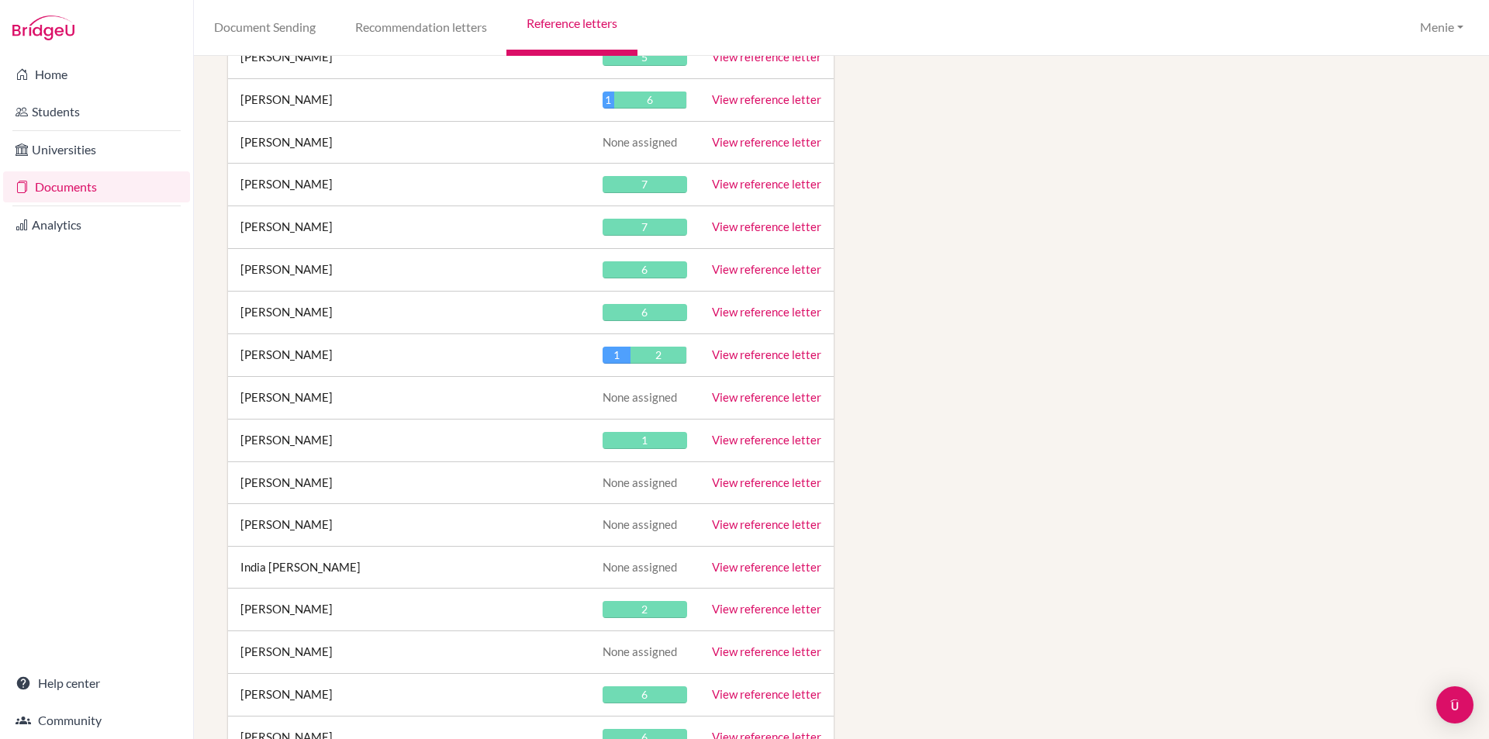
scroll to position [22832, 0]
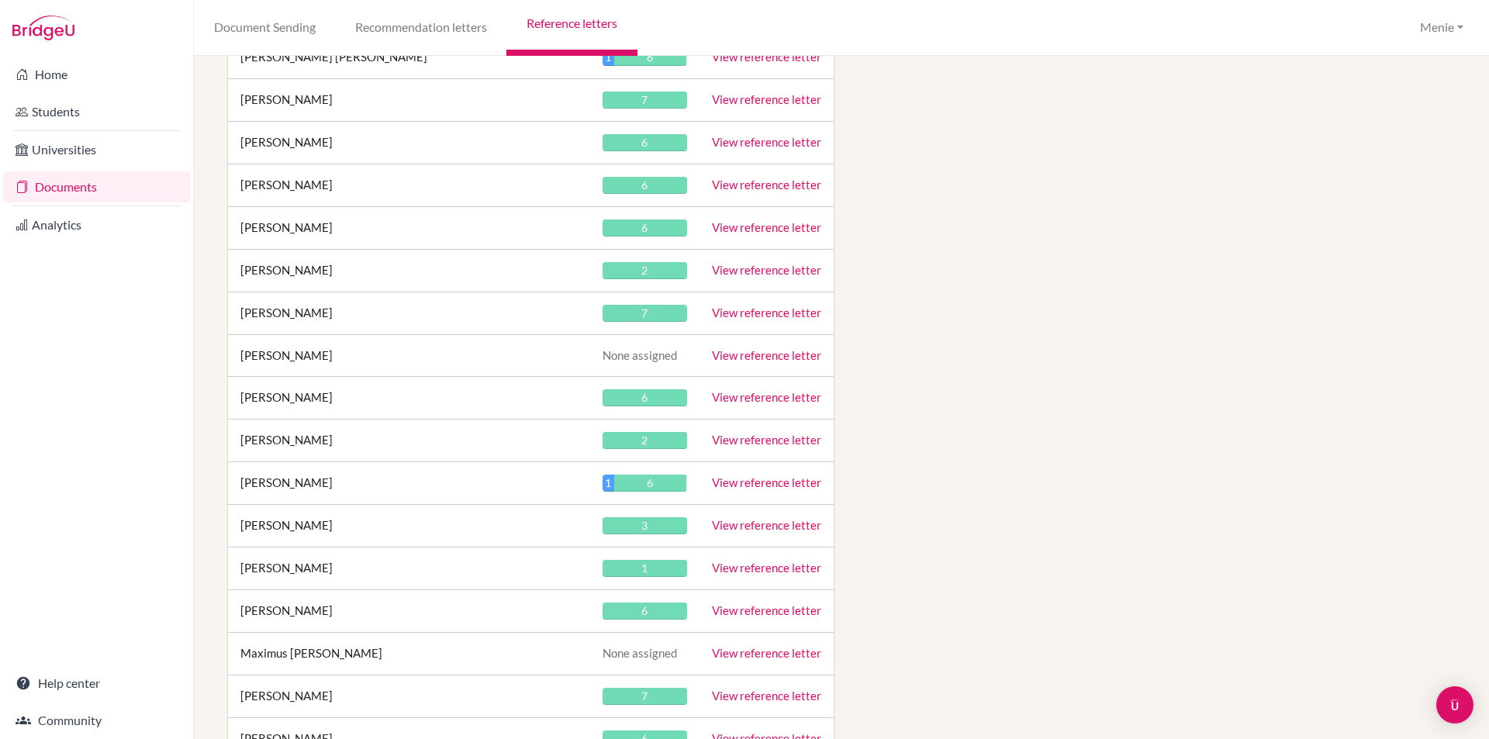
click at [785, 395] on link "View reference letter" at bounding box center [766, 397] width 109 height 14
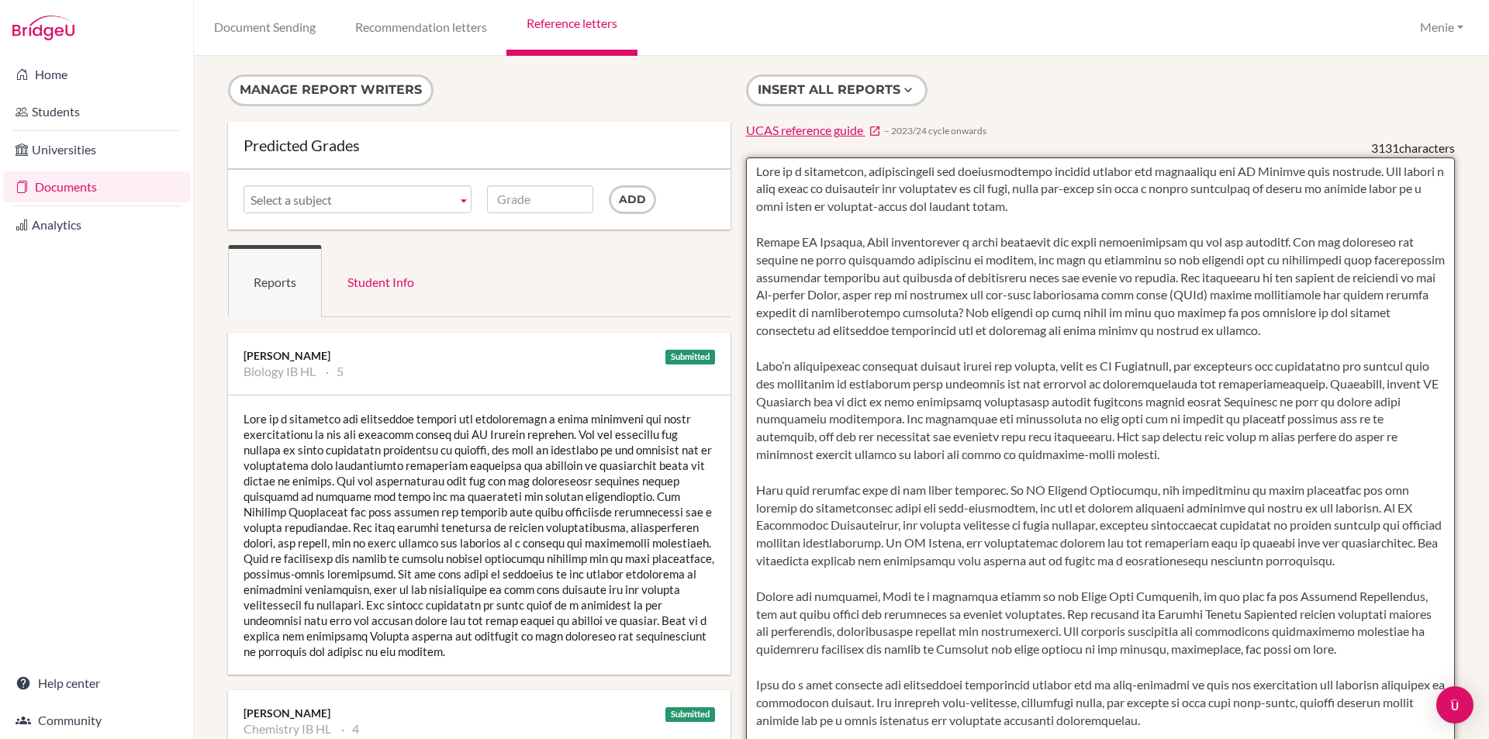
click at [1095, 190] on textarea at bounding box center [1101, 605] width 710 height 896
drag, startPoint x: 1165, startPoint y: 190, endPoint x: 1124, endPoint y: 196, distance: 40.8
click at [1124, 195] on textarea at bounding box center [1101, 605] width 710 height 896
drag, startPoint x: 1373, startPoint y: 192, endPoint x: 1370, endPoint y: 208, distance: 15.7
click at [1399, 219] on textarea at bounding box center [1101, 605] width 710 height 896
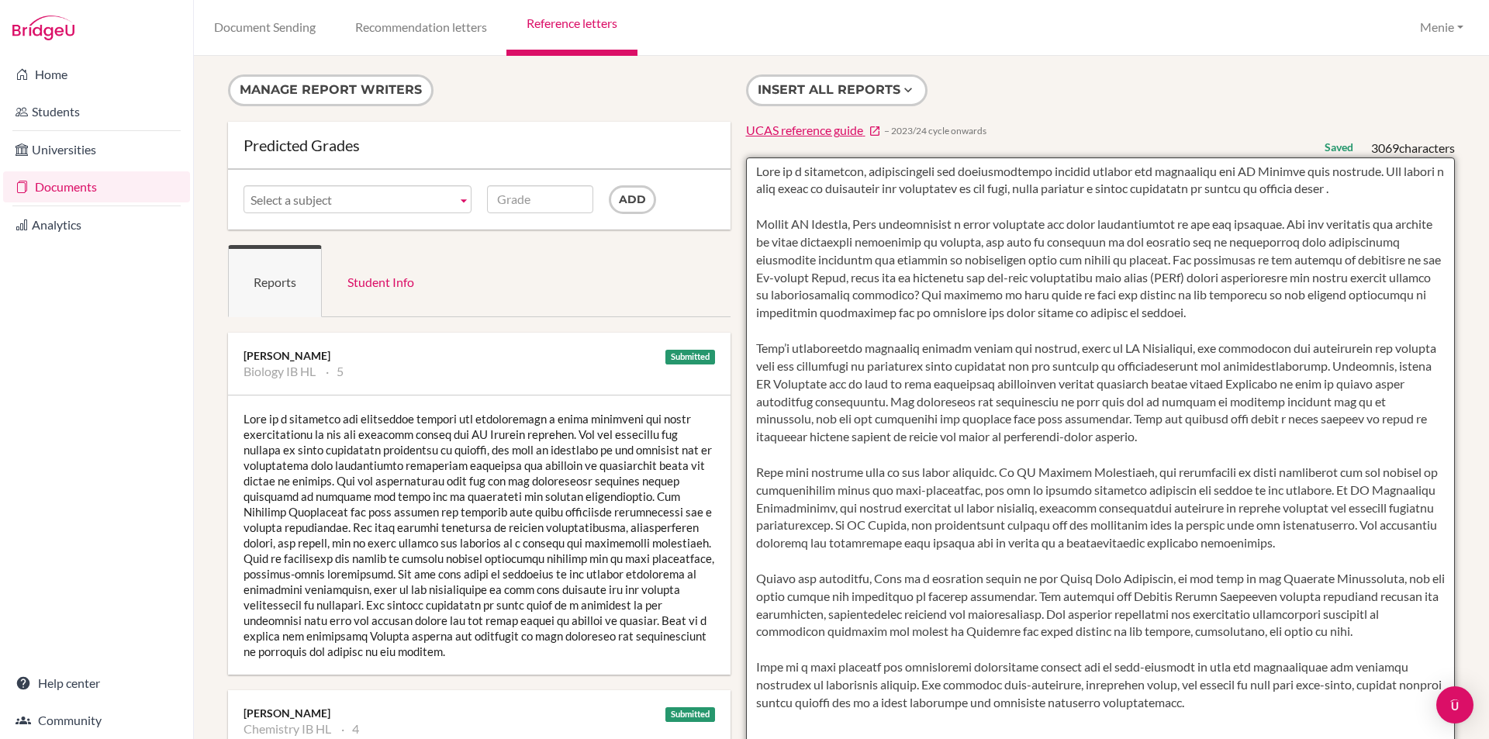
drag, startPoint x: 1031, startPoint y: 189, endPoint x: 1367, endPoint y: 195, distance: 336.6
click at [1367, 195] on textarea at bounding box center [1101, 605] width 710 height 896
click at [791, 280] on textarea at bounding box center [1101, 605] width 710 height 896
drag, startPoint x: 1033, startPoint y: 277, endPoint x: 1041, endPoint y: 328, distance: 51.9
click at [1033, 278] on textarea at bounding box center [1101, 605] width 710 height 896
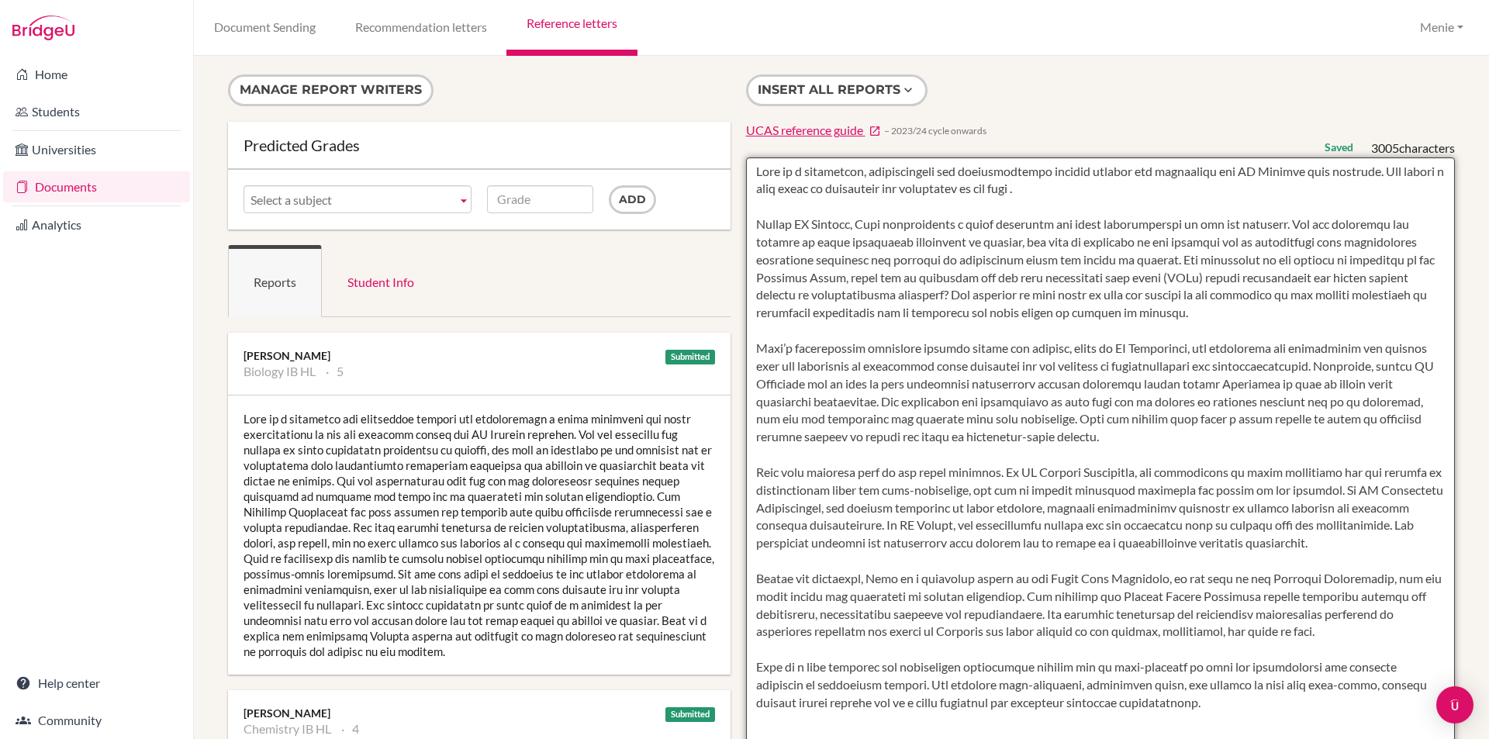
click at [991, 295] on textarea at bounding box center [1101, 605] width 710 height 896
click at [1012, 349] on textarea at bounding box center [1101, 605] width 710 height 896
click at [1029, 347] on textarea at bounding box center [1101, 605] width 710 height 896
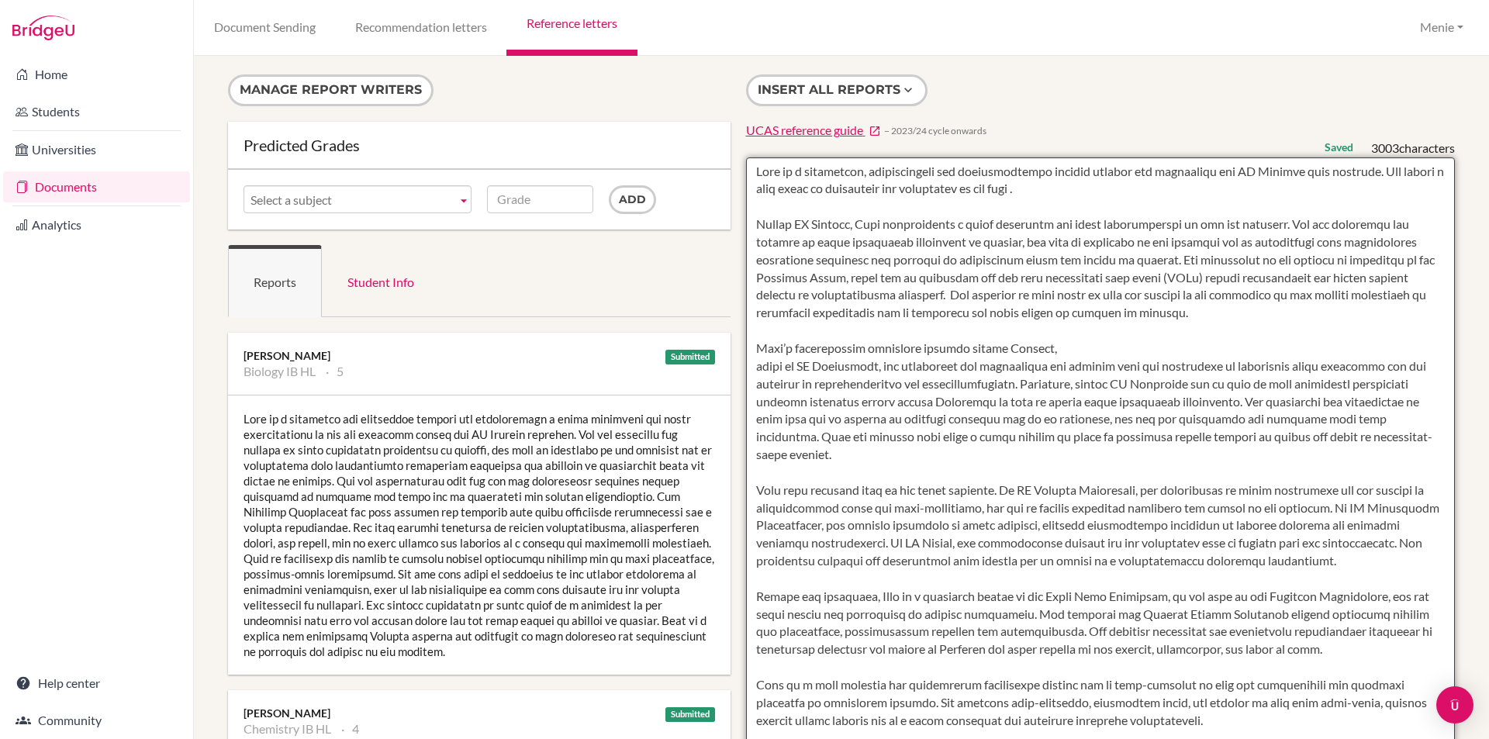
drag, startPoint x: 1027, startPoint y: 350, endPoint x: 755, endPoint y: 340, distance: 272.3
click at [754, 340] on textarea at bounding box center [1101, 605] width 710 height 896
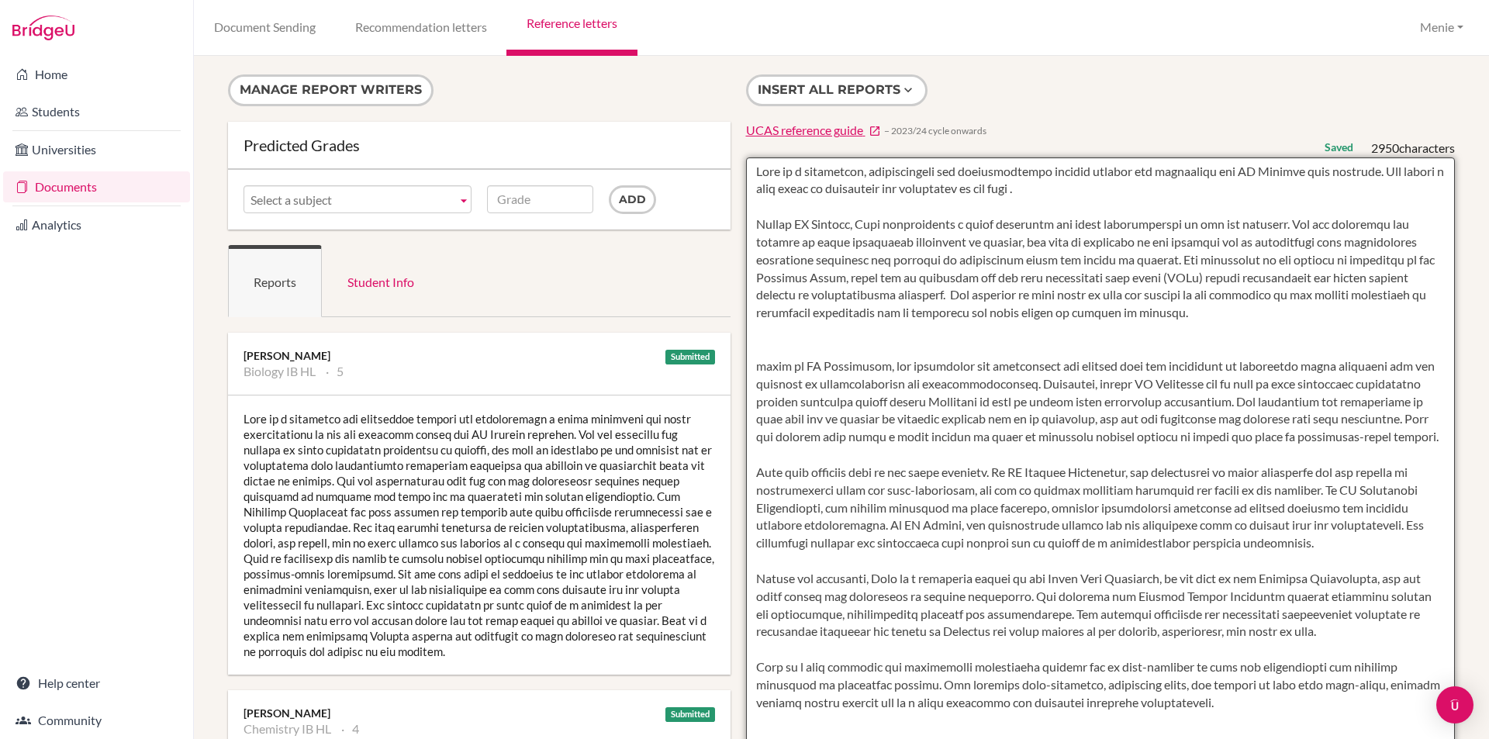
drag, startPoint x: 798, startPoint y: 369, endPoint x: 1052, endPoint y: 386, distance: 254.2
click at [1052, 386] on textarea at bounding box center [1101, 605] width 710 height 896
click at [985, 378] on textarea at bounding box center [1101, 605] width 710 height 896
click at [792, 368] on textarea at bounding box center [1101, 605] width 710 height 896
drag, startPoint x: 1024, startPoint y: 385, endPoint x: 1431, endPoint y: 436, distance: 409.6
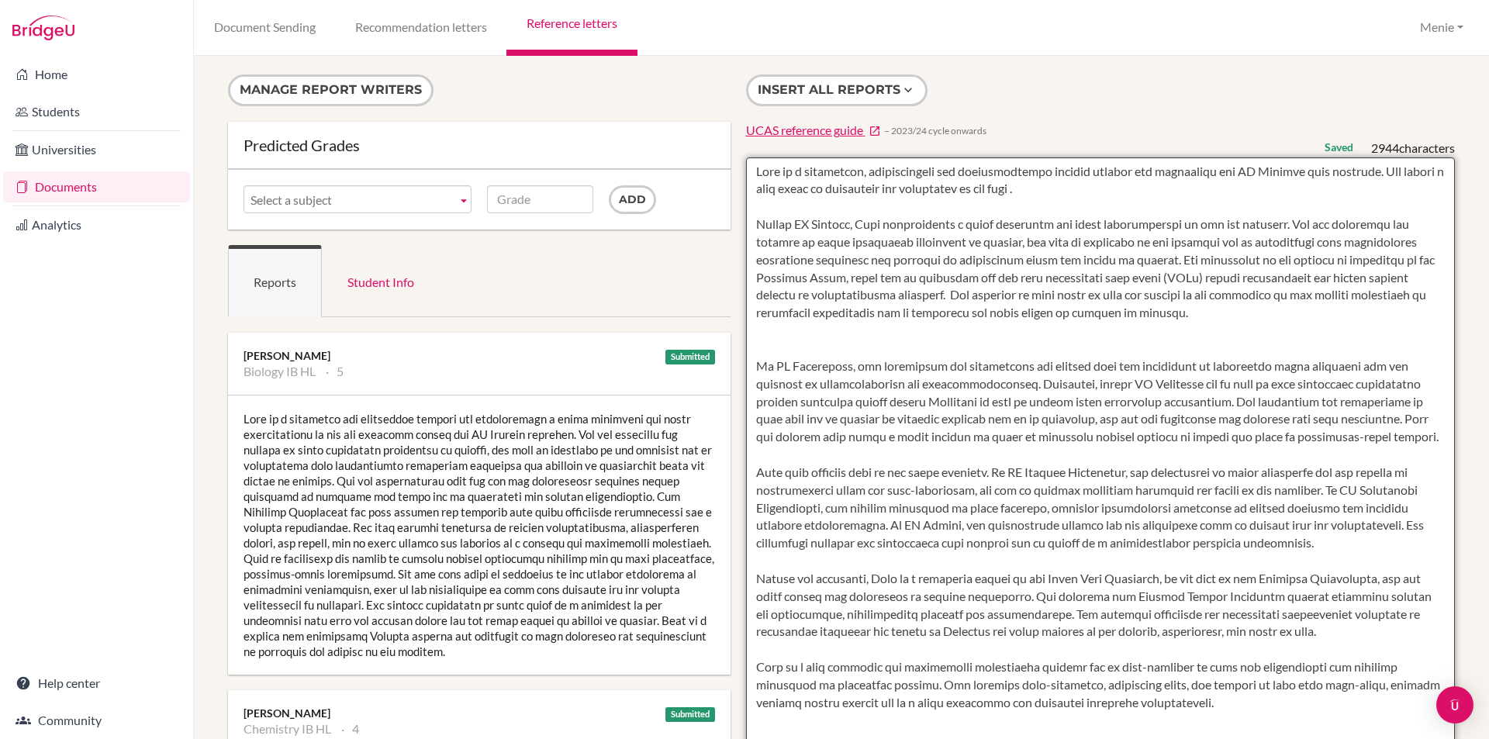
click at [1431, 436] on textarea at bounding box center [1101, 605] width 710 height 896
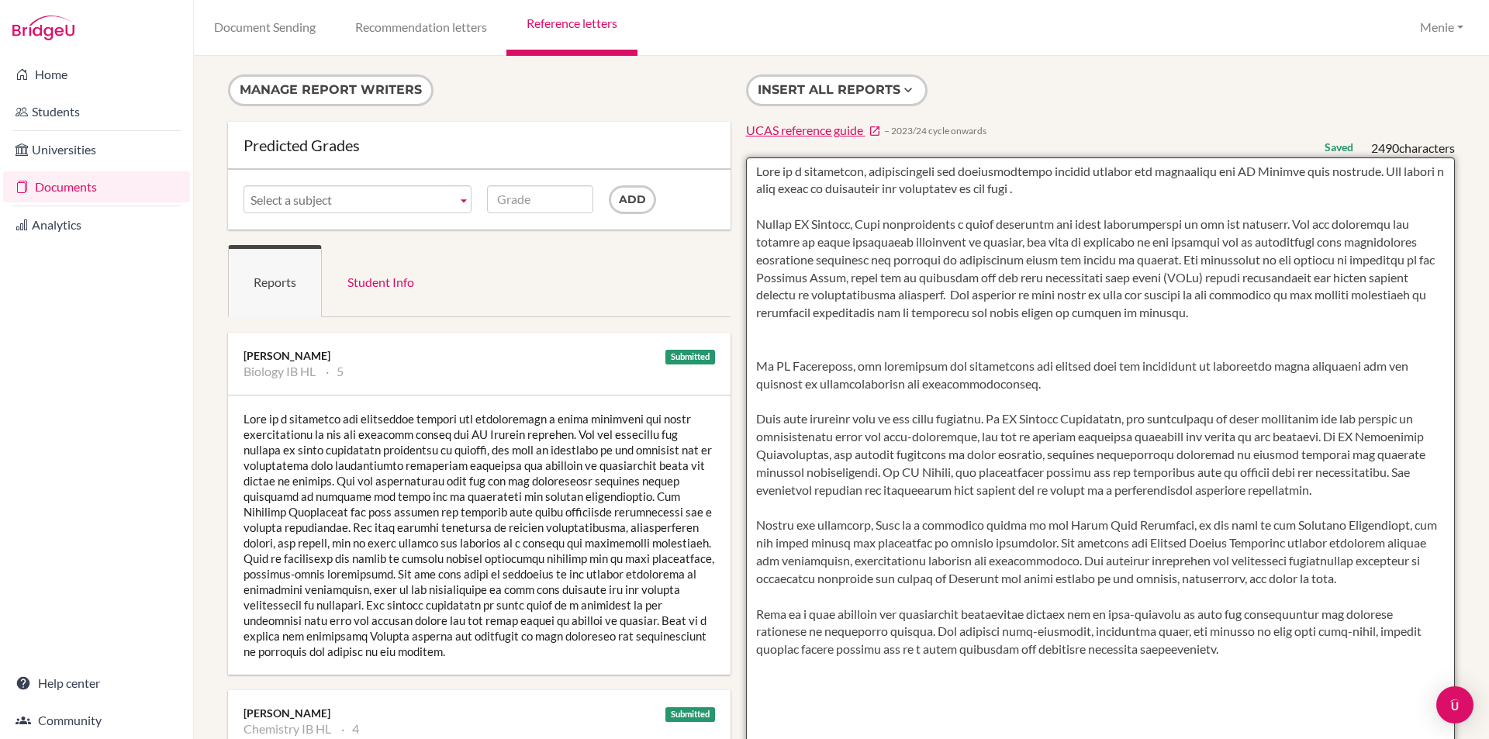
click at [767, 342] on textarea at bounding box center [1101, 605] width 710 height 896
paste textarea "Similarly, within HL Chemistry she is able to draw meaningful connections betwe…"
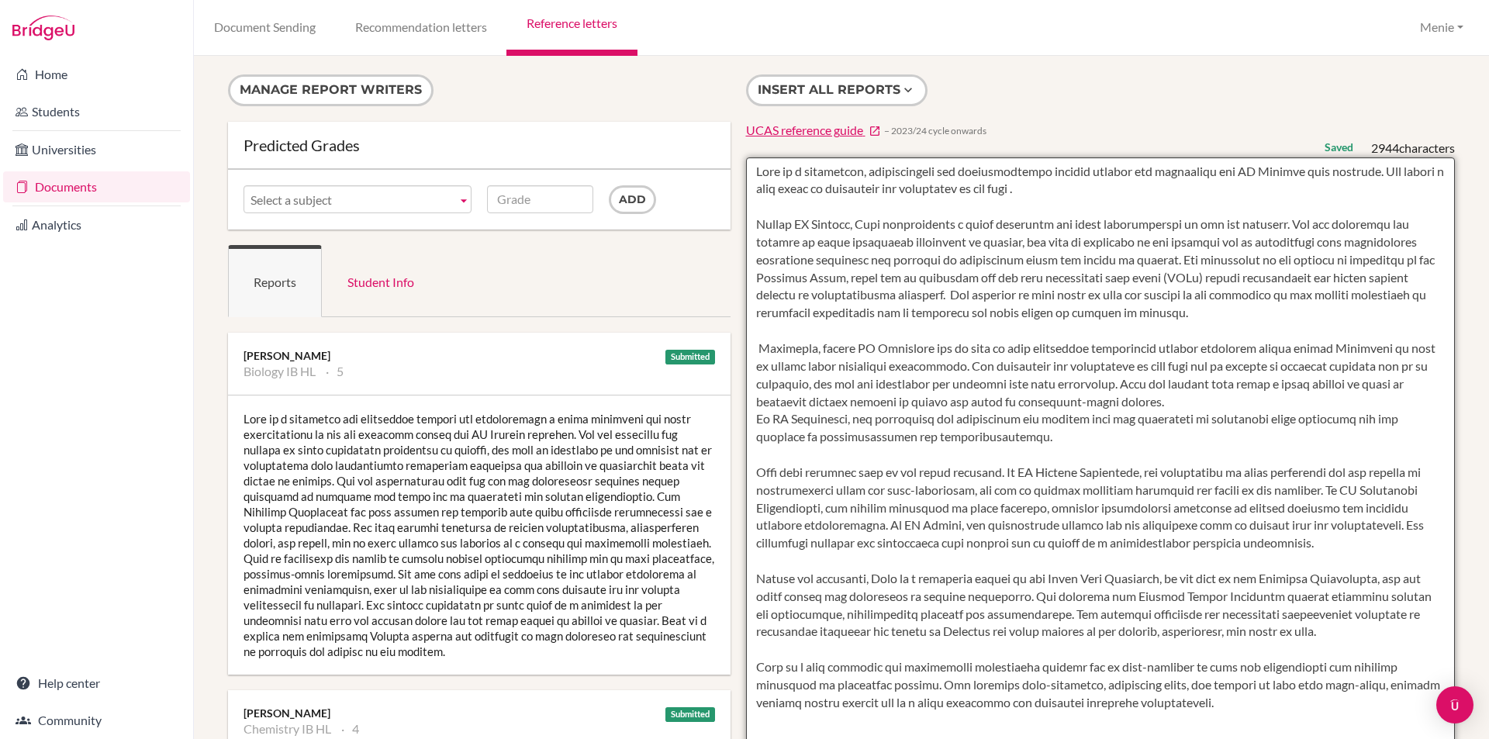
drag, startPoint x: 752, startPoint y: 350, endPoint x: 762, endPoint y: 357, distance: 11.6
click at [754, 351] on textarea at bounding box center [1101, 605] width 710 height 896
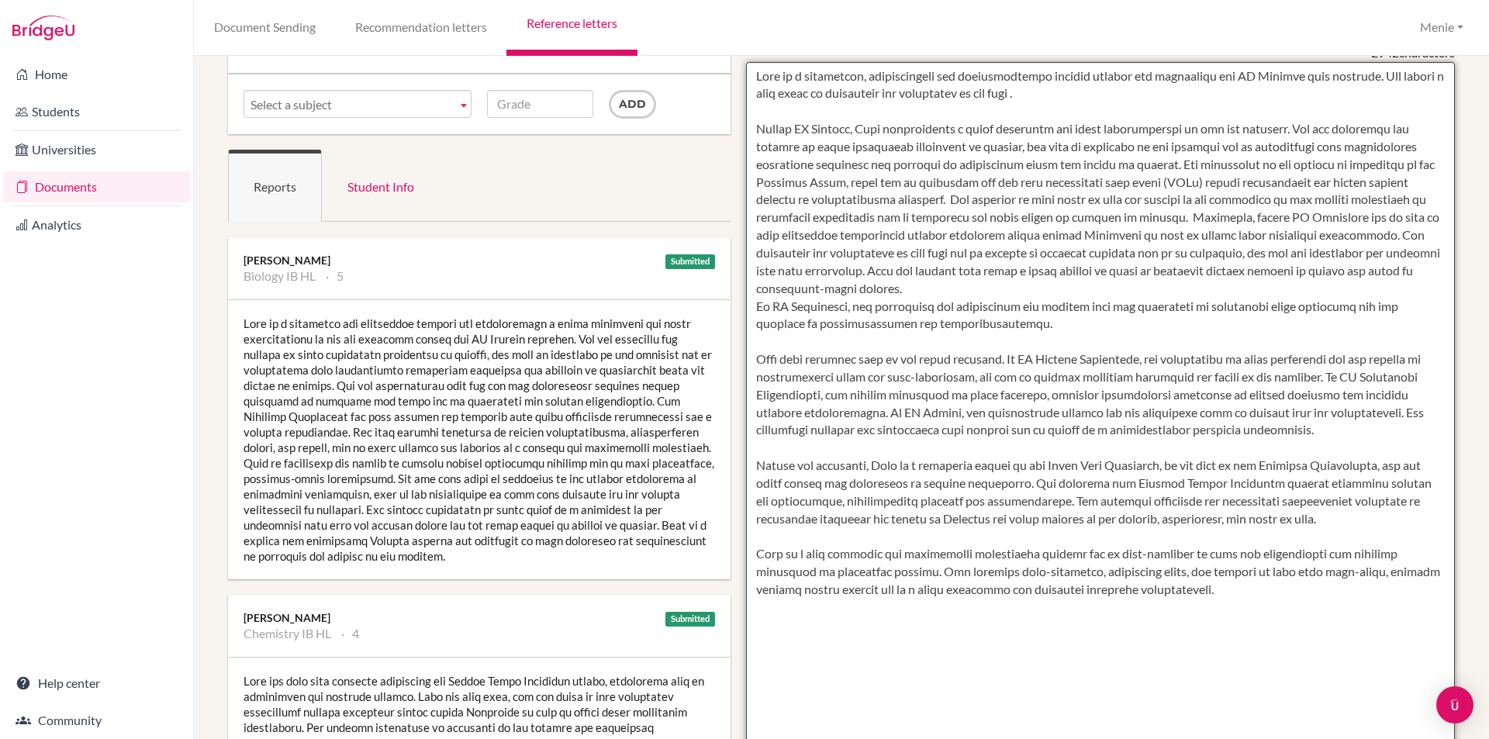
scroll to position [78, 0]
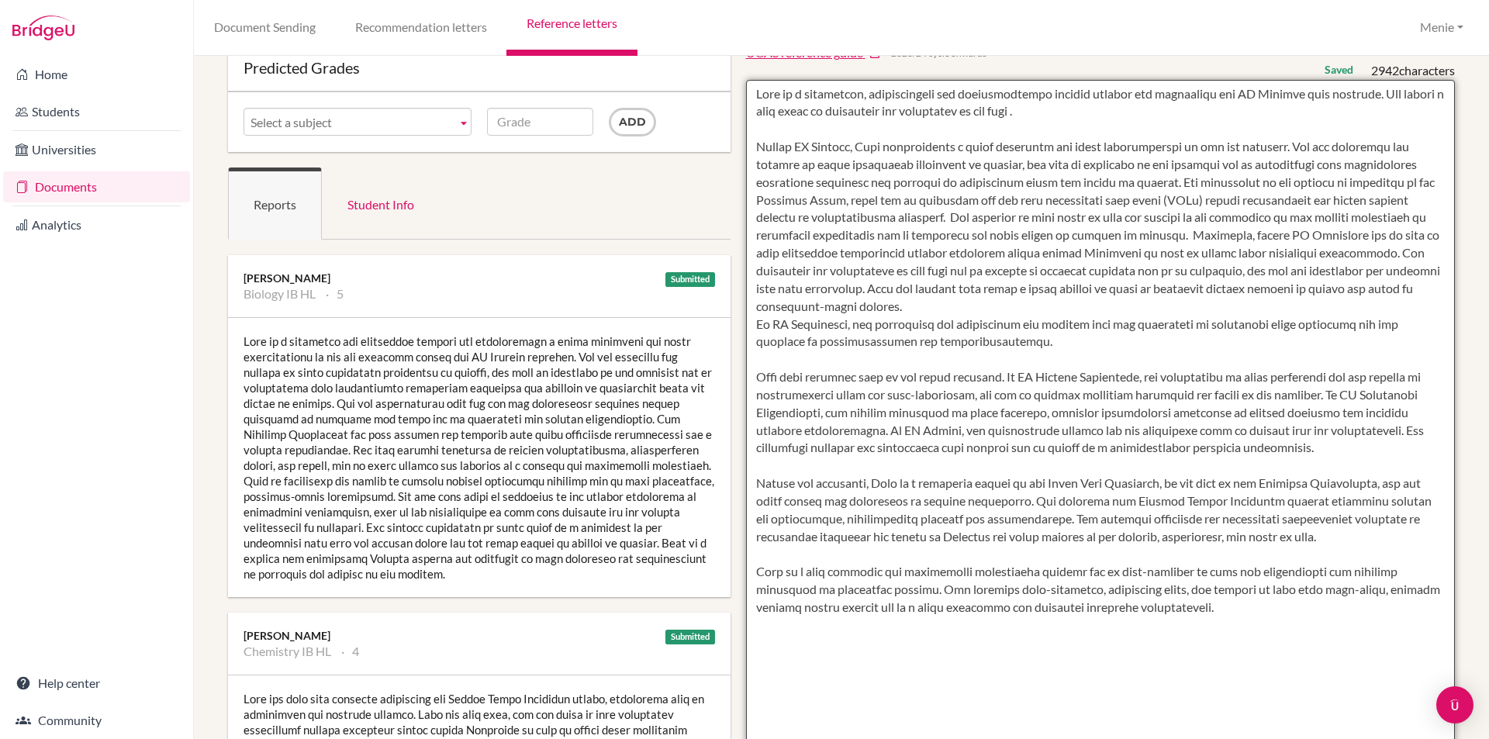
drag, startPoint x: 1214, startPoint y: 252, endPoint x: 1158, endPoint y: 253, distance: 55.8
click at [1158, 253] on textarea at bounding box center [1101, 528] width 710 height 896
drag, startPoint x: 817, startPoint y: 271, endPoint x: 1035, endPoint y: 314, distance: 222.0
click at [1040, 312] on textarea at bounding box center [1101, 528] width 710 height 896
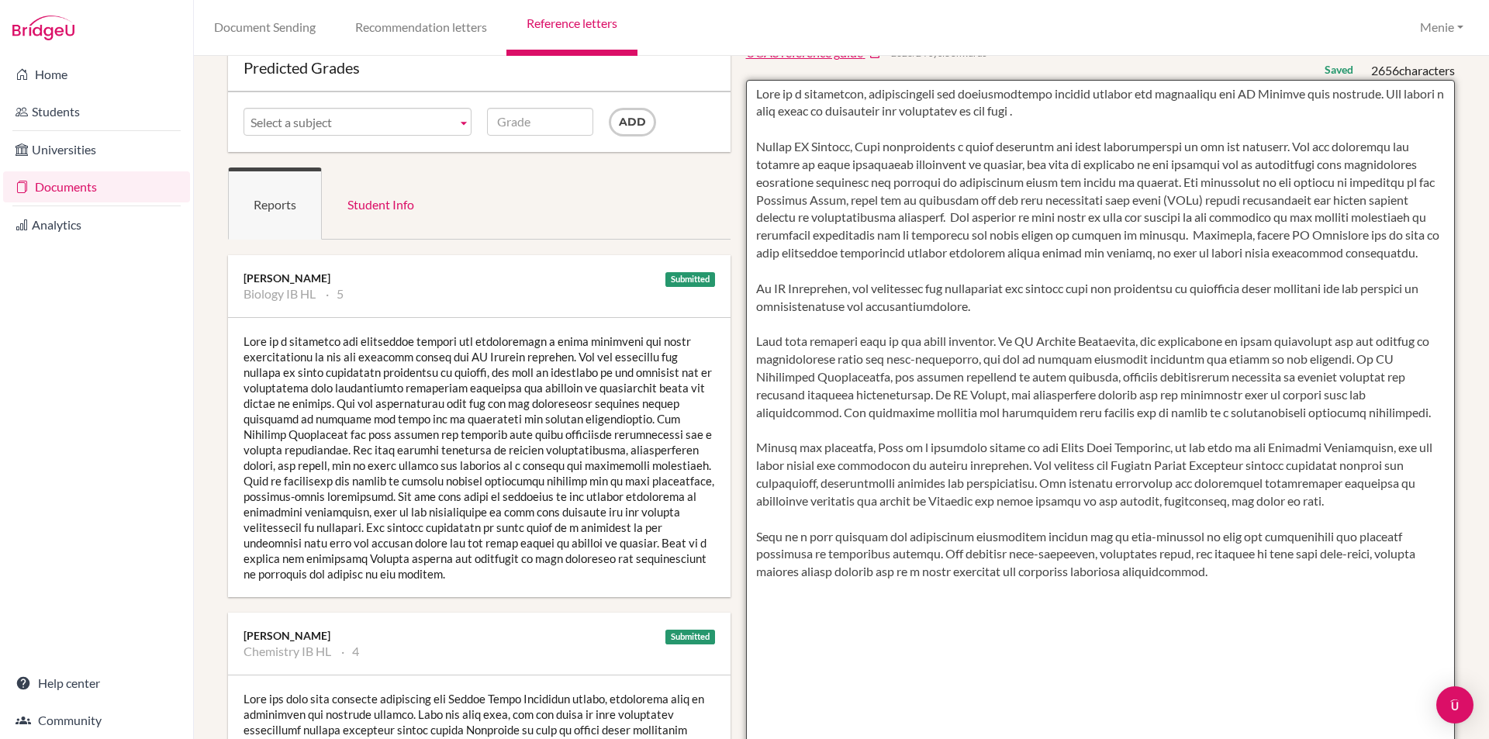
click at [751, 309] on textarea at bounding box center [1101, 528] width 710 height 896
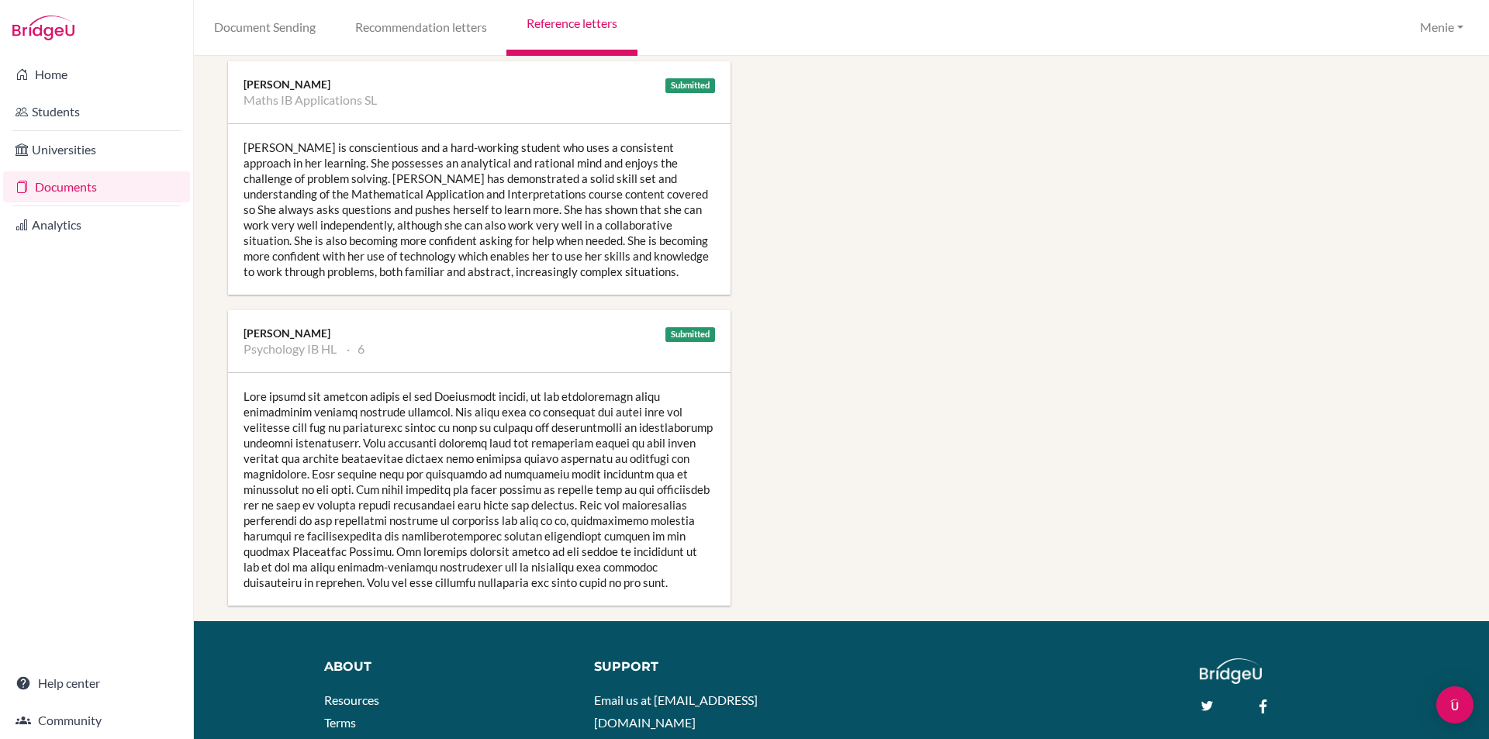
scroll to position [1396, 0]
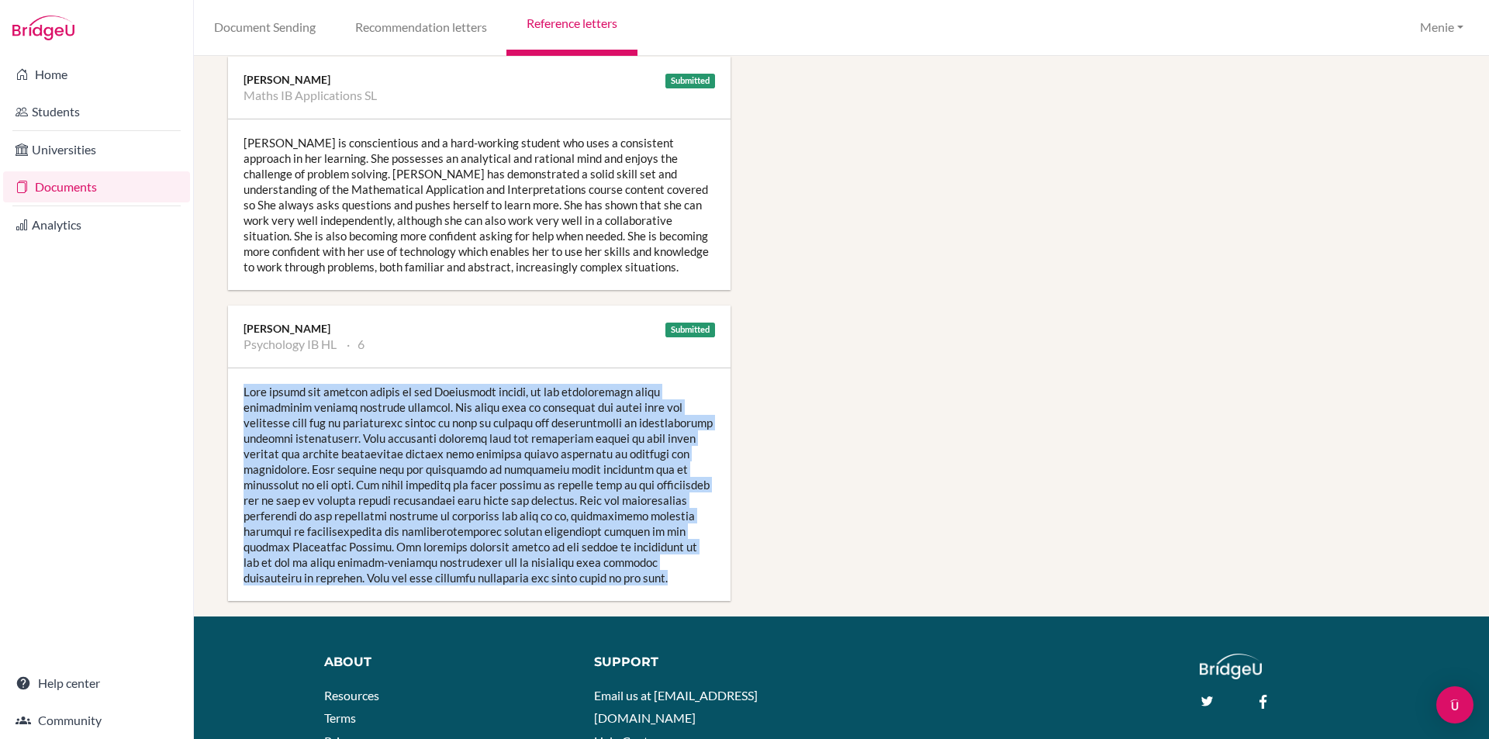
drag, startPoint x: 245, startPoint y: 389, endPoint x: 535, endPoint y: 529, distance: 321.9
click at [629, 573] on div at bounding box center [479, 484] width 503 height 233
copy div "Erin enjoys the curious nature of the Psychology course, as she consistently dr…"
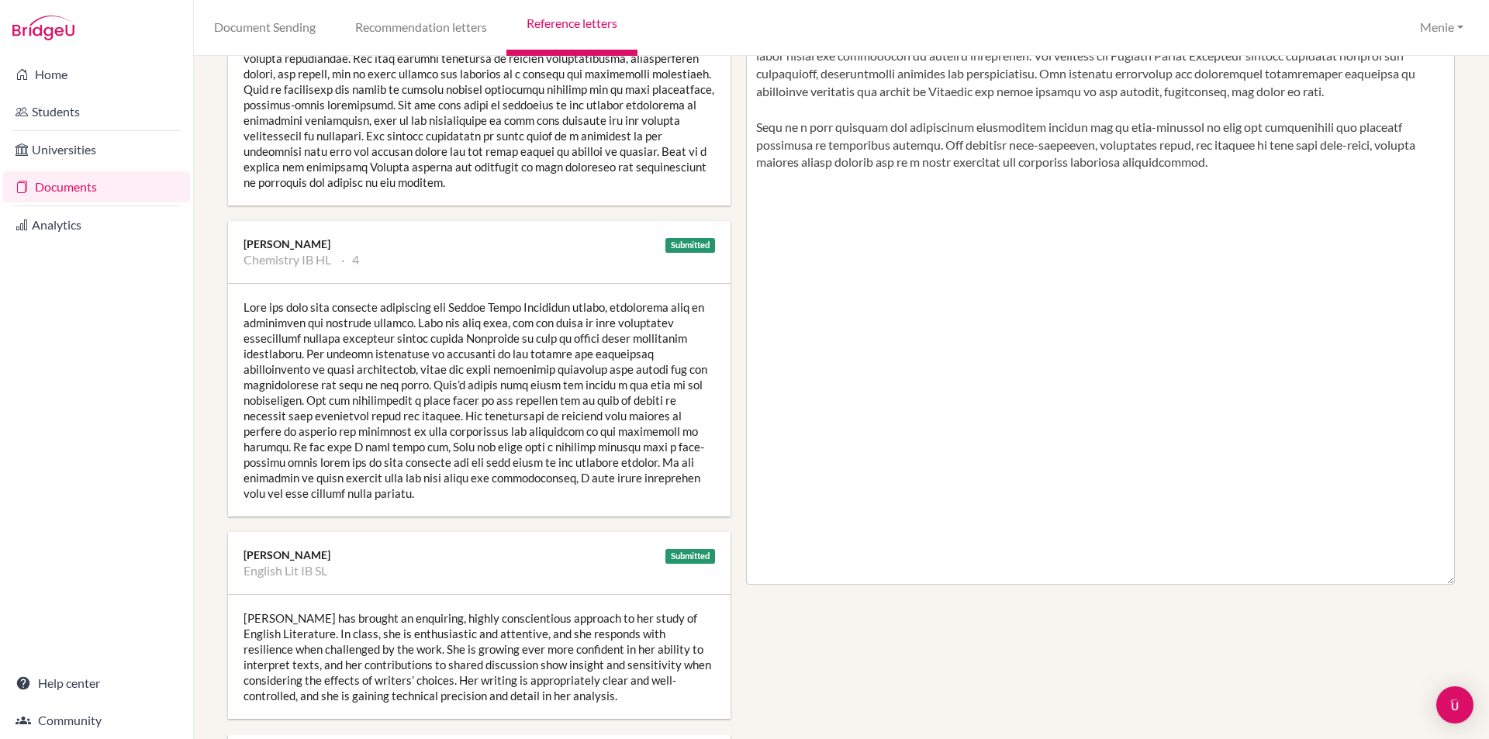
scroll to position [465, 0]
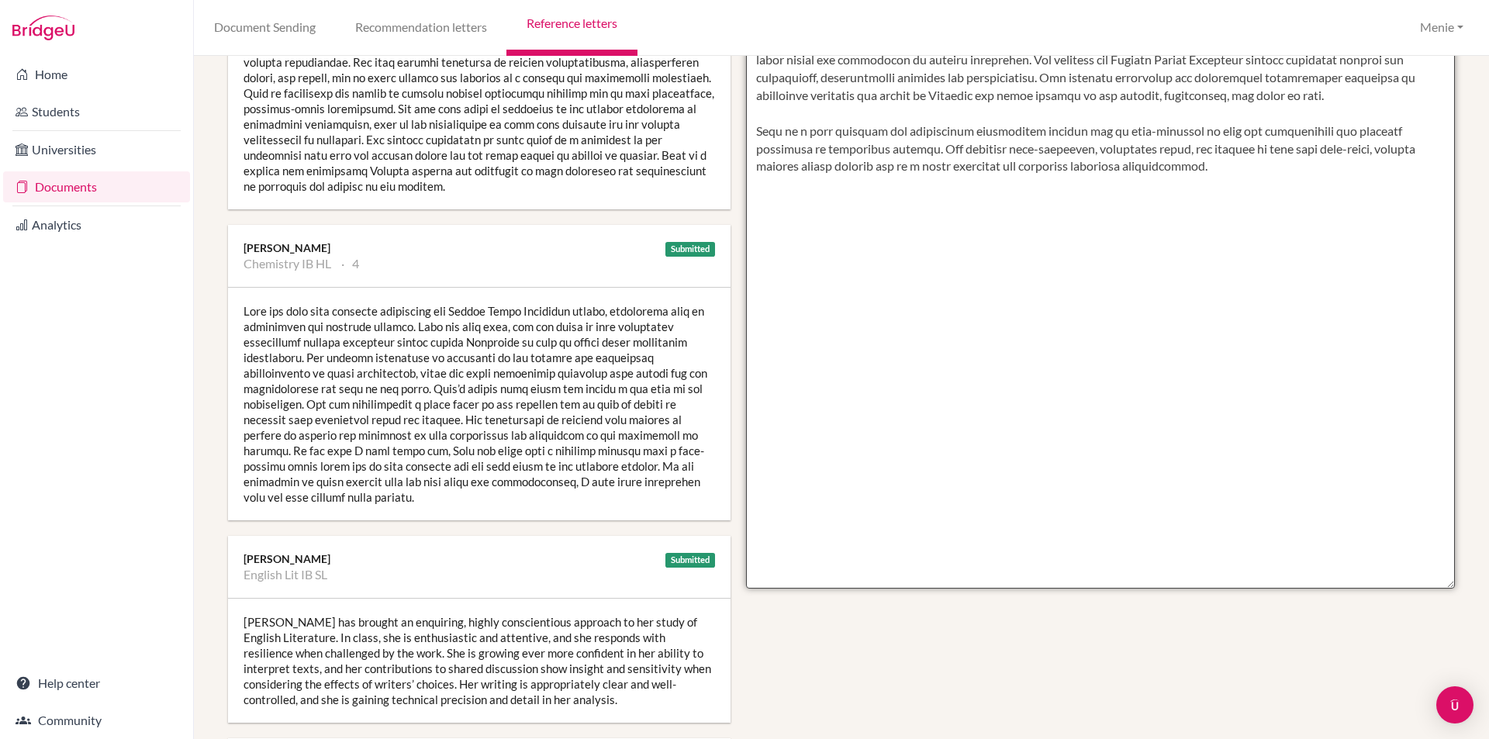
click at [820, 263] on textarea at bounding box center [1101, 140] width 710 height 896
paste textarea "Erin enjoys the curious nature of the Psychology course, as she consistently dr…"
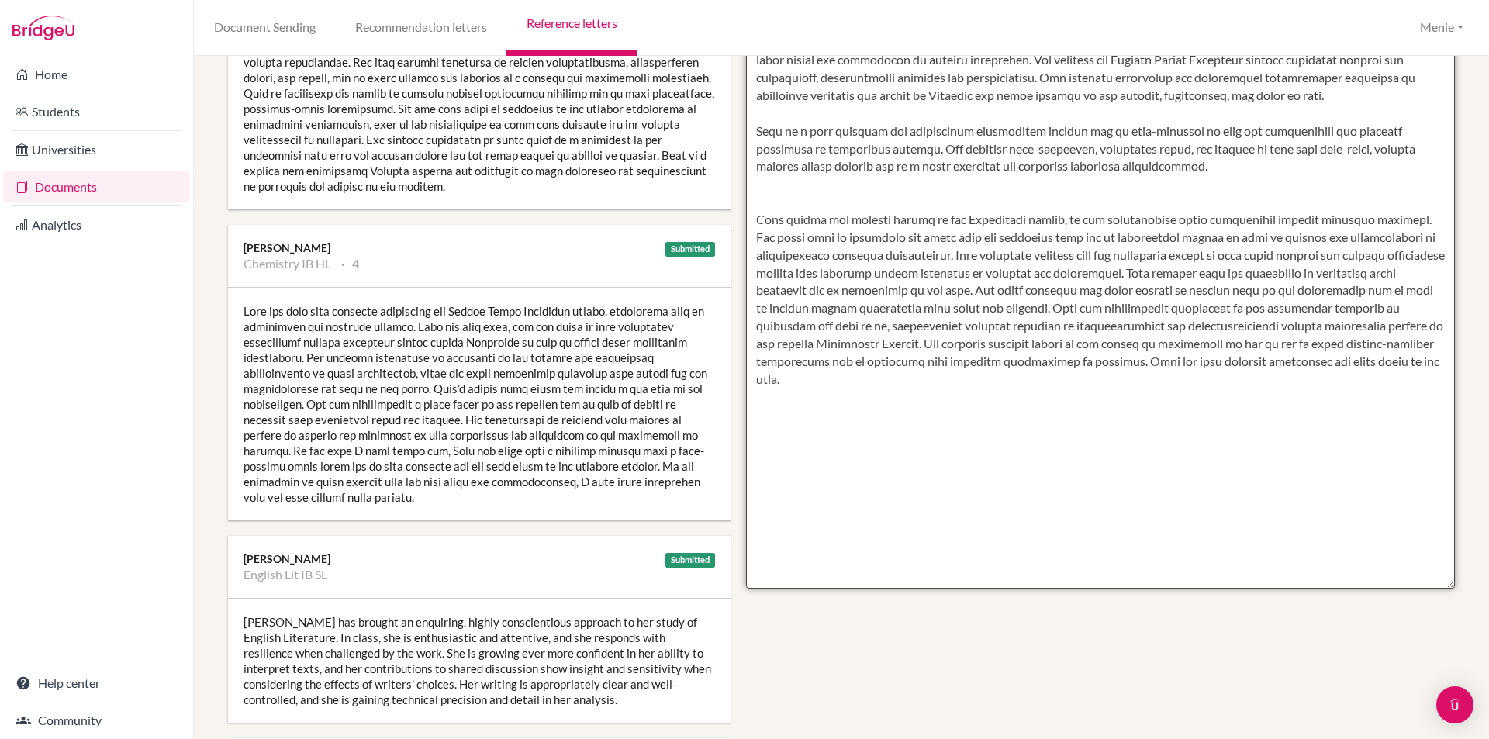
drag, startPoint x: 959, startPoint y: 251, endPoint x: 1178, endPoint y: 275, distance: 219.9
click at [1178, 275] on textarea at bounding box center [1101, 140] width 710 height 896
drag, startPoint x: 761, startPoint y: 238, endPoint x: 948, endPoint y: 255, distance: 187.7
click at [951, 254] on textarea at bounding box center [1101, 140] width 710 height 896
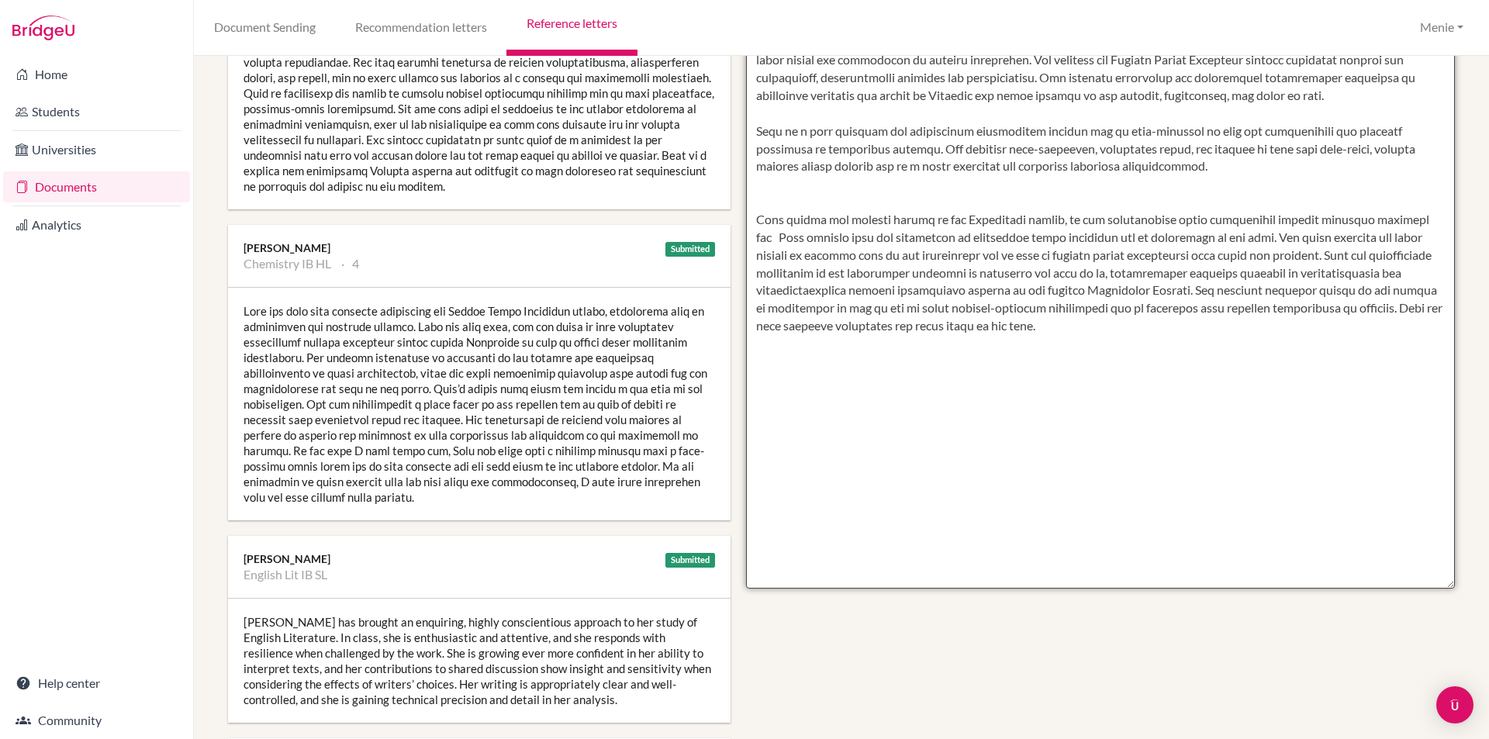
drag, startPoint x: 772, startPoint y: 240, endPoint x: 782, endPoint y: 261, distance: 23.6
click at [773, 240] on textarea at bounding box center [1101, 140] width 710 height 896
drag, startPoint x: 755, startPoint y: 222, endPoint x: 892, endPoint y: 230, distance: 137.5
click at [947, 236] on textarea at bounding box center [1101, 140] width 710 height 896
drag, startPoint x: 892, startPoint y: 230, endPoint x: 841, endPoint y: 227, distance: 50.5
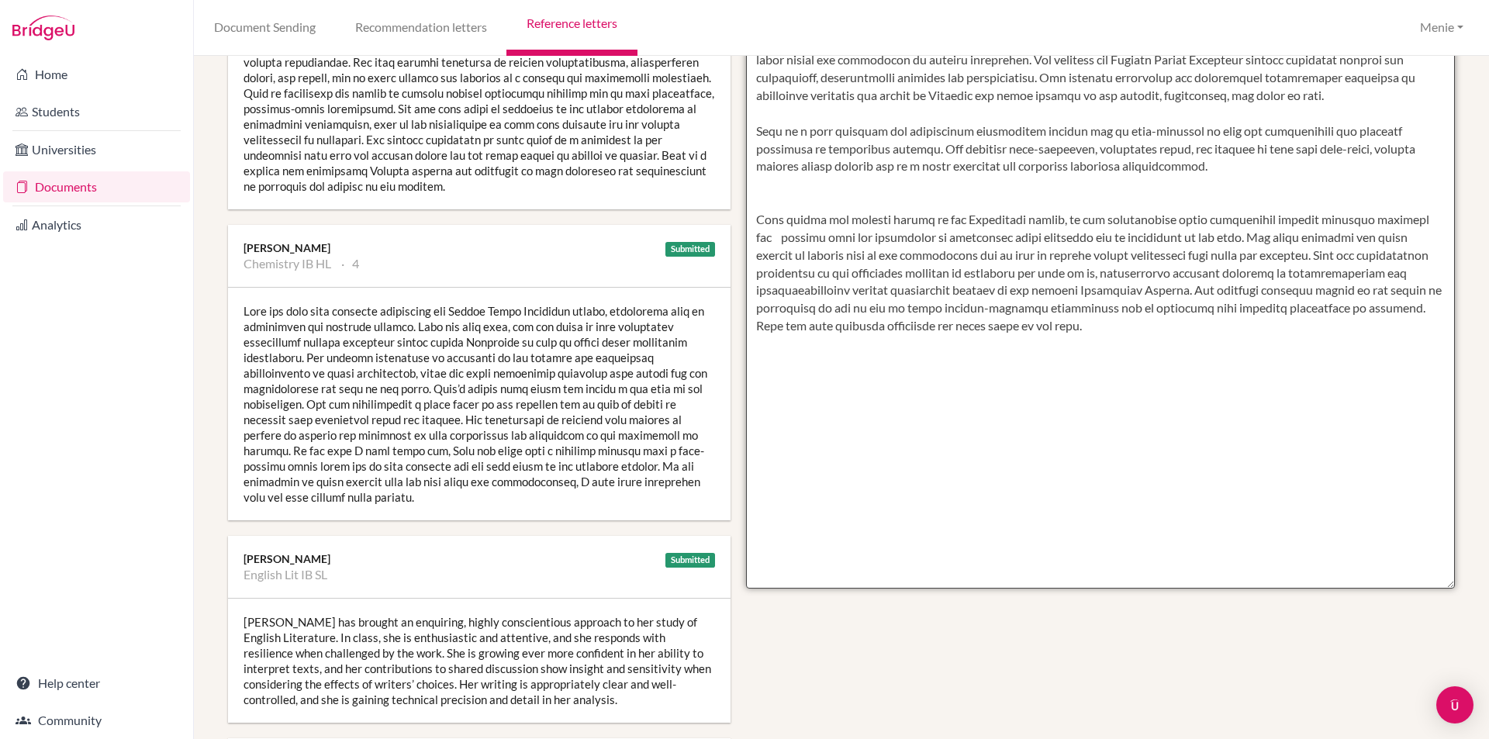
click at [890, 230] on textarea at bounding box center [1101, 140] width 710 height 896
click at [755, 223] on textarea at bounding box center [1101, 140] width 710 height 896
click at [754, 219] on textarea at bounding box center [1101, 140] width 710 height 896
drag, startPoint x: 751, startPoint y: 219, endPoint x: 1185, endPoint y: 231, distance: 434.4
click at [1224, 231] on textarea at bounding box center [1101, 140] width 710 height 896
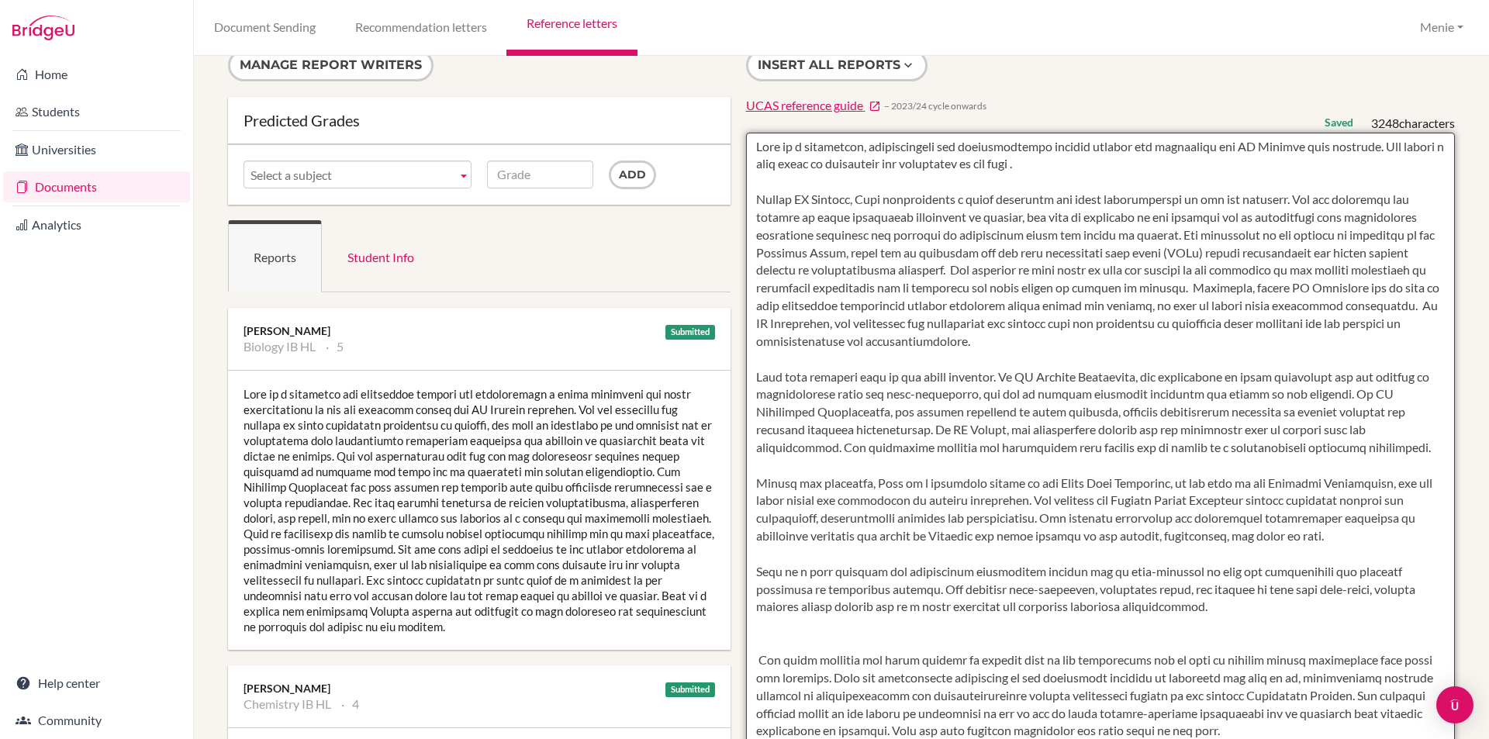
scroll to position [0, 0]
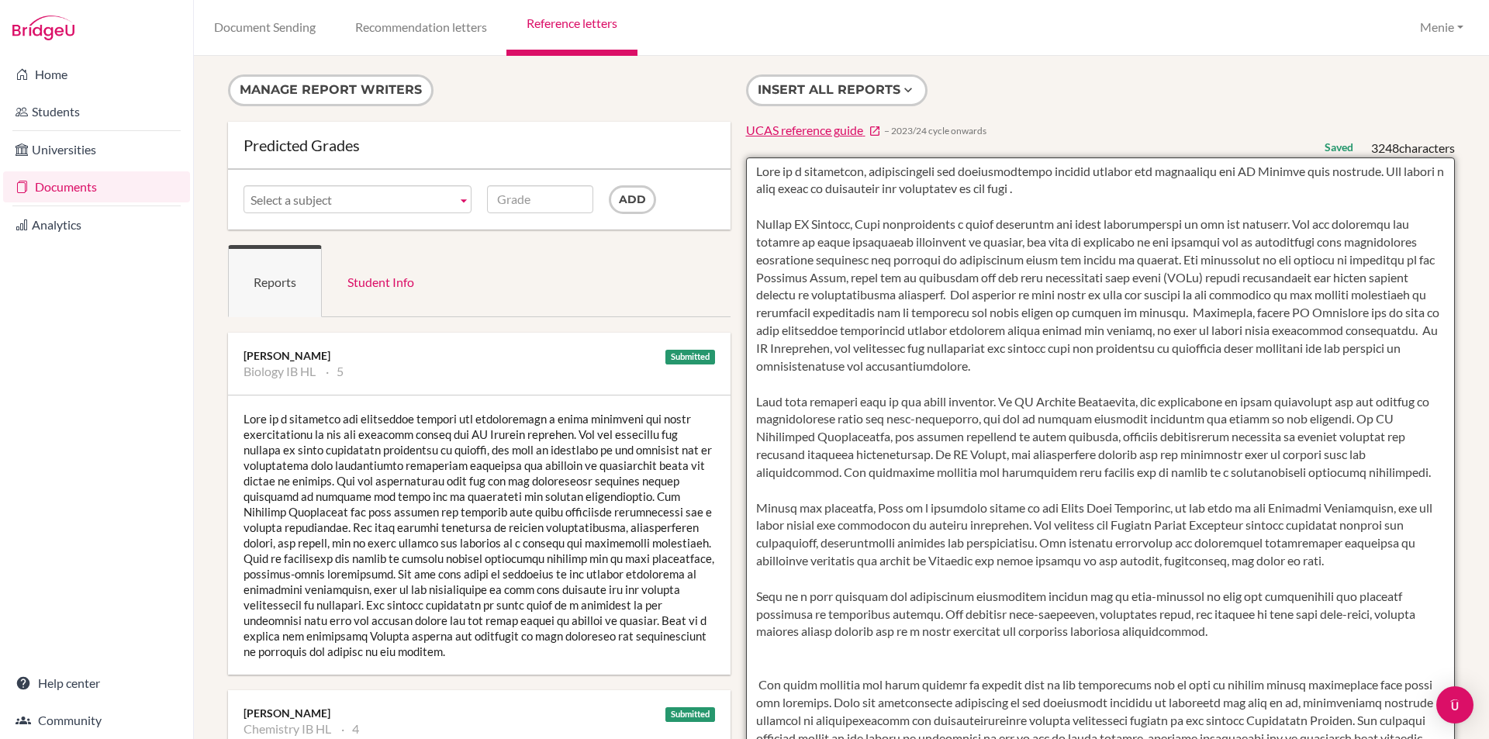
drag, startPoint x: 917, startPoint y: 349, endPoint x: 1086, endPoint y: 364, distance: 169.0
click at [1086, 364] on textarea at bounding box center [1101, 605] width 710 height 896
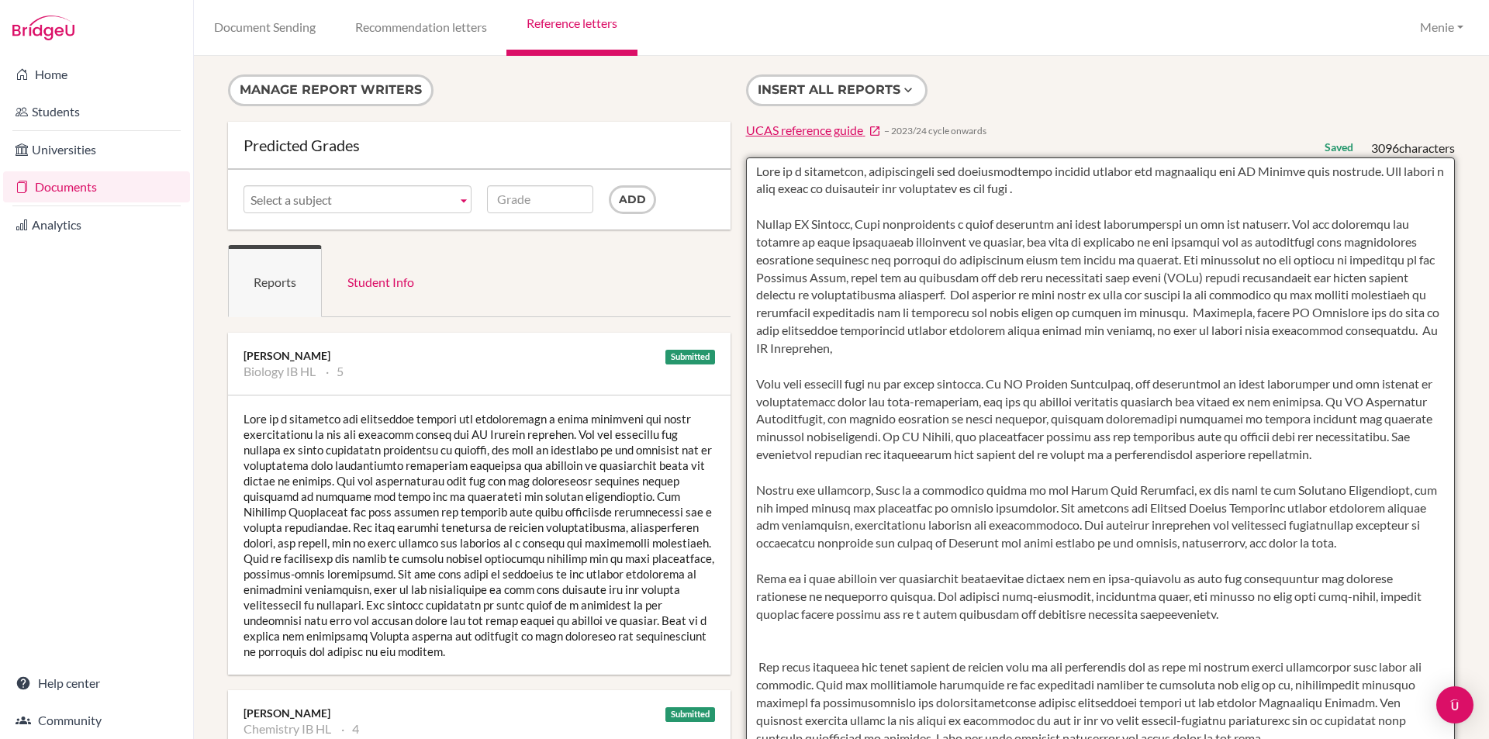
paste textarea "Erin enjoys the curious nature of the Psychology course, as she consistently dr…"
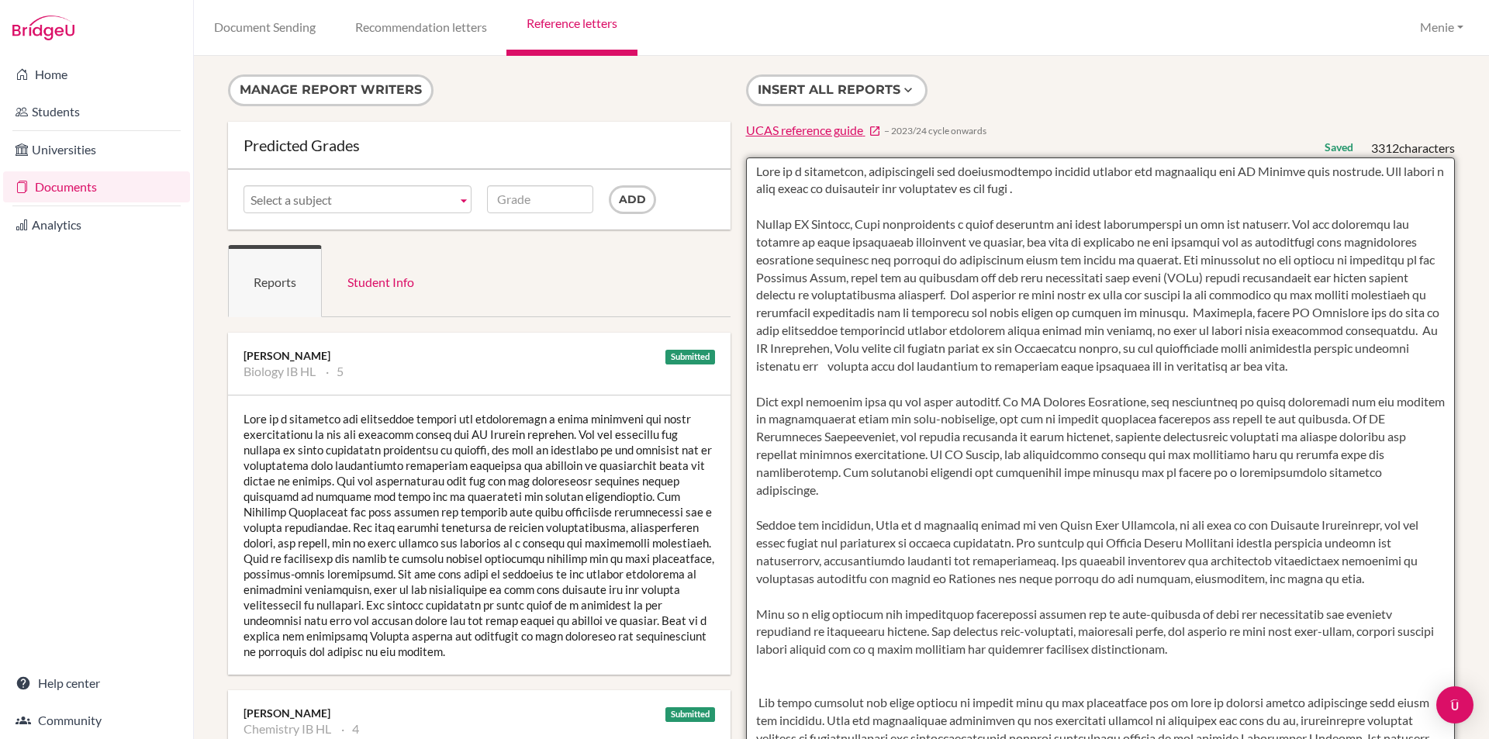
click at [1160, 347] on textarea at bounding box center [1101, 605] width 710 height 896
click at [1171, 344] on textarea at bounding box center [1101, 605] width 710 height 896
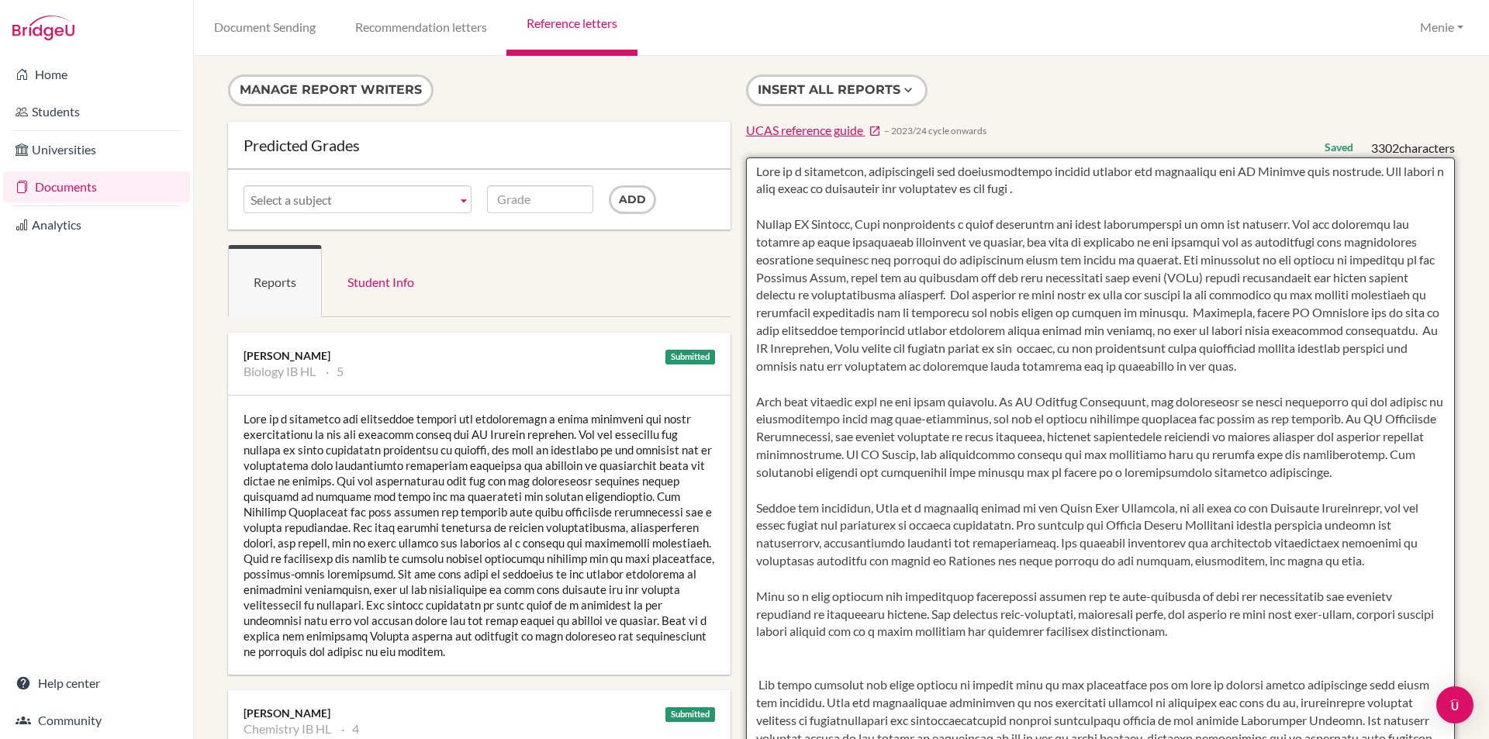
drag, startPoint x: 755, startPoint y: 401, endPoint x: 982, endPoint y: 400, distance: 227.2
click at [988, 394] on textarea at bounding box center [1101, 605] width 710 height 896
click at [758, 400] on textarea at bounding box center [1101, 605] width 710 height 896
drag, startPoint x: 1038, startPoint y: 419, endPoint x: 1232, endPoint y: 433, distance: 195.1
click at [1232, 433] on textarea at bounding box center [1101, 605] width 710 height 896
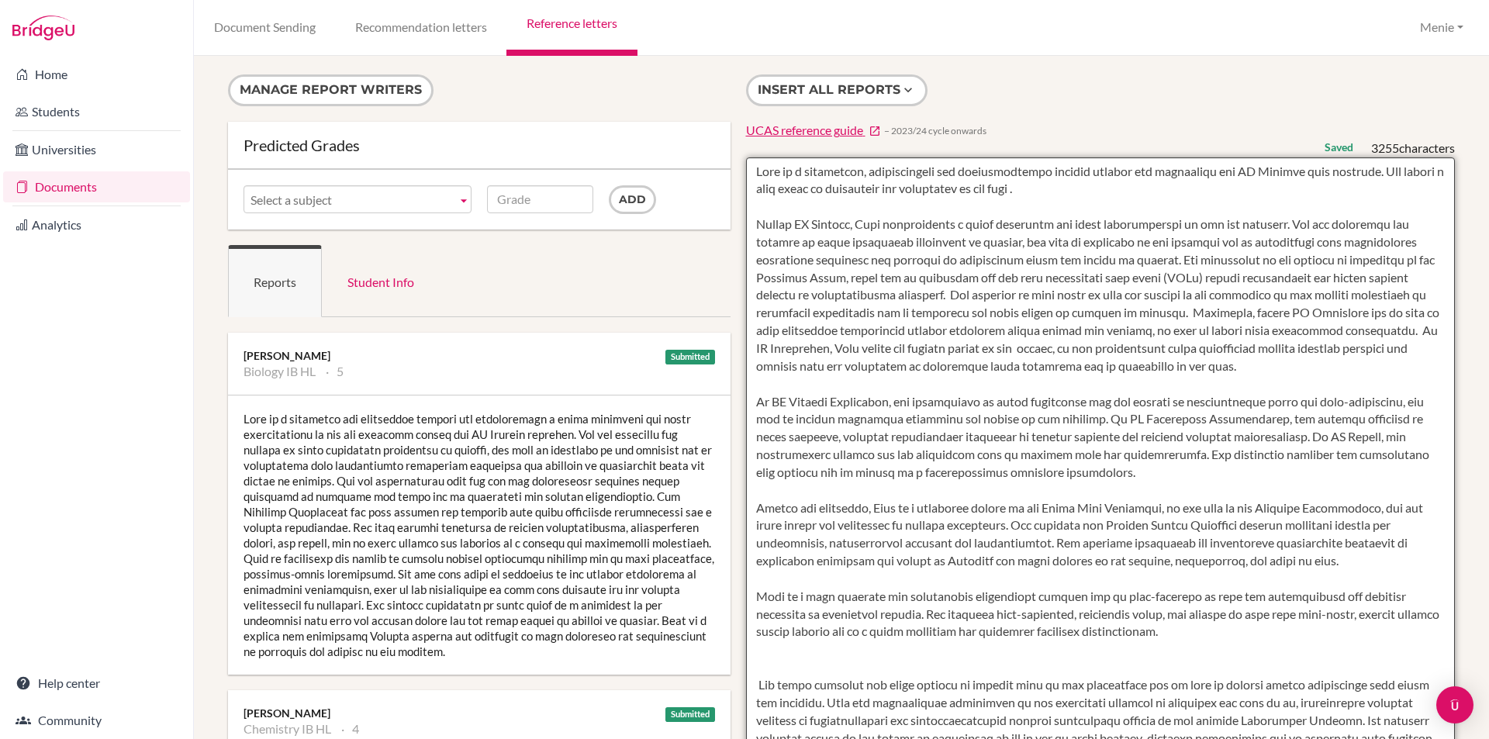
drag, startPoint x: 1231, startPoint y: 433, endPoint x: 1120, endPoint y: 429, distance: 111.7
click at [1231, 433] on textarea at bounding box center [1101, 605] width 710 height 896
click at [1077, 421] on textarea at bounding box center [1101, 605] width 710 height 896
click at [751, 399] on textarea at bounding box center [1101, 605] width 710 height 896
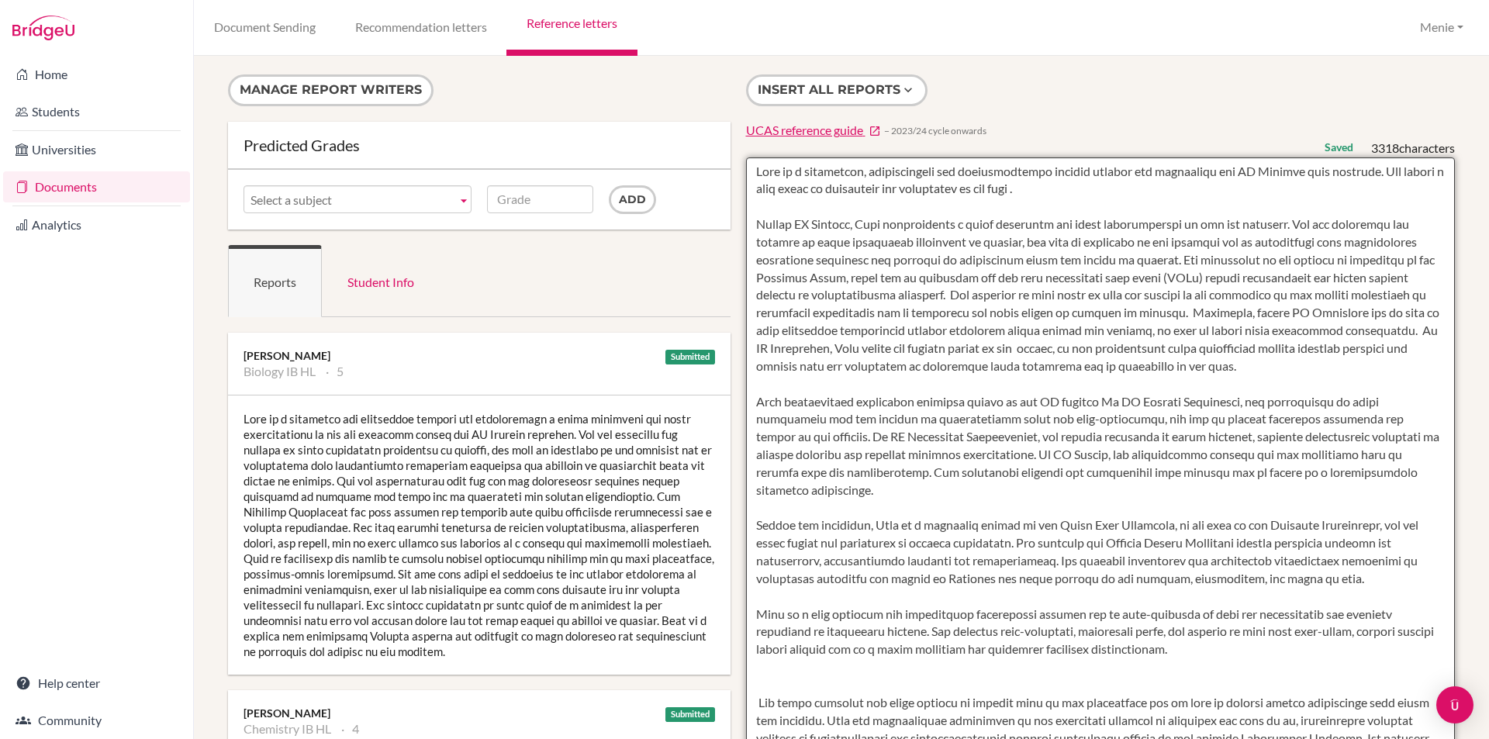
drag, startPoint x: 848, startPoint y: 403, endPoint x: 786, endPoint y: 404, distance: 62.8
click at [784, 404] on textarea at bounding box center [1101, 605] width 710 height 896
click at [972, 402] on textarea at bounding box center [1101, 605] width 710 height 896
drag, startPoint x: 973, startPoint y: 401, endPoint x: 1183, endPoint y: 421, distance: 210.3
click at [1187, 403] on textarea at bounding box center [1101, 605] width 710 height 896
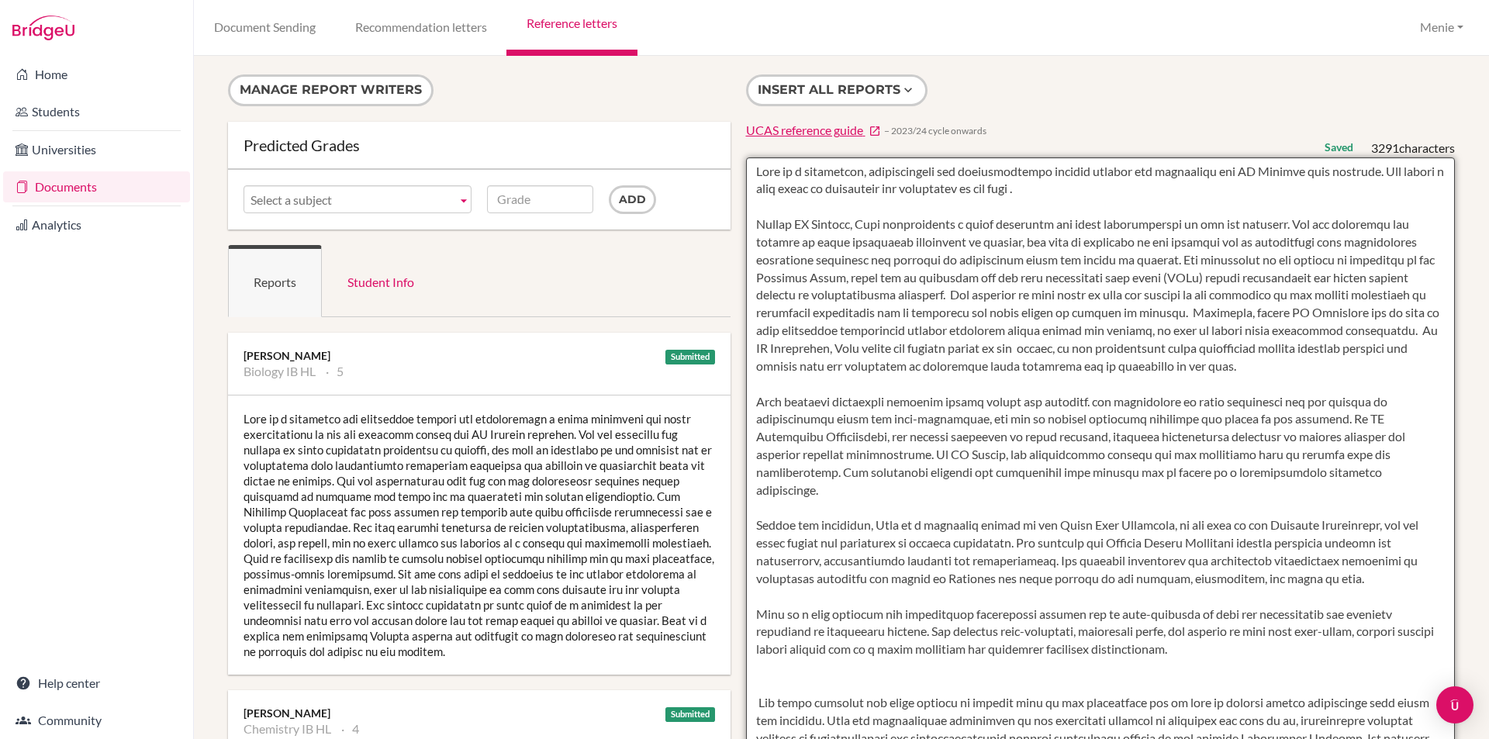
click at [1080, 400] on textarea at bounding box center [1101, 605] width 710 height 896
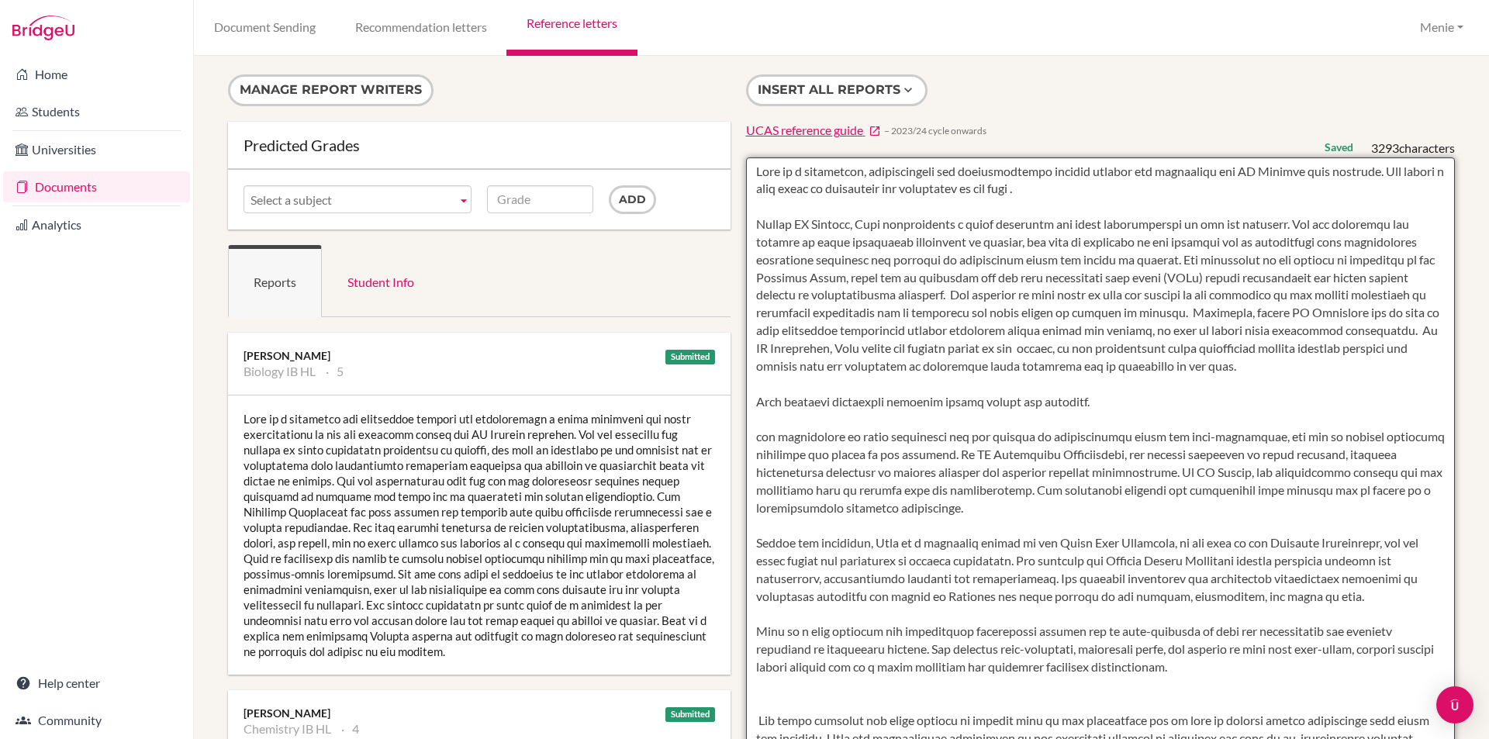
click at [1007, 401] on textarea at bounding box center [1101, 605] width 710 height 896
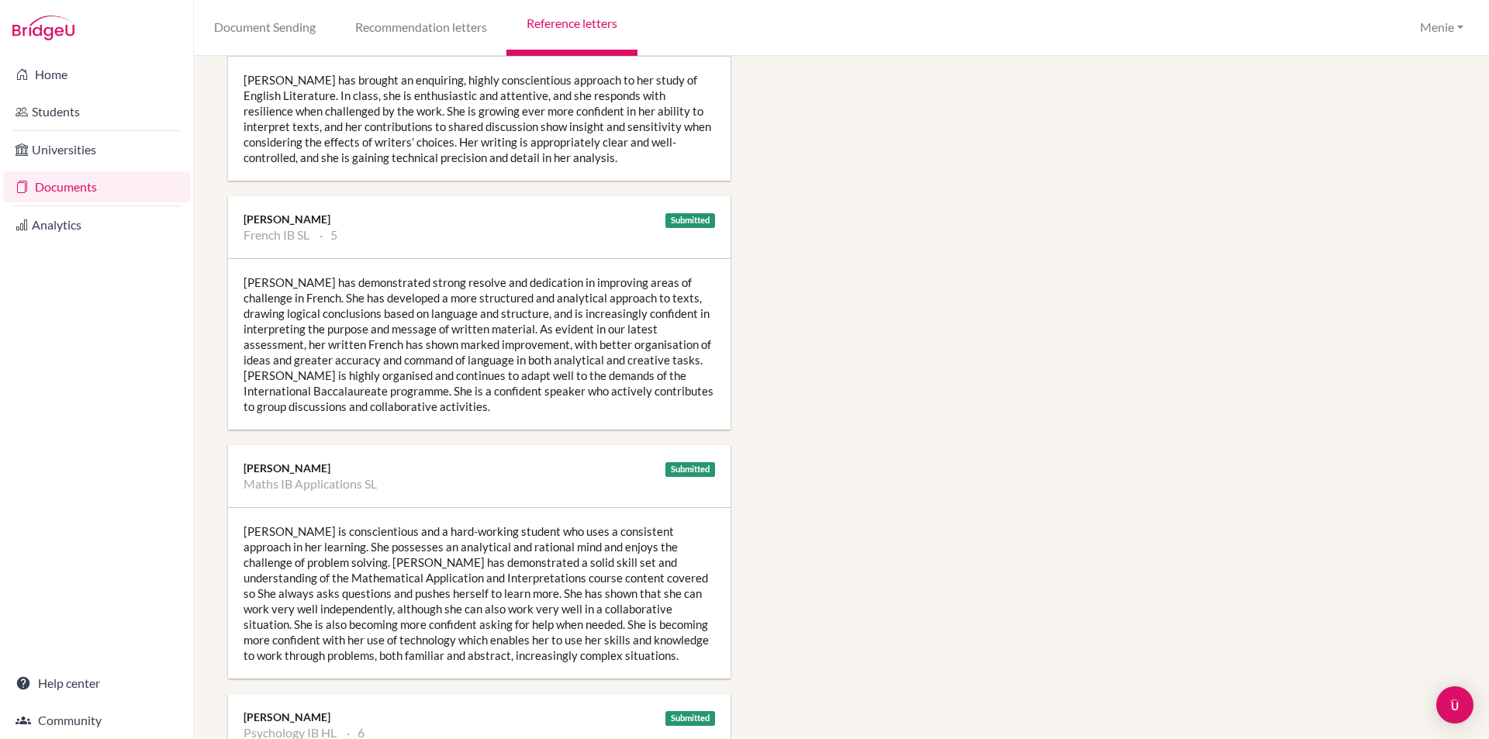
scroll to position [1008, 0]
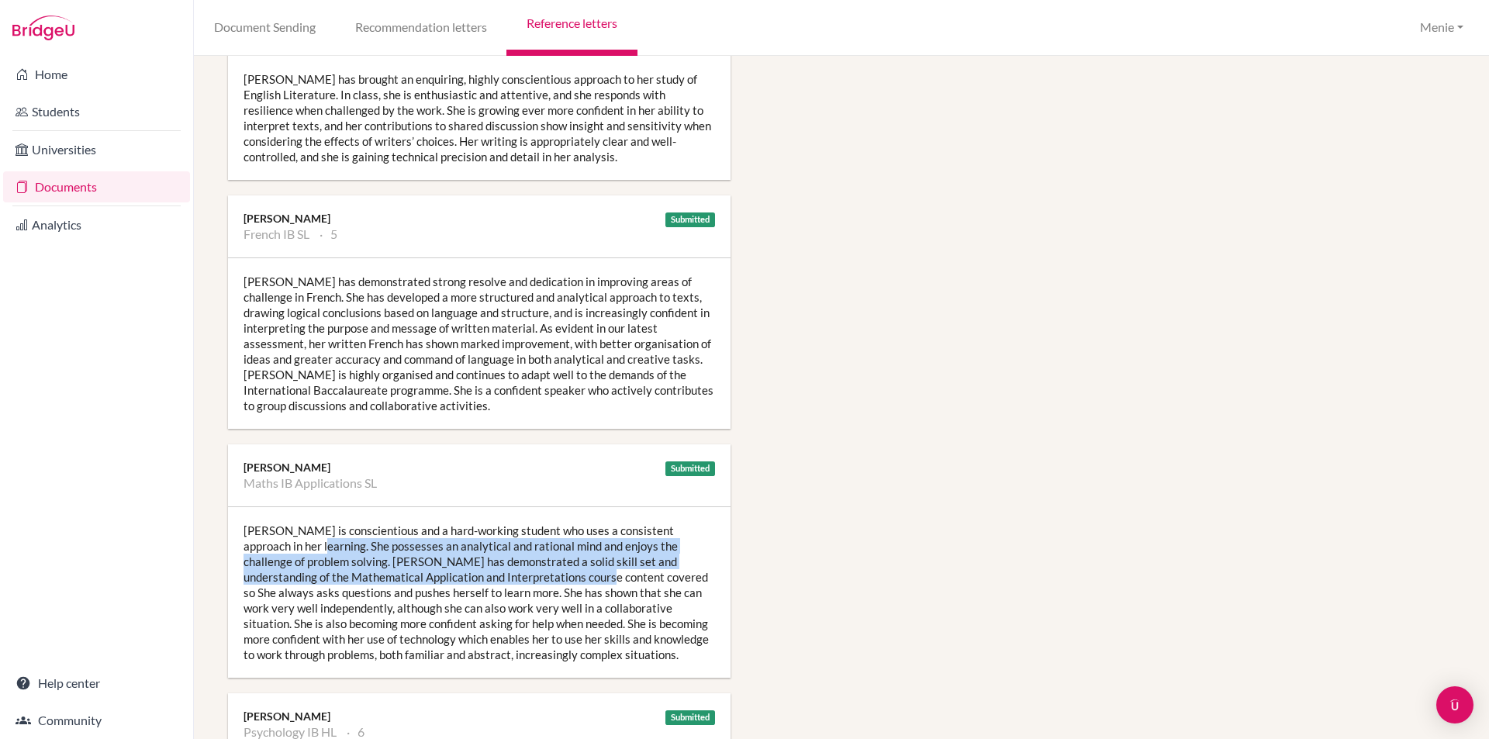
drag, startPoint x: 289, startPoint y: 546, endPoint x: 526, endPoint y: 580, distance: 239.0
click at [526, 580] on div "Erin is conscientious and a hard-working student who uses a consistent approach…" at bounding box center [479, 592] width 503 height 171
copy div "She possesses an analytical and rational mind and enjoys the challenge of probl…"
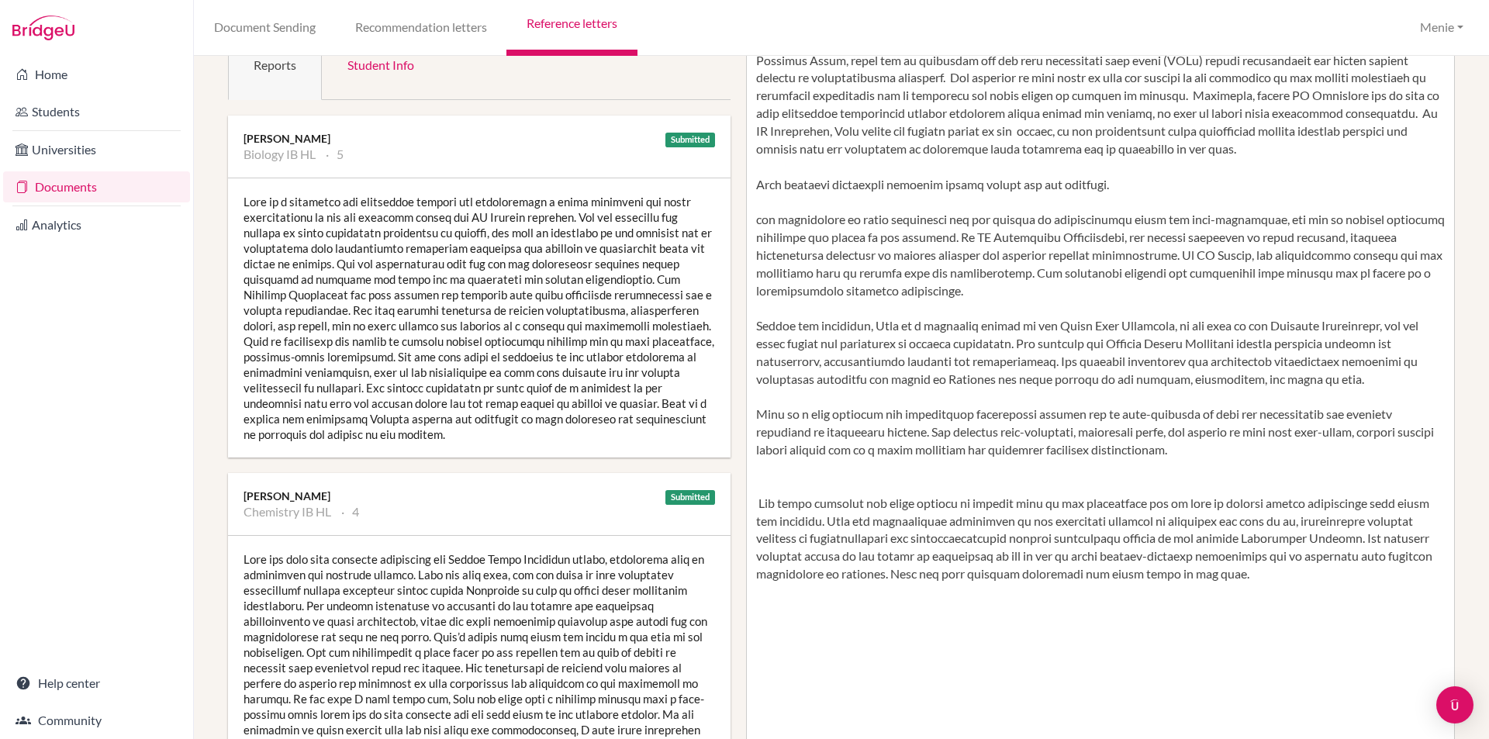
scroll to position [78, 0]
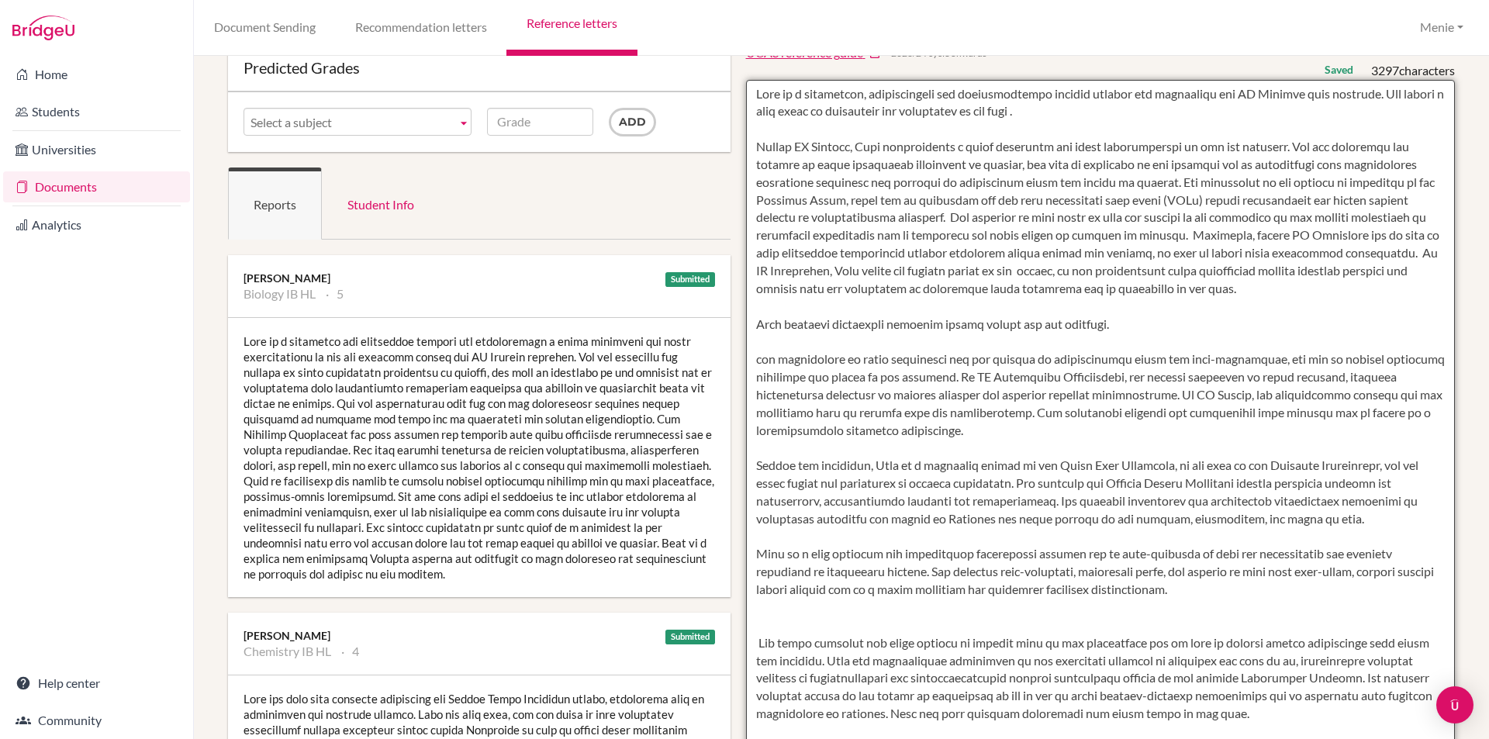
drag, startPoint x: 1097, startPoint y: 323, endPoint x: 1129, endPoint y: 359, distance: 48.9
click at [1097, 323] on textarea at bounding box center [1101, 528] width 710 height 896
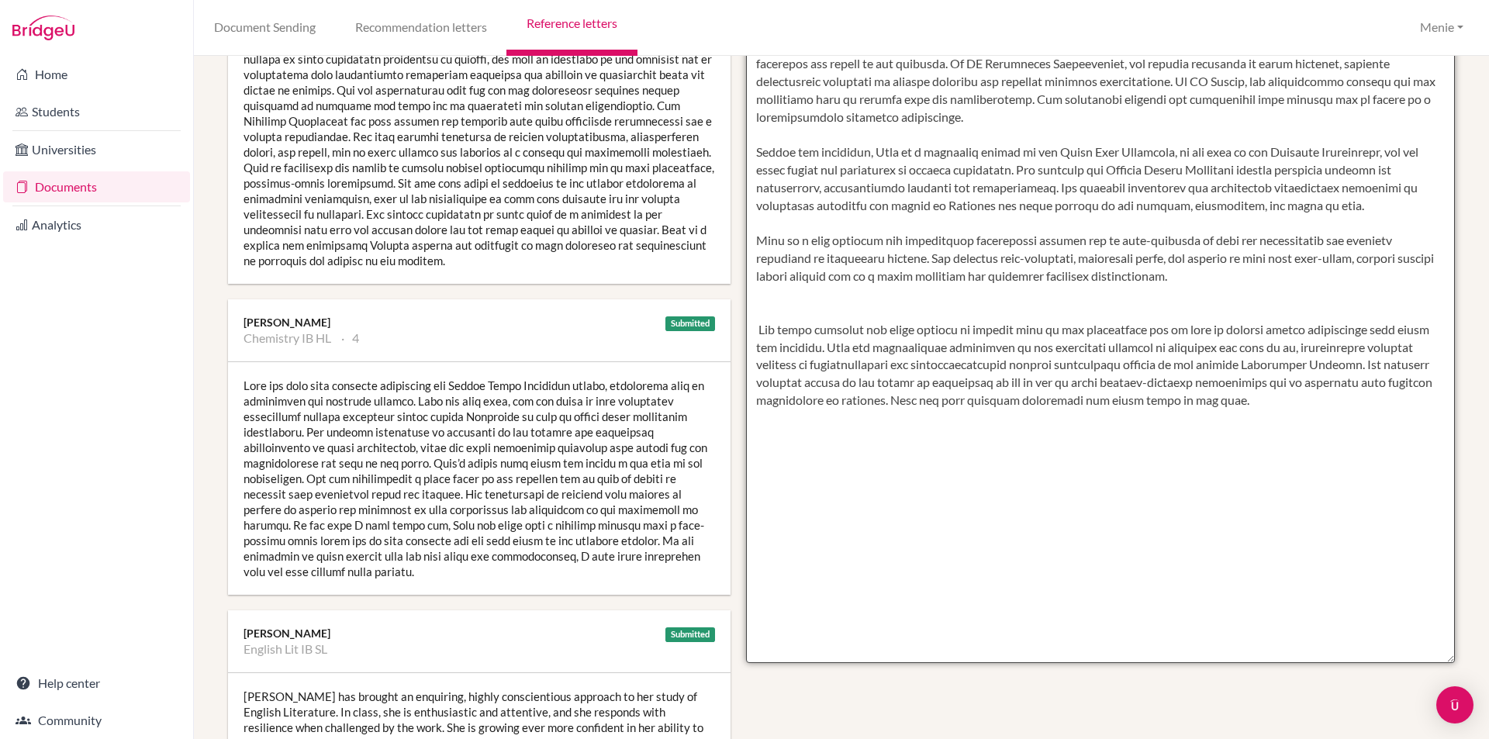
scroll to position [155, 0]
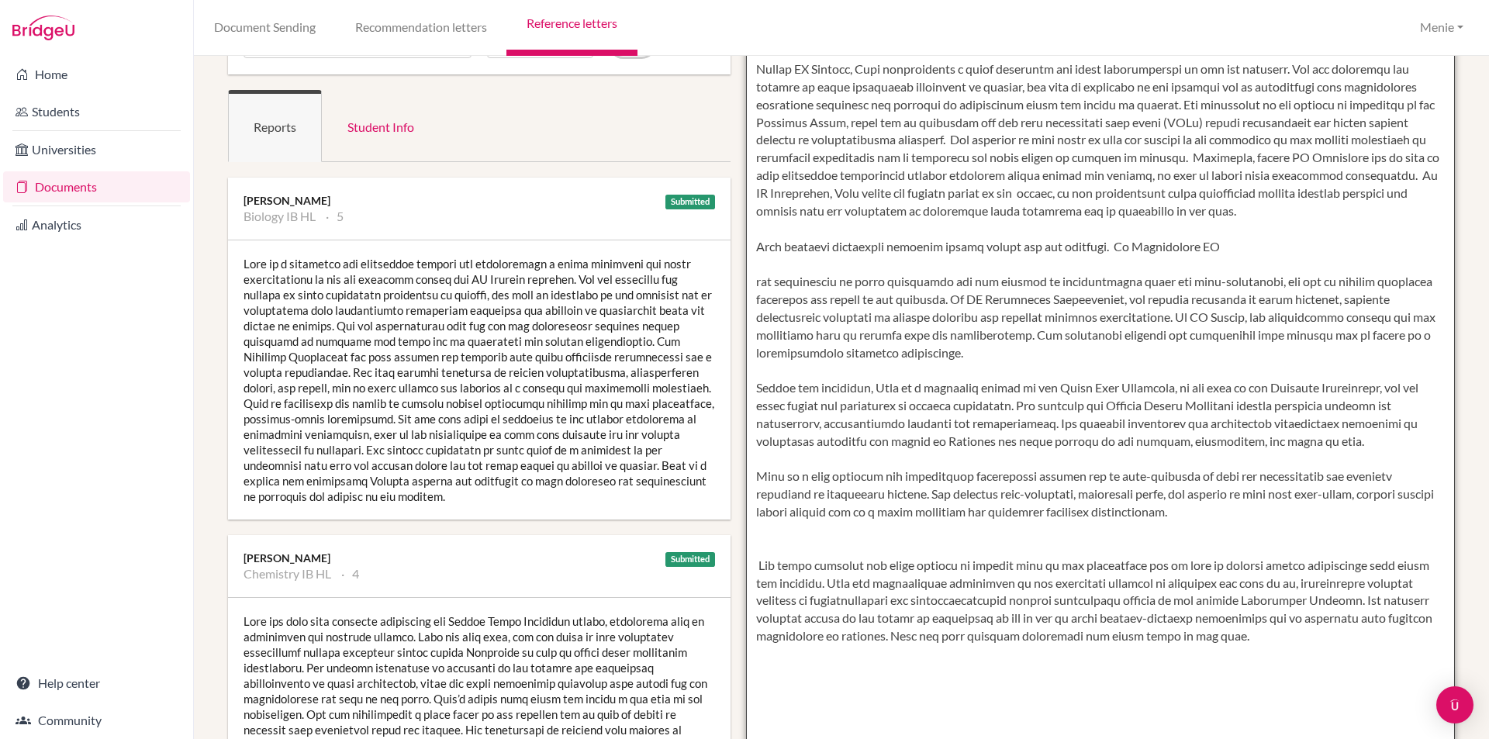
click at [1179, 250] on textarea at bounding box center [1101, 450] width 710 height 896
click at [1266, 248] on textarea at bounding box center [1101, 450] width 710 height 896
paste textarea "She possesses an analytical and rational mind and enjoys the challenge of probl…"
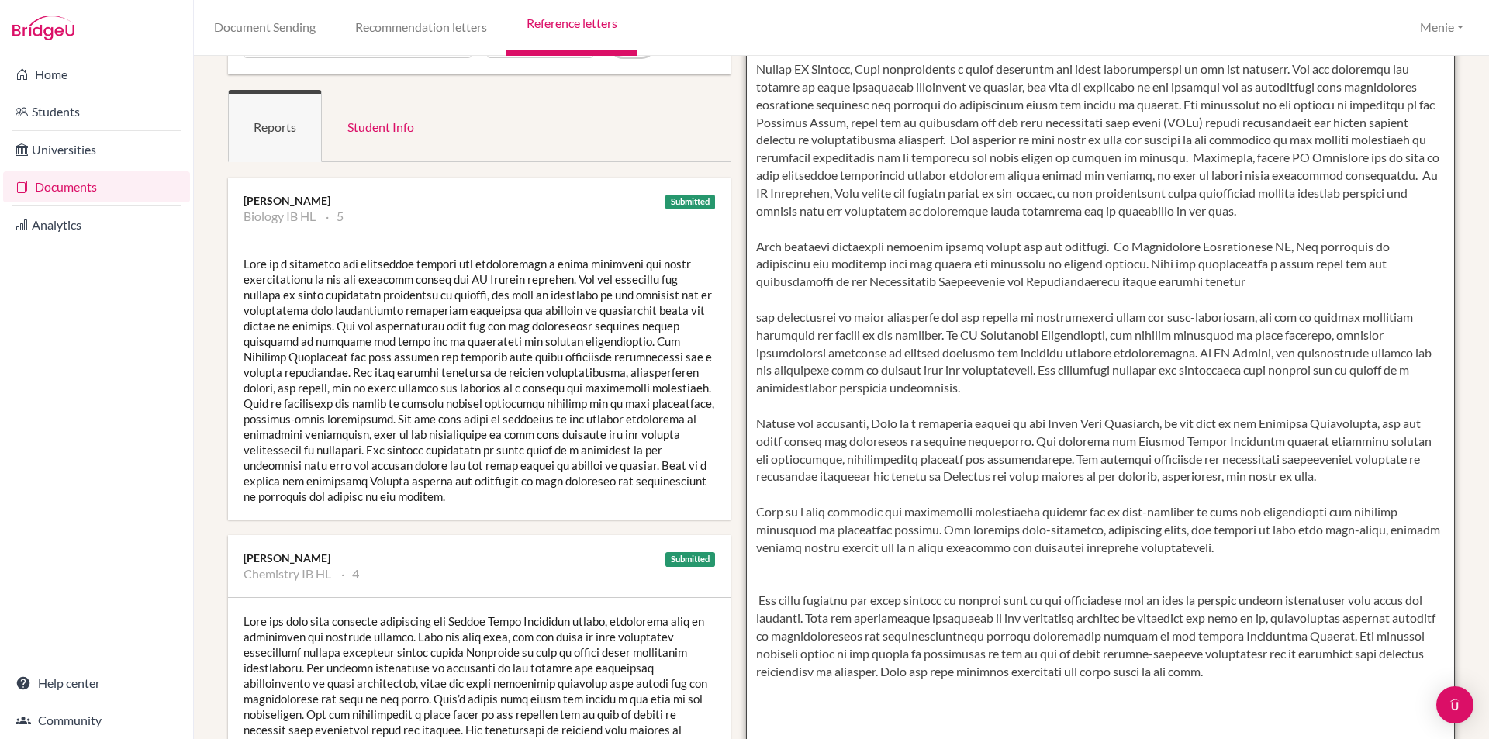
drag, startPoint x: 1290, startPoint y: 247, endPoint x: 1280, endPoint y: 252, distance: 10.8
click at [1289, 247] on textarea at bounding box center [1101, 450] width 710 height 896
drag, startPoint x: 1103, startPoint y: 264, endPoint x: 1112, endPoint y: 281, distance: 20.1
click at [1103, 264] on textarea at bounding box center [1101, 450] width 710 height 896
click at [1108, 265] on textarea at bounding box center [1101, 450] width 710 height 896
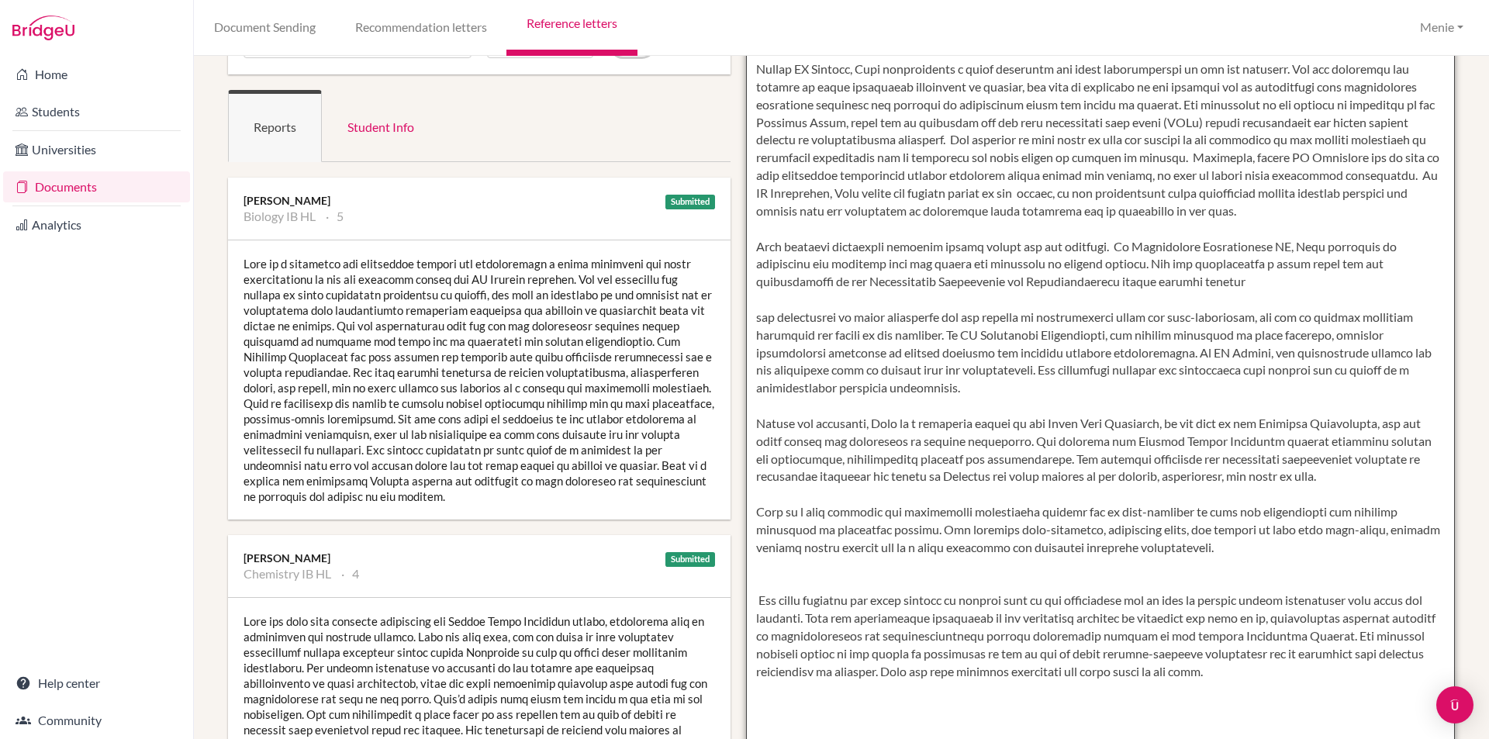
click at [1128, 281] on textarea at bounding box center [1101, 450] width 710 height 896
click at [755, 319] on textarea at bounding box center [1101, 450] width 710 height 896
drag, startPoint x: 940, startPoint y: 335, endPoint x: 1177, endPoint y: 354, distance: 238.0
click at [1177, 354] on textarea at bounding box center [1101, 450] width 710 height 896
click at [1116, 301] on textarea at bounding box center [1101, 450] width 710 height 896
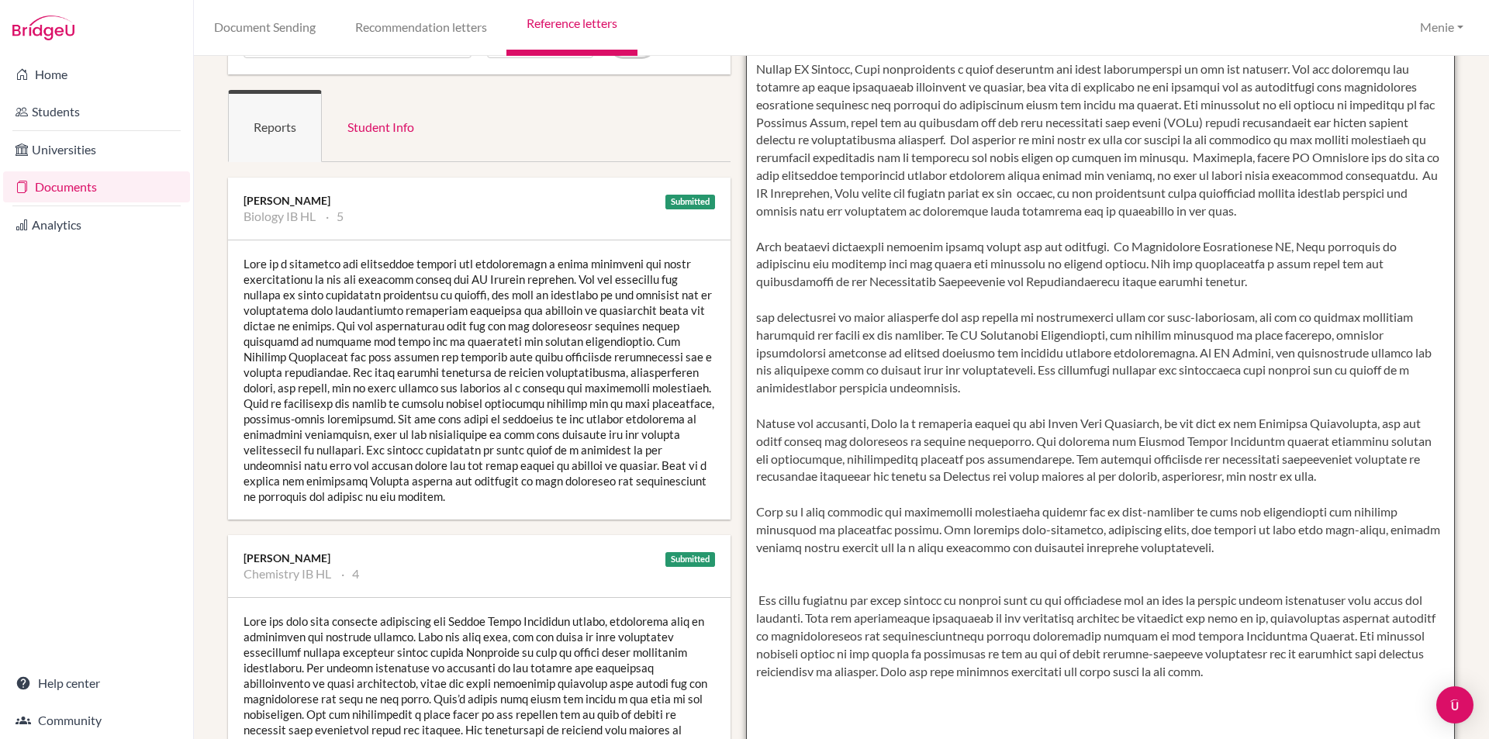
drag, startPoint x: 755, startPoint y: 281, endPoint x: 1000, endPoint y: 283, distance: 245.1
click at [1000, 283] on textarea at bounding box center [1101, 450] width 710 height 896
click at [876, 280] on textarea at bounding box center [1101, 450] width 710 height 896
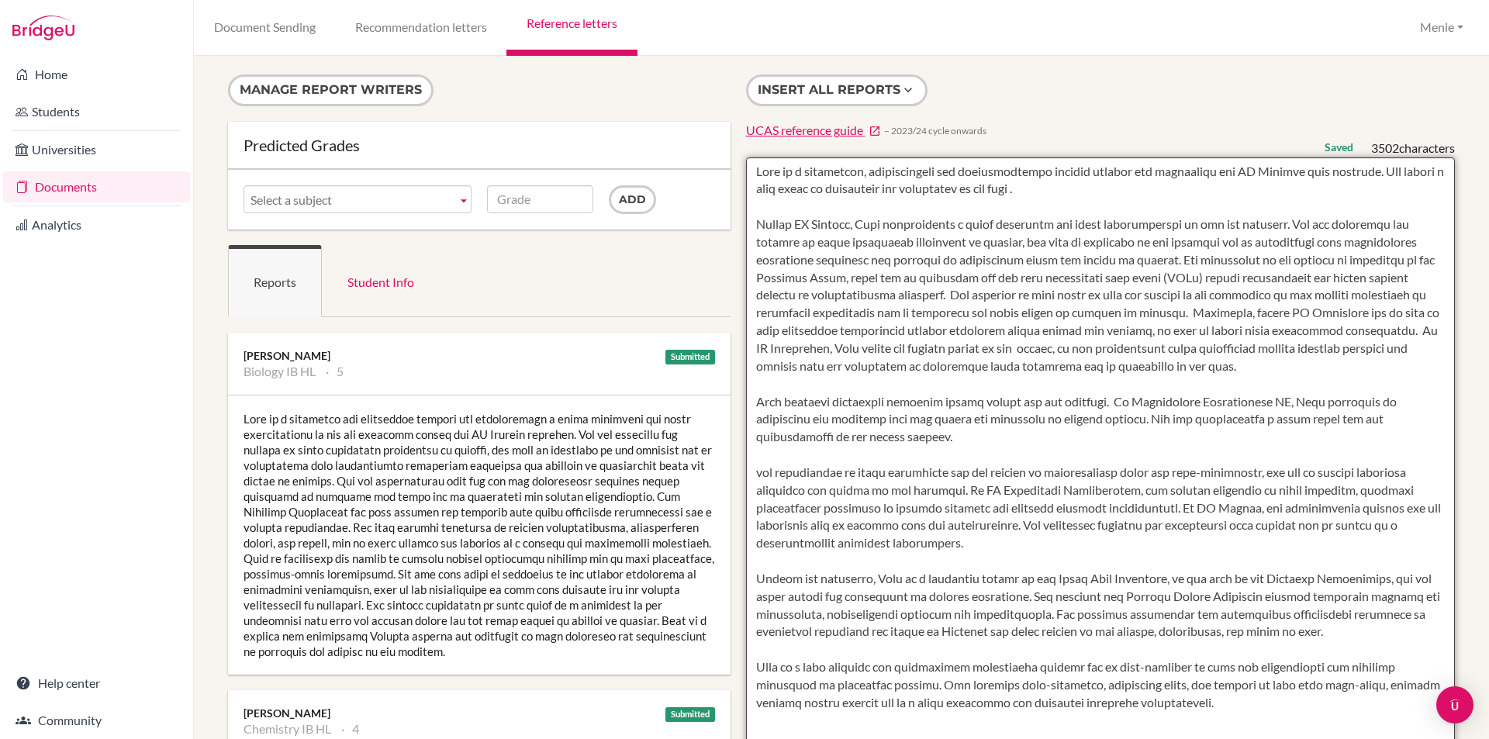
scroll to position [78, 0]
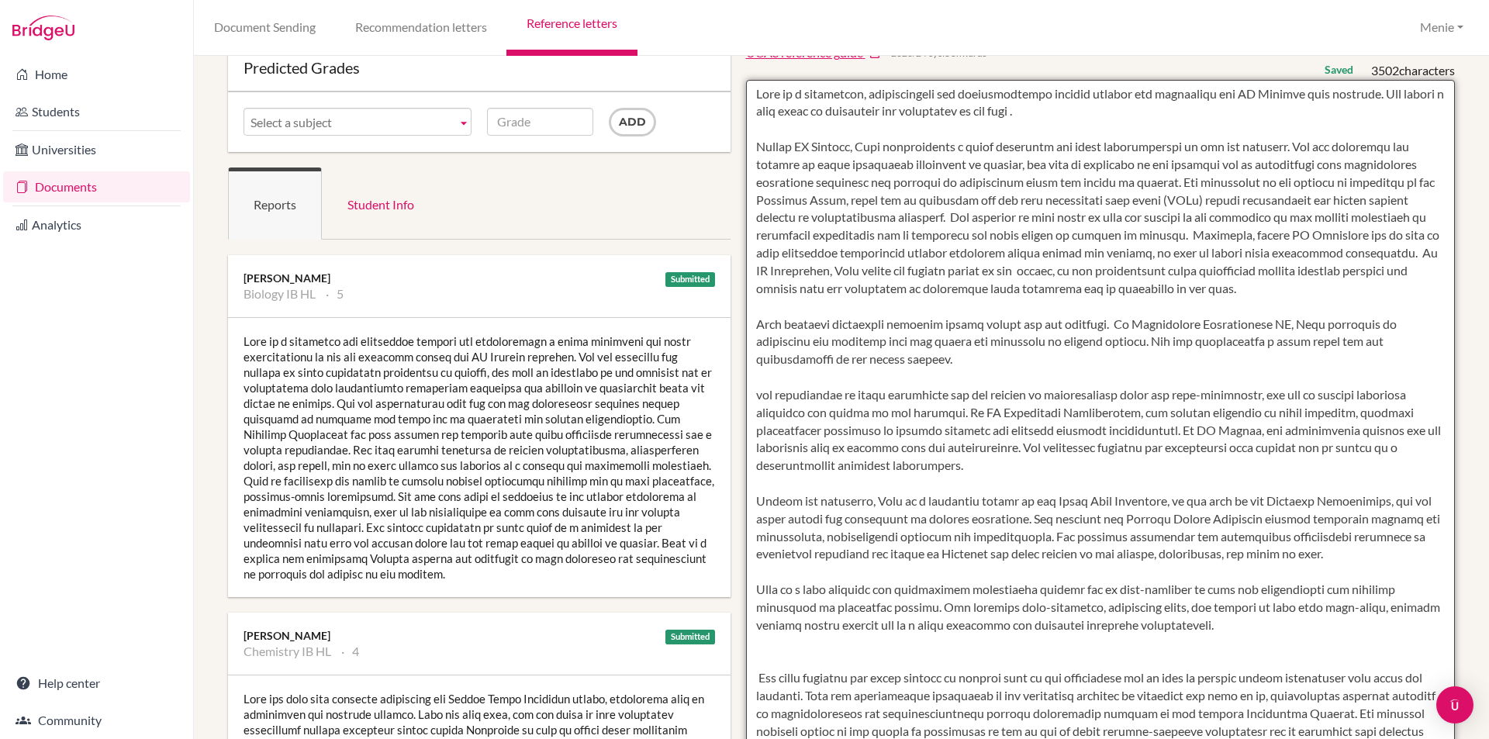
drag, startPoint x: 750, startPoint y: 392, endPoint x: 988, endPoint y: 465, distance: 249.0
click at [988, 465] on textarea at bounding box center [1101, 528] width 710 height 896
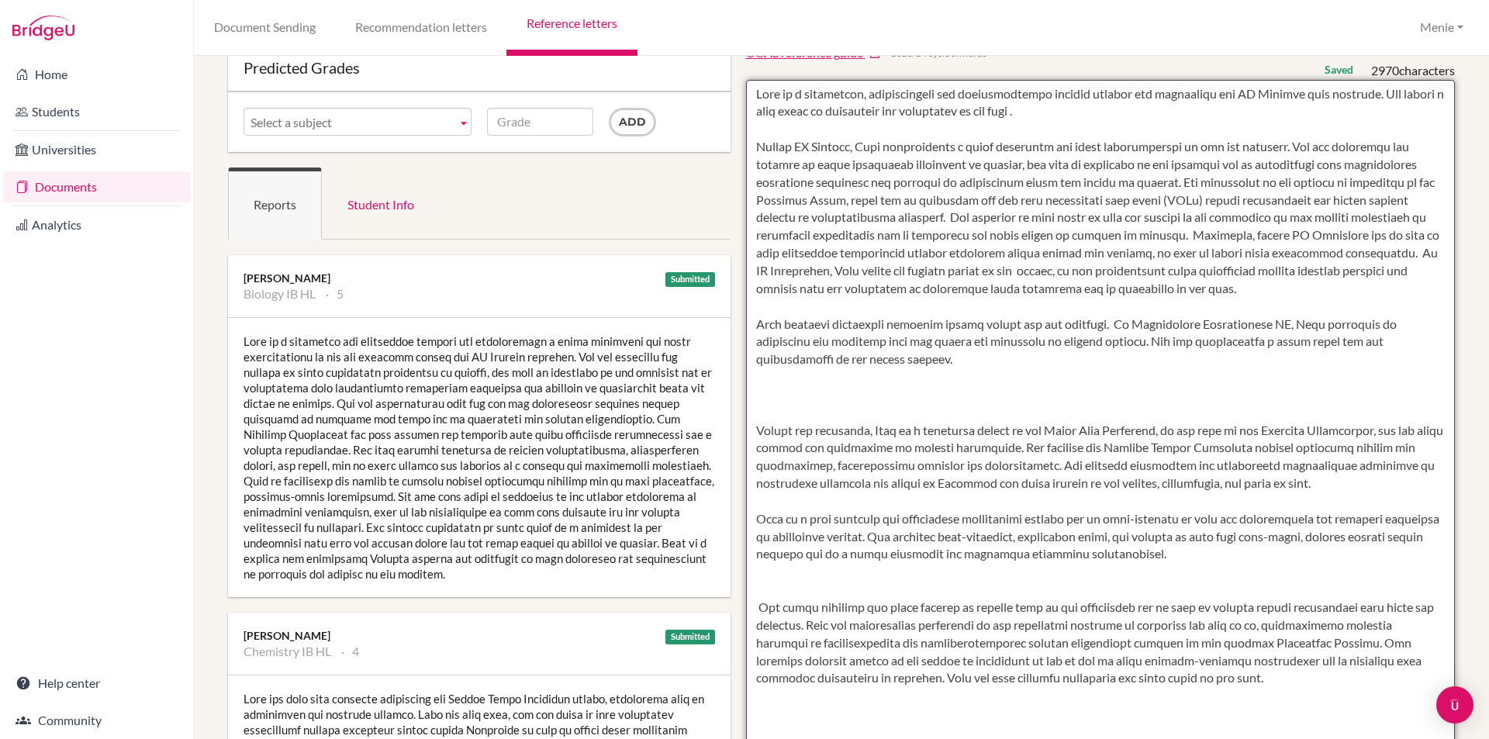
click at [760, 411] on textarea at bounding box center [1101, 528] width 710 height 896
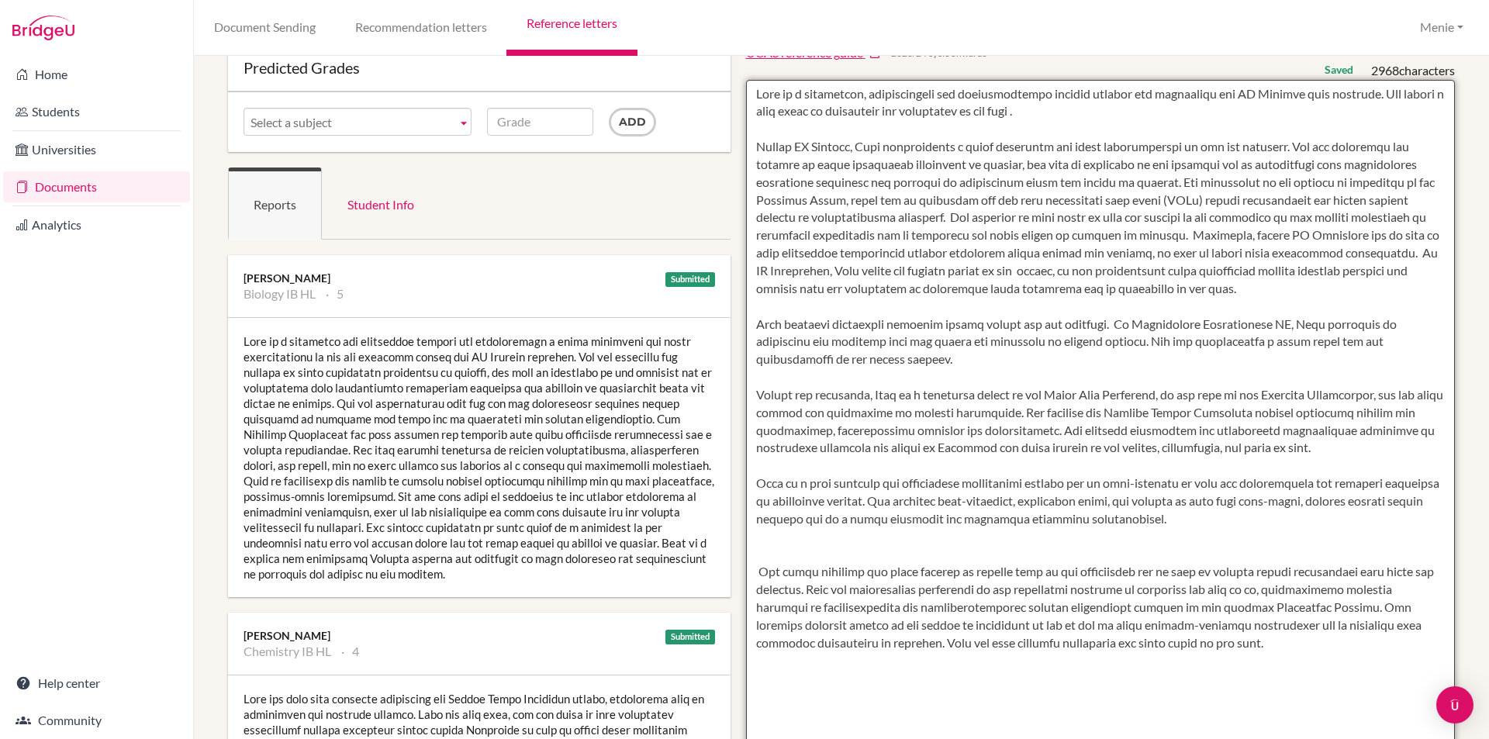
drag, startPoint x: 1185, startPoint y: 392, endPoint x: 767, endPoint y: 411, distance: 418.4
click at [780, 384] on textarea at bounding box center [1101, 528] width 710 height 896
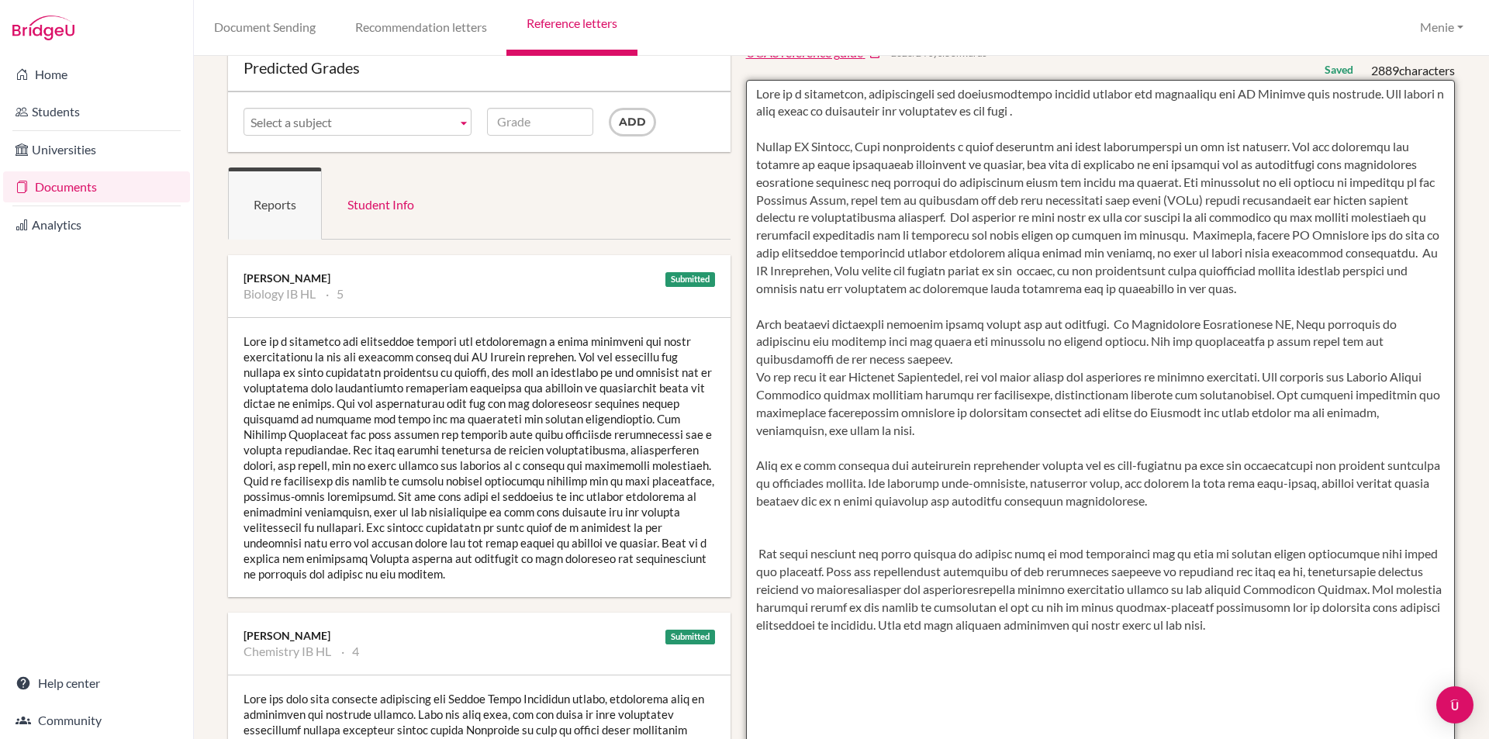
click at [851, 354] on textarea at bounding box center [1101, 528] width 710 height 896
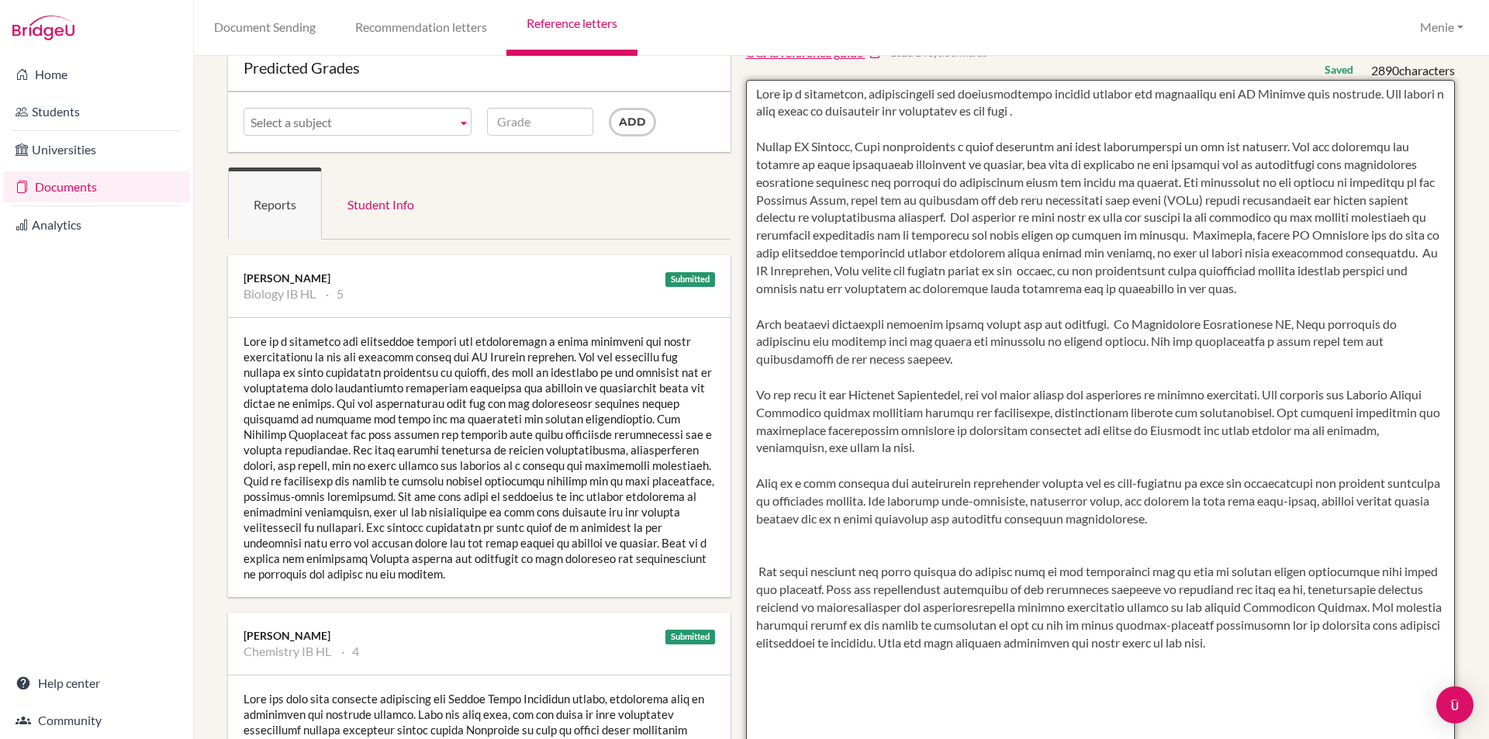
drag, startPoint x: 903, startPoint y: 431, endPoint x: 848, endPoint y: 451, distance: 58.4
click at [840, 433] on textarea at bounding box center [1101, 528] width 710 height 896
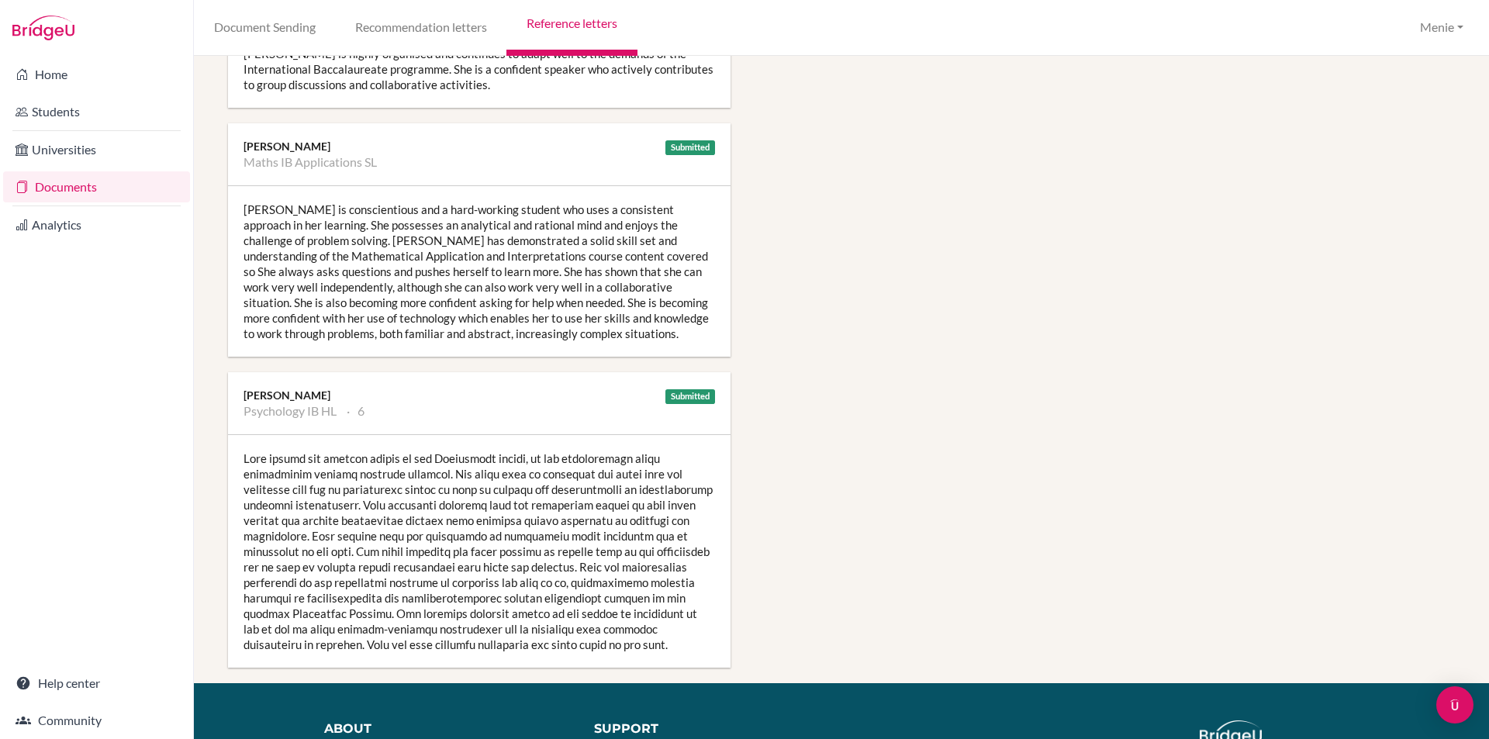
scroll to position [1163, 0]
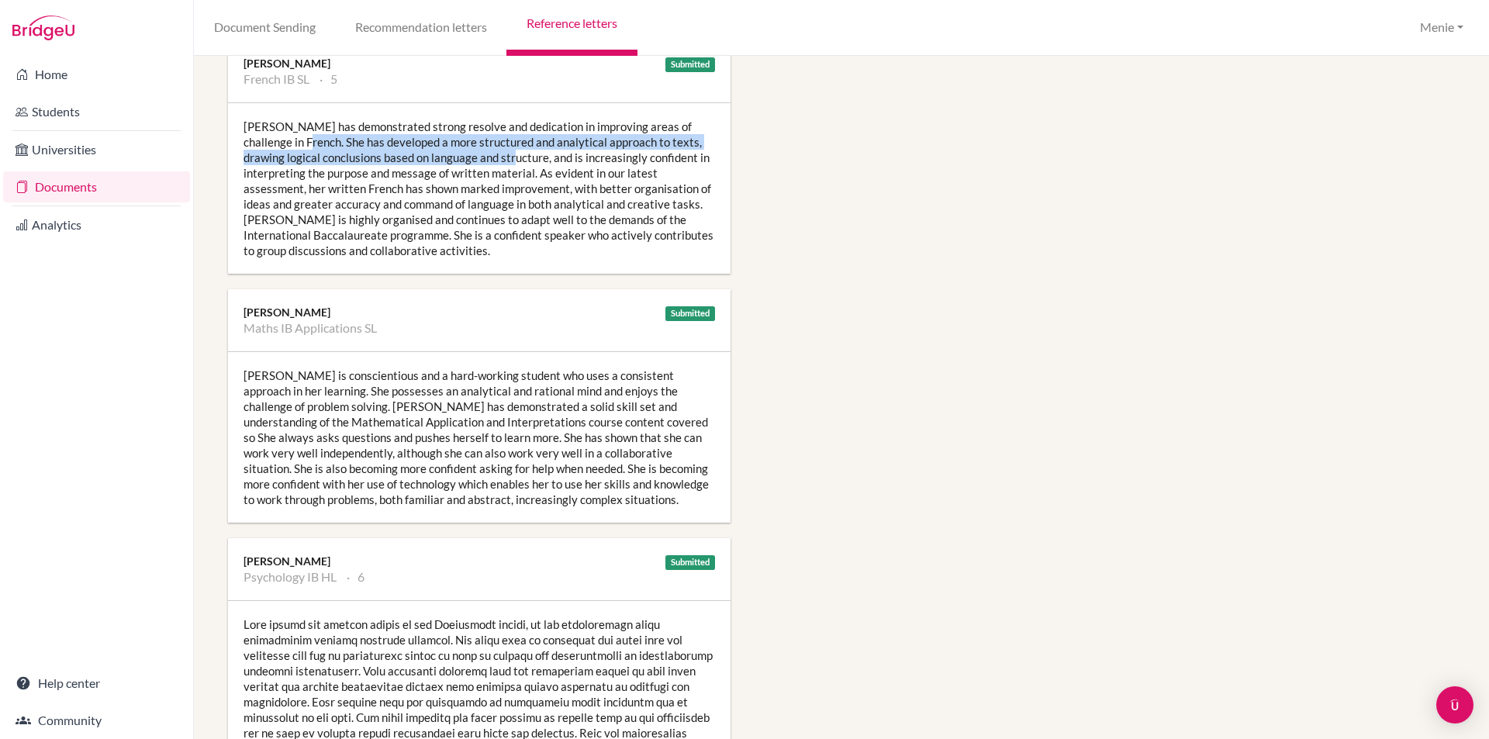
drag, startPoint x: 295, startPoint y: 139, endPoint x: 515, endPoint y: 154, distance: 220.8
click at [515, 154] on div "Erin has demonstrated strong resolve and dedication in improving areas of chall…" at bounding box center [479, 188] width 503 height 171
click at [370, 156] on div "Erin has demonstrated strong resolve and dedication in improving areas of chall…" at bounding box center [479, 188] width 503 height 171
drag, startPoint x: 285, startPoint y: 140, endPoint x: 484, endPoint y: 157, distance: 200.0
click at [504, 158] on div "Erin has demonstrated strong resolve and dedication in improving areas of chall…" at bounding box center [479, 188] width 503 height 171
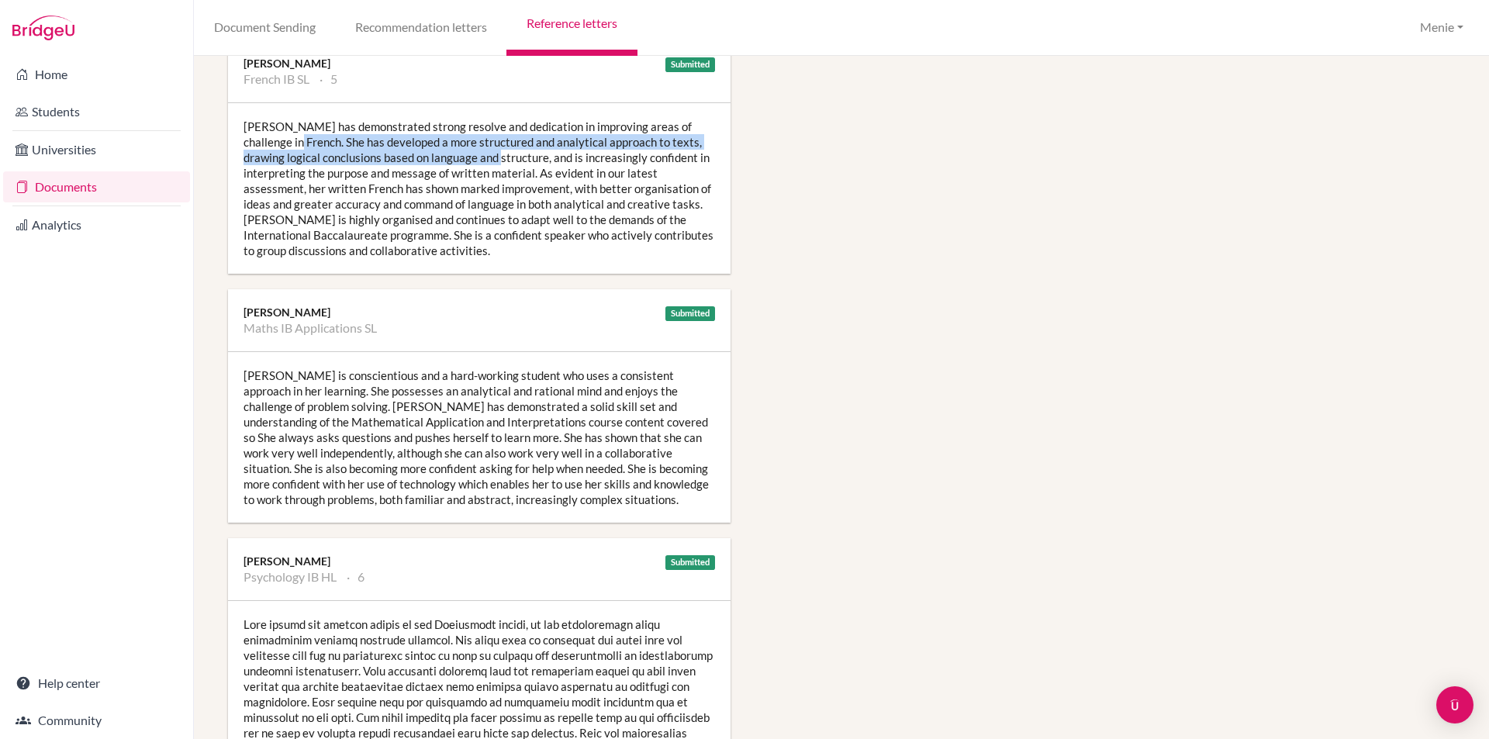
copy div "She has developed a more structured and analytical approach to texts, drawing l…"
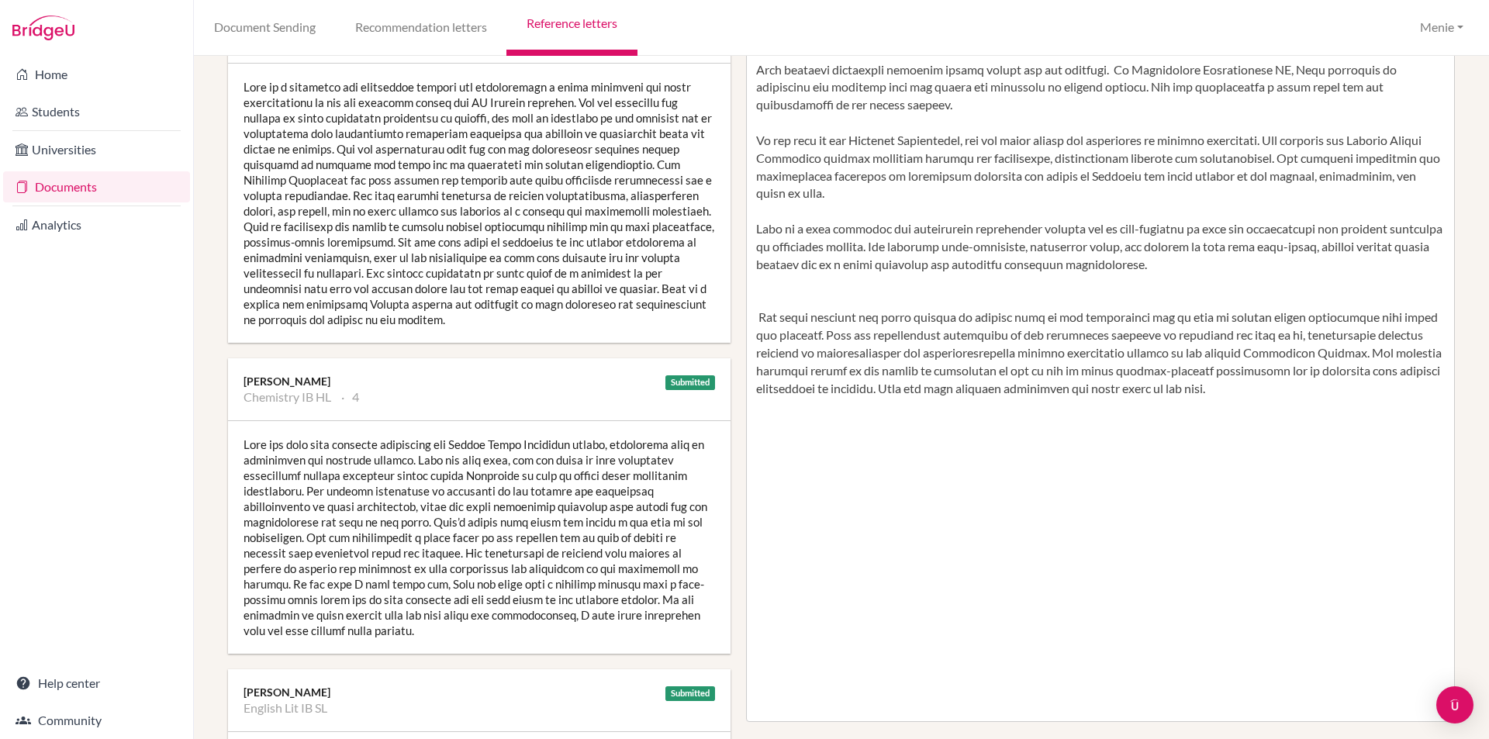
scroll to position [233, 0]
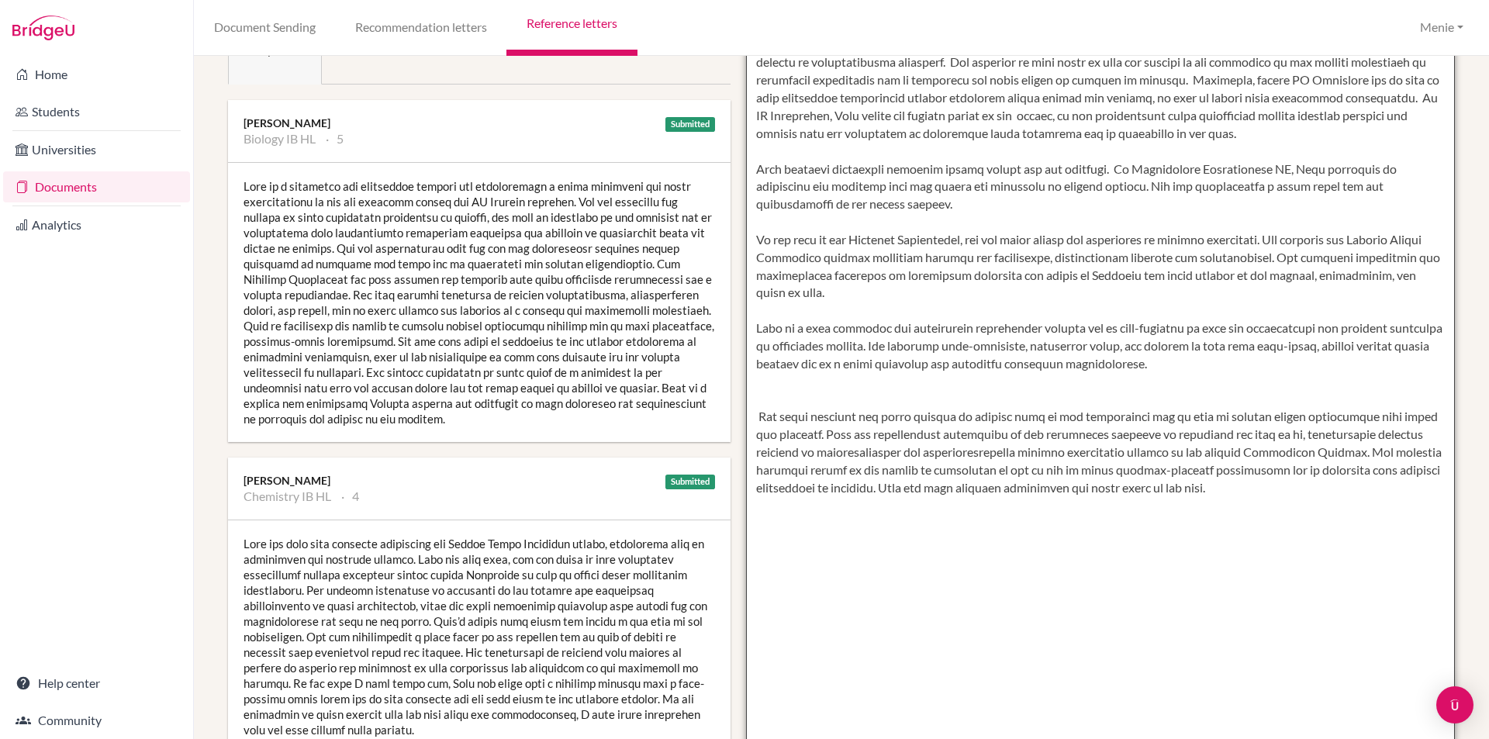
click at [871, 199] on textarea at bounding box center [1101, 373] width 710 height 896
paste textarea "She has developed a more structured and analytical approach to texts, drawing l…"
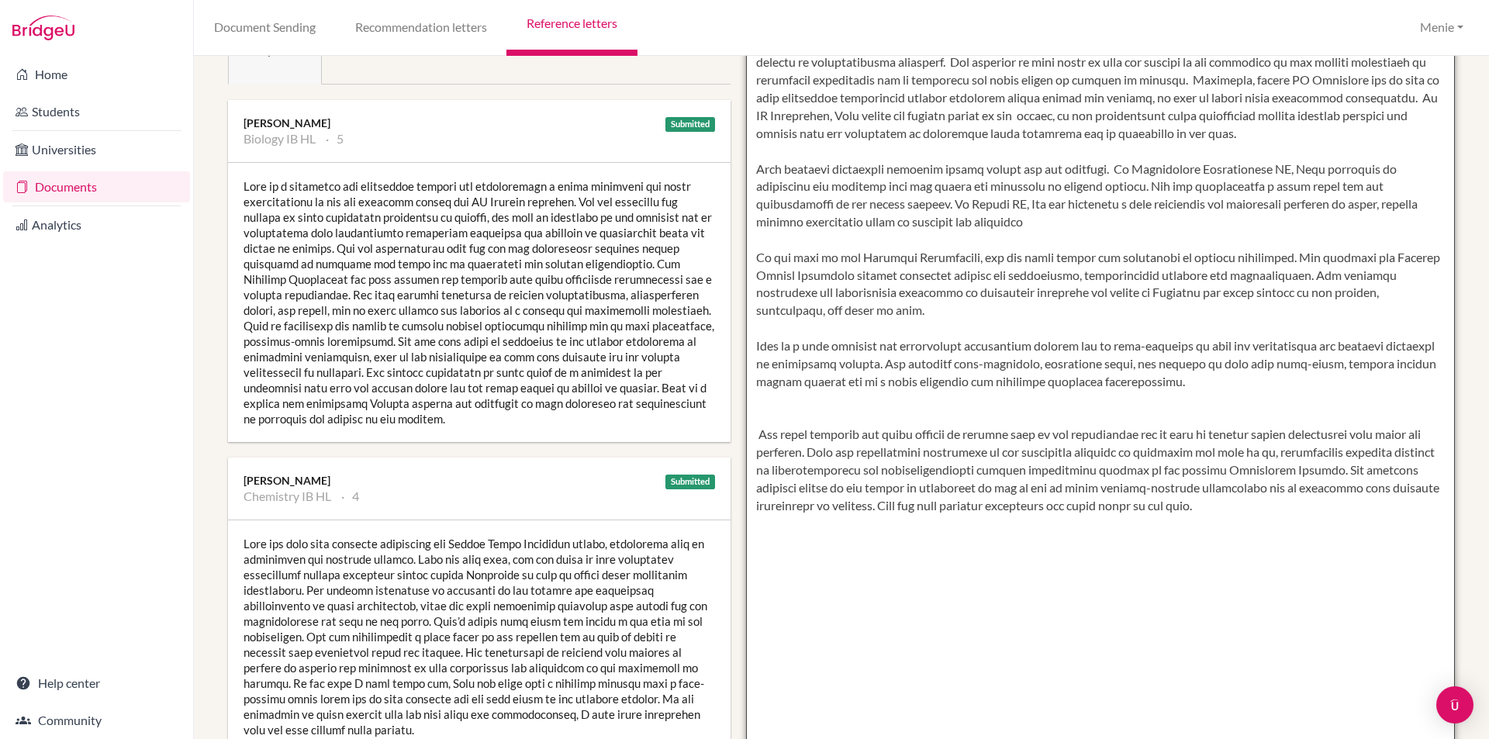
click at [914, 203] on textarea at bounding box center [1101, 373] width 710 height 896
click at [931, 223] on textarea at bounding box center [1101, 373] width 710 height 896
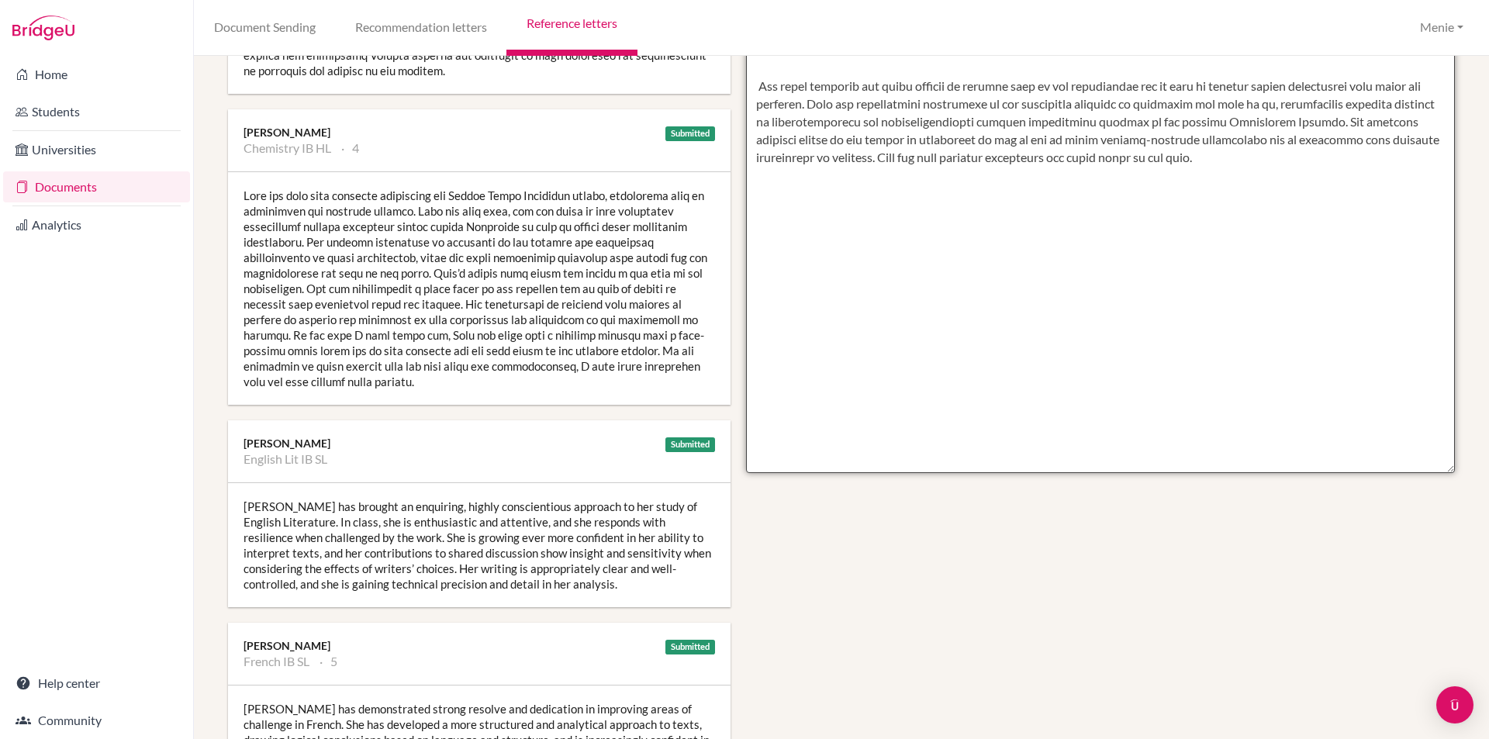
scroll to position [698, 0]
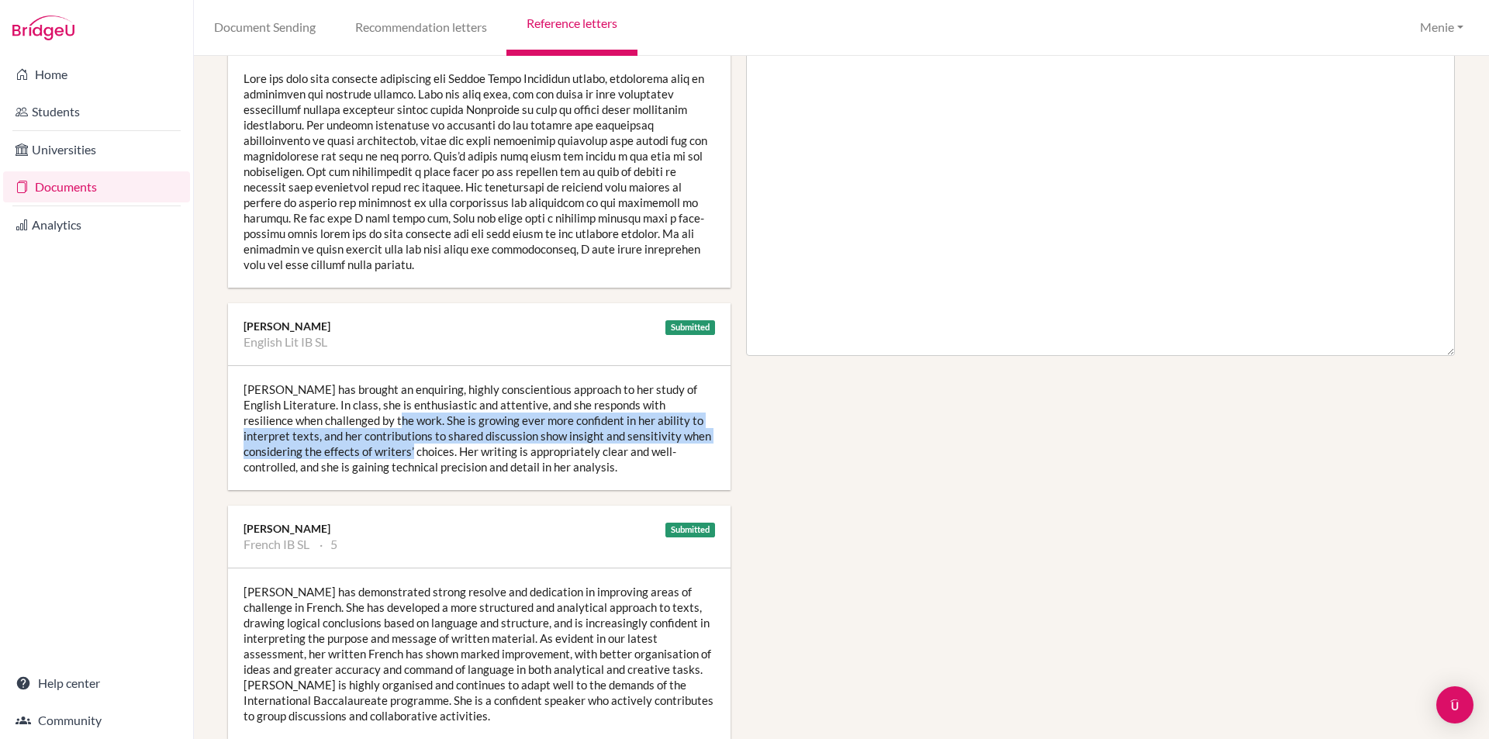
drag, startPoint x: 367, startPoint y: 421, endPoint x: 375, endPoint y: 450, distance: 29.7
click at [375, 451] on div "Erin has brought an enquiring, highly conscientious approach to her study of En…" at bounding box center [479, 428] width 503 height 124
copy div "She is growing ever more confident in her ability to interpret texts, and her c…"
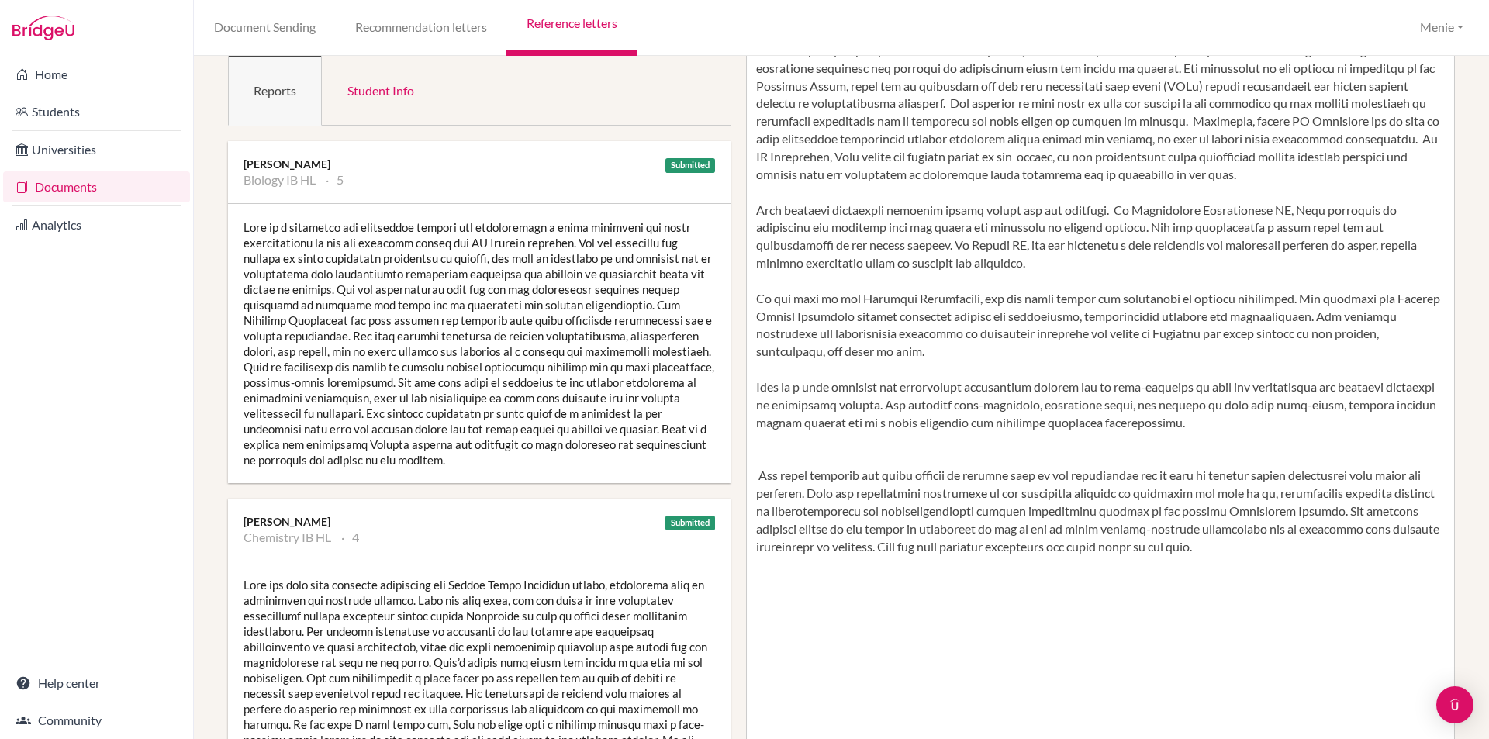
scroll to position [78, 0]
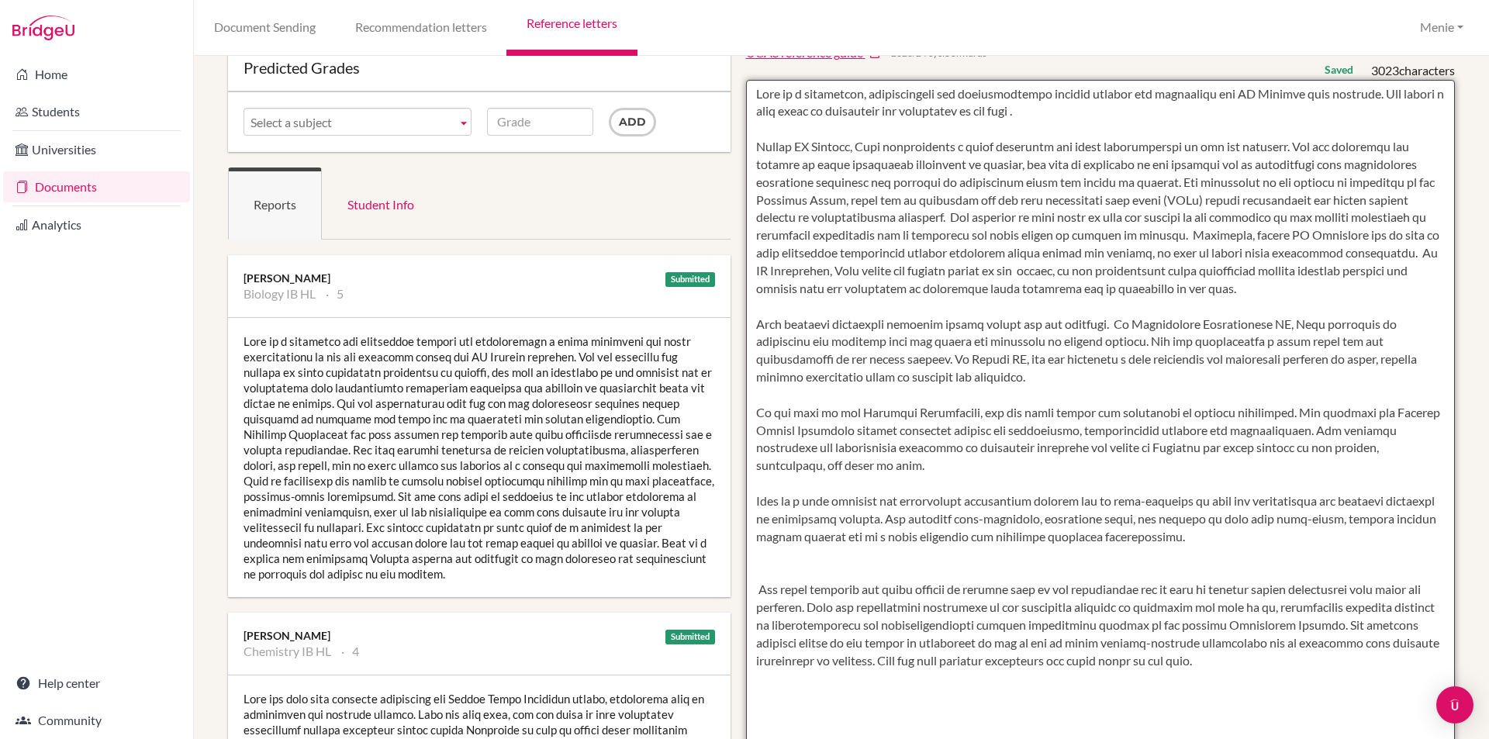
click at [950, 378] on textarea at bounding box center [1101, 528] width 710 height 896
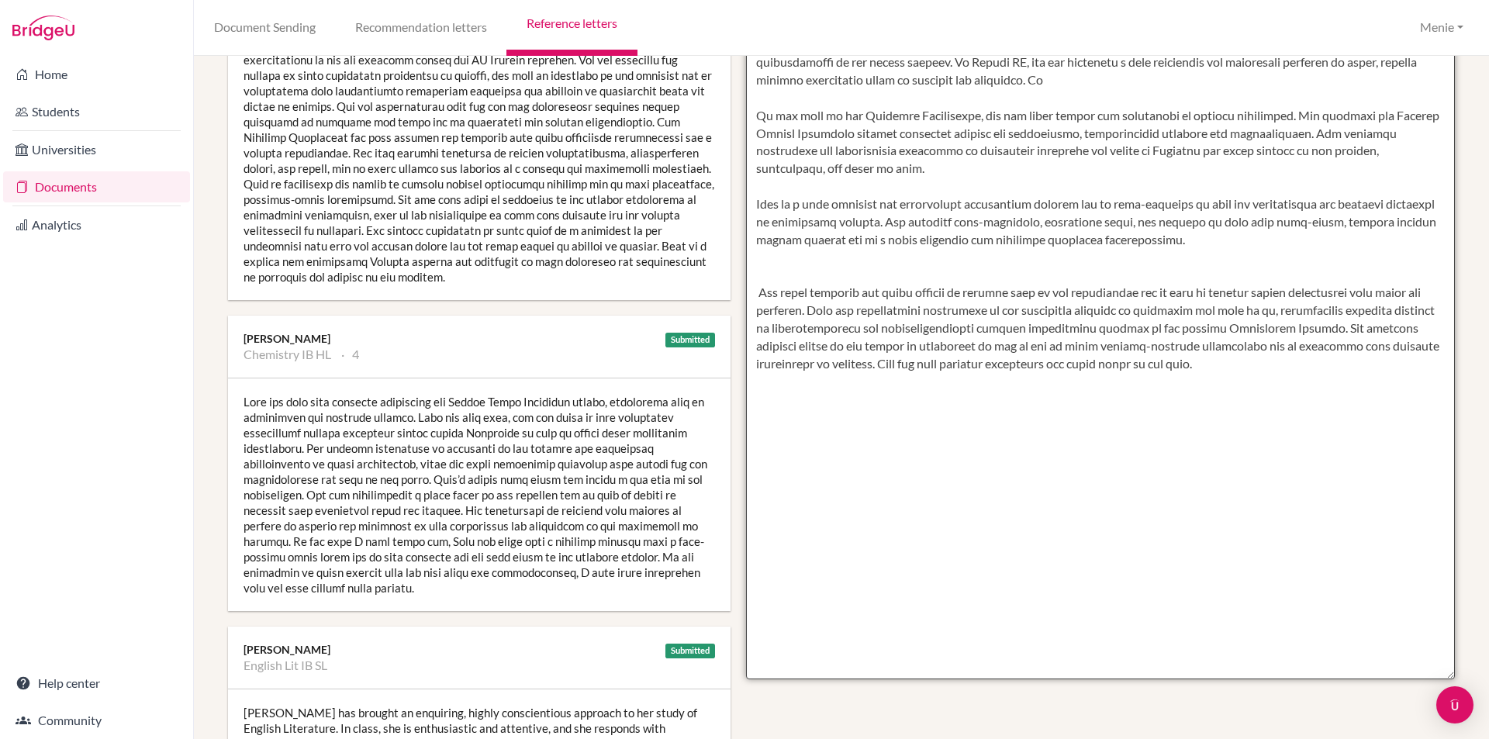
scroll to position [155, 0]
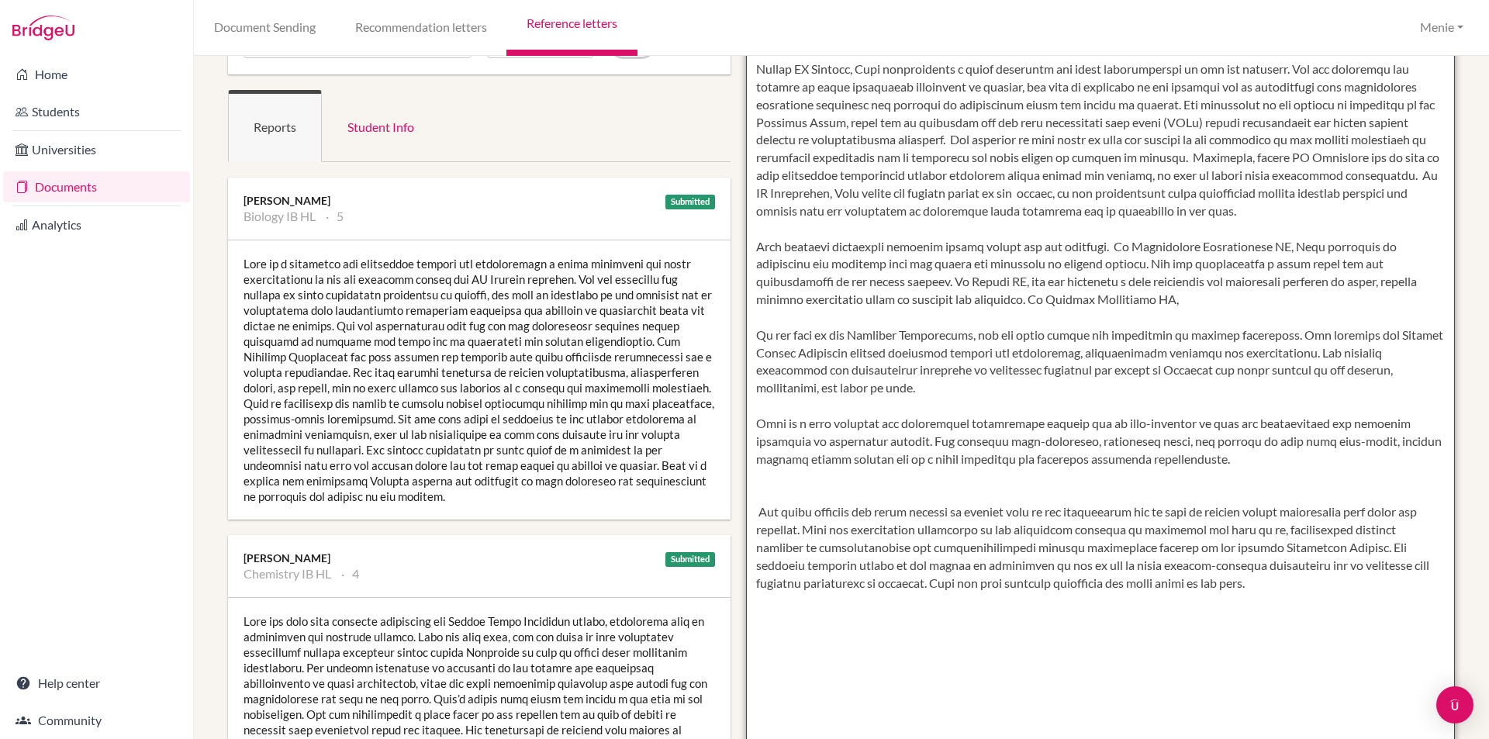
paste textarea "She is growing ever more confident in her ability to interpret texts, and her c…"
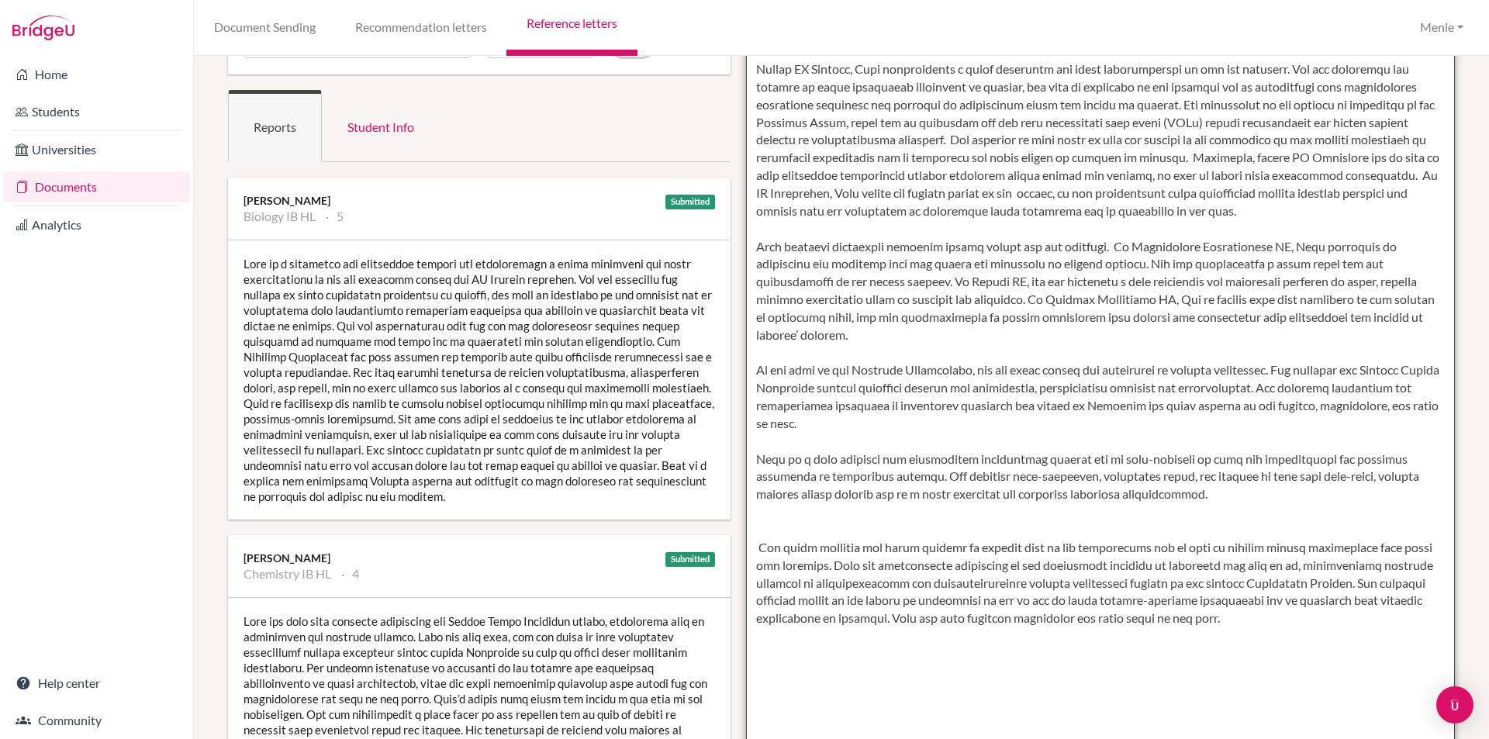
drag, startPoint x: 1065, startPoint y: 298, endPoint x: 1073, endPoint y: 345, distance: 48.1
click at [1065, 299] on textarea at bounding box center [1101, 450] width 710 height 896
drag, startPoint x: 1162, startPoint y: 301, endPoint x: 1138, endPoint y: 300, distance: 24.1
click at [1138, 300] on textarea at bounding box center [1101, 450] width 710 height 896
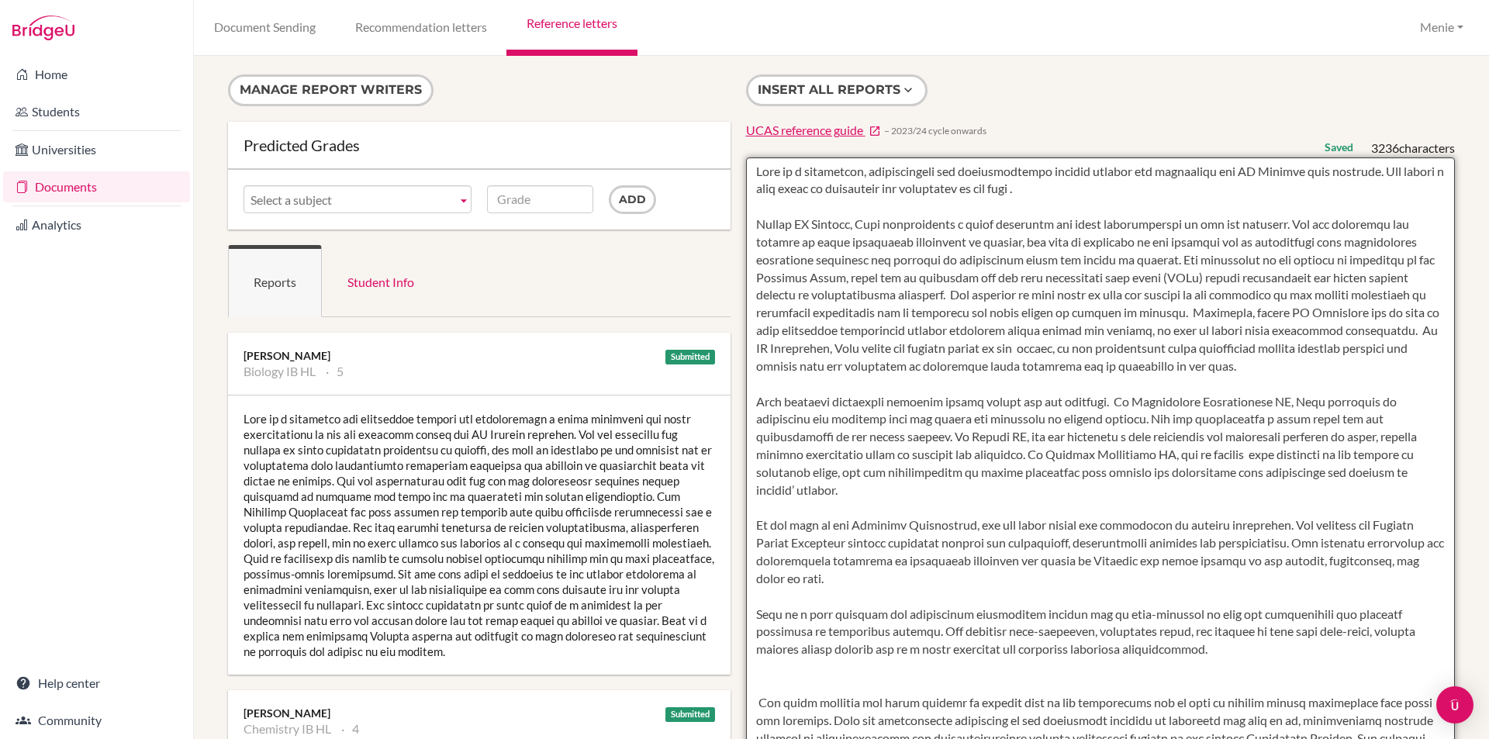
scroll to position [310, 0]
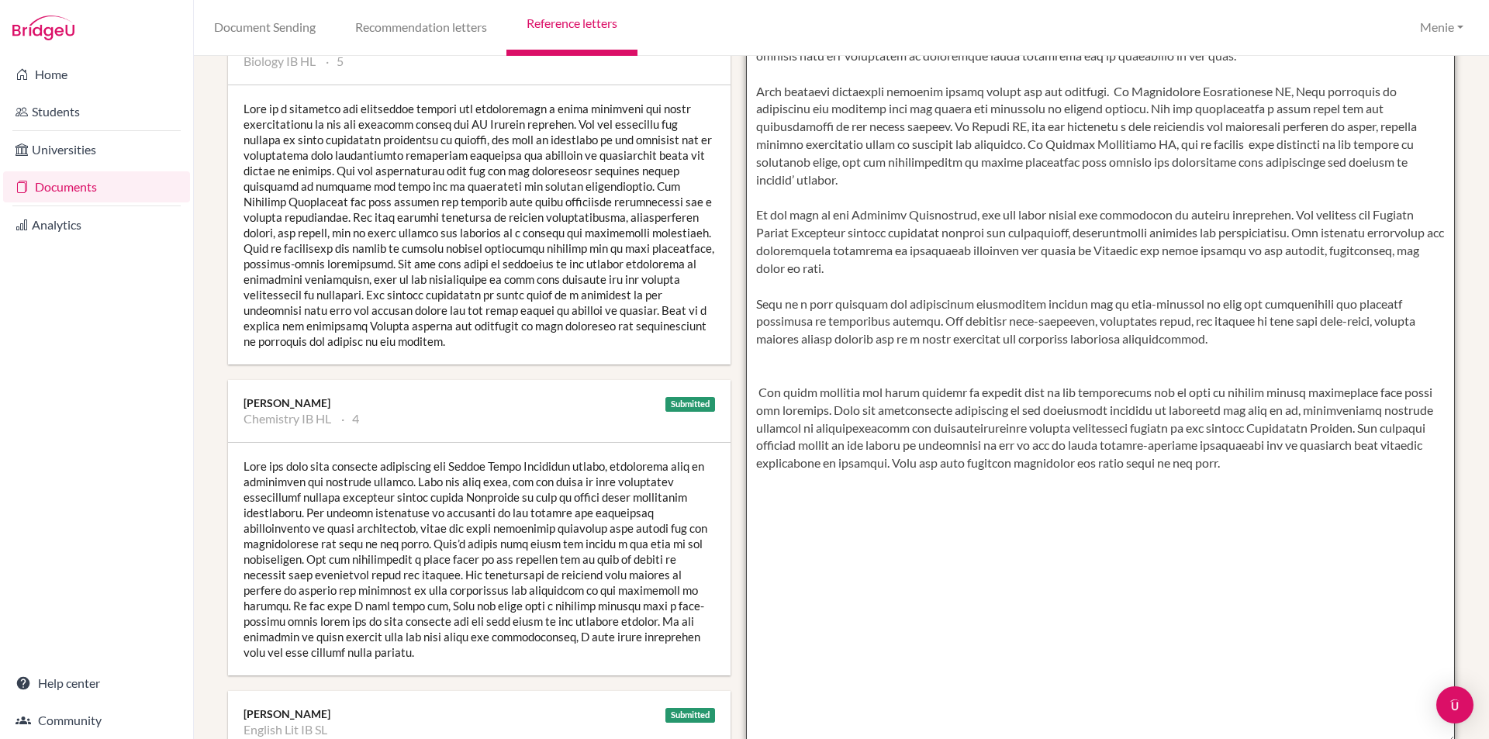
drag, startPoint x: 764, startPoint y: 374, endPoint x: 1288, endPoint y: 468, distance: 532.5
click at [1288, 468] on textarea at bounding box center [1101, 295] width 710 height 896
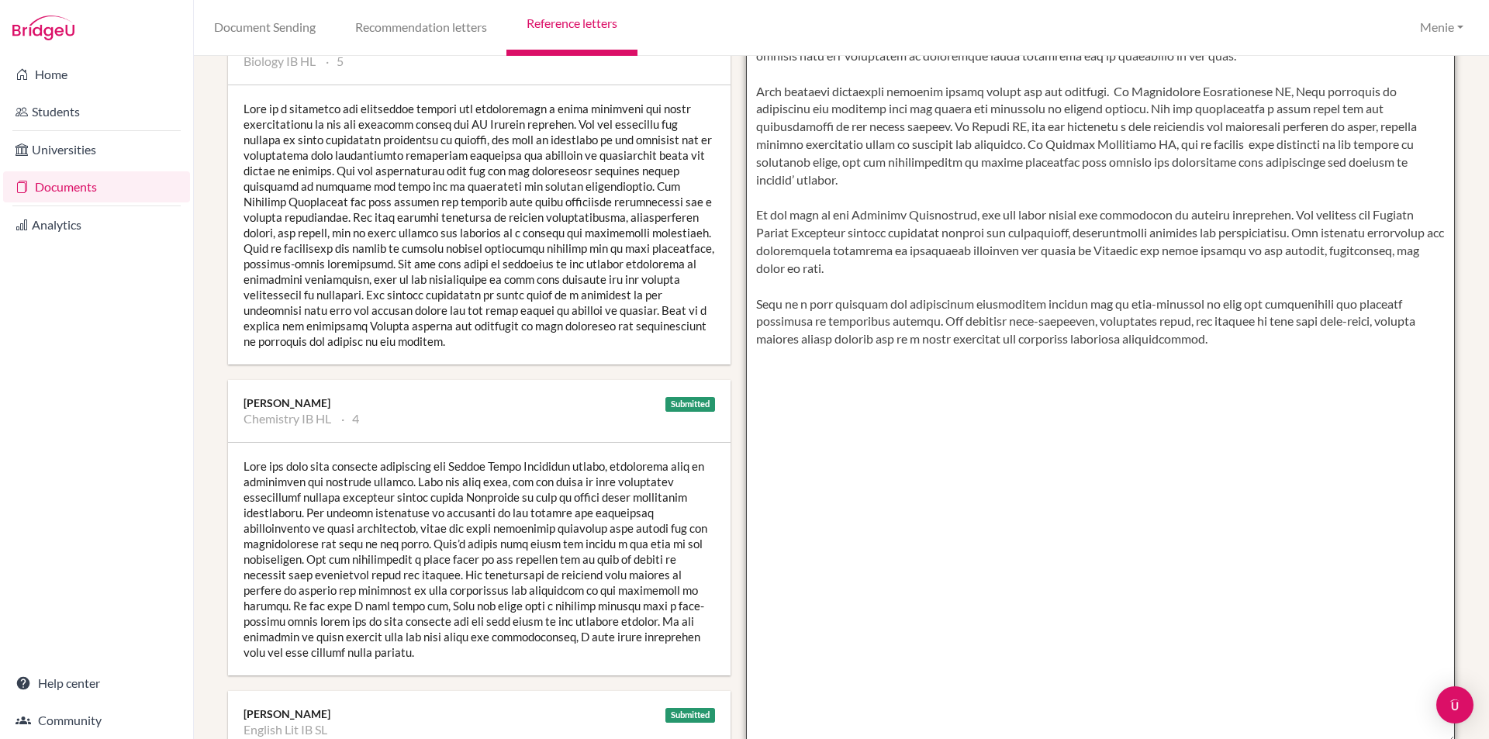
scroll to position [78, 0]
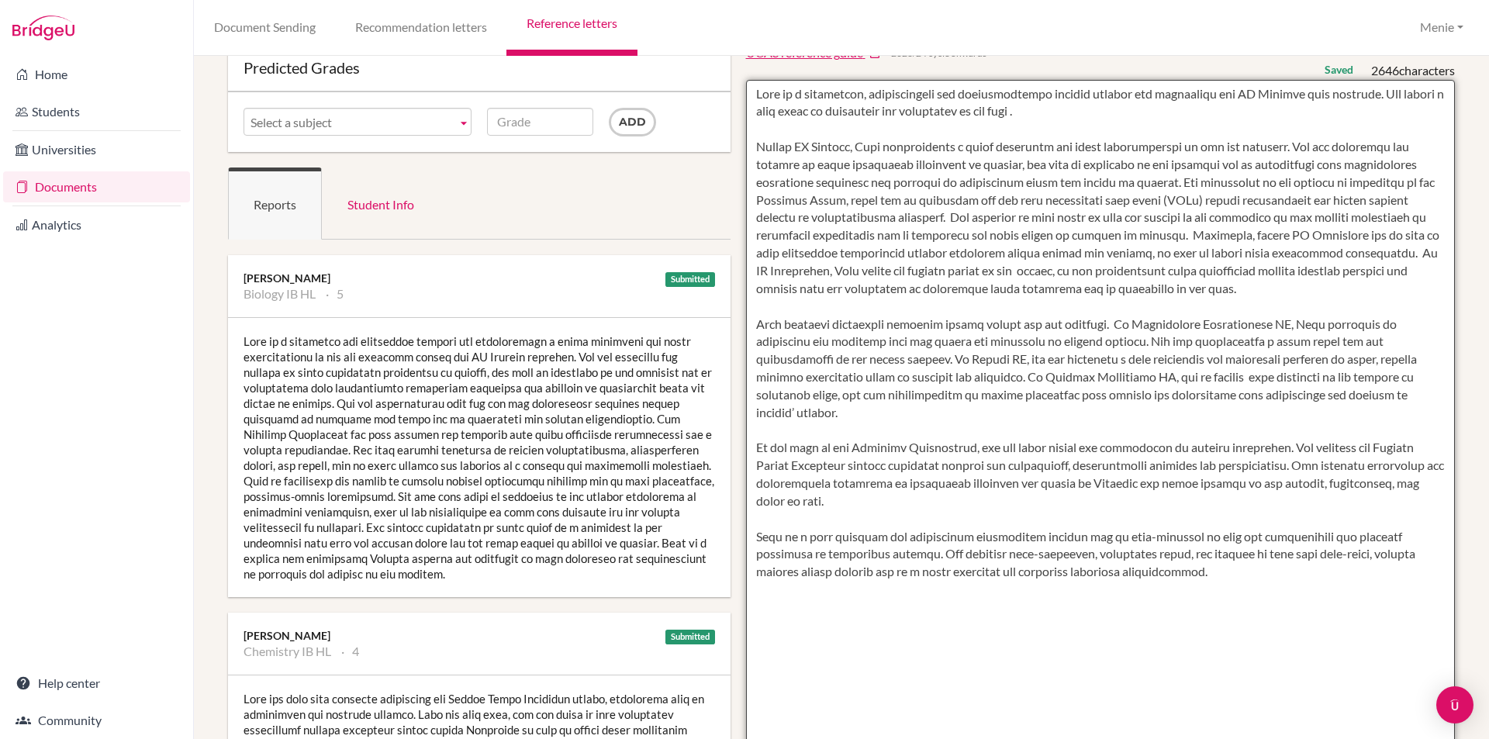
drag, startPoint x: 1350, startPoint y: 454, endPoint x: 1354, endPoint y: 479, distance: 25.1
click at [1354, 479] on textarea at bounding box center [1101, 528] width 710 height 896
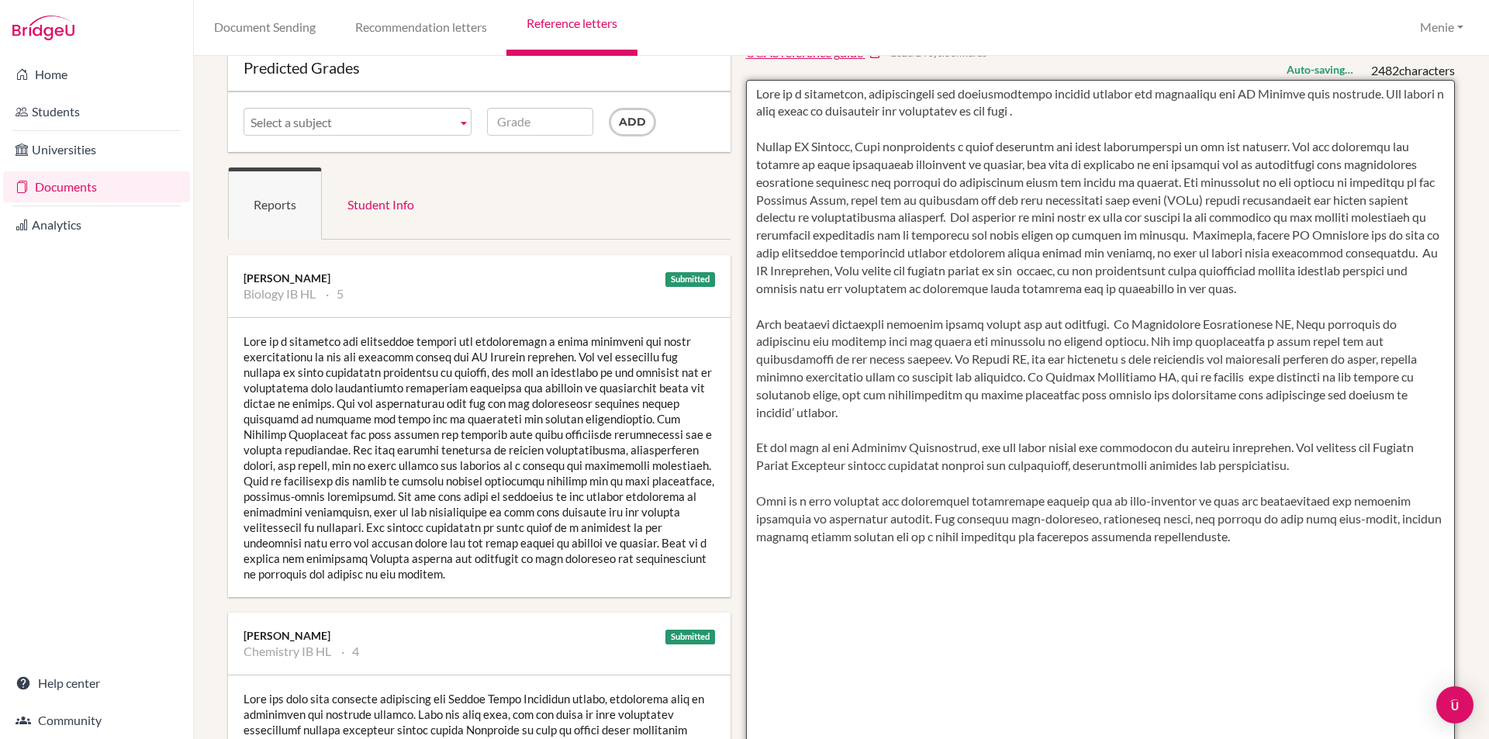
paste textarea "Her volunteer engagement in the field of veterinary medicine has been truly exc…"
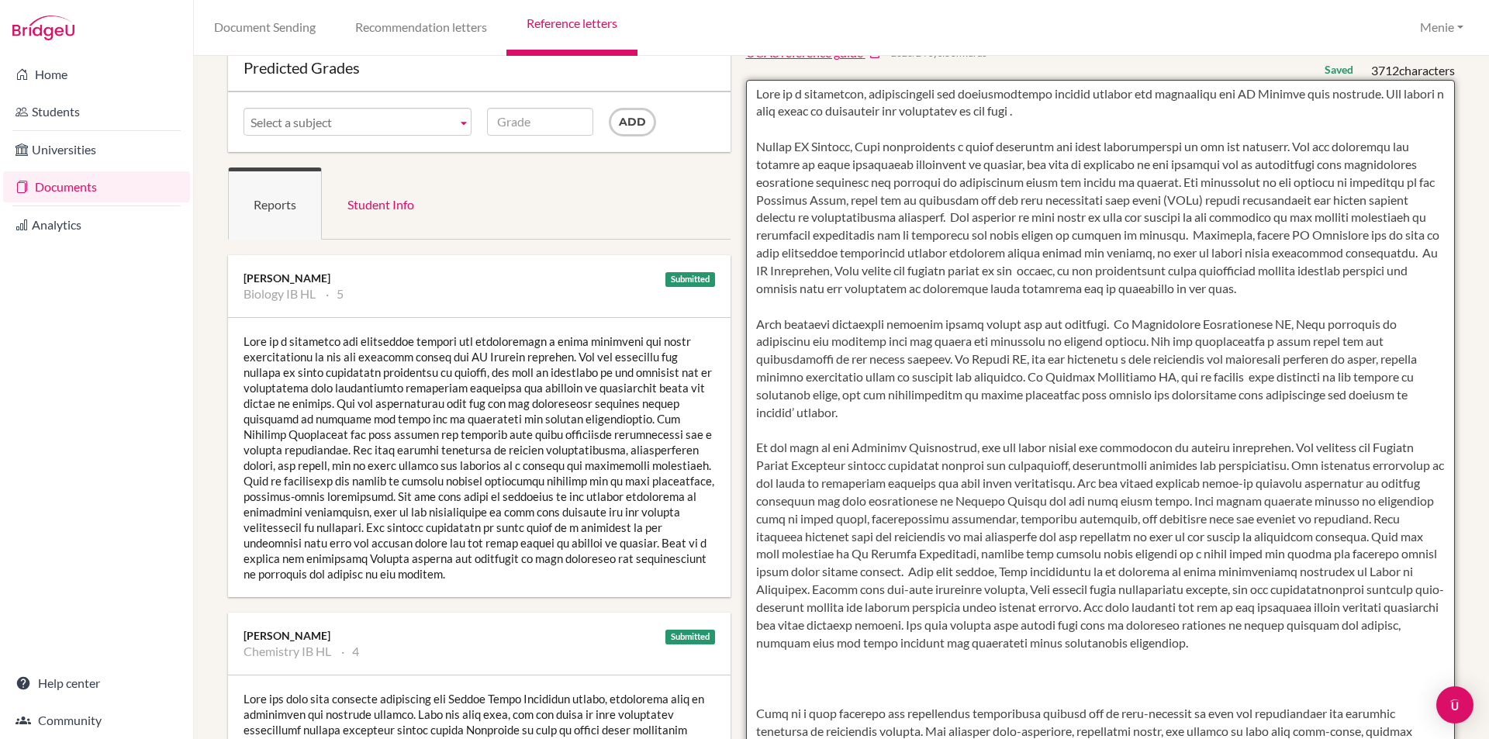
drag, startPoint x: 1280, startPoint y: 429, endPoint x: 1312, endPoint y: 450, distance: 38.1
click at [1318, 451] on textarea at bounding box center [1101, 528] width 710 height 896
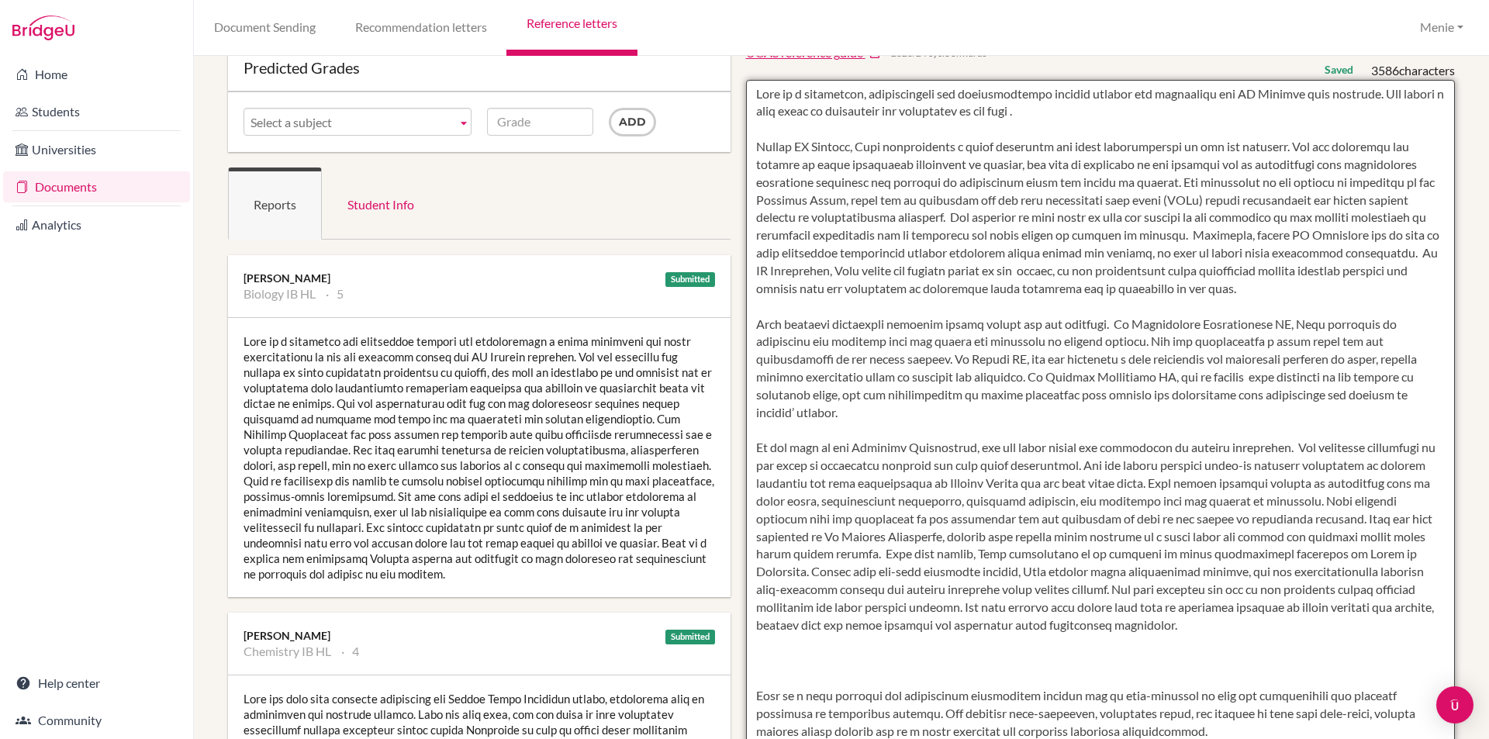
drag, startPoint x: 753, startPoint y: 322, endPoint x: 1356, endPoint y: 393, distance: 607.5
click at [1374, 401] on textarea at bounding box center [1101, 528] width 710 height 896
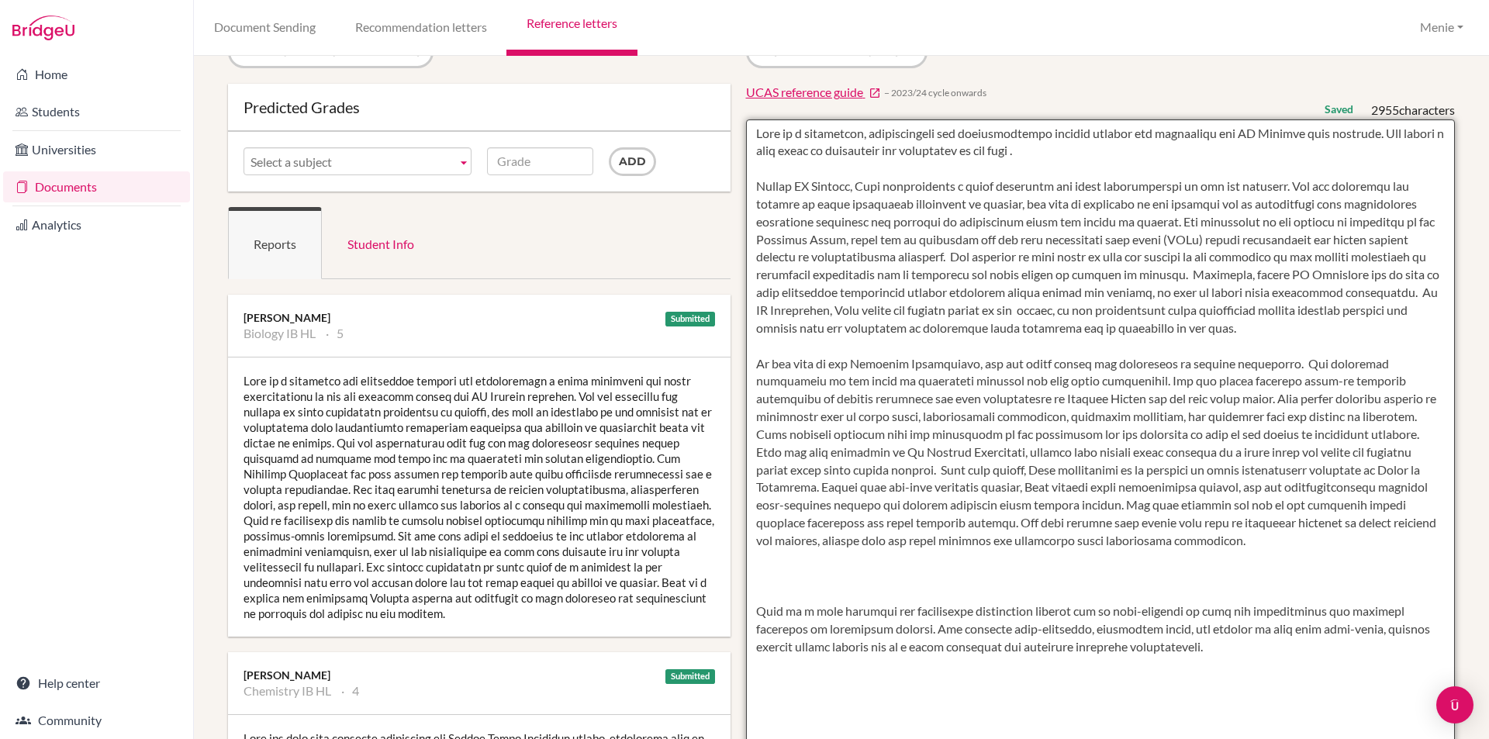
scroll to position [0, 0]
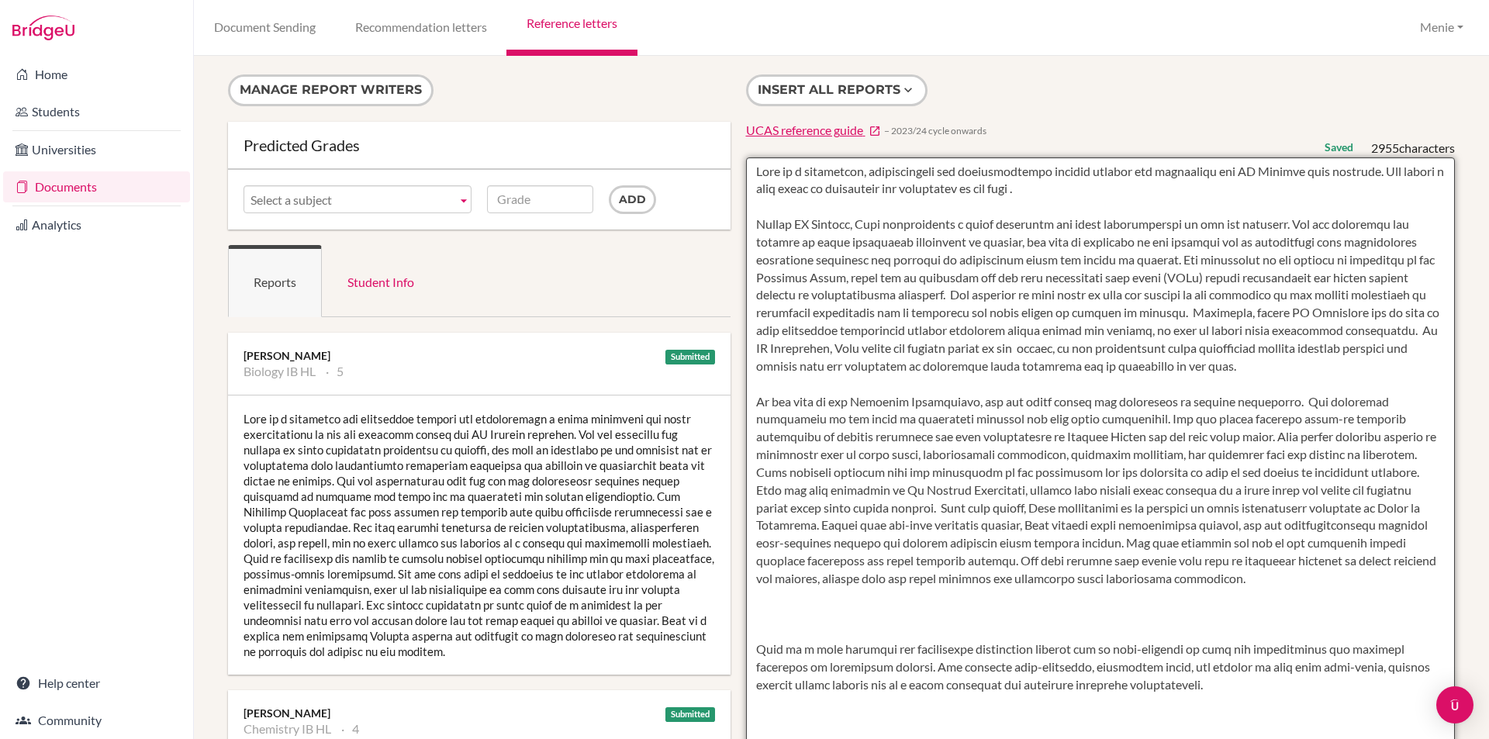
click at [1431, 470] on textarea at bounding box center [1101, 605] width 710 height 896
click at [1138, 489] on textarea at bounding box center [1101, 605] width 710 height 896
drag, startPoint x: 1240, startPoint y: 489, endPoint x: 1190, endPoint y: 492, distance: 49.8
click at [1190, 492] on textarea at bounding box center [1101, 605] width 710 height 896
click at [1245, 489] on textarea at bounding box center [1101, 605] width 710 height 896
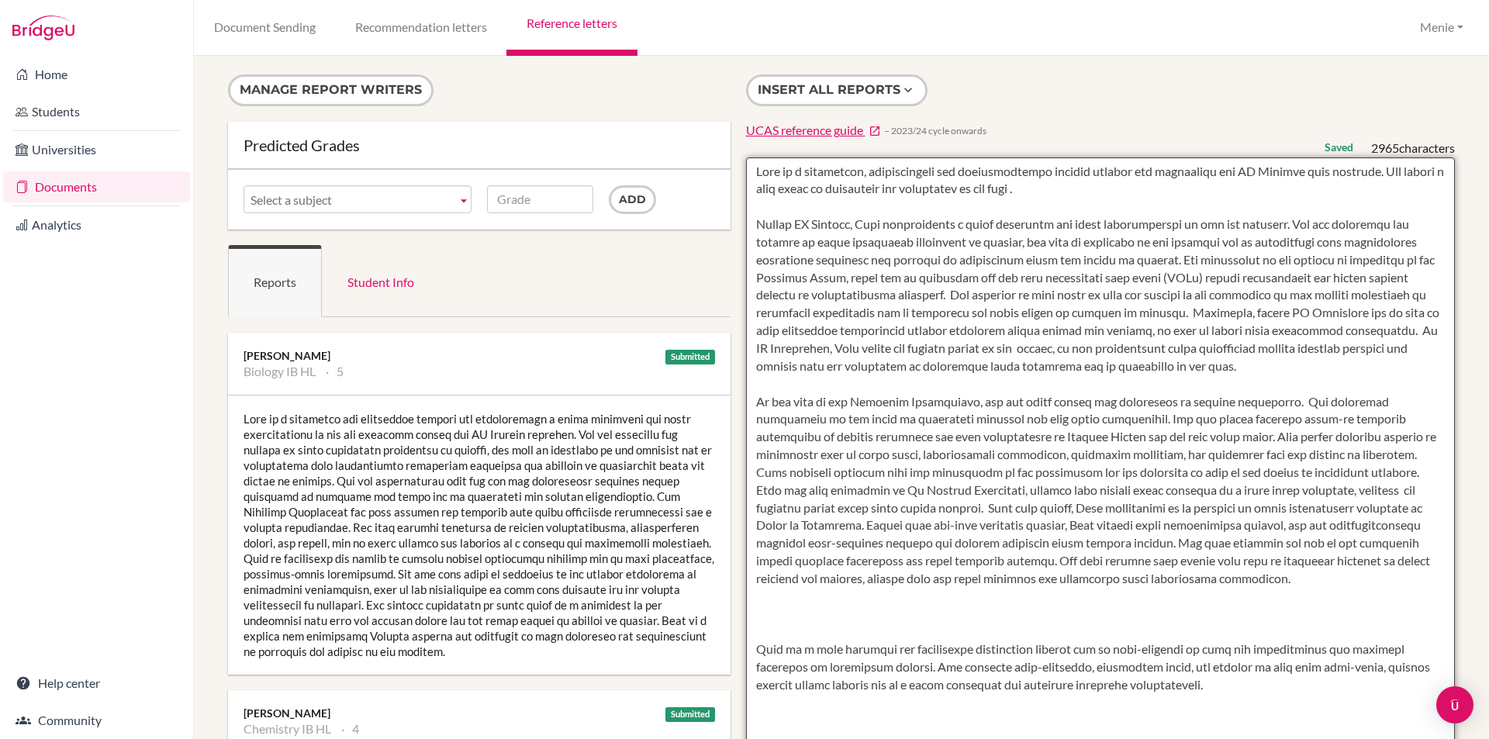
drag, startPoint x: 1262, startPoint y: 491, endPoint x: 1258, endPoint y: 541, distance: 49.8
click at [1196, 492] on textarea at bounding box center [1101, 605] width 710 height 896
click at [1058, 509] on textarea at bounding box center [1101, 605] width 710 height 896
click at [1124, 506] on textarea at bounding box center [1101, 605] width 710 height 896
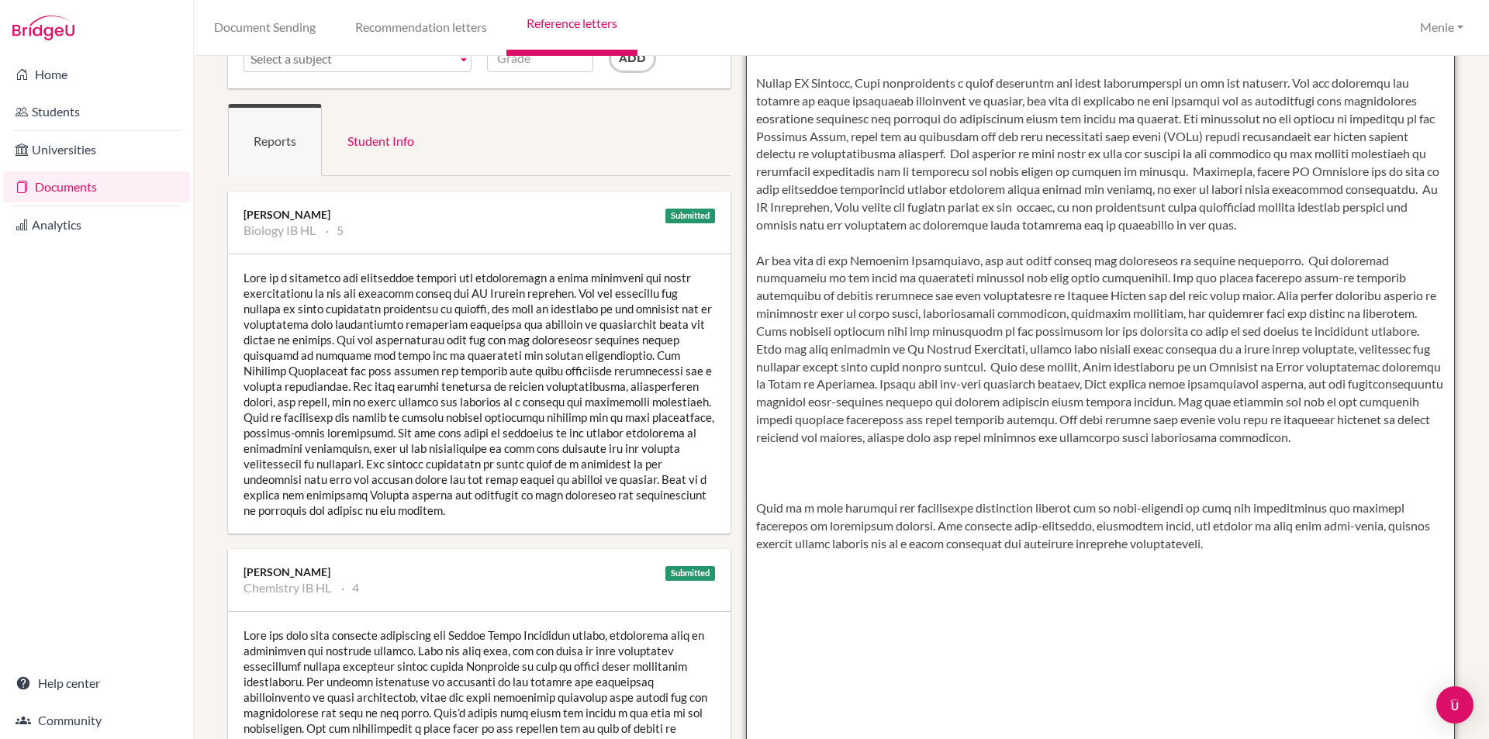
scroll to position [155, 0]
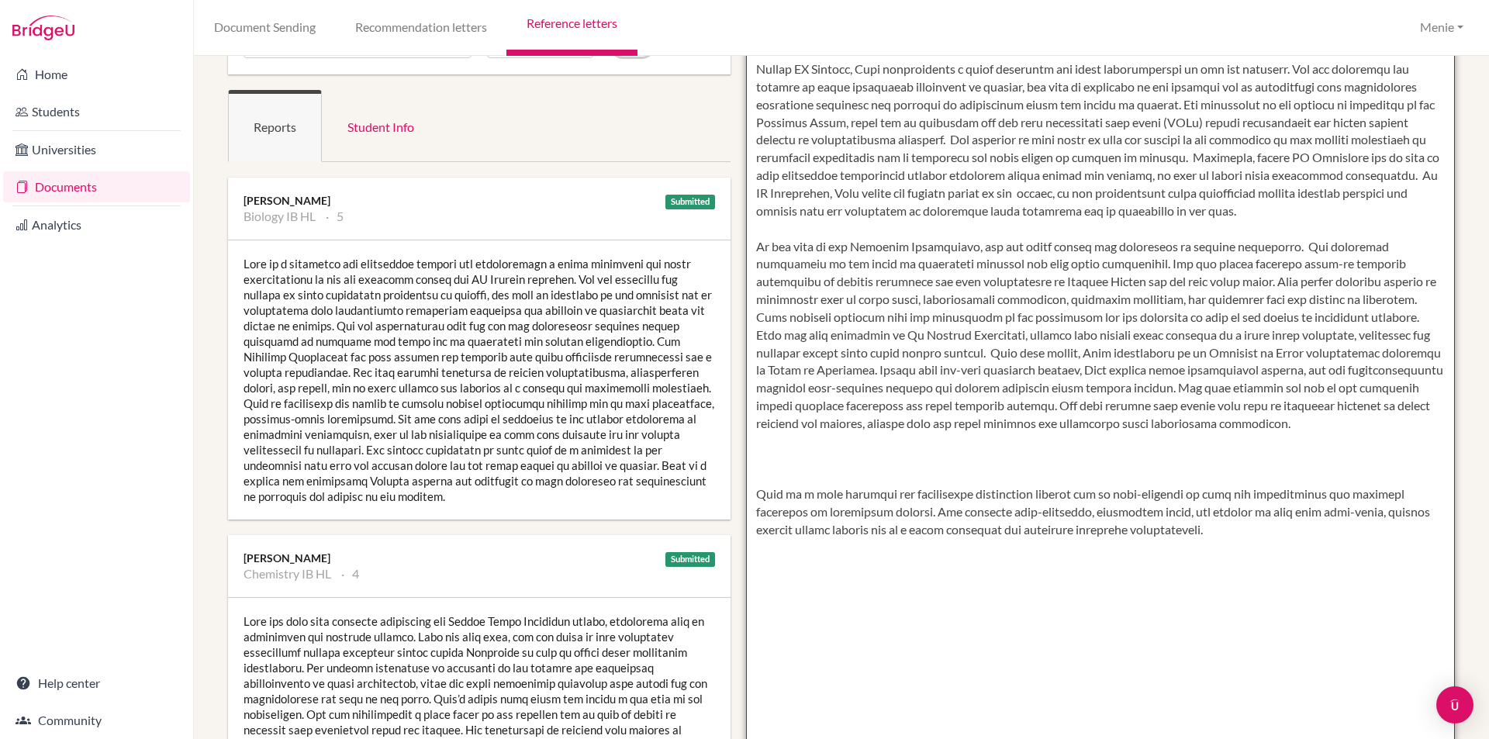
click at [796, 475] on textarea at bounding box center [1101, 450] width 710 height 896
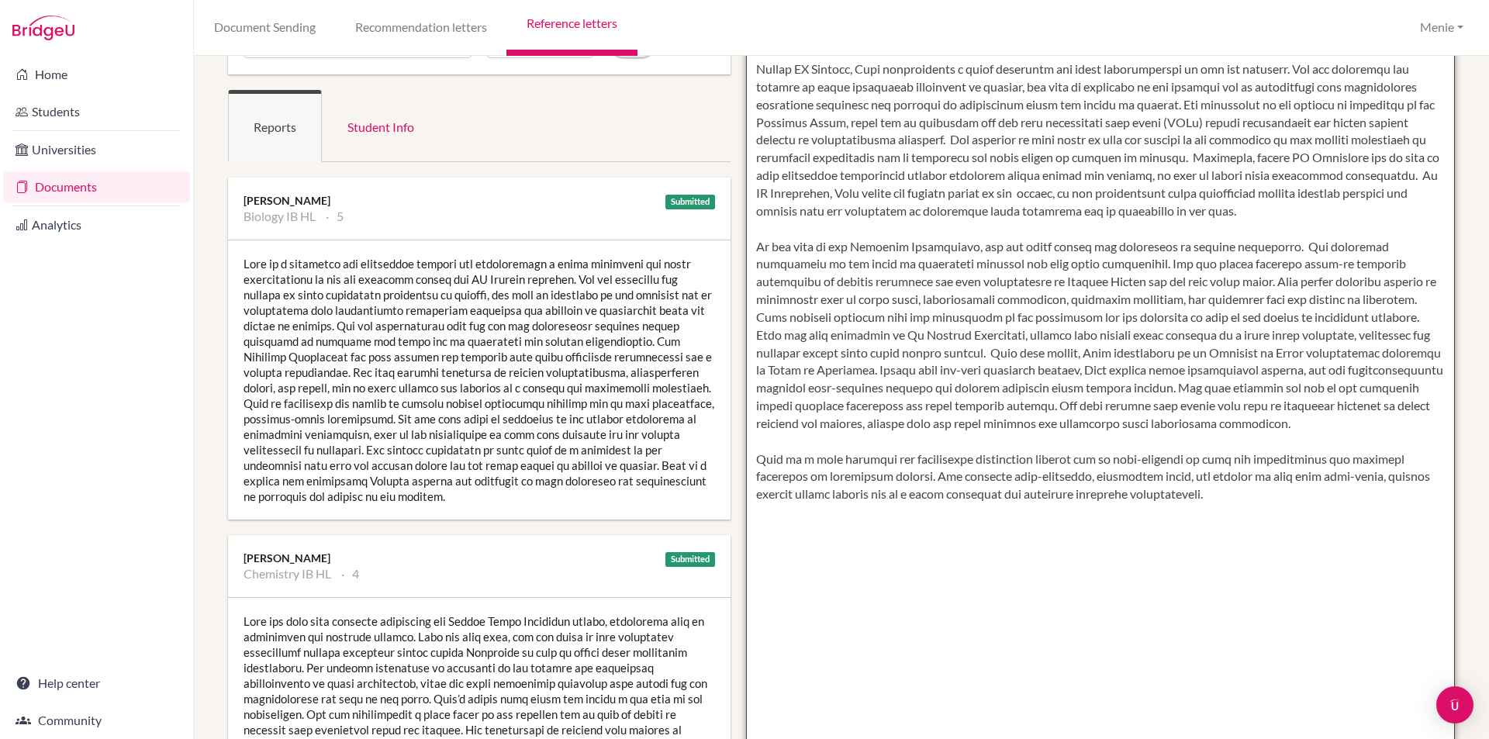
scroll to position [0, 0]
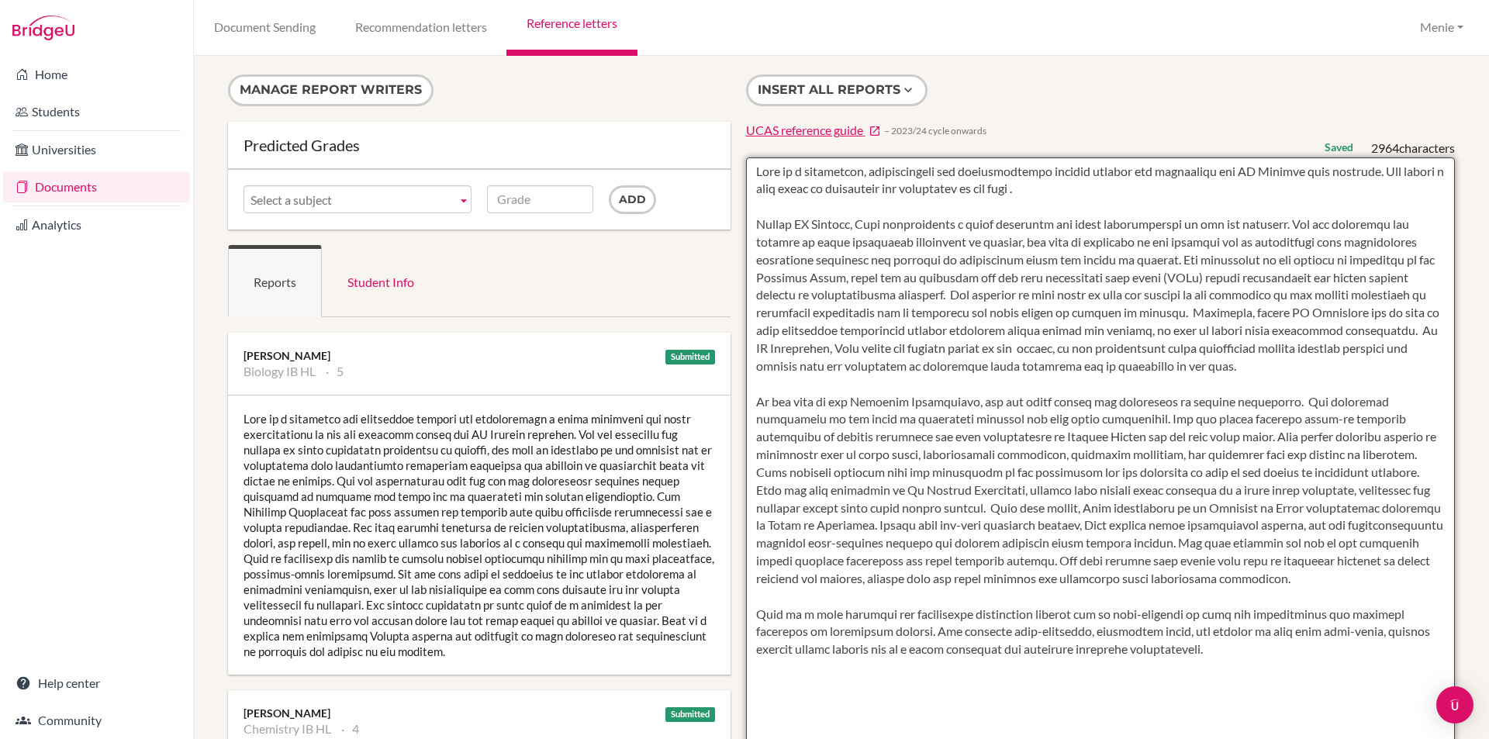
drag, startPoint x: 883, startPoint y: 364, endPoint x: 900, endPoint y: 390, distance: 31.4
click at [884, 364] on textarea at bounding box center [1101, 605] width 710 height 896
drag, startPoint x: 752, startPoint y: 399, endPoint x: 1252, endPoint y: 395, distance: 499.4
click at [1278, 398] on textarea at bounding box center [1101, 605] width 710 height 896
click at [993, 514] on textarea at bounding box center [1101, 605] width 710 height 896
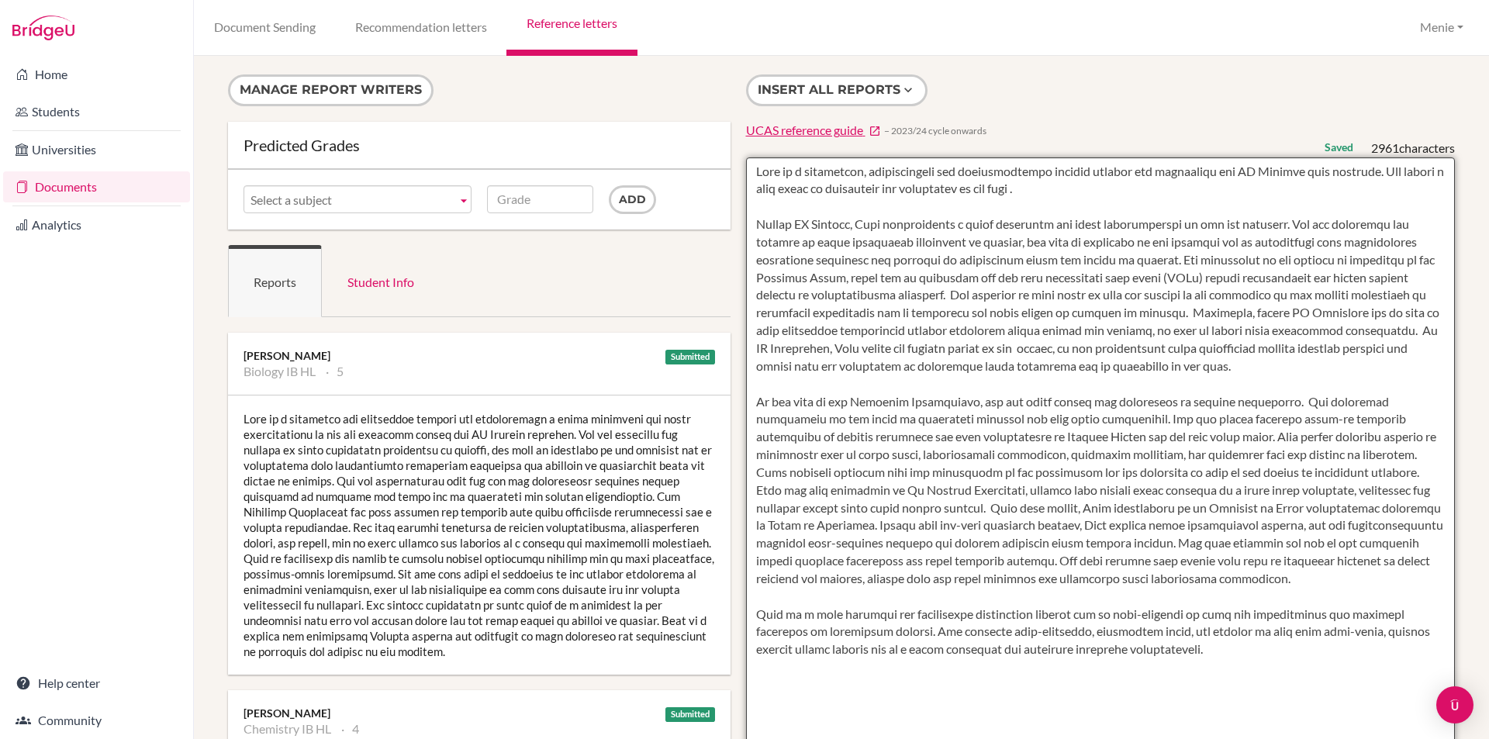
click at [1404, 470] on textarea at bounding box center [1101, 605] width 710 height 896
click at [993, 560] on textarea at bounding box center [1101, 605] width 710 height 896
click at [1147, 542] on textarea at bounding box center [1101, 605] width 710 height 896
type textarea "Erin is a thoughtful, conscientious and intellectually curious student who appr…"
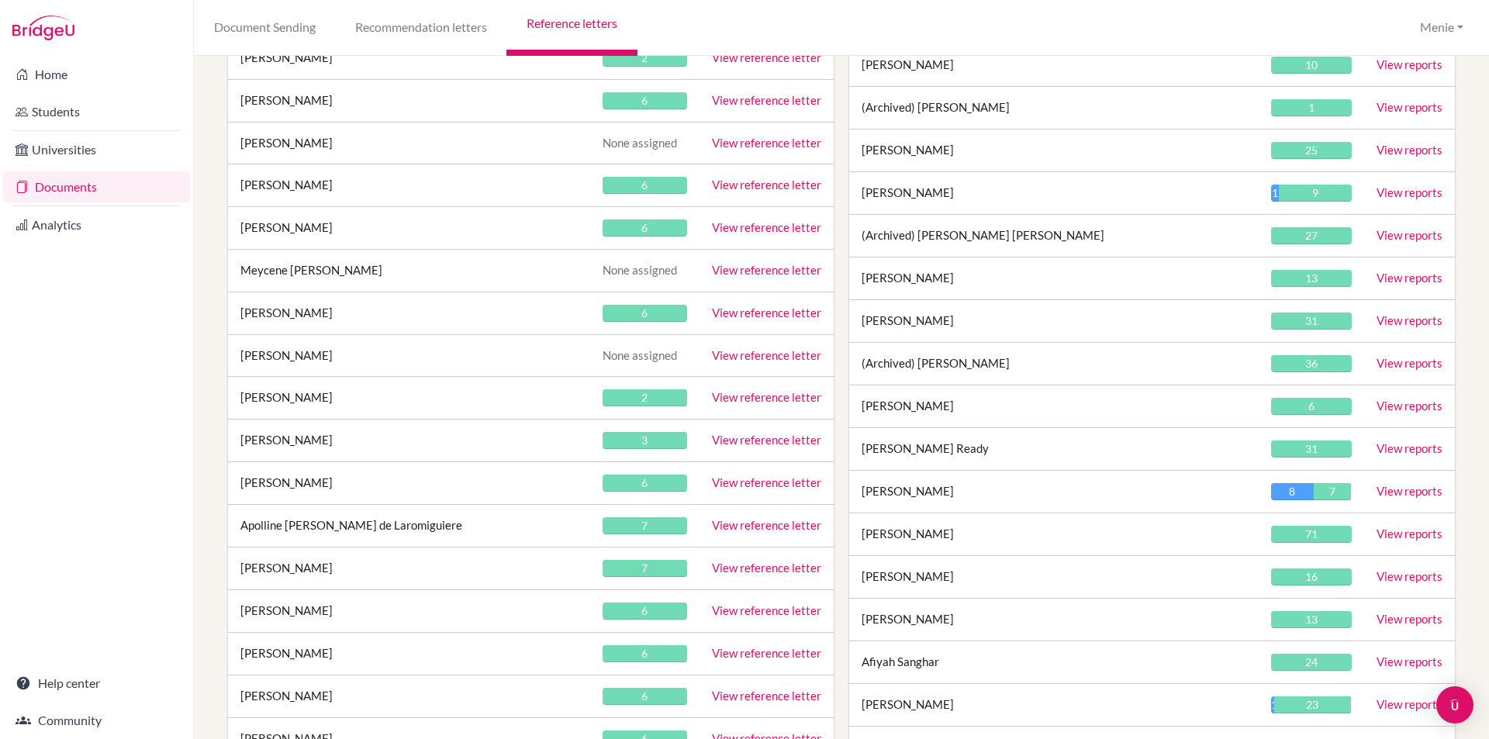
scroll to position [7866, 0]
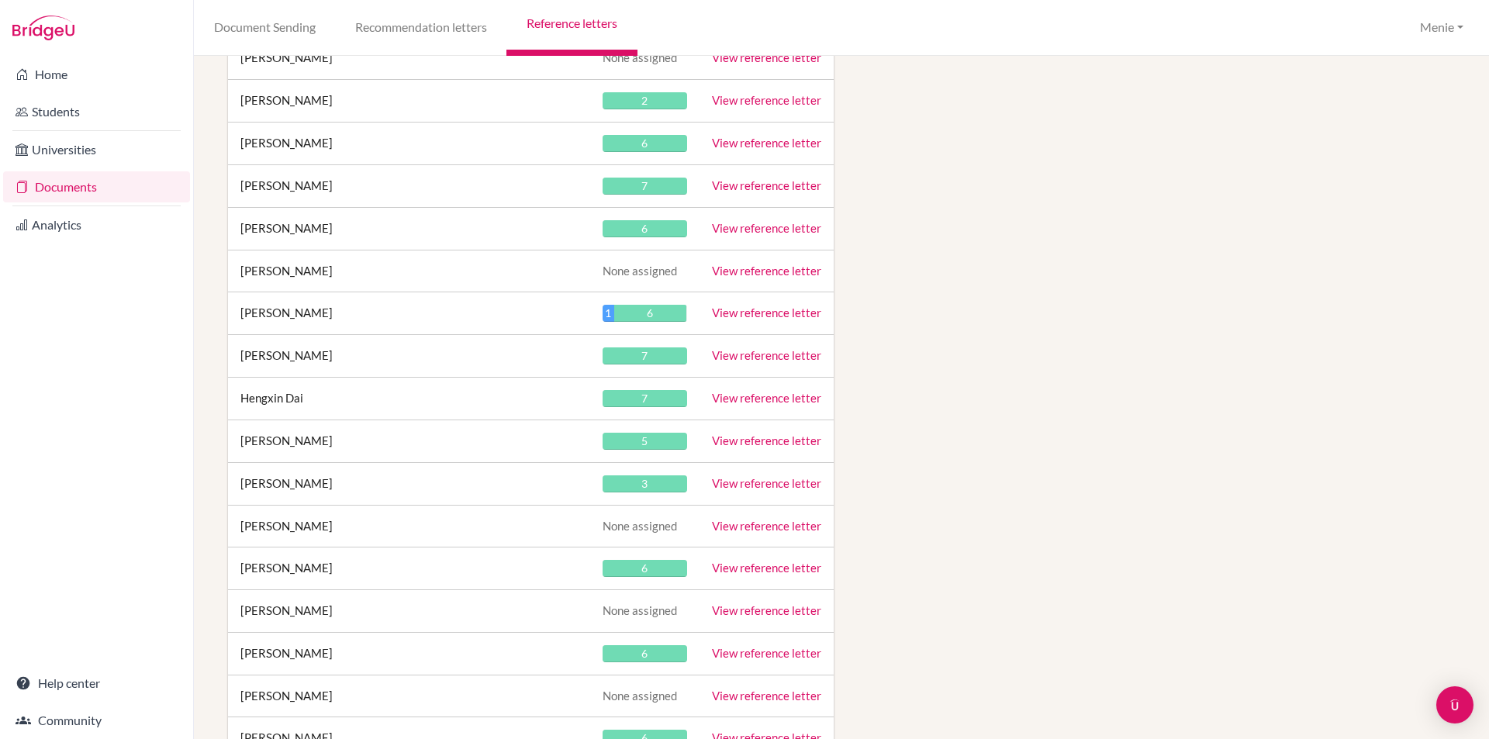
click at [784, 397] on link "View reference letter" at bounding box center [766, 398] width 109 height 14
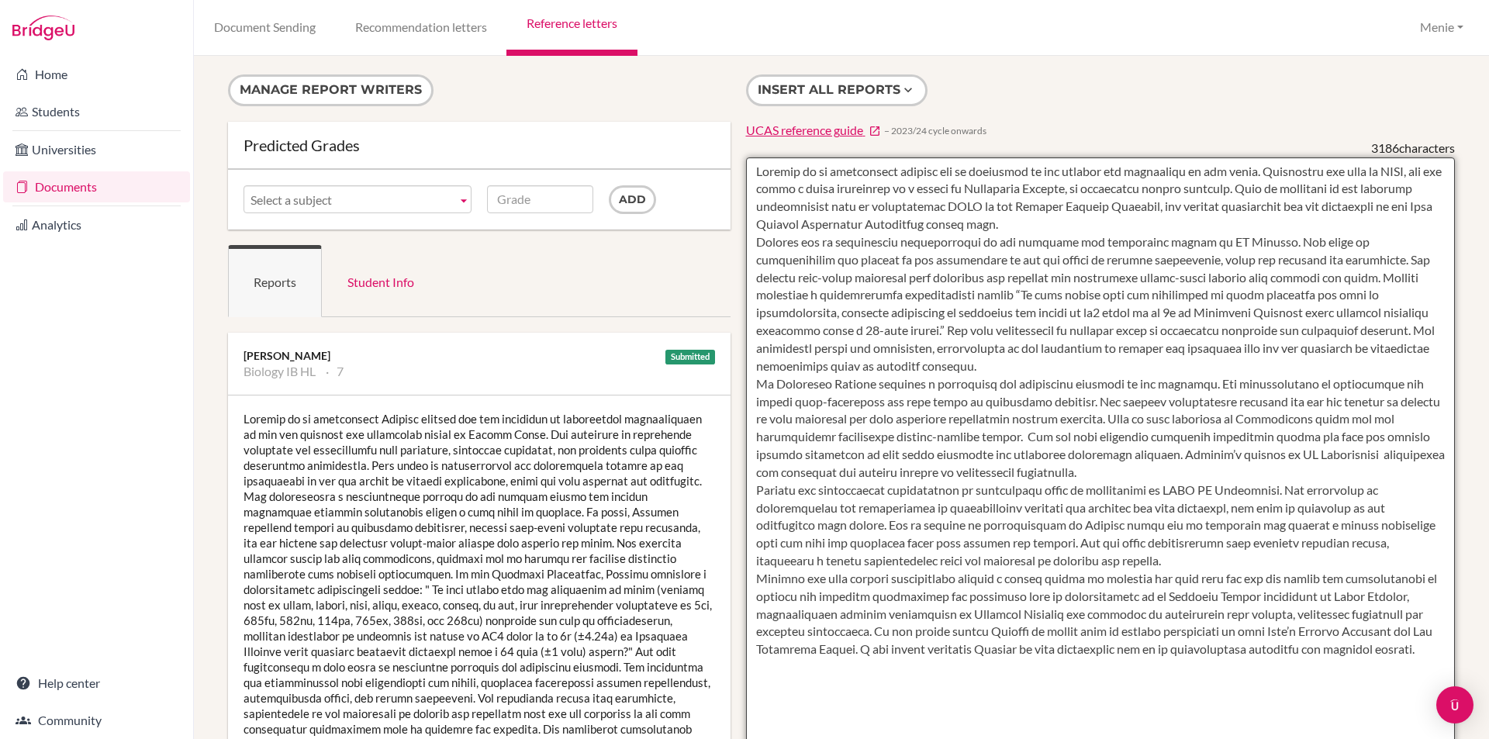
click at [1072, 226] on textarea at bounding box center [1101, 605] width 710 height 896
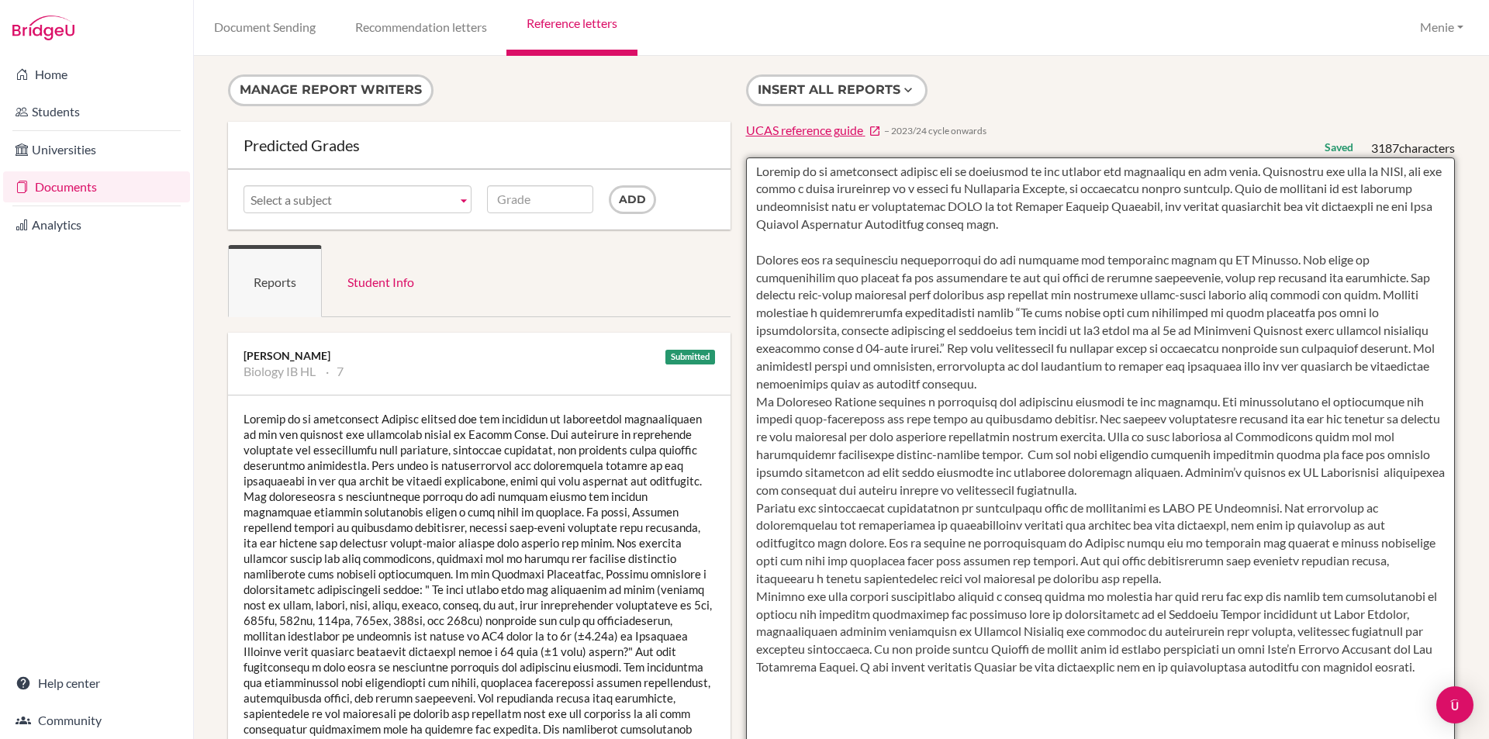
click at [862, 379] on textarea at bounding box center [1101, 605] width 710 height 896
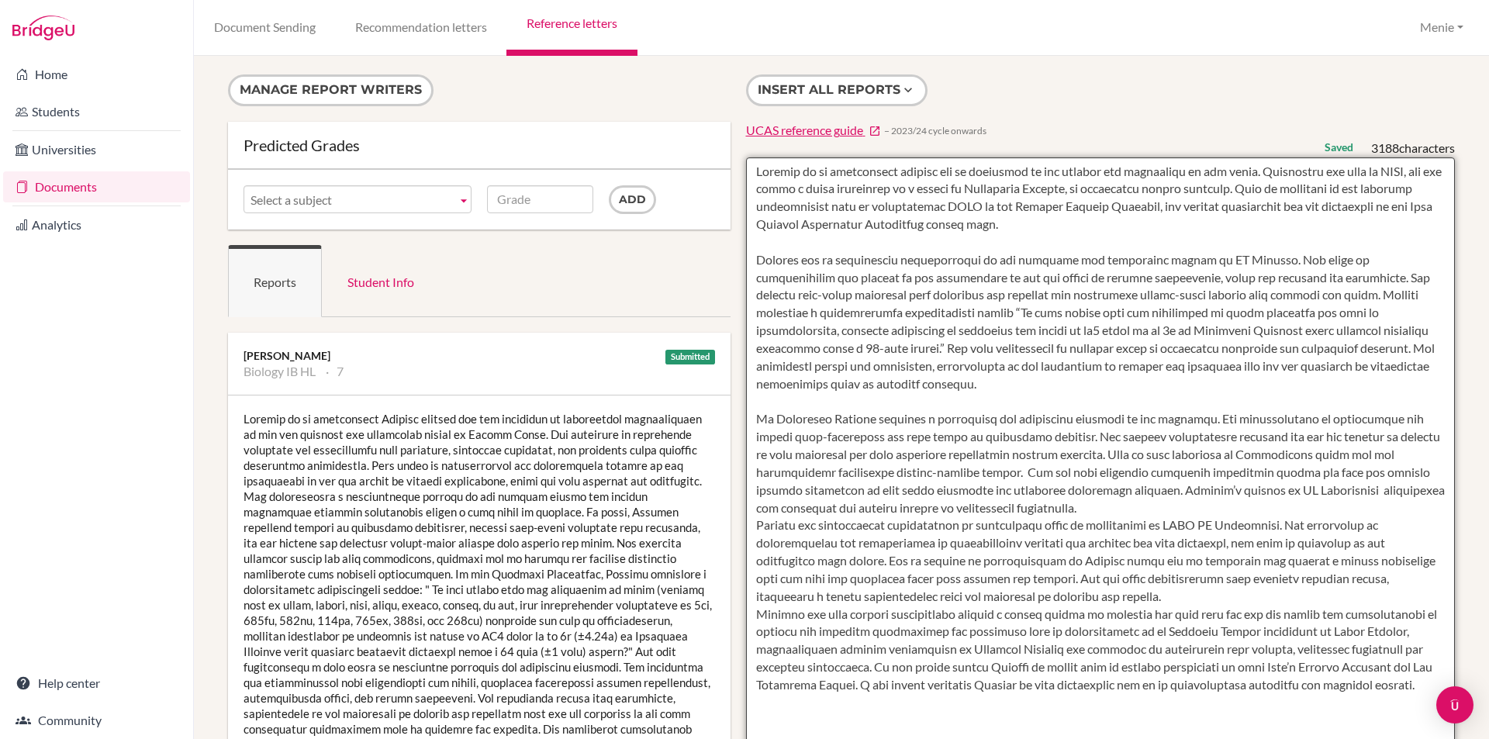
click at [1138, 592] on textarea at bounding box center [1101, 605] width 710 height 896
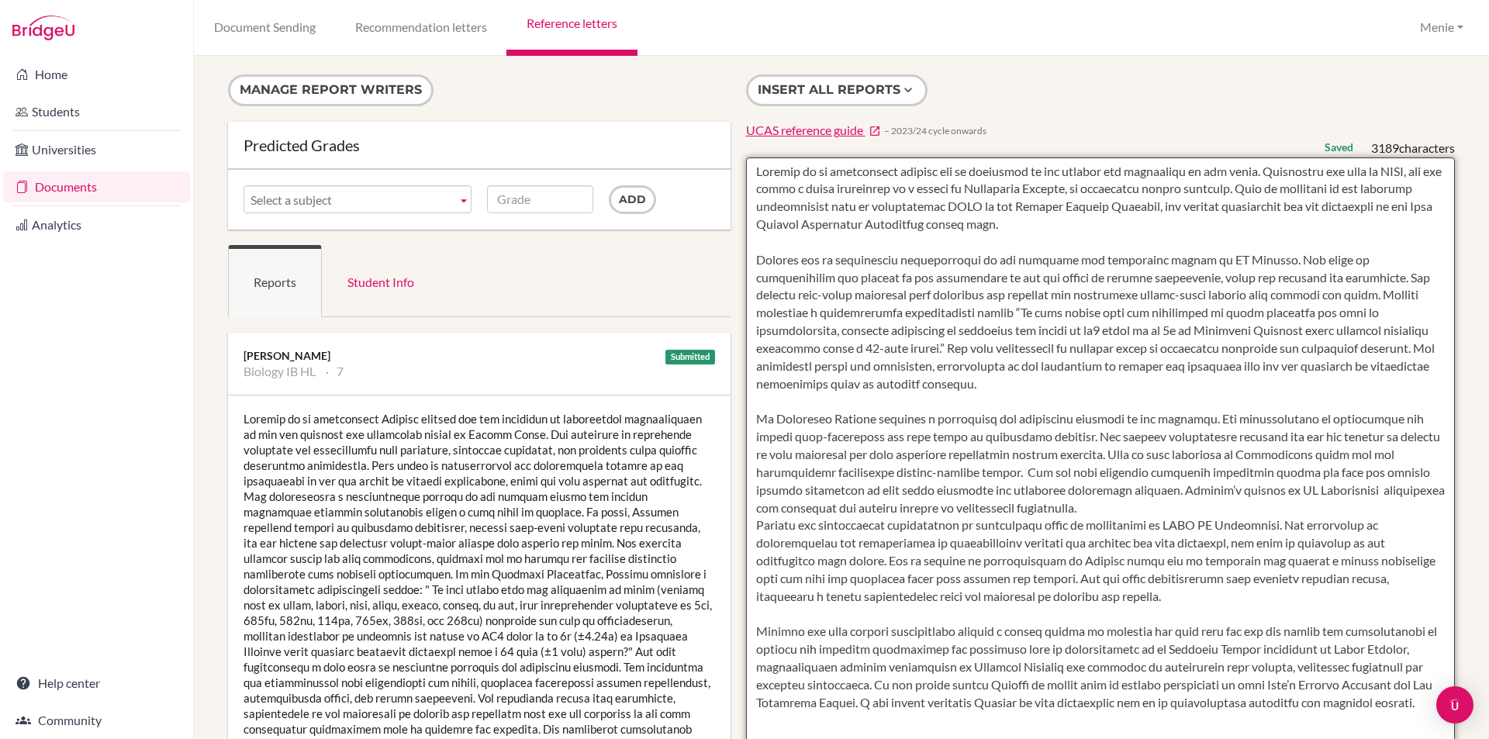
drag, startPoint x: 1247, startPoint y: 174, endPoint x: 1124, endPoint y: 174, distance: 122.5
click at [1124, 174] on textarea at bounding box center [1101, 605] width 710 height 896
drag, startPoint x: 798, startPoint y: 170, endPoint x: 1251, endPoint y: 172, distance: 452.9
click at [1252, 173] on textarea at bounding box center [1101, 605] width 710 height 896
click at [1102, 167] on textarea at bounding box center [1101, 605] width 710 height 896
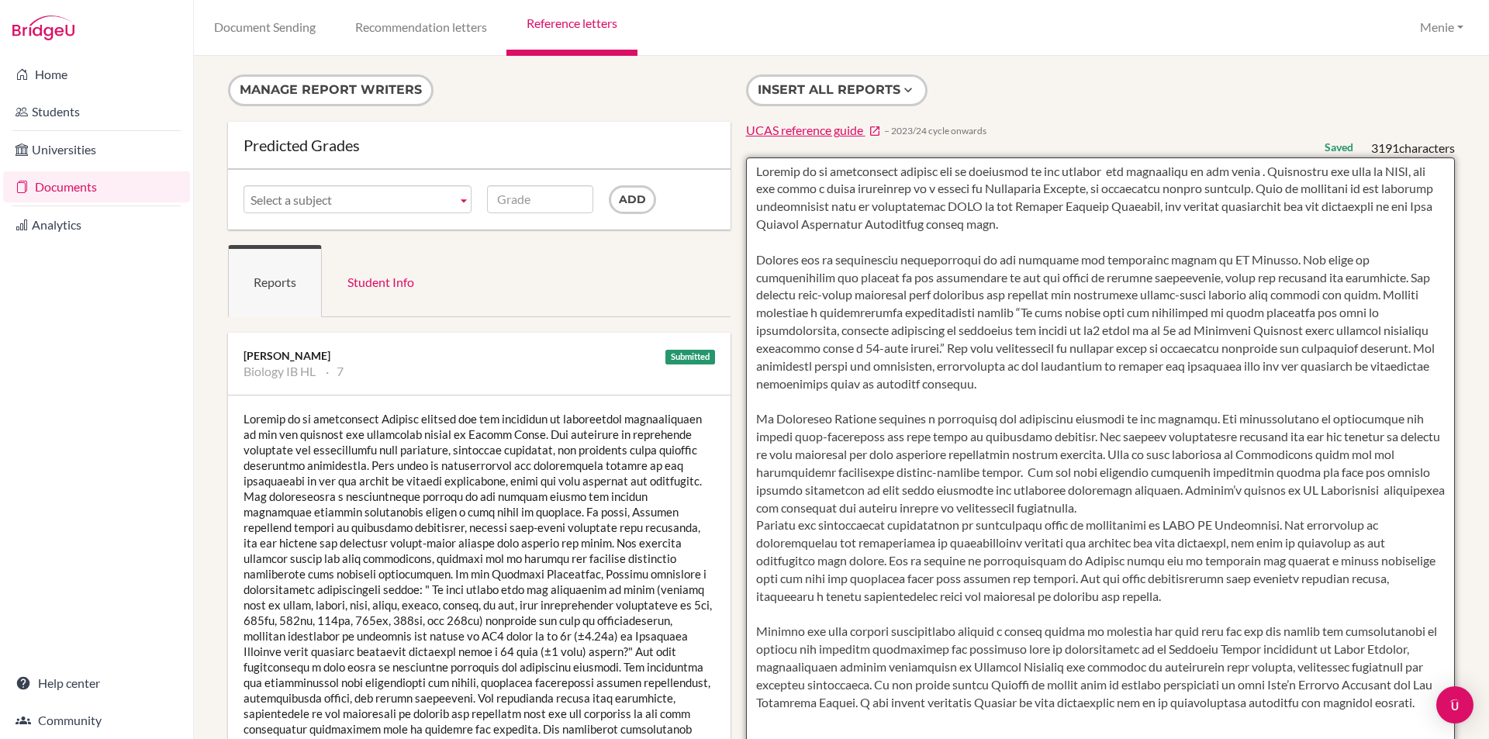
drag, startPoint x: 1252, startPoint y: 171, endPoint x: 1105, endPoint y: 172, distance: 147.3
click at [1105, 172] on textarea at bounding box center [1101, 605] width 710 height 896
click at [1193, 260] on textarea at bounding box center [1101, 605] width 710 height 896
drag, startPoint x: 938, startPoint y: 296, endPoint x: 1014, endPoint y: 299, distance: 75.3
click at [1014, 299] on textarea at bounding box center [1101, 605] width 710 height 896
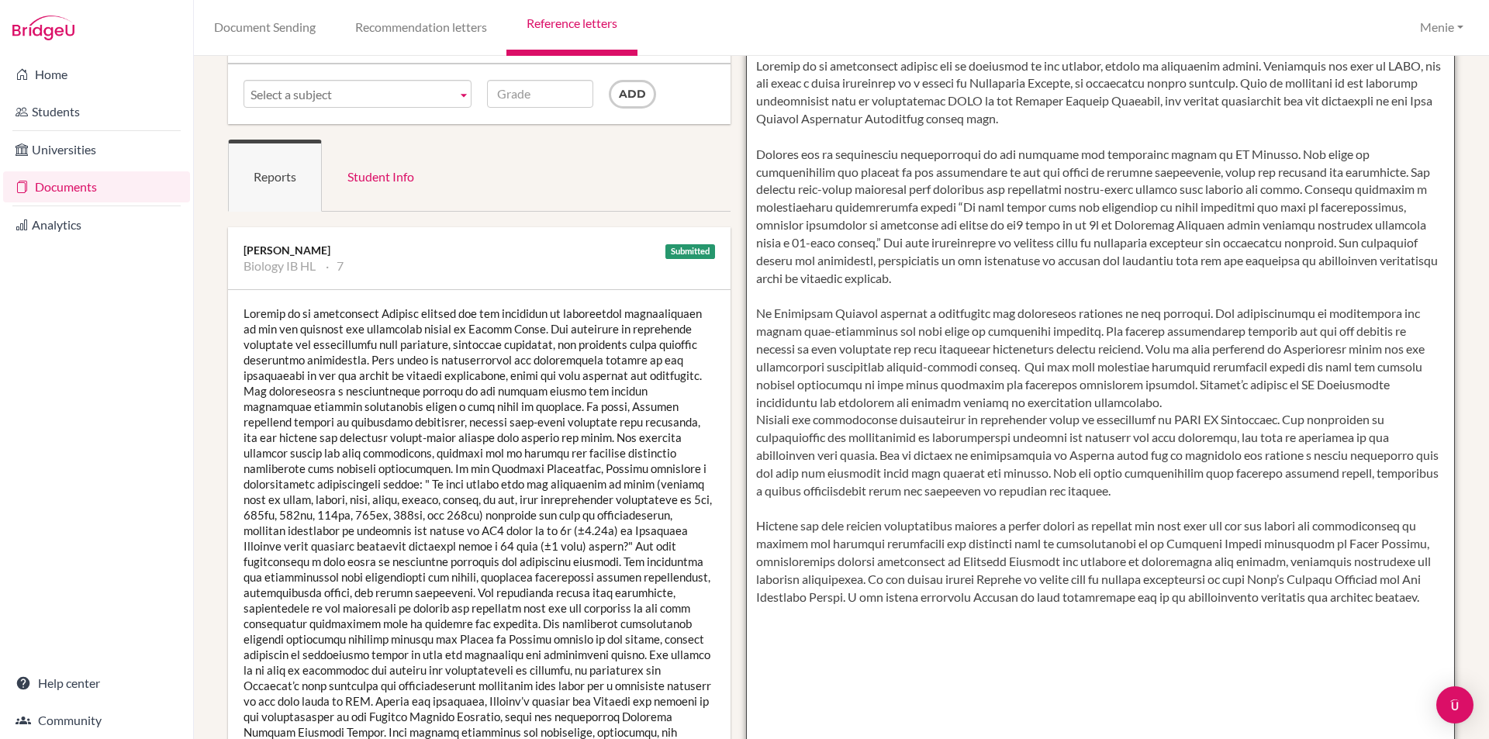
scroll to position [78, 0]
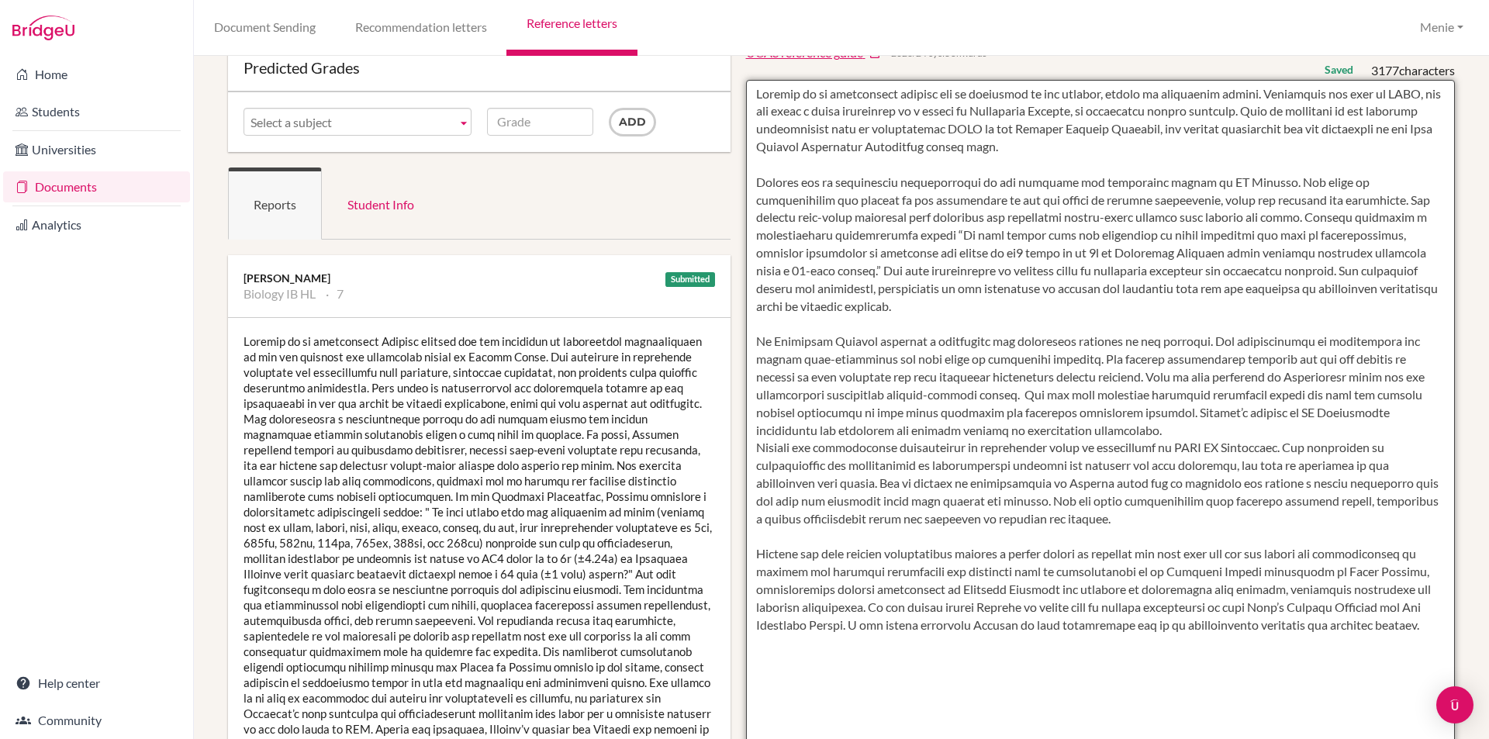
drag, startPoint x: 1414, startPoint y: 251, endPoint x: 1423, endPoint y: 272, distance: 22.6
click at [1414, 253] on textarea at bounding box center [1101, 528] width 710 height 896
click at [820, 340] on textarea at bounding box center [1101, 528] width 710 height 896
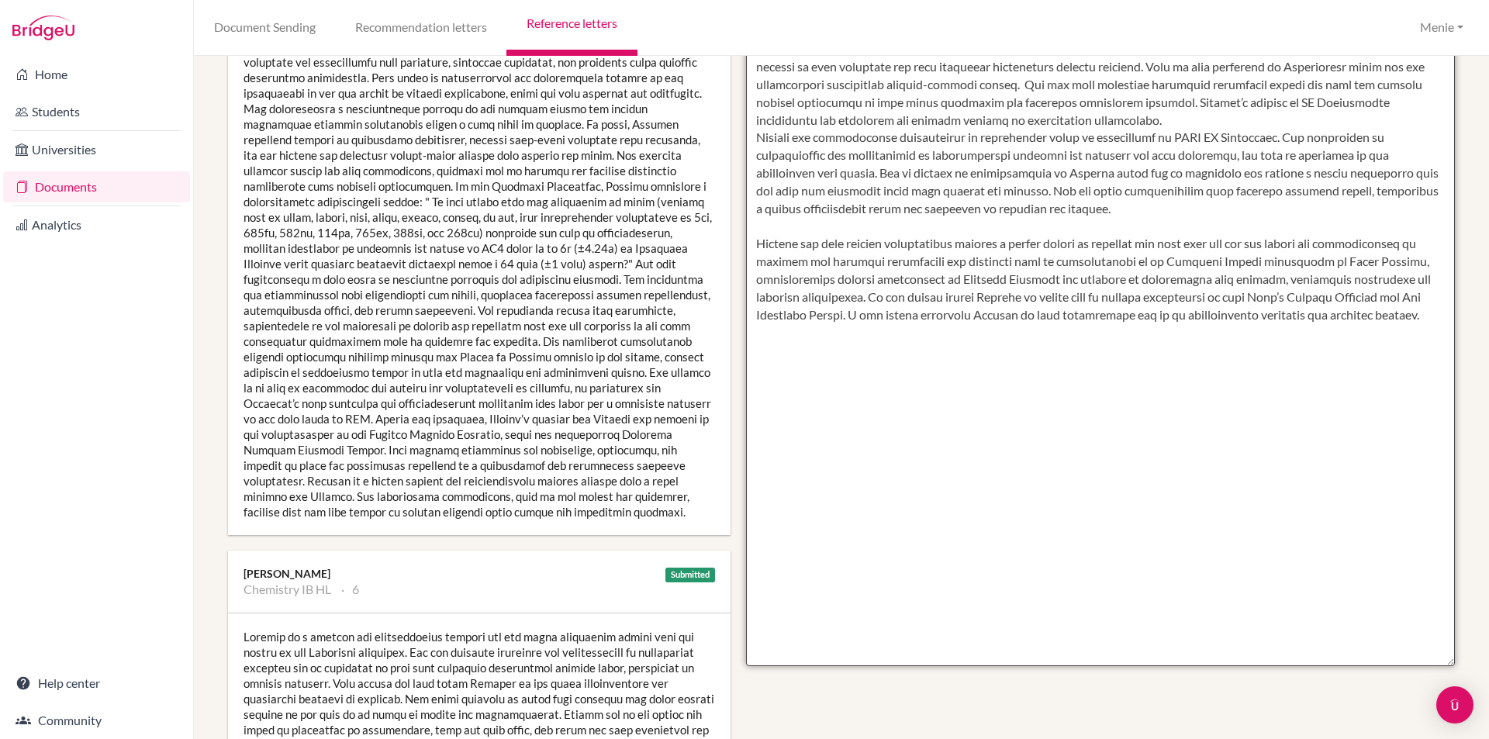
scroll to position [233, 0]
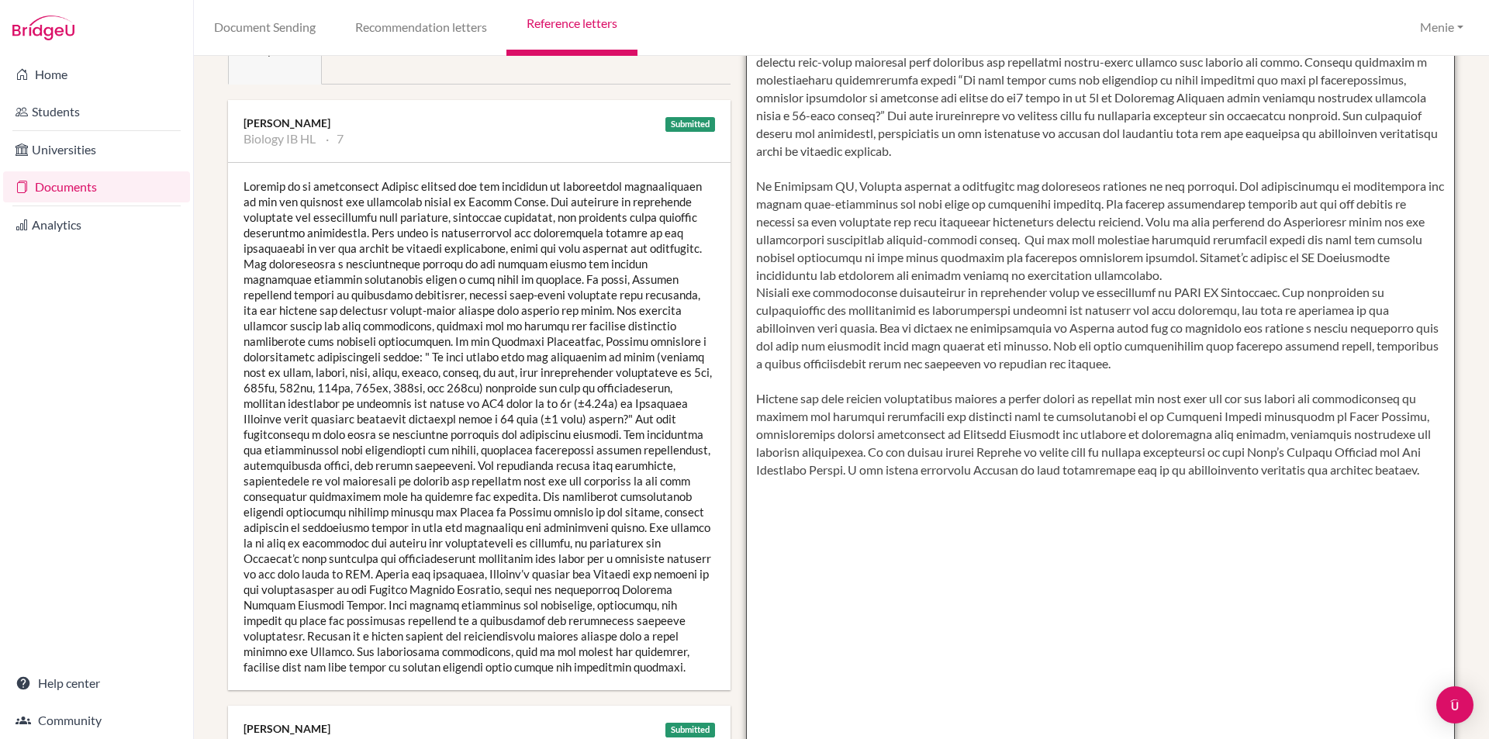
drag, startPoint x: 1166, startPoint y: 255, endPoint x: 1186, endPoint y: 274, distance: 27.4
click at [1183, 272] on textarea at bounding box center [1101, 373] width 710 height 896
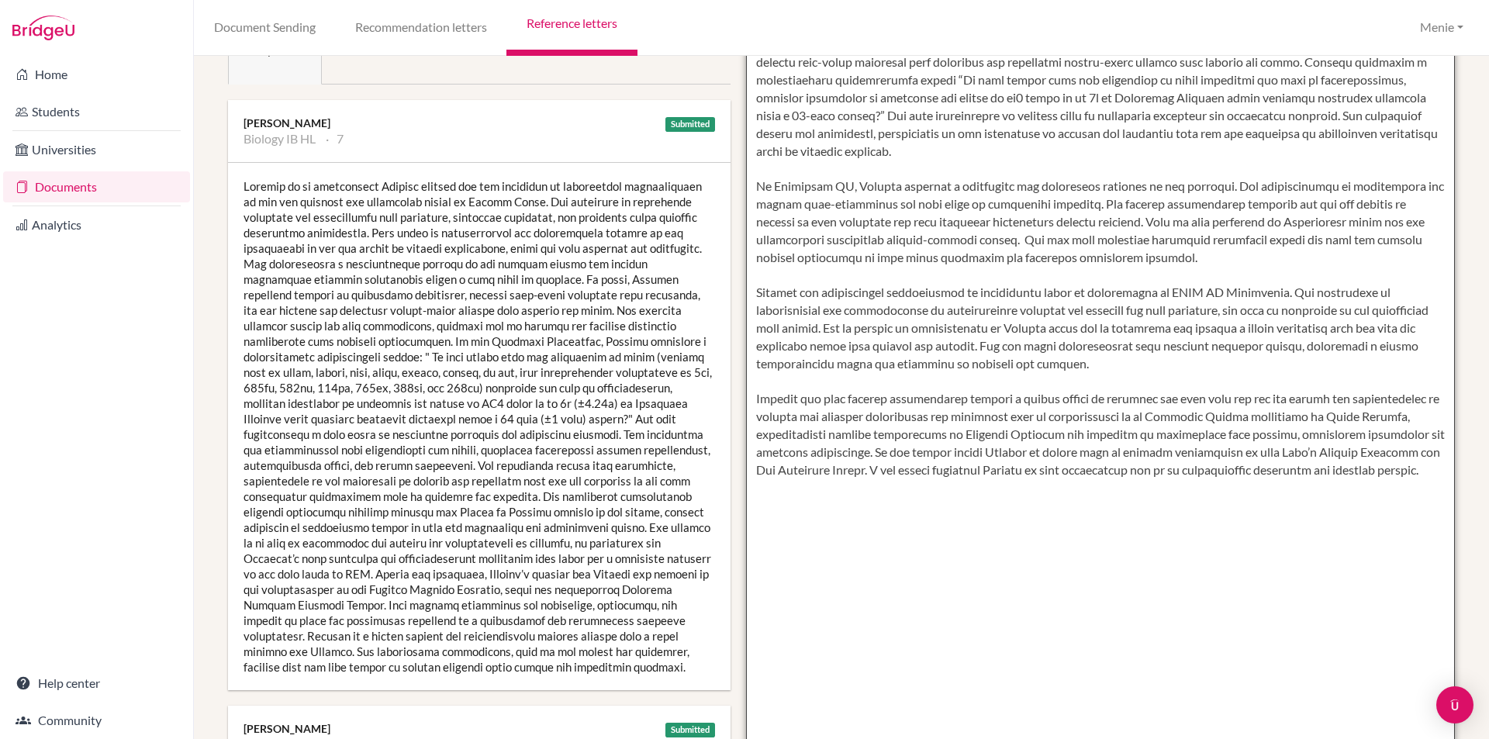
drag, startPoint x: 1204, startPoint y: 288, endPoint x: 1181, endPoint y: 295, distance: 24.3
click at [1176, 289] on textarea at bounding box center [1101, 373] width 710 height 896
drag, startPoint x: 1178, startPoint y: 287, endPoint x: 1185, endPoint y: 294, distance: 9.9
click at [1181, 290] on textarea at bounding box center [1101, 373] width 710 height 896
drag, startPoint x: 1114, startPoint y: 398, endPoint x: 1155, endPoint y: 403, distance: 41.5
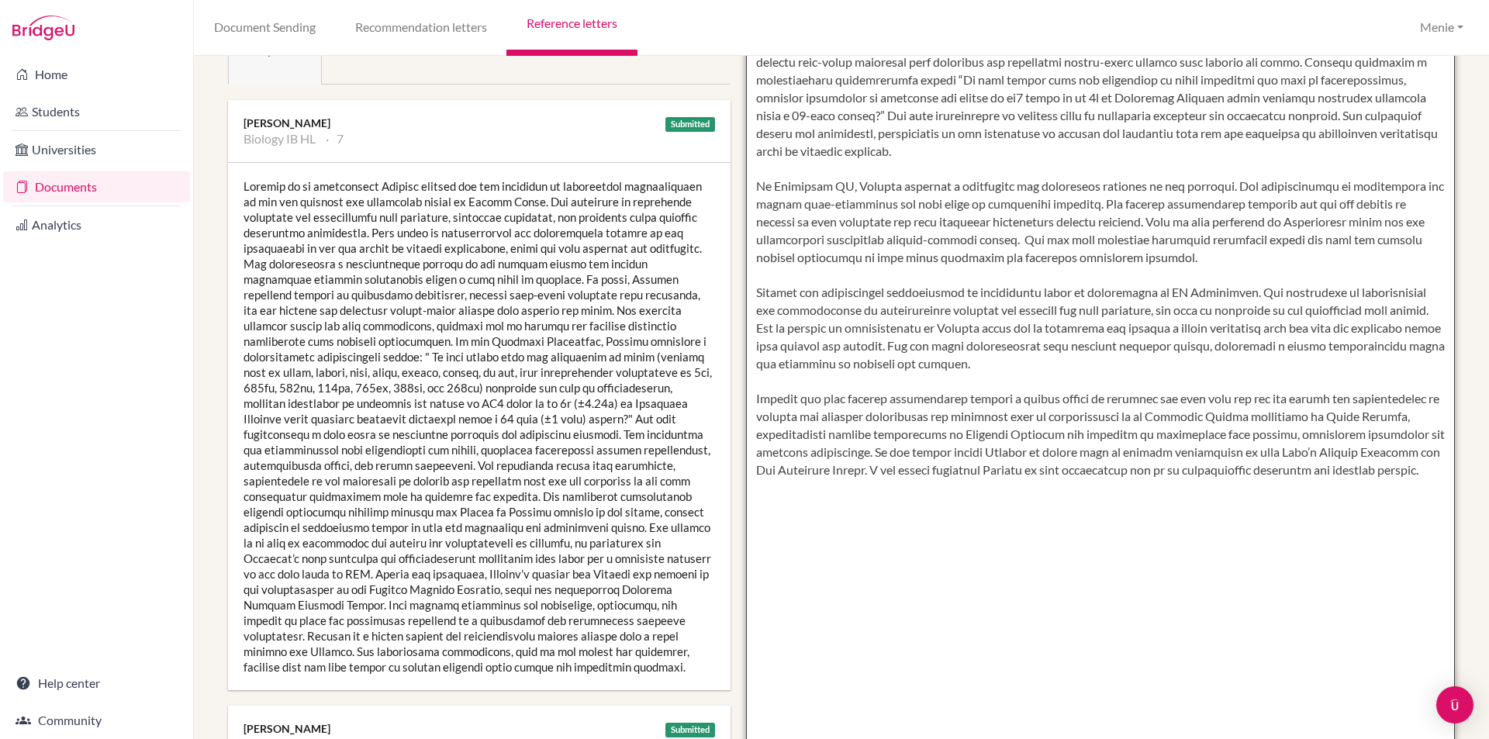
click at [1159, 399] on textarea at bounding box center [1101, 373] width 710 height 896
click at [1103, 417] on textarea at bounding box center [1101, 373] width 710 height 896
click at [1152, 417] on textarea at bounding box center [1101, 373] width 710 height 896
click at [1152, 421] on textarea at bounding box center [1101, 373] width 710 height 896
drag, startPoint x: 832, startPoint y: 435, endPoint x: 1002, endPoint y: 431, distance: 169.9
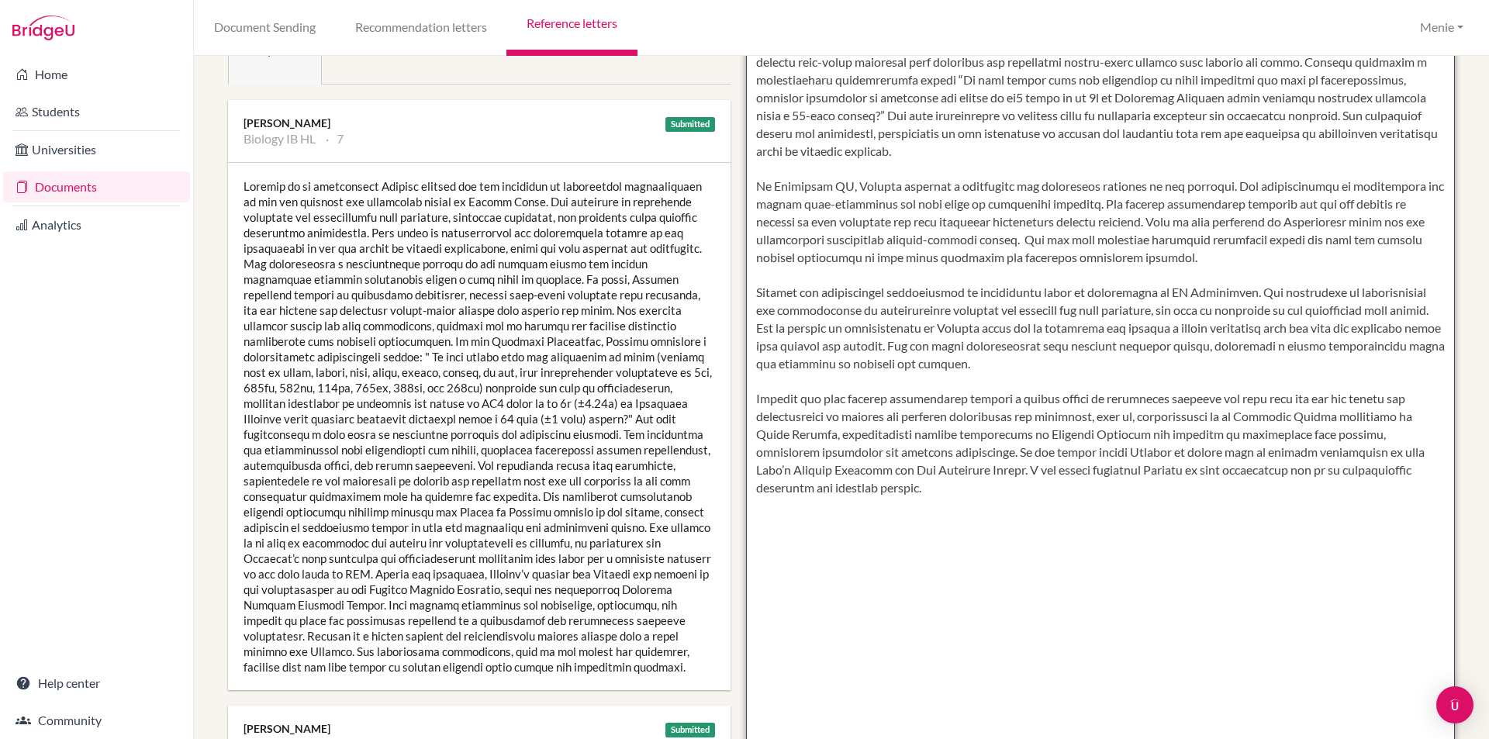
click at [1122, 435] on textarea at bounding box center [1101, 373] width 710 height 896
drag, startPoint x: 1097, startPoint y: 435, endPoint x: 1032, endPoint y: 441, distance: 64.7
click at [1096, 435] on textarea at bounding box center [1101, 373] width 710 height 896
drag, startPoint x: 902, startPoint y: 436, endPoint x: 875, endPoint y: 439, distance: 27.3
click at [902, 435] on textarea at bounding box center [1101, 373] width 710 height 896
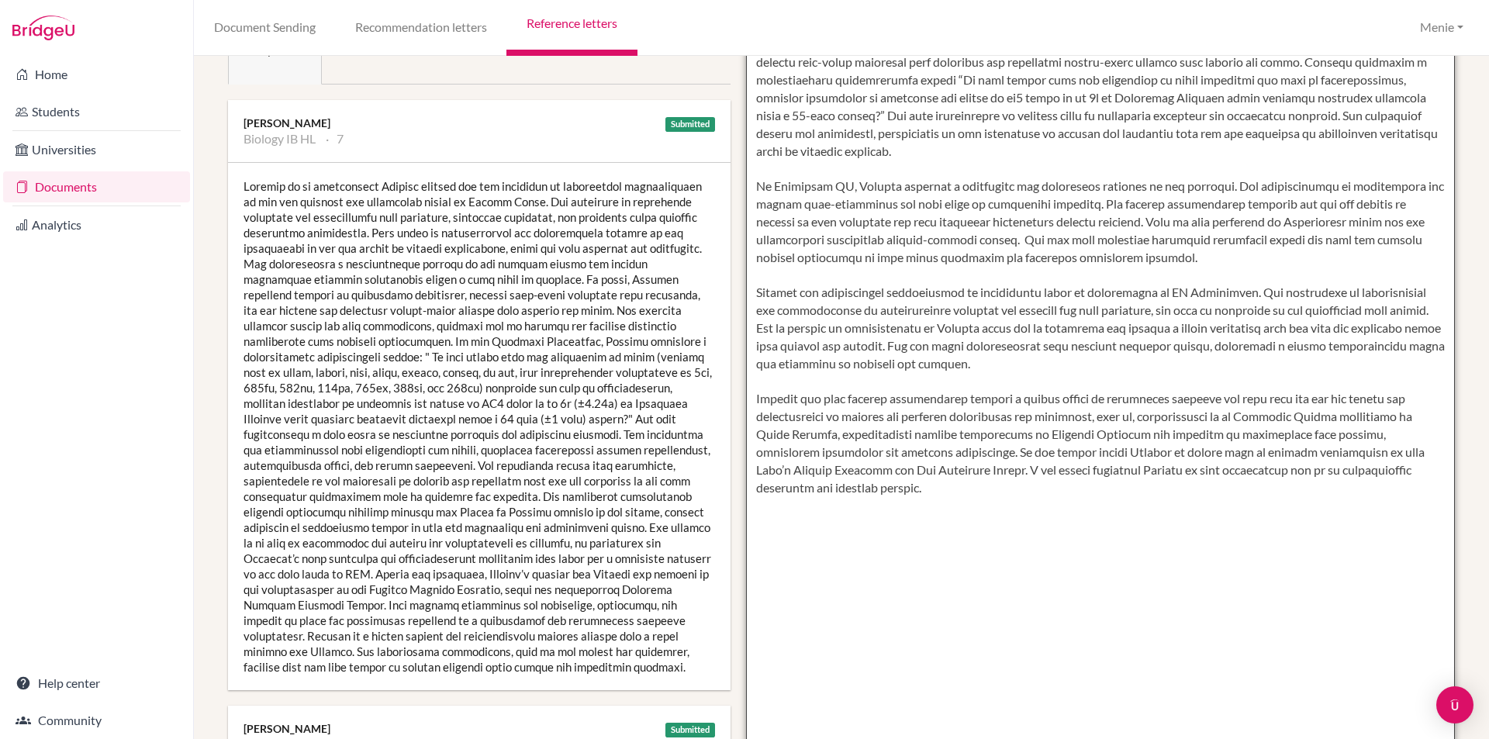
click at [896, 436] on textarea at bounding box center [1101, 373] width 710 height 896
drag, startPoint x: 1080, startPoint y: 324, endPoint x: 1074, endPoint y: 332, distance: 9.9
click at [1079, 324] on textarea at bounding box center [1101, 373] width 710 height 896
click at [899, 435] on textarea at bounding box center [1101, 373] width 710 height 896
paste textarea "Gained foundational clinical exposure"
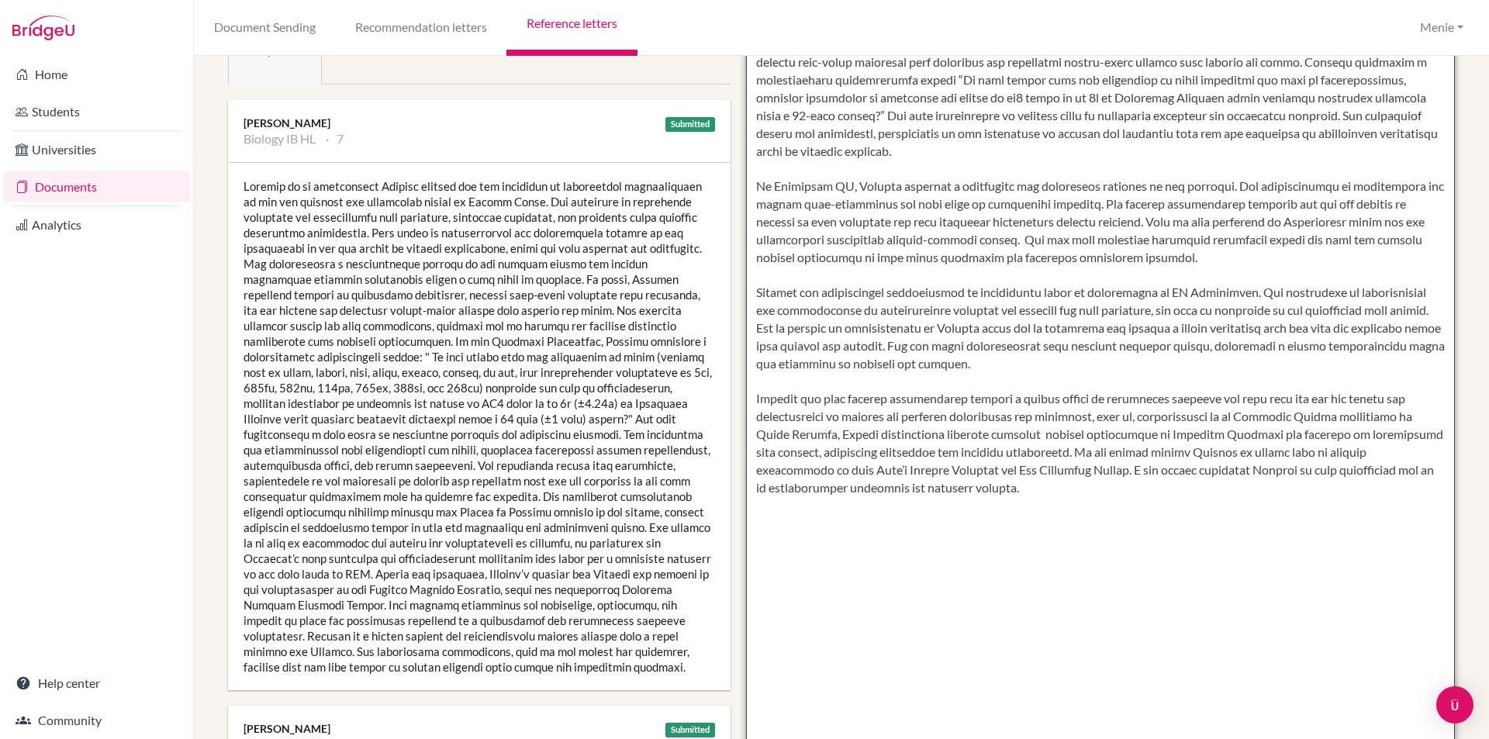
click at [841, 435] on textarea at bounding box center [1101, 373] width 710 height 896
click at [1076, 436] on textarea at bounding box center [1101, 373] width 710 height 896
click at [1080, 434] on textarea at bounding box center [1101, 373] width 710 height 896
click at [927, 604] on textarea at bounding box center [1101, 373] width 710 height 896
click at [1078, 435] on textarea at bounding box center [1101, 373] width 710 height 896
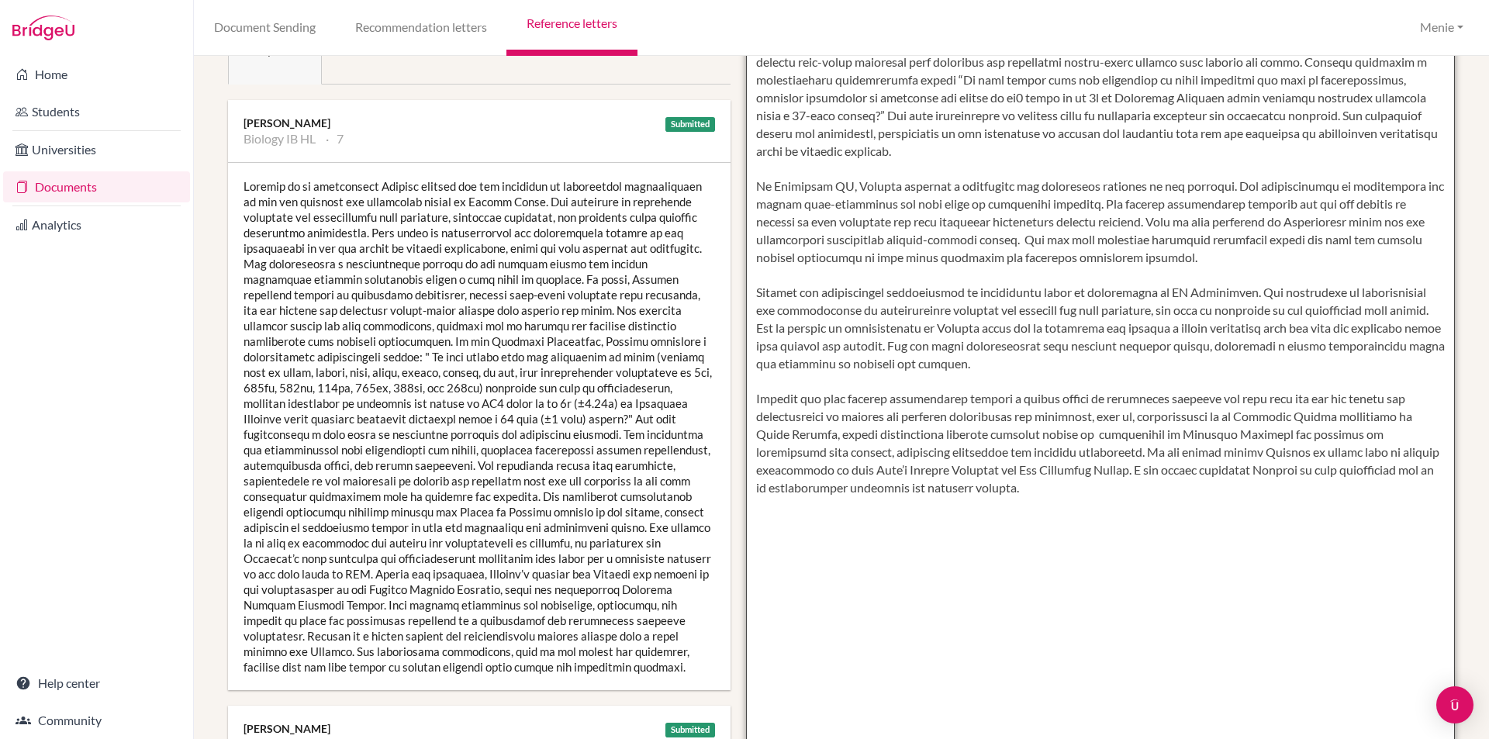
click at [1148, 435] on textarea at bounding box center [1101, 373] width 710 height 896
click at [1096, 437] on textarea at bounding box center [1101, 373] width 710 height 896
click at [1292, 433] on textarea at bounding box center [1101, 373] width 710 height 896
click at [1295, 436] on textarea at bounding box center [1101, 373] width 710 height 896
drag, startPoint x: 1343, startPoint y: 435, endPoint x: 1356, endPoint y: 447, distance: 17.5
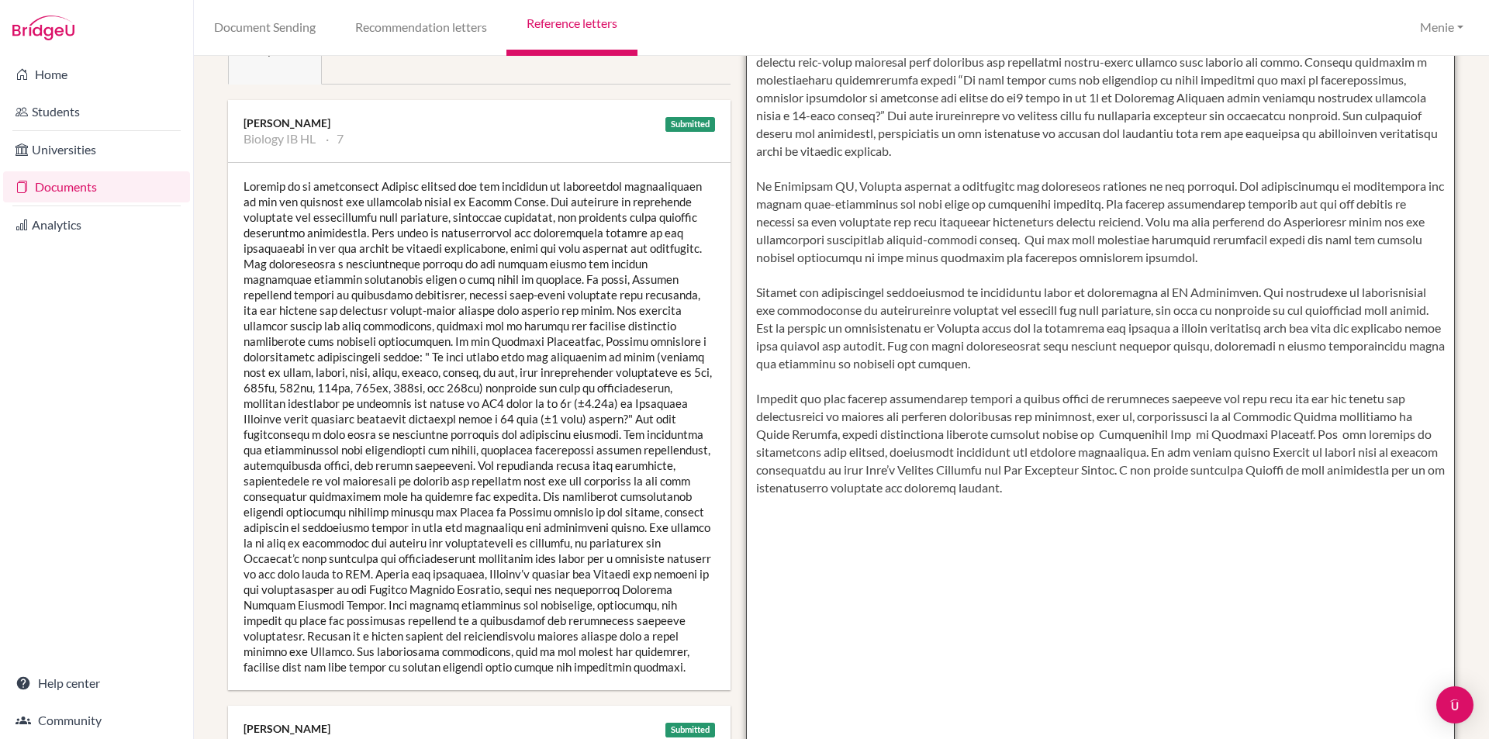
click at [1344, 435] on textarea at bounding box center [1101, 373] width 710 height 896
click at [1372, 434] on textarea at bounding box center [1101, 373] width 710 height 896
drag, startPoint x: 883, startPoint y: 452, endPoint x: 1141, endPoint y: 454, distance: 258.2
click at [1141, 454] on textarea at bounding box center [1101, 373] width 710 height 896
drag, startPoint x: 1304, startPoint y: 430, endPoint x: 1033, endPoint y: 454, distance: 271.7
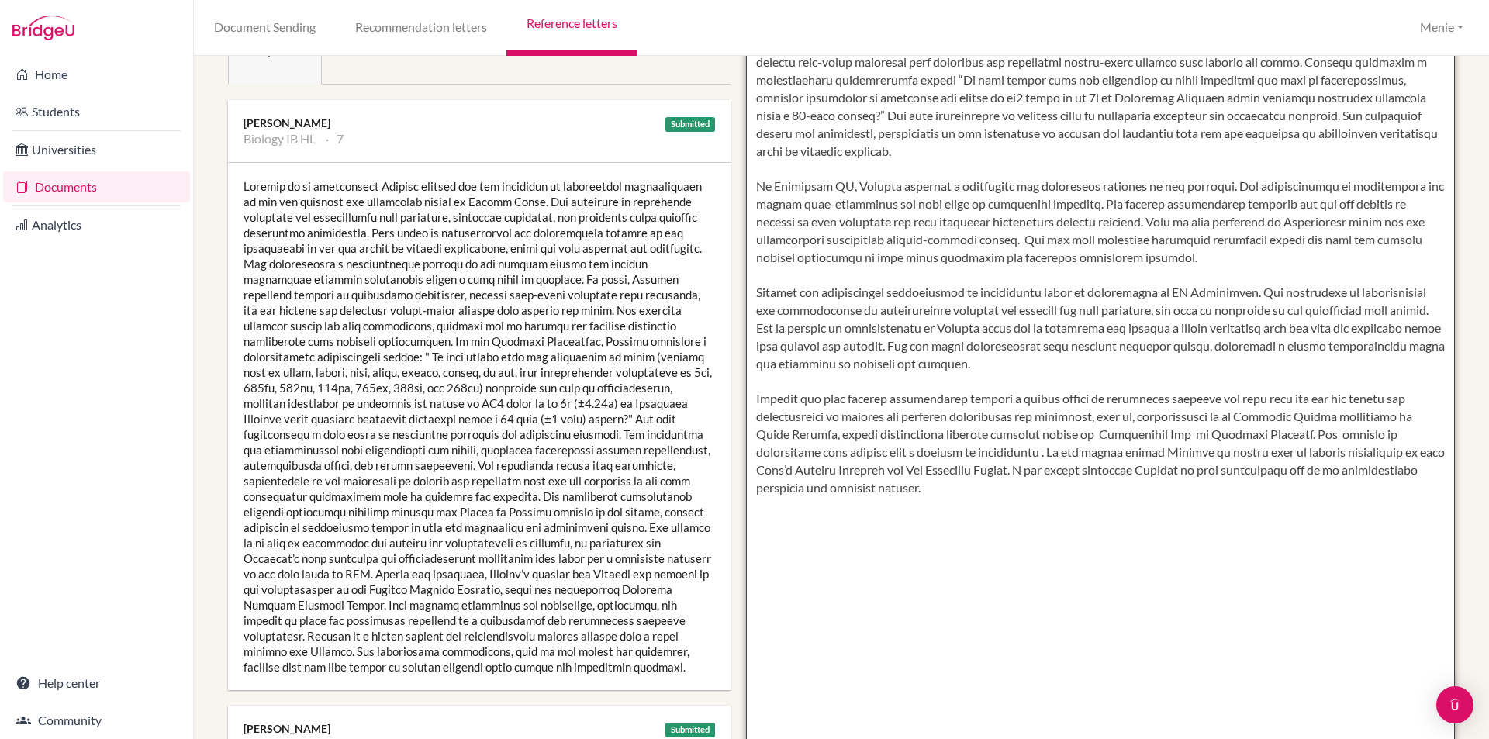
click at [1033, 454] on textarea at bounding box center [1101, 373] width 710 height 896
click at [1118, 459] on textarea at bounding box center [1101, 373] width 710 height 896
drag, startPoint x: 1298, startPoint y: 434, endPoint x: 1038, endPoint y: 451, distance: 261.1
click at [1038, 451] on textarea at bounding box center [1101, 373] width 710 height 896
paste textarea "explored a range of medical viewpoints by engaging with doctors from different …"
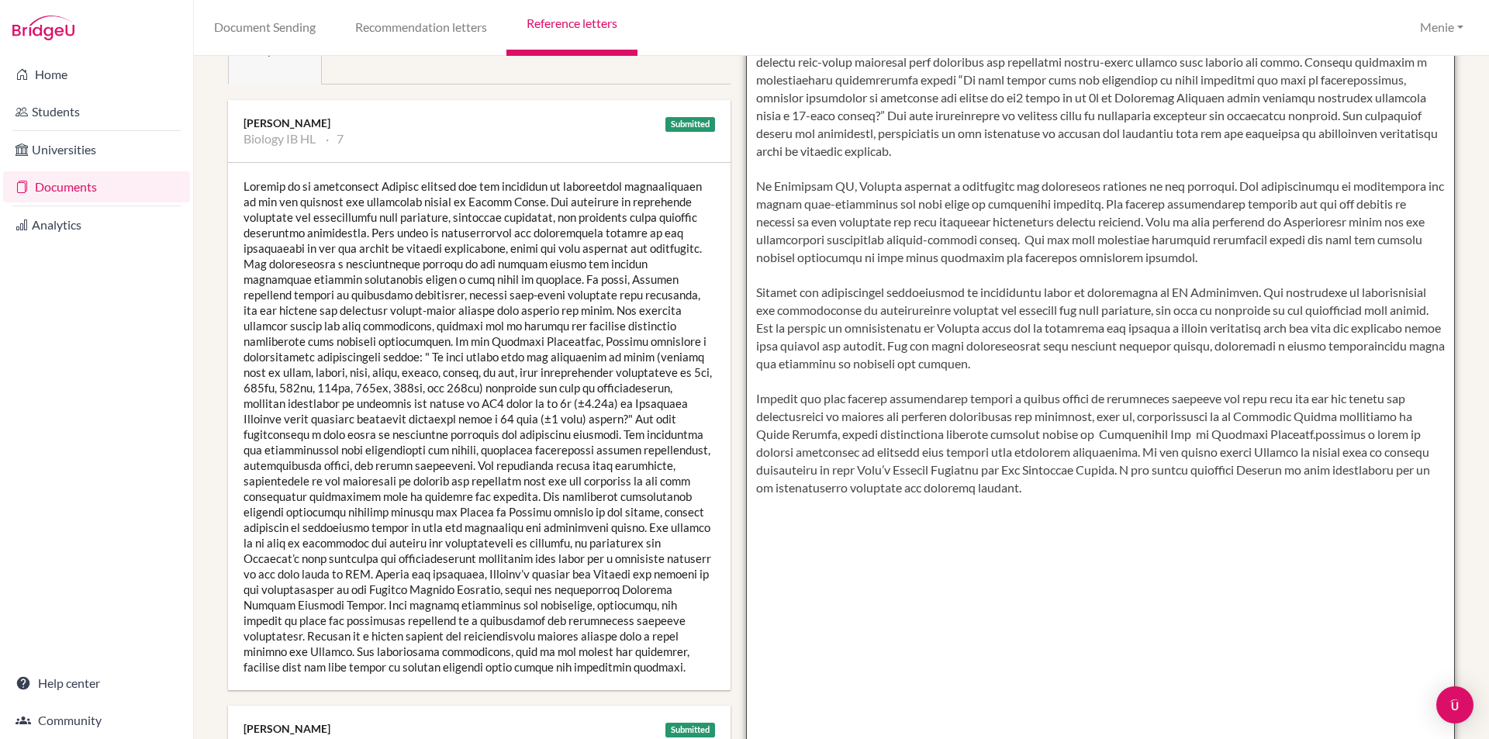
click at [1298, 437] on textarea at bounding box center [1101, 373] width 710 height 896
click at [1134, 454] on textarea at bounding box center [1101, 373] width 710 height 896
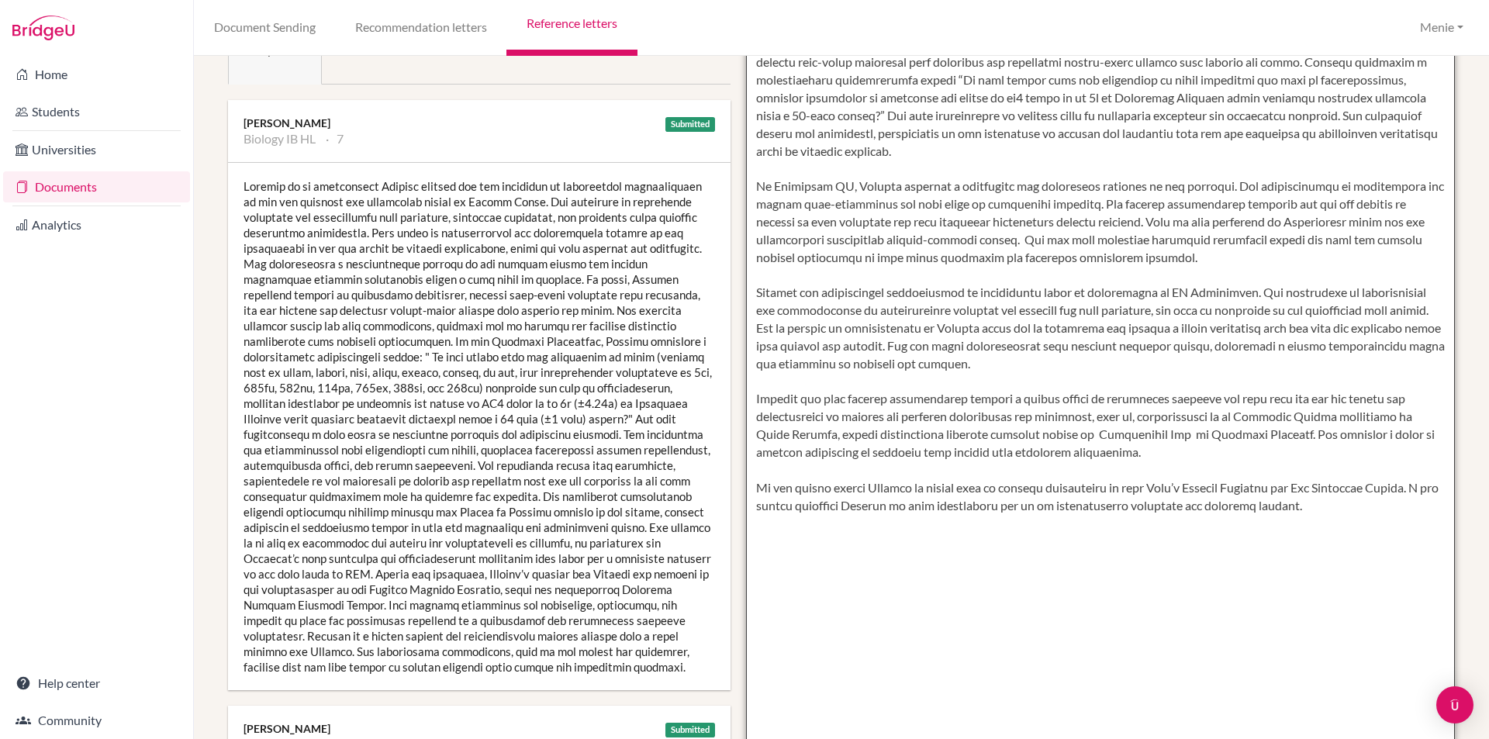
click at [1417, 489] on textarea at bounding box center [1101, 373] width 710 height 896
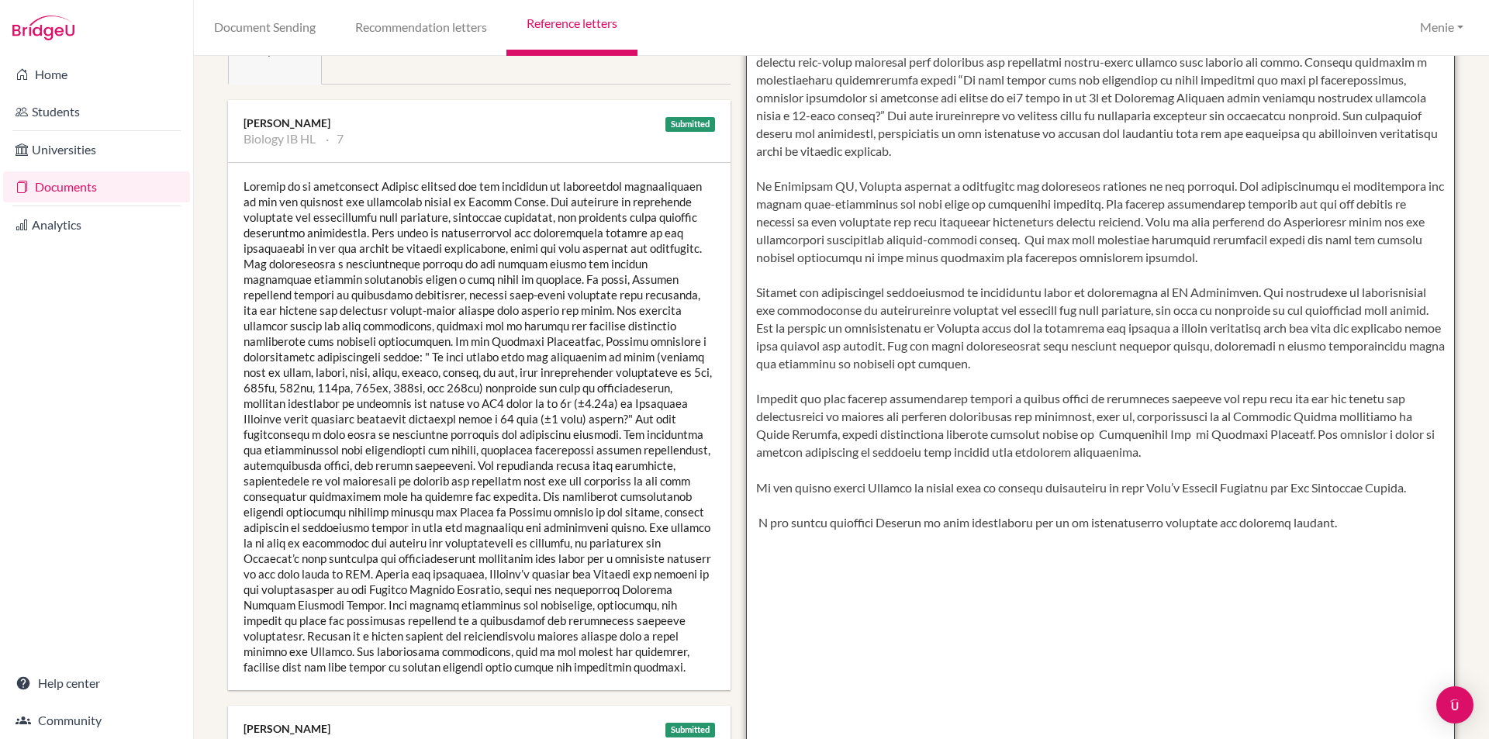
click at [778, 522] on textarea at bounding box center [1101, 373] width 710 height 896
click at [1008, 524] on textarea at bounding box center [1101, 373] width 710 height 896
drag, startPoint x: 1021, startPoint y: 517, endPoint x: 1027, endPoint y: 532, distance: 16.0
click at [1021, 518] on textarea at bounding box center [1101, 373] width 710 height 896
click at [1322, 523] on textarea at bounding box center [1101, 373] width 710 height 896
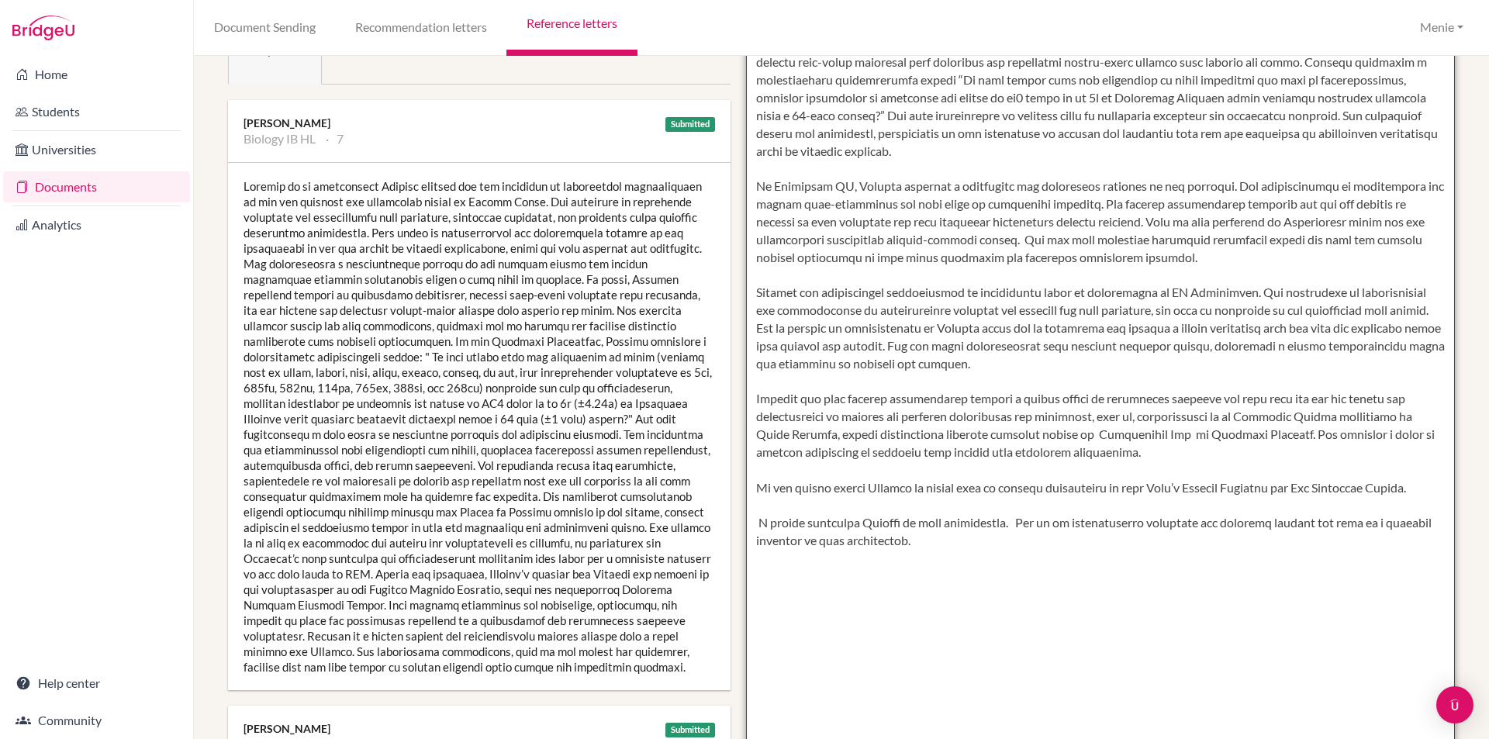
drag, startPoint x: 755, startPoint y: 523, endPoint x: 779, endPoint y: 589, distance: 70.4
click at [755, 523] on textarea at bounding box center [1101, 373] width 710 height 896
drag, startPoint x: 801, startPoint y: 396, endPoint x: 1323, endPoint y: 395, distance: 521.9
click at [1323, 395] on textarea at bounding box center [1101, 373] width 710 height 896
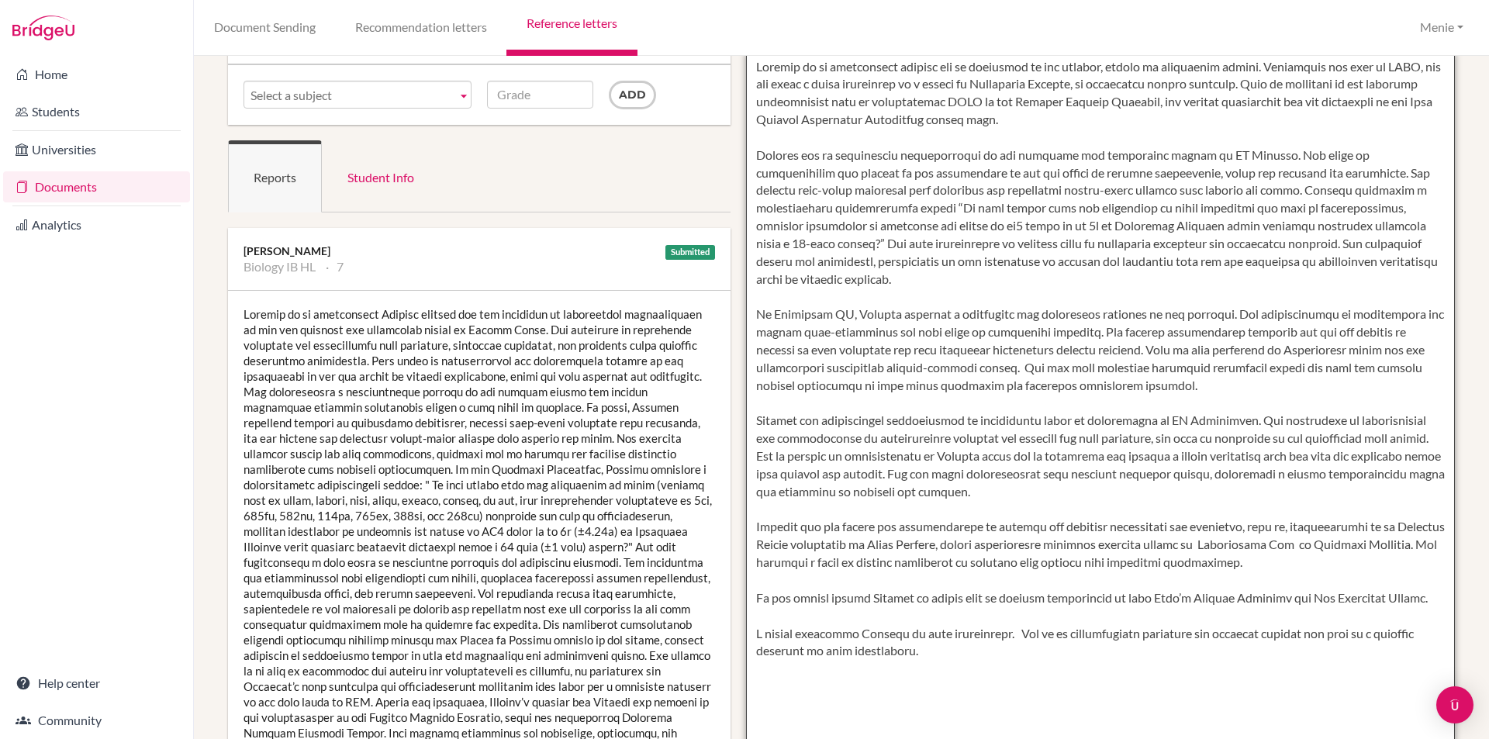
scroll to position [0, 0]
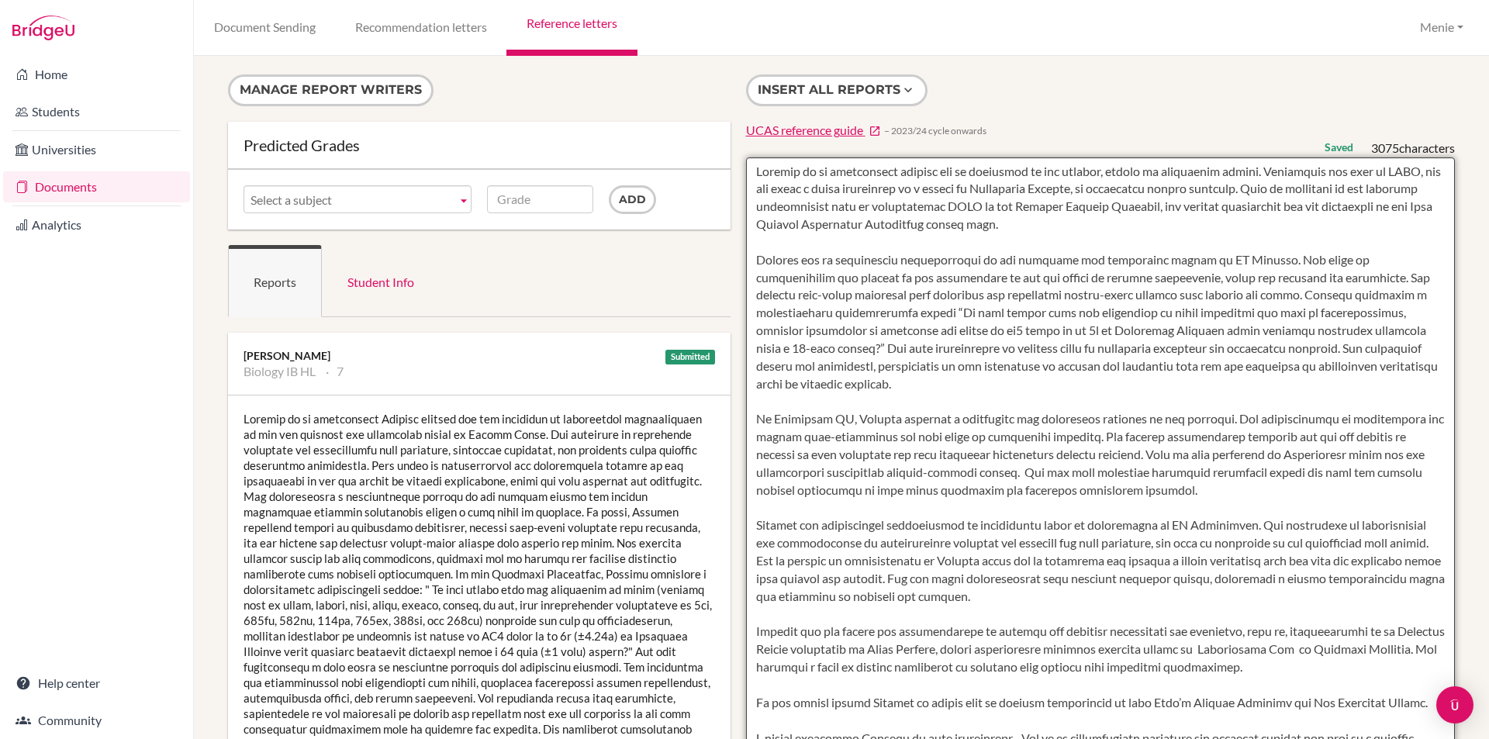
type textarea "Hengxin is an exceptional student who is dedicated to her studies, marked by co…"
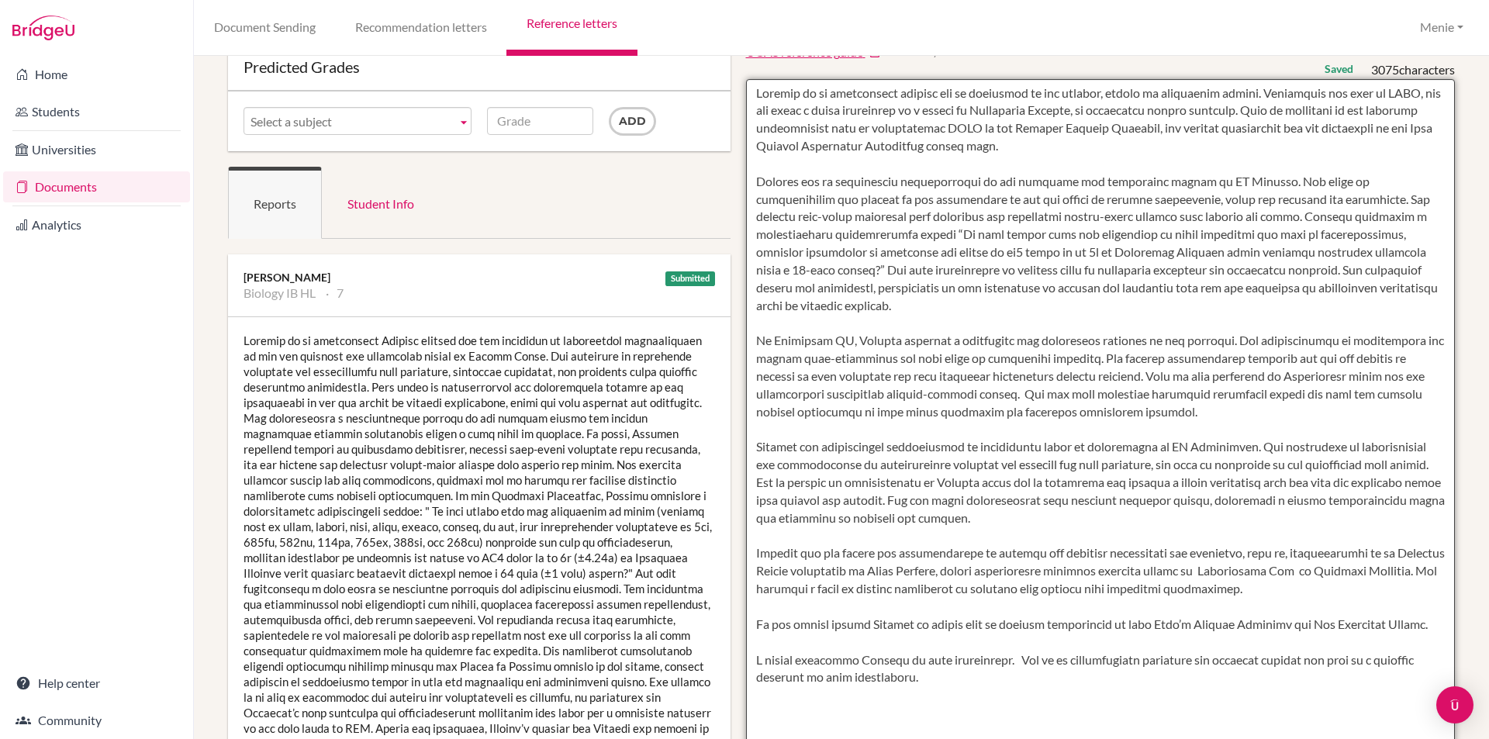
scroll to position [233, 0]
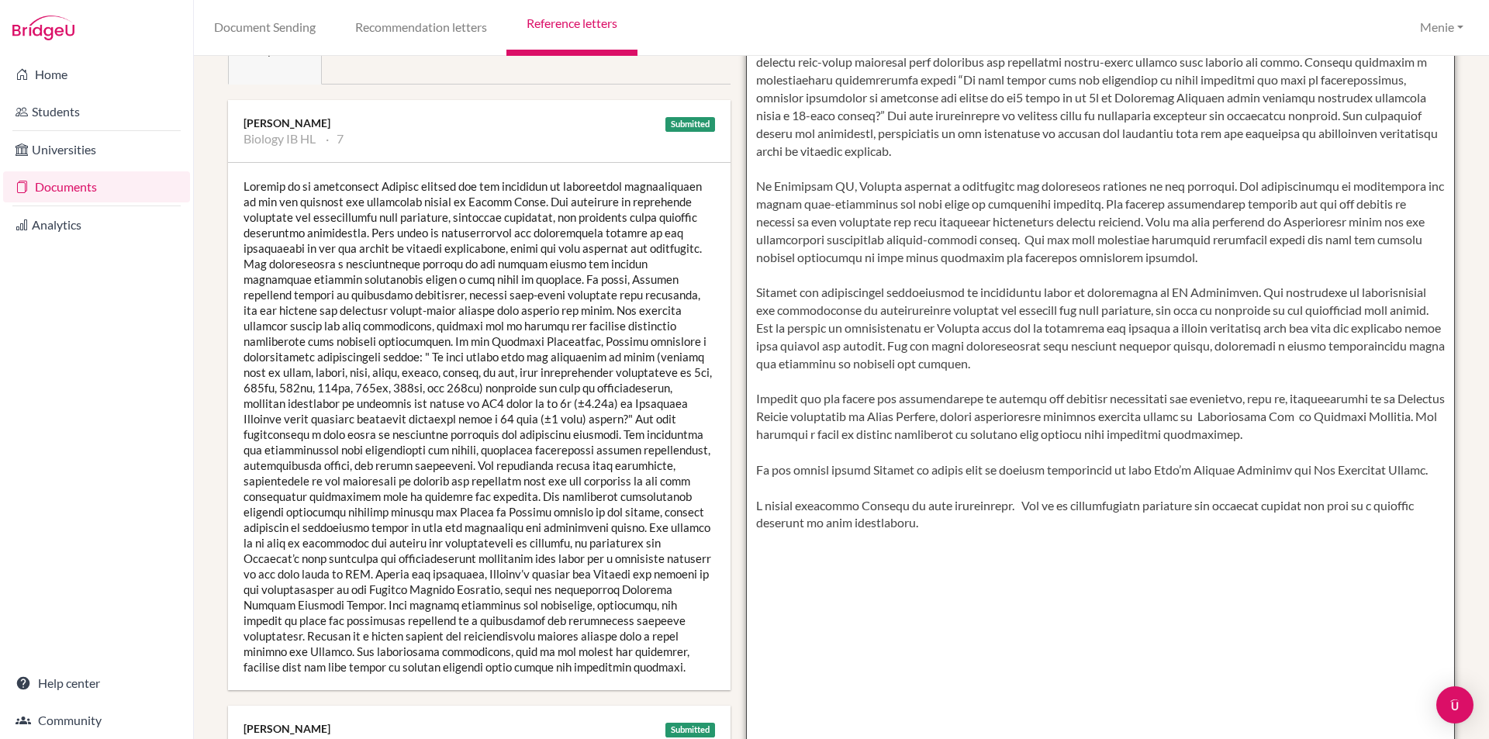
drag, startPoint x: 831, startPoint y: 467, endPoint x: 1003, endPoint y: 462, distance: 173.0
click at [1003, 462] on textarea at bounding box center [1101, 373] width 710 height 896
click at [1093, 570] on textarea at bounding box center [1101, 373] width 710 height 896
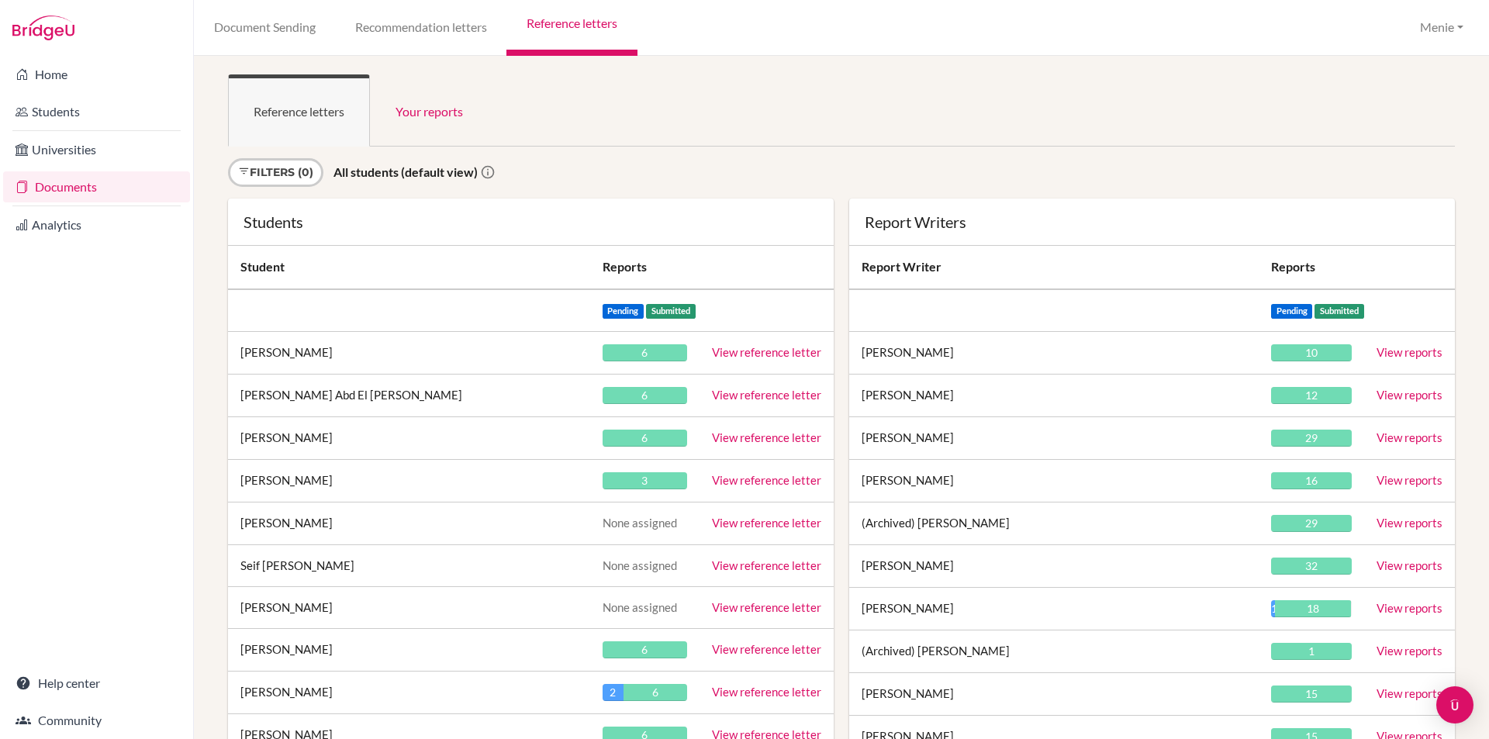
click at [801, 433] on link "View reference letter" at bounding box center [766, 437] width 109 height 14
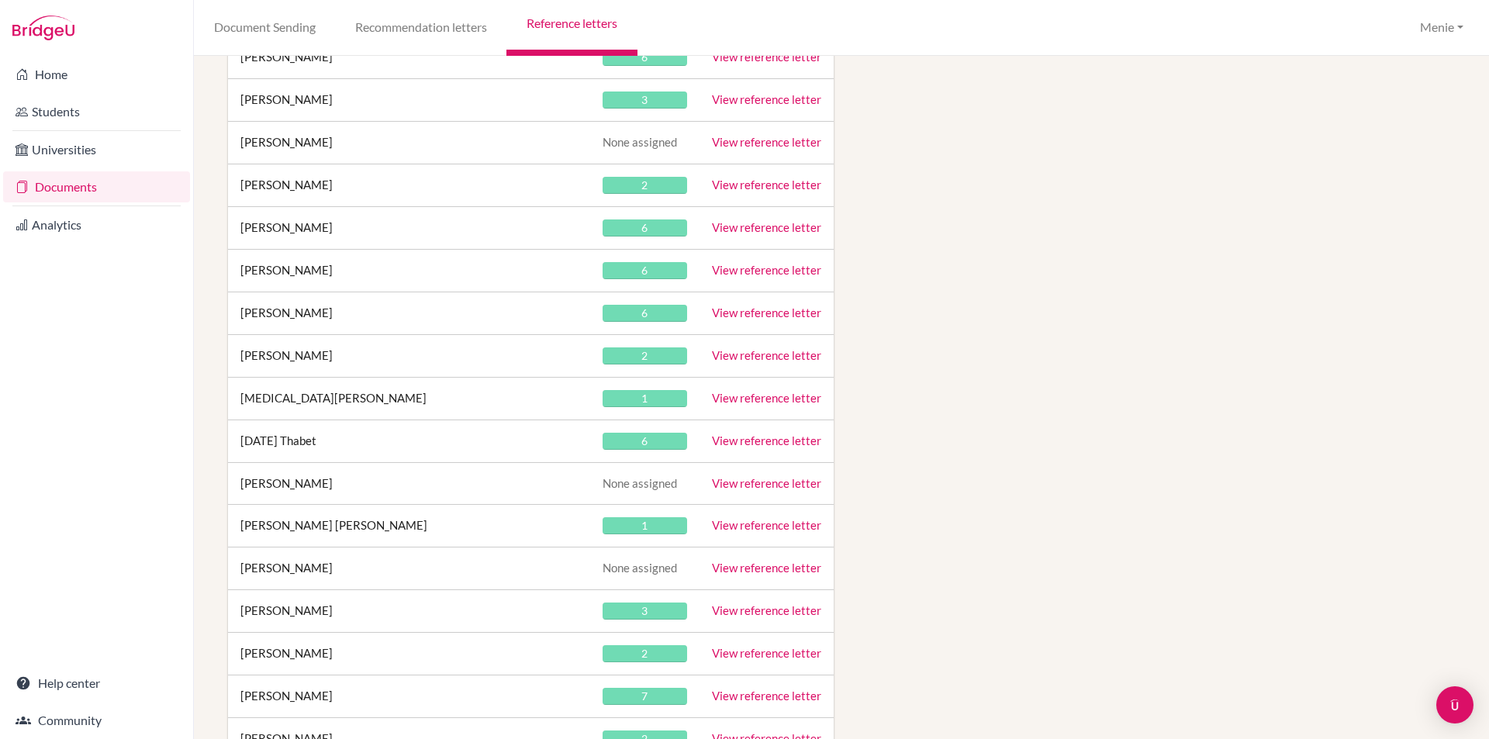
scroll to position [16624, 0]
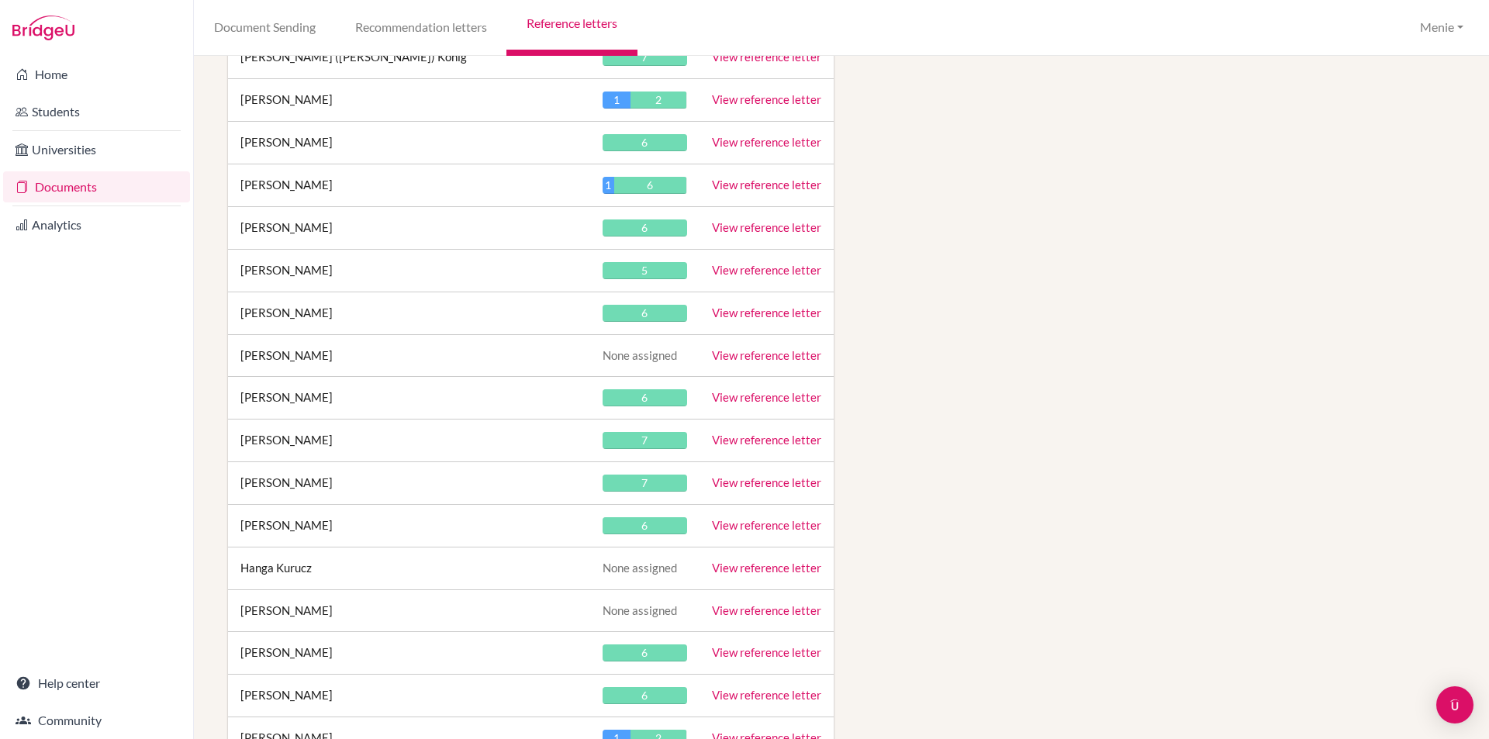
click at [733, 391] on link "View reference letter" at bounding box center [766, 397] width 109 height 14
